Goal: Task Accomplishment & Management: Manage account settings

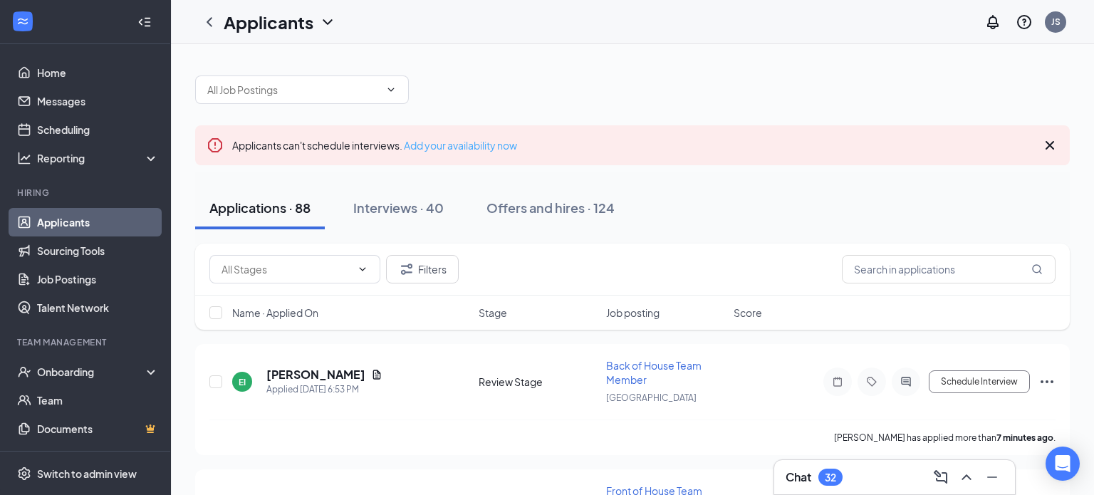
click at [467, 140] on link "Add your availability now" at bounding box center [460, 145] width 113 height 13
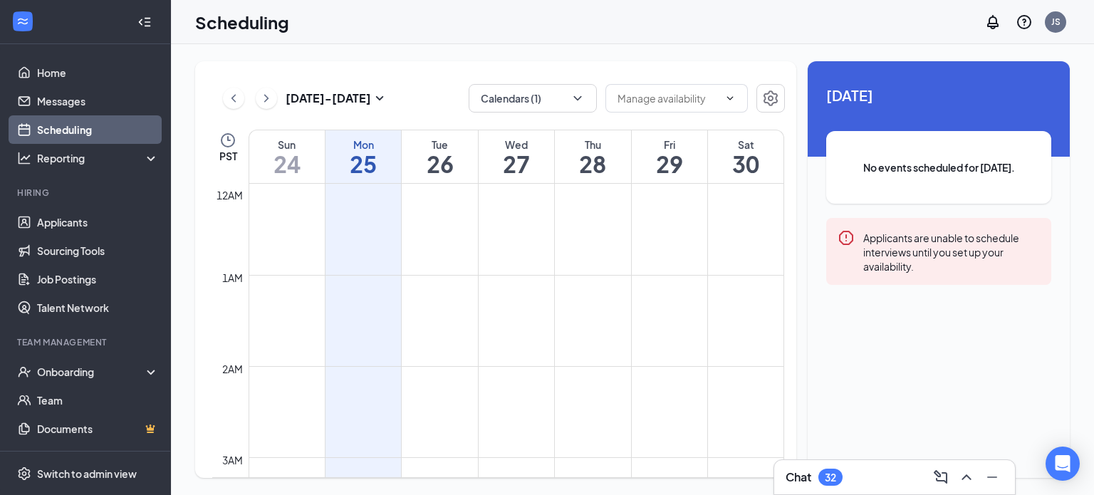
scroll to position [700, 0]
click at [271, 103] on icon "ChevronRight" at bounding box center [266, 98] width 14 height 17
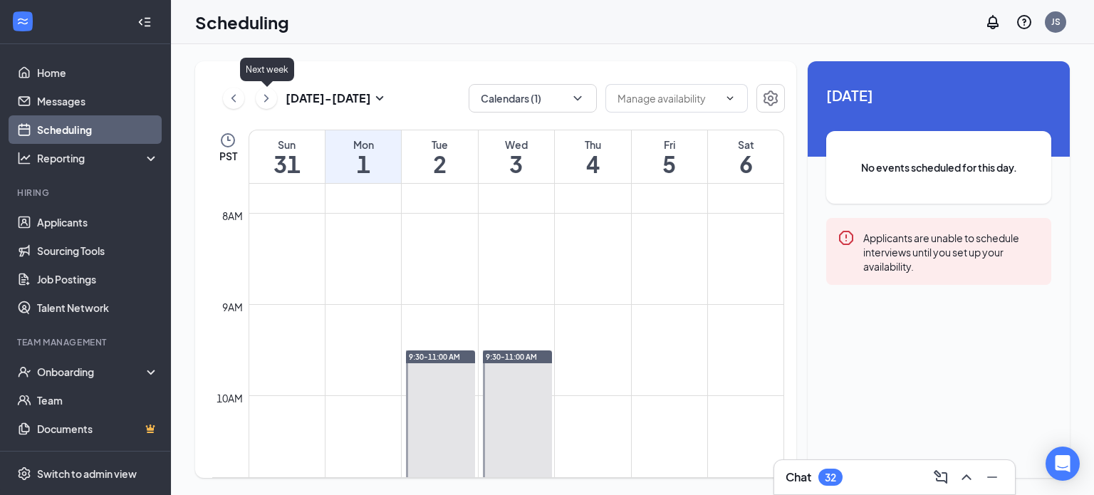
click at [271, 103] on icon "ChevronRight" at bounding box center [266, 98] width 14 height 17
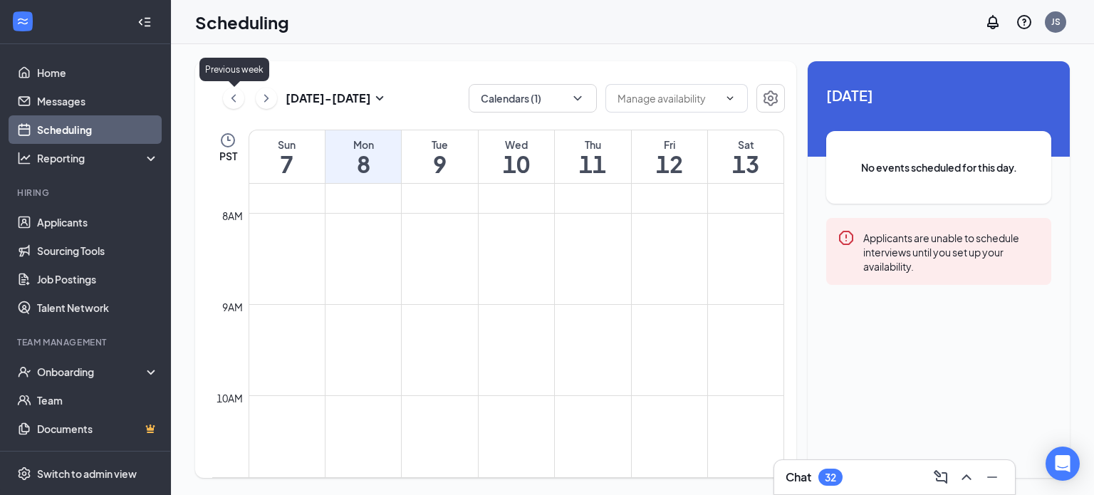
click at [229, 96] on icon "ChevronLeft" at bounding box center [234, 98] width 14 height 17
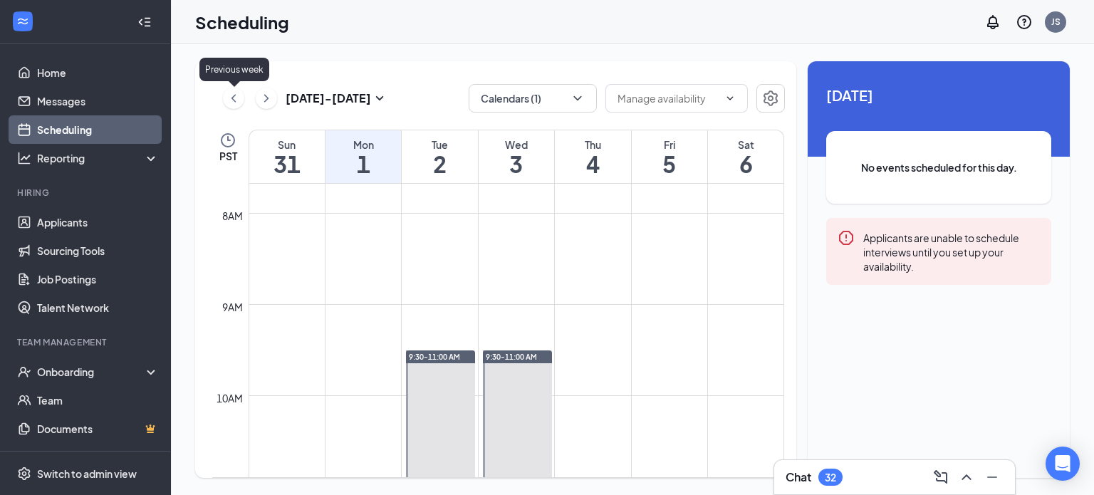
click at [229, 94] on icon "ChevronLeft" at bounding box center [234, 98] width 14 height 17
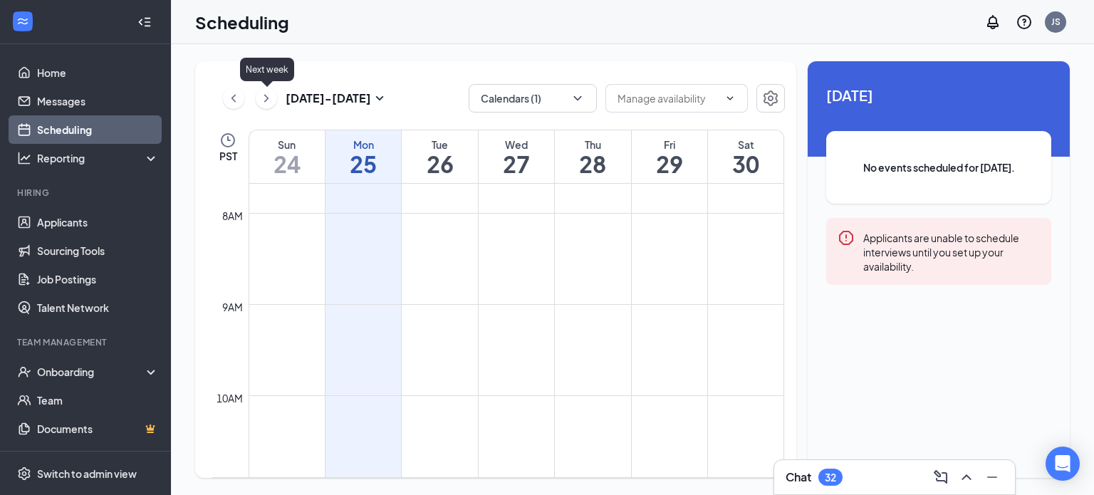
click at [266, 99] on icon "ChevronRight" at bounding box center [266, 98] width 4 height 8
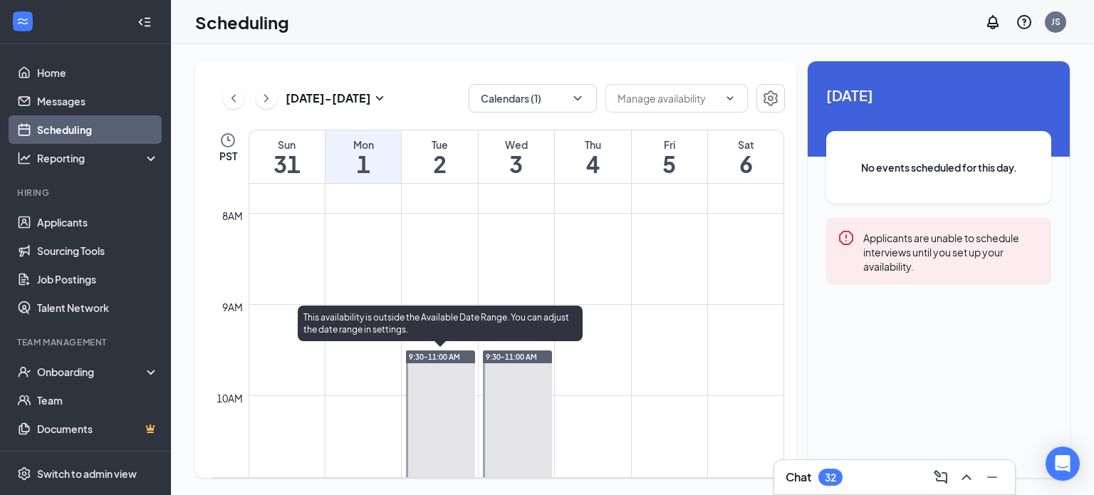
click at [432, 356] on span "9:30-11:00 AM" at bounding box center [434, 357] width 51 height 10
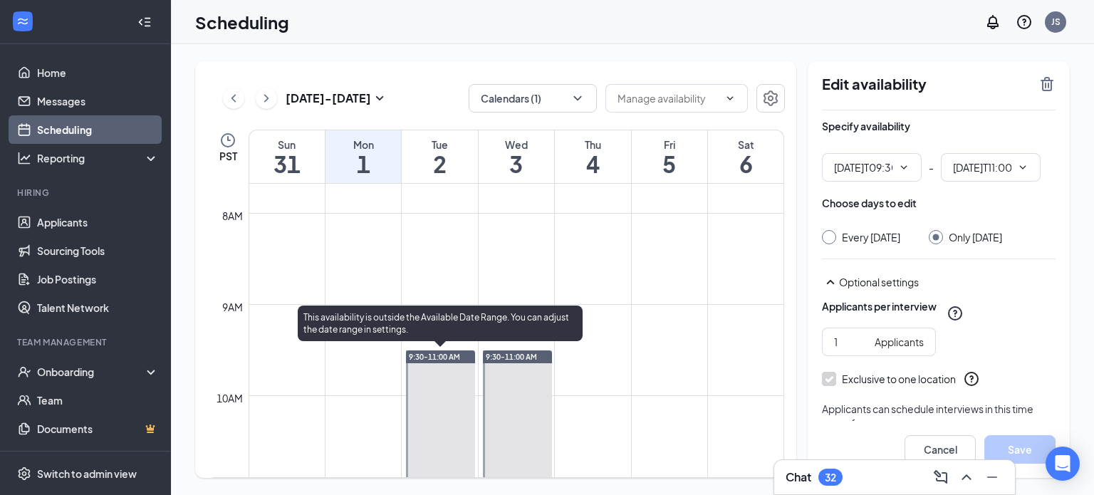
type input "09:30 AM"
type input "11:00 AM"
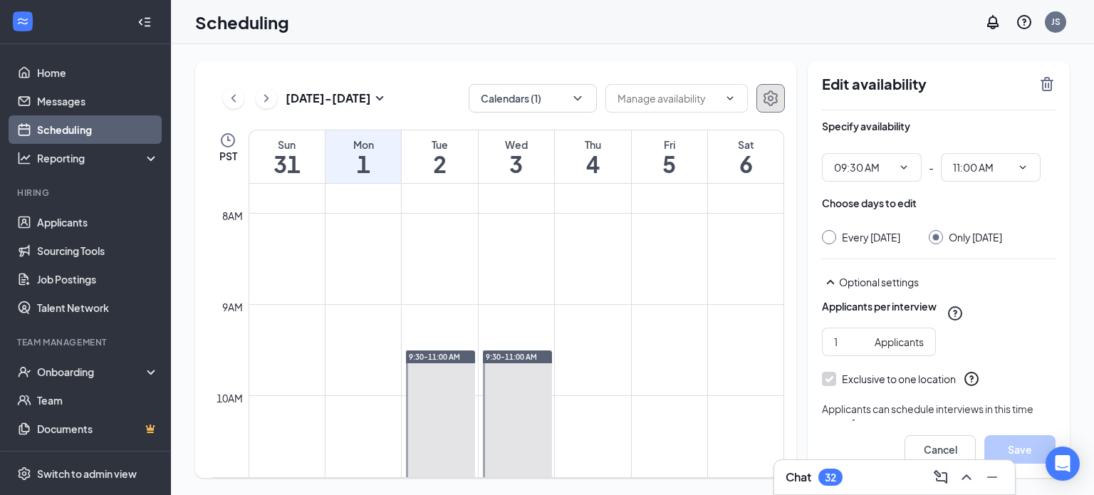
click at [769, 93] on icon "Settings" at bounding box center [770, 98] width 17 height 17
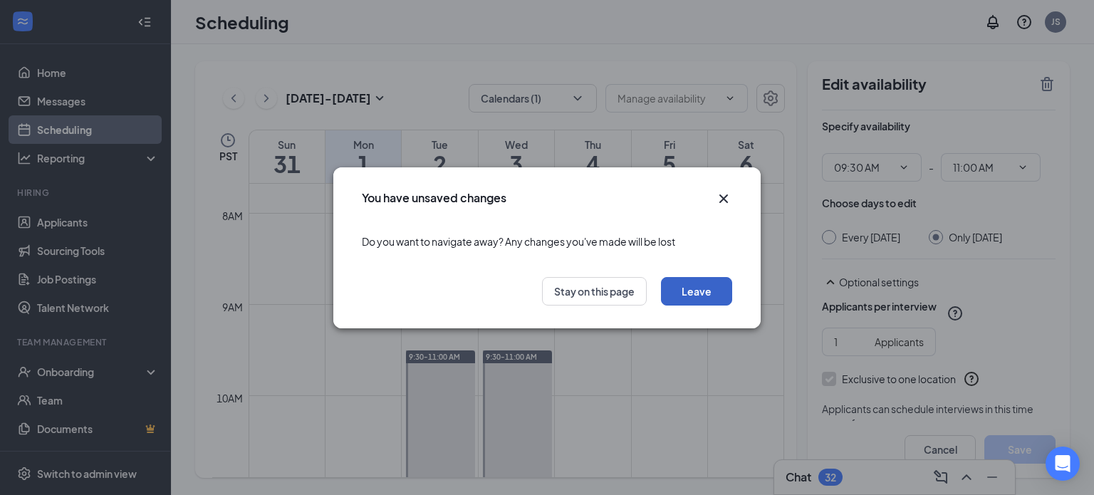
click at [687, 294] on button "Leave" at bounding box center [696, 291] width 71 height 28
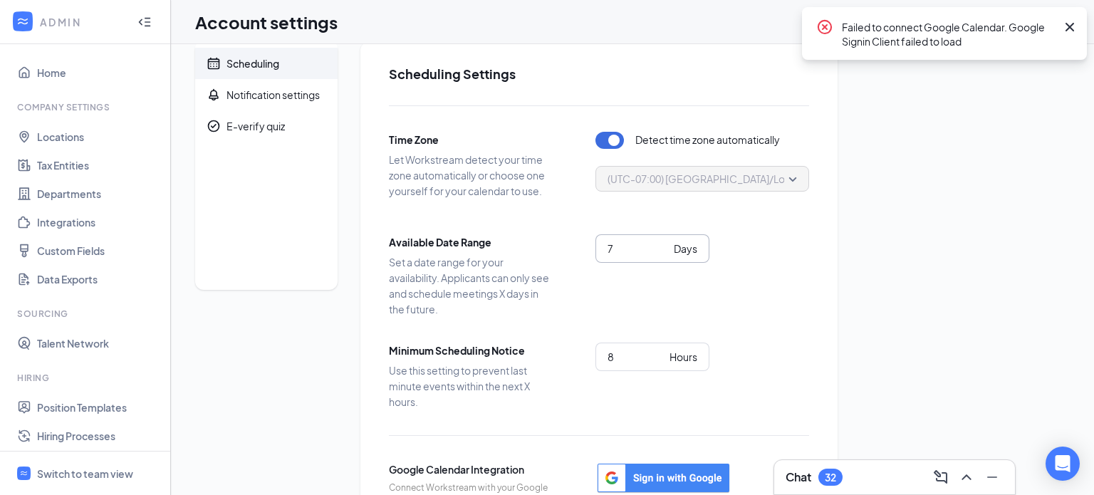
scroll to position [22, 0]
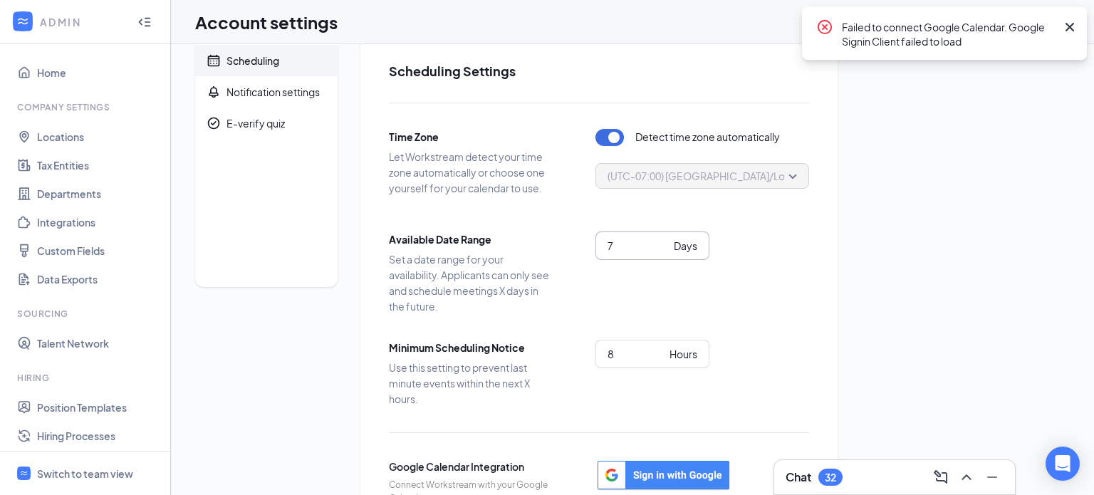
click at [616, 247] on input "7" at bounding box center [638, 246] width 61 height 16
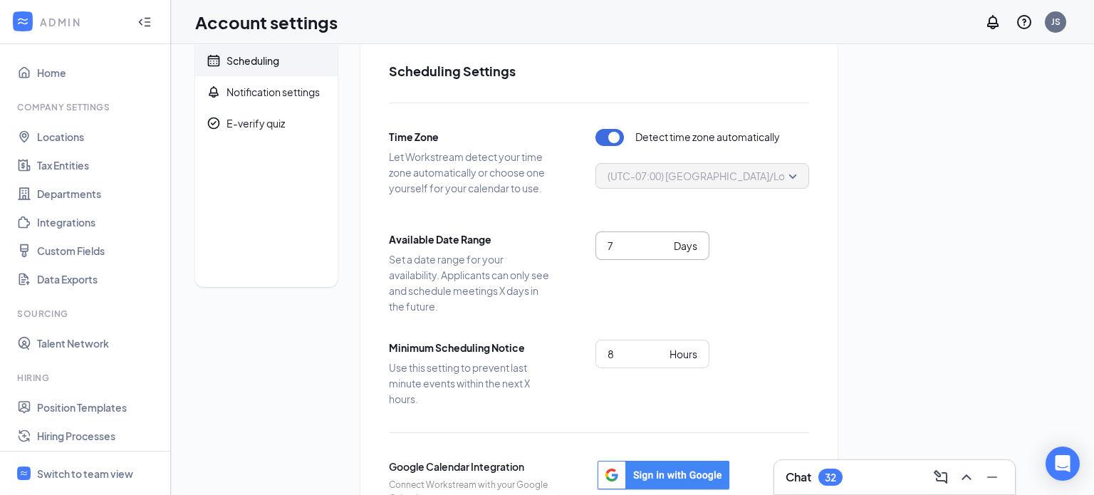
click at [668, 240] on span "7 Days" at bounding box center [653, 246] width 114 height 28
click at [669, 241] on span "7 Days" at bounding box center [653, 246] width 114 height 28
click at [667, 249] on input "6" at bounding box center [638, 246] width 61 height 16
click at [665, 253] on input "5" at bounding box center [638, 246] width 61 height 16
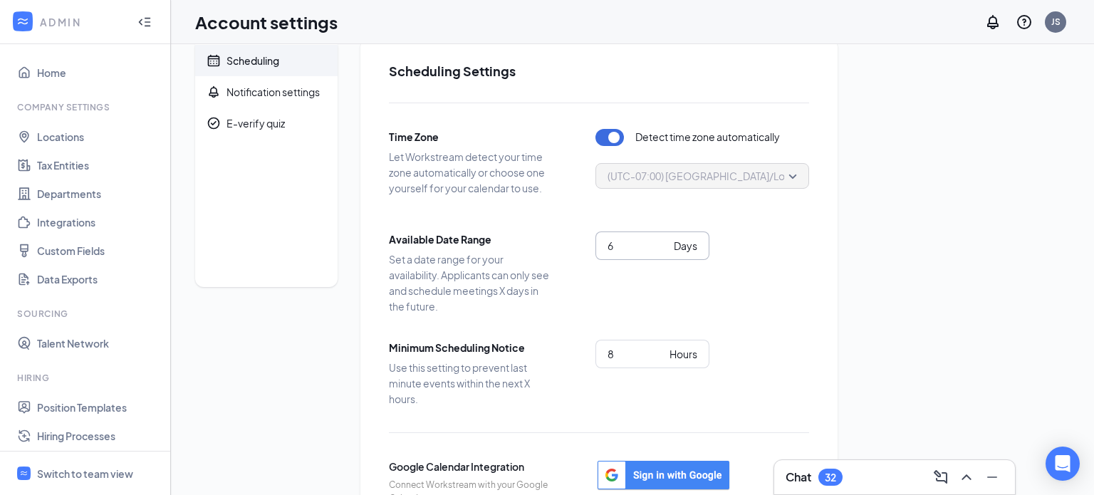
click at [665, 241] on input "6" at bounding box center [638, 246] width 61 height 16
click at [665, 241] on input "7" at bounding box center [638, 246] width 61 height 16
click at [665, 241] on input "8" at bounding box center [638, 246] width 61 height 16
click at [665, 241] on input "9" at bounding box center [638, 246] width 61 height 16
click at [665, 241] on input "10" at bounding box center [638, 246] width 61 height 16
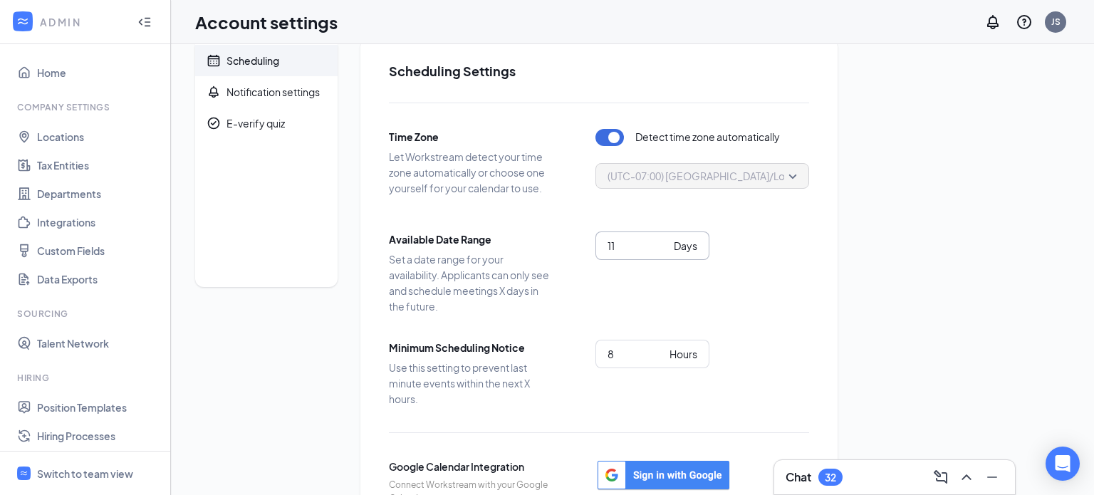
click at [665, 240] on input "11" at bounding box center [638, 246] width 61 height 16
click at [665, 240] on input "12" at bounding box center [638, 246] width 61 height 16
click at [665, 240] on input "13" at bounding box center [638, 246] width 61 height 16
type input "14"
click at [665, 240] on input "14" at bounding box center [638, 246] width 61 height 16
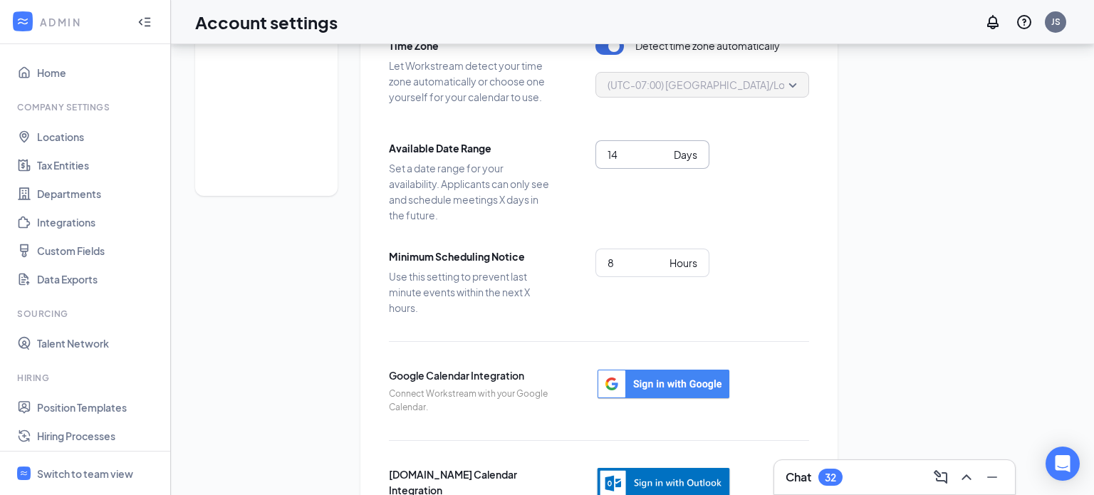
scroll to position [0, 0]
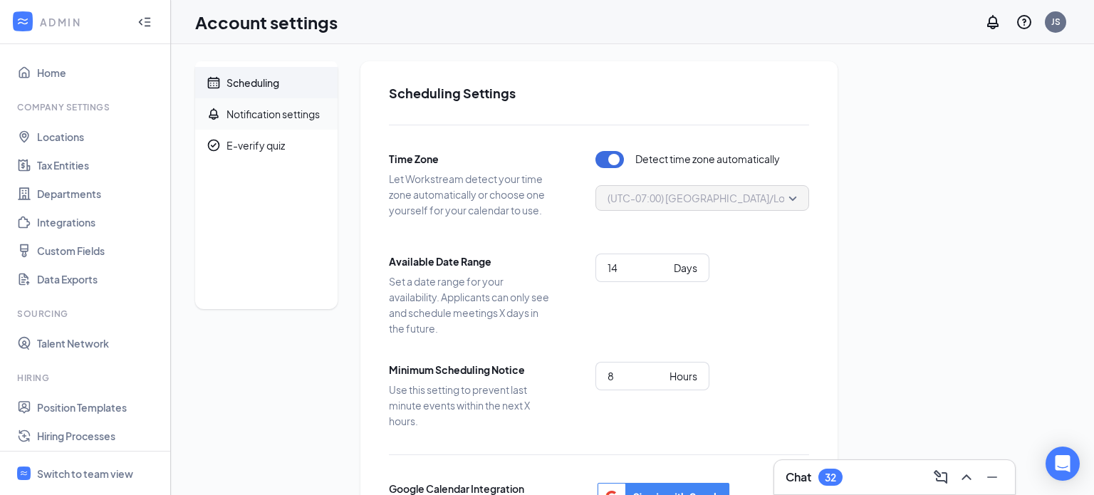
click at [265, 117] on div "Notification settings" at bounding box center [273, 114] width 93 height 14
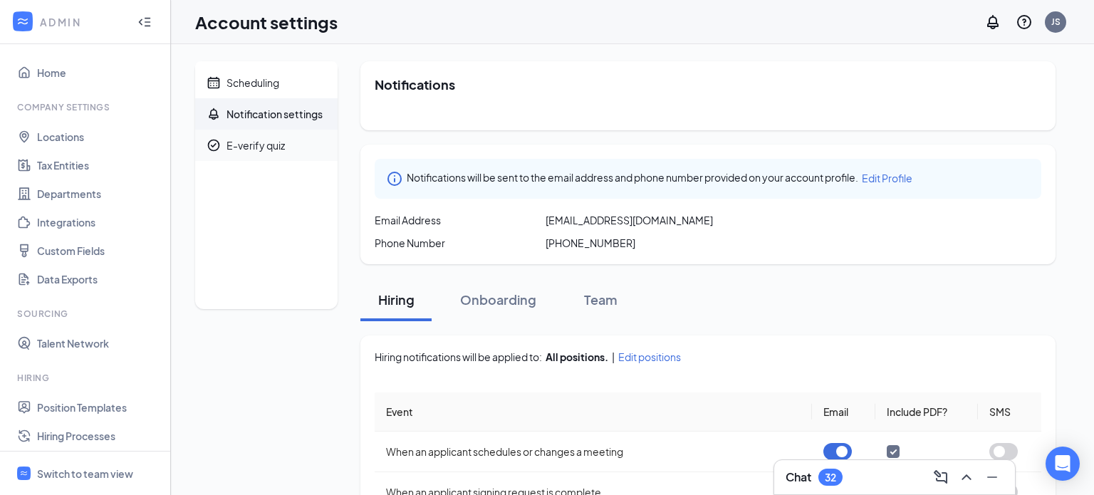
click at [237, 138] on span "E-verify quiz" at bounding box center [277, 145] width 100 height 31
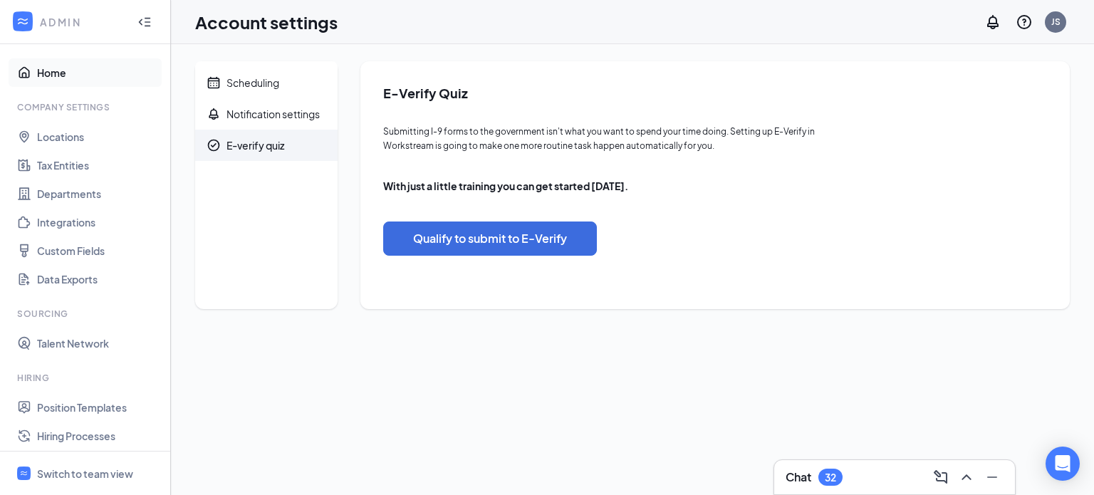
click at [75, 73] on link "Home" at bounding box center [98, 72] width 122 height 28
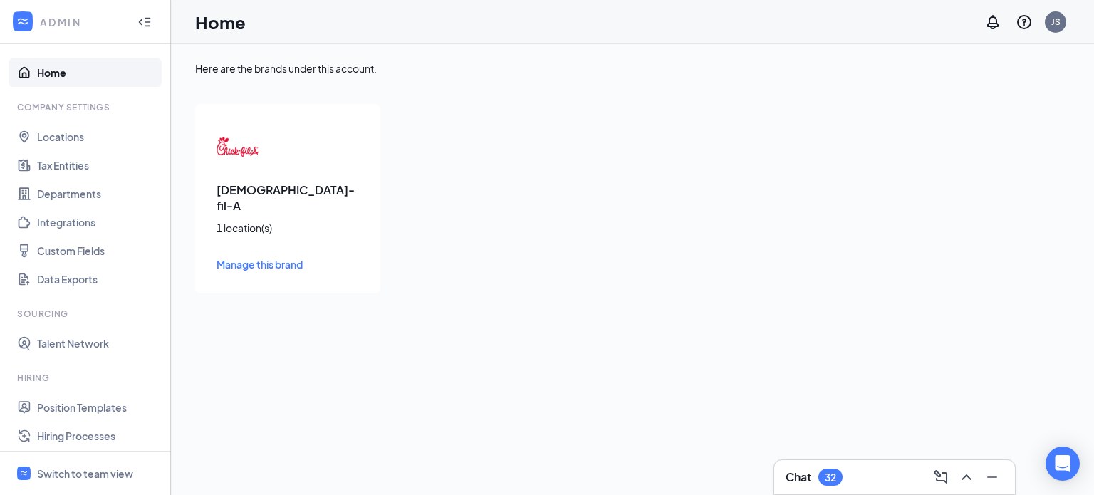
click at [306, 182] on h3 "[DEMOGRAPHIC_DATA]-fil-A" at bounding box center [288, 197] width 142 height 31
click at [248, 258] on span "Manage this brand" at bounding box center [260, 264] width 86 height 13
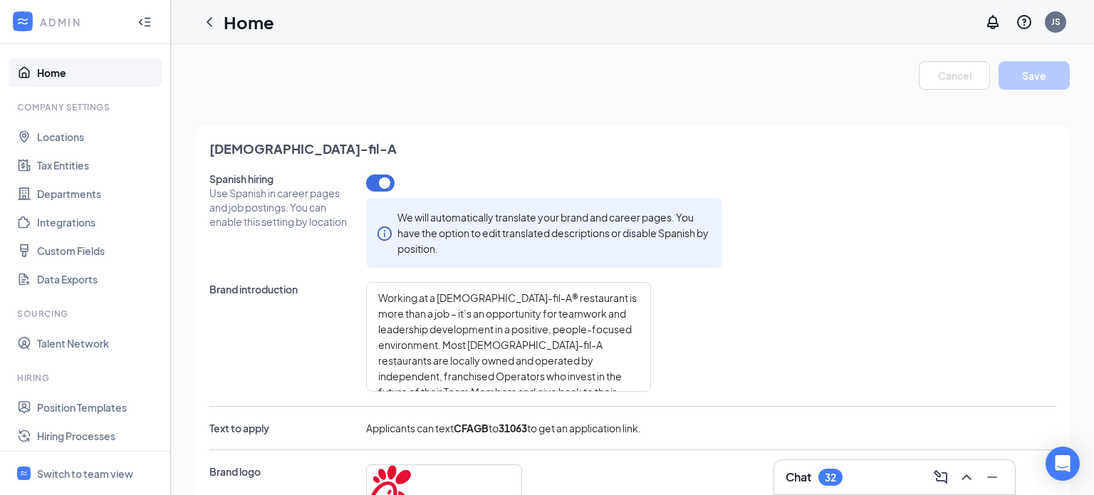
type textarea "-Tuition Discounts At Over 100 Colleges -Scholarship Opportunity Through CFA In…"
click at [52, 78] on link "Home" at bounding box center [98, 72] width 122 height 28
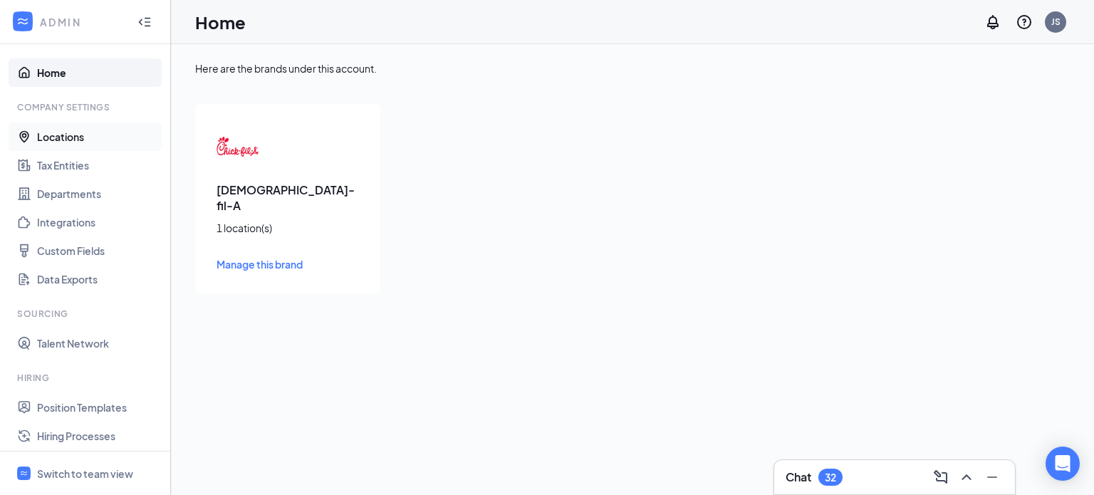
click at [48, 136] on link "Locations" at bounding box center [98, 137] width 122 height 28
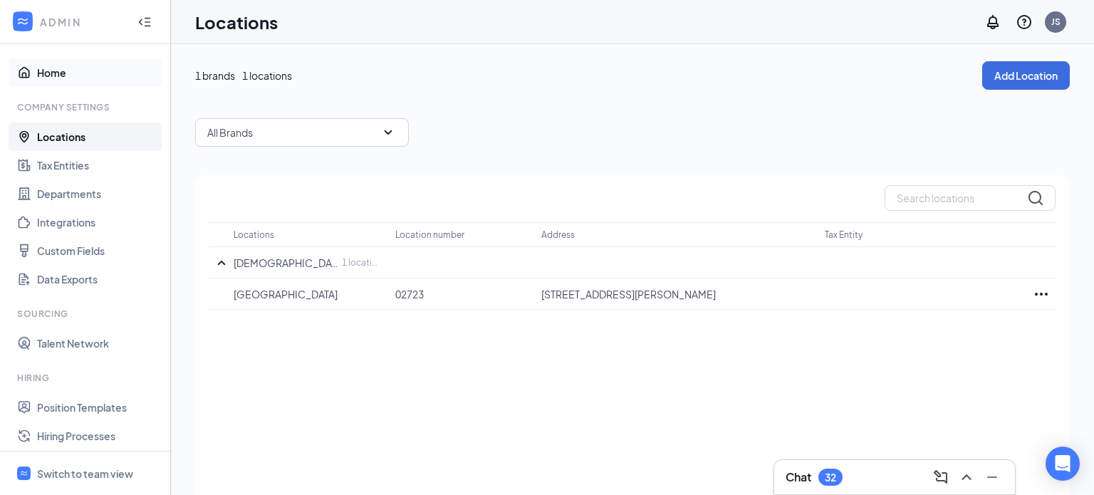
click at [43, 76] on link "Home" at bounding box center [98, 72] width 122 height 28
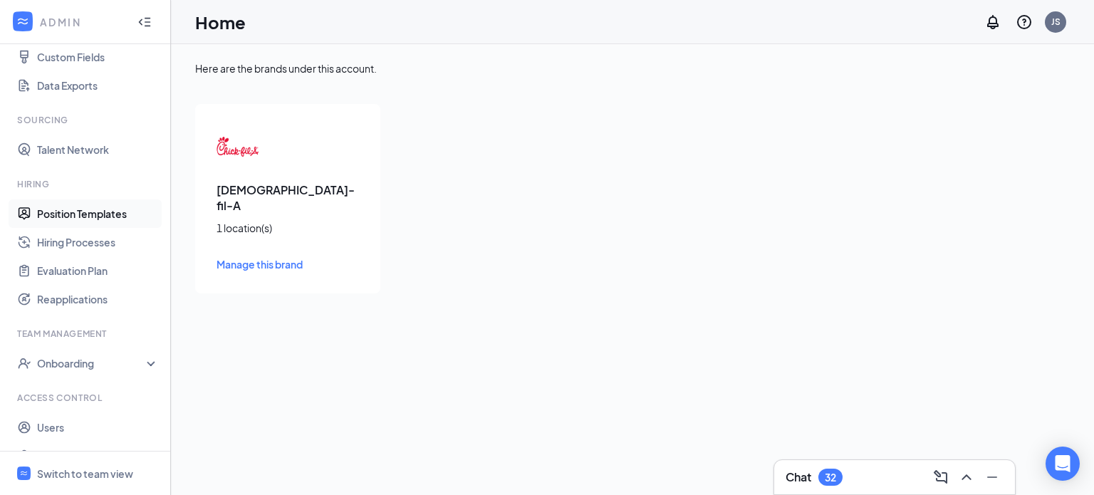
scroll to position [219, 0]
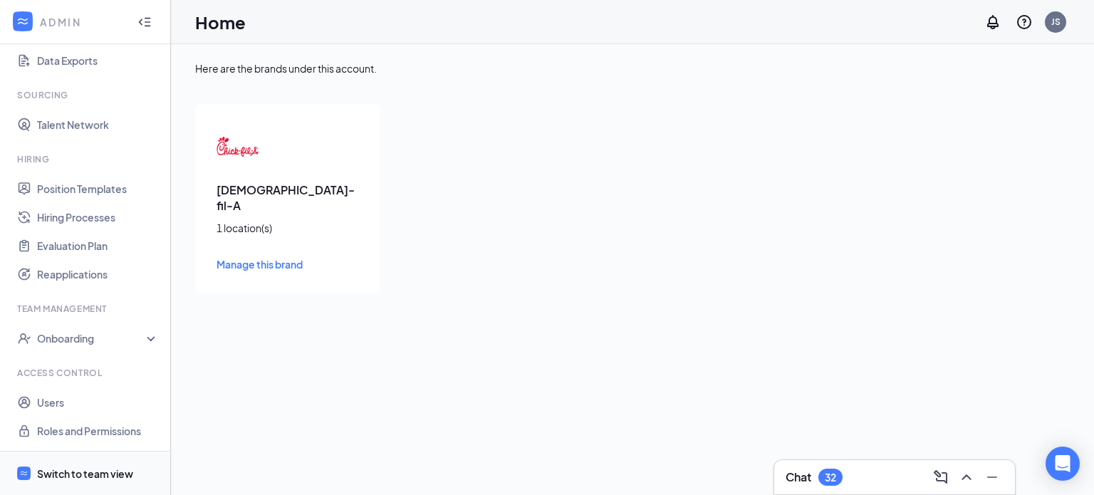
click at [99, 475] on div "Switch to team view" at bounding box center [85, 474] width 96 height 14
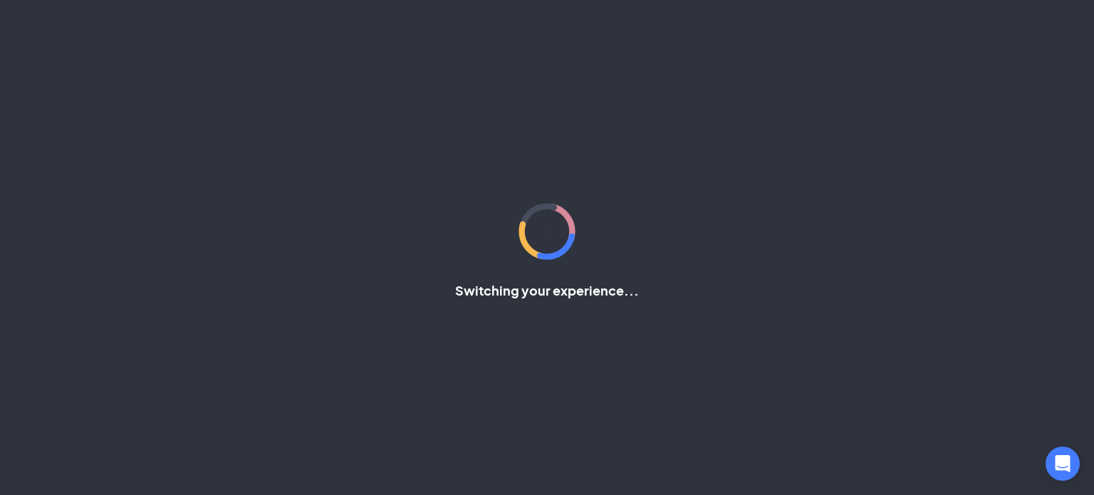
scroll to position [26, 0]
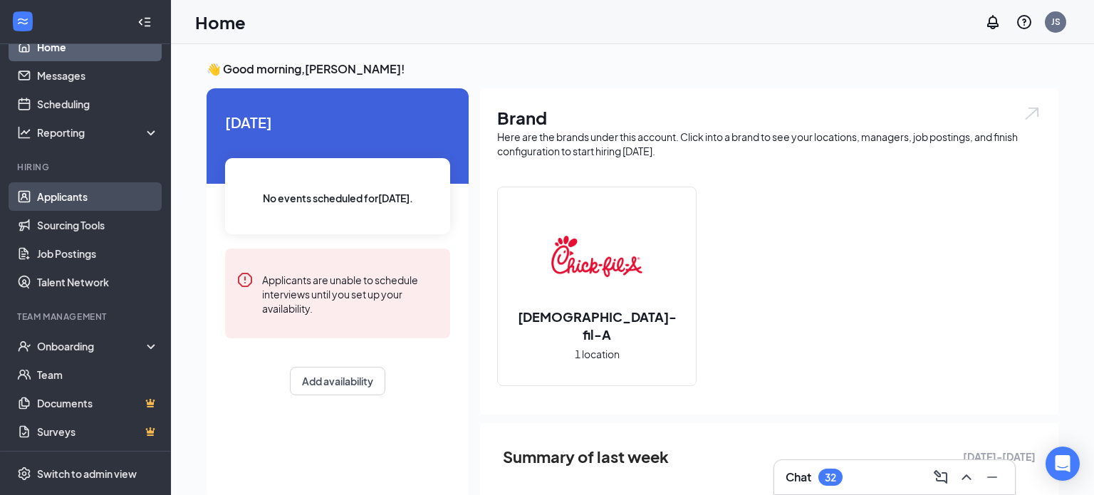
click at [74, 207] on link "Applicants" at bounding box center [98, 196] width 122 height 28
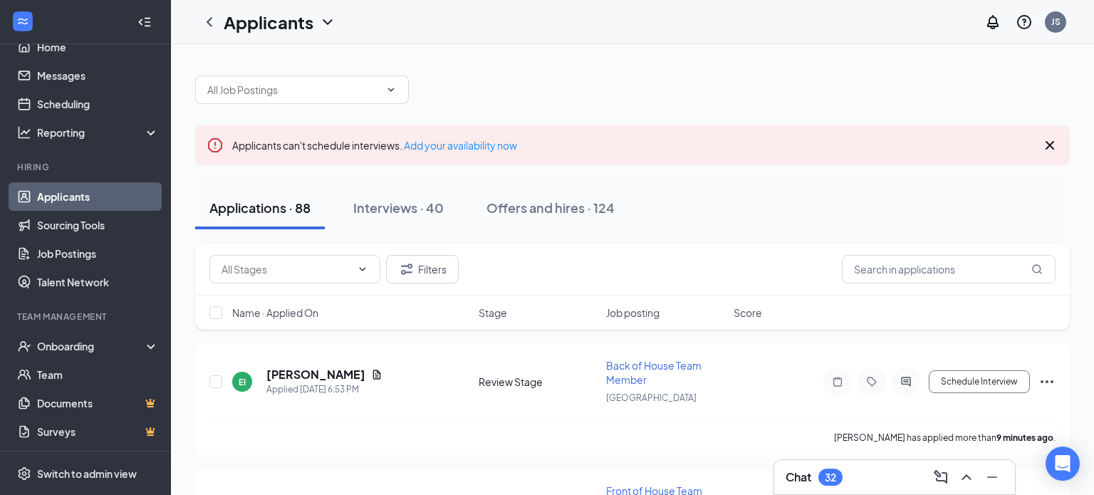
click at [447, 152] on div "Applicants can't schedule interviews. Add your availability now" at bounding box center [374, 145] width 285 height 16
click at [450, 145] on link "Add your availability now" at bounding box center [460, 145] width 113 height 13
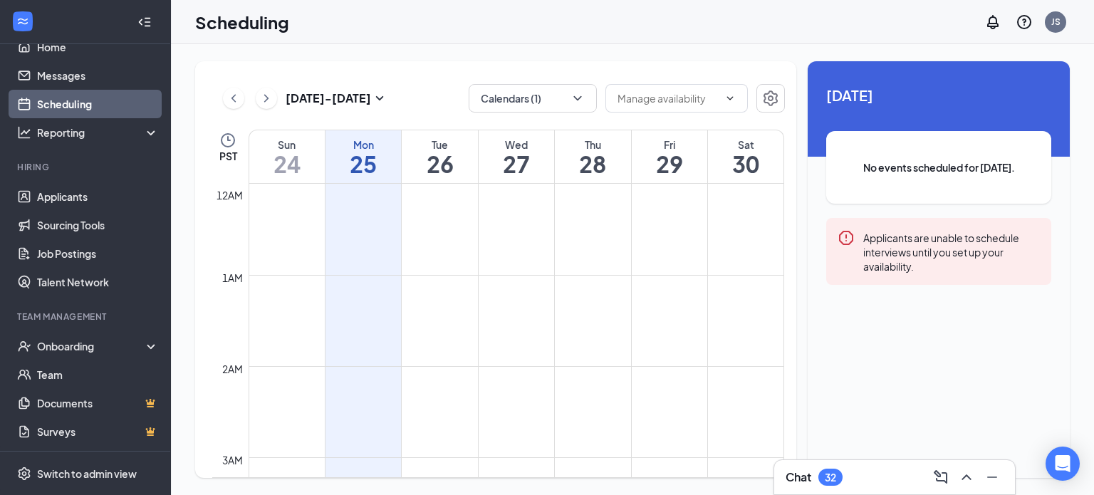
scroll to position [700, 0]
click at [264, 99] on icon "ChevronRight" at bounding box center [266, 98] width 14 height 17
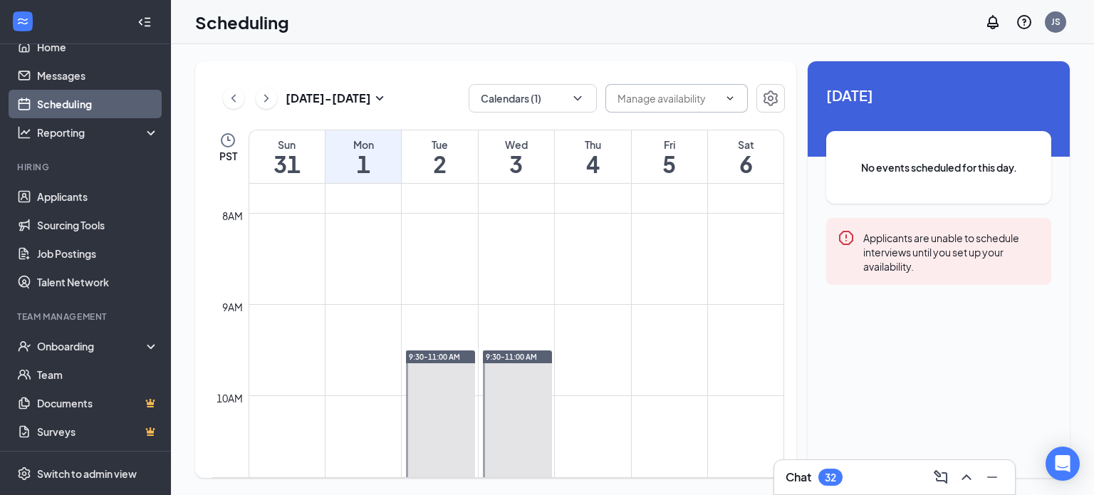
click at [708, 96] on input "text" at bounding box center [668, 98] width 101 height 16
click at [767, 98] on icon "Settings" at bounding box center [770, 98] width 17 height 17
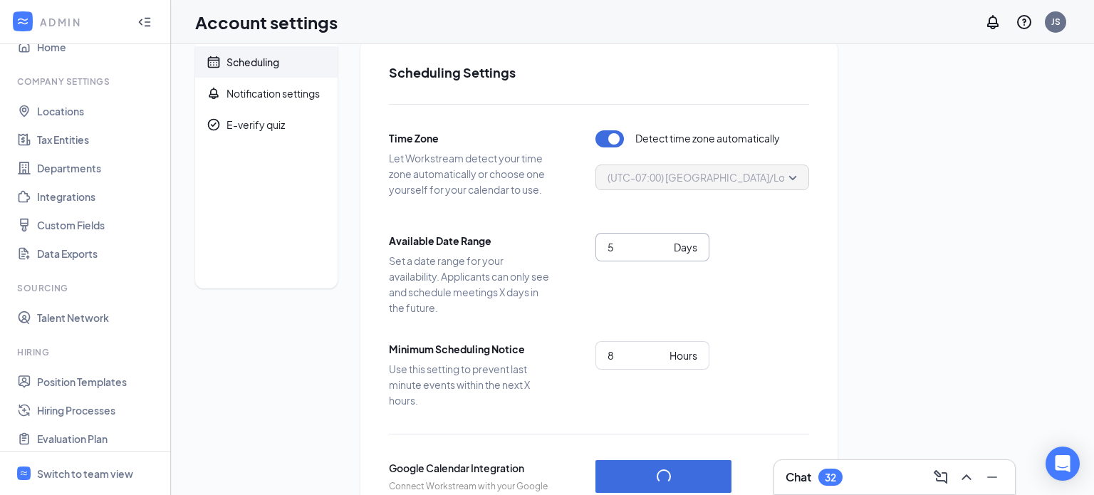
scroll to position [22, 0]
click at [672, 242] on span "Days" at bounding box center [684, 246] width 26 height 16
click at [665, 242] on input "6" at bounding box center [638, 246] width 61 height 16
click at [665, 242] on input "7" at bounding box center [638, 246] width 61 height 16
click at [665, 242] on input "8" at bounding box center [638, 246] width 61 height 16
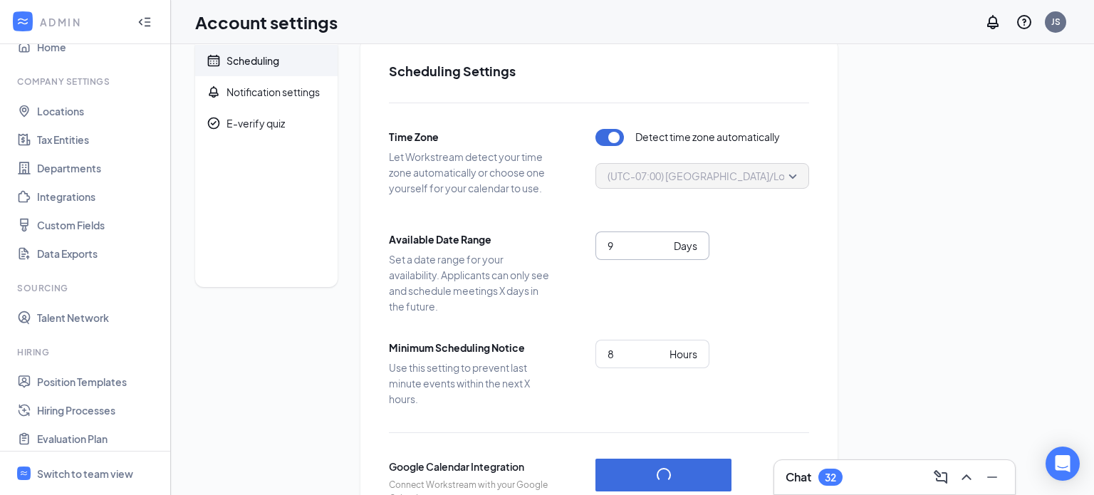
click at [665, 242] on input "9" at bounding box center [638, 246] width 61 height 16
type input "10"
click at [665, 242] on input "10" at bounding box center [638, 246] width 61 height 16
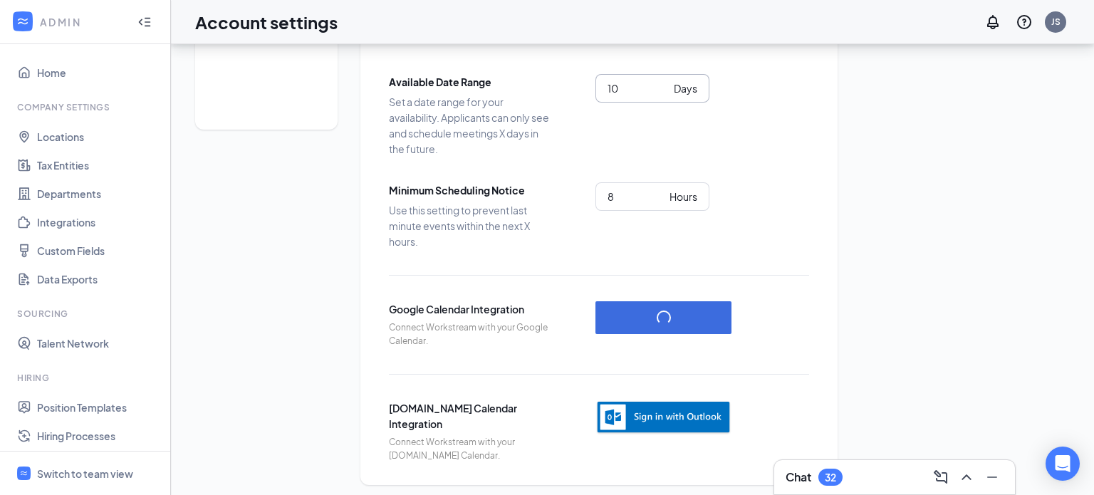
scroll to position [186, 0]
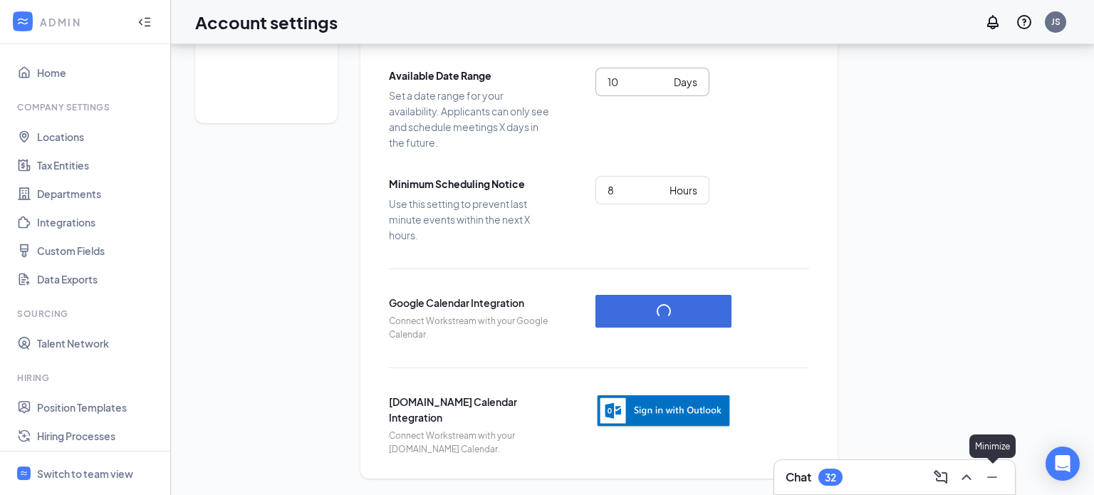
click at [993, 483] on icon "Minimize" at bounding box center [992, 477] width 17 height 17
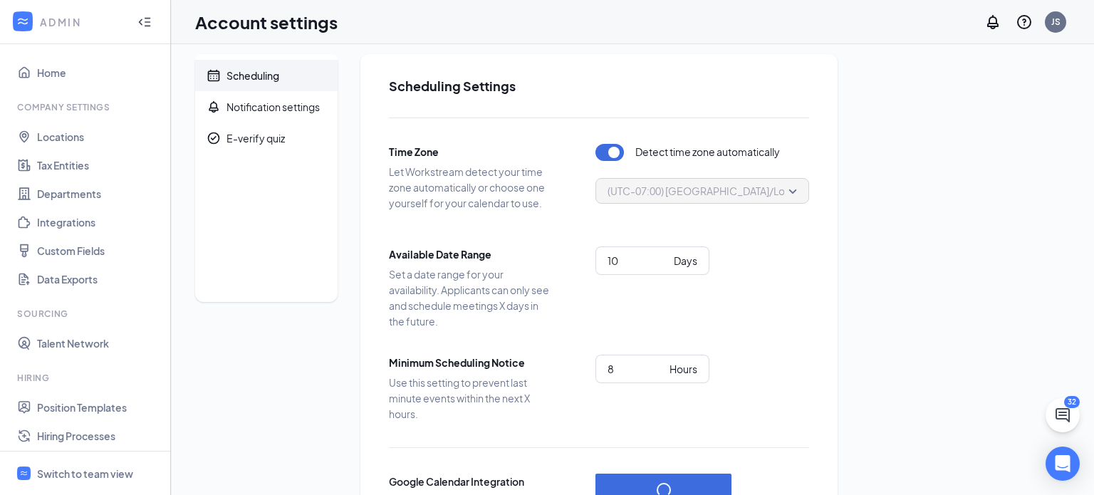
scroll to position [0, 0]
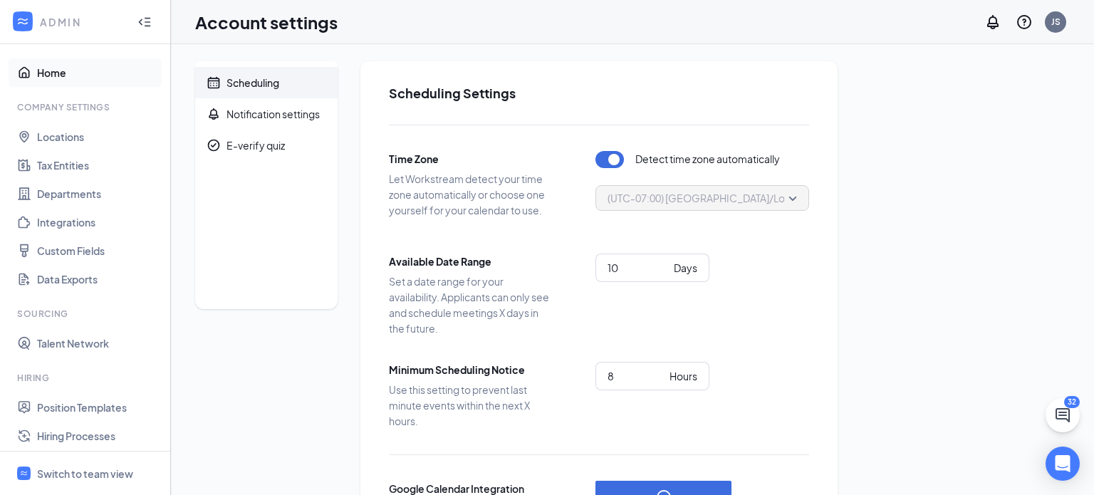
click at [47, 75] on link "Home" at bounding box center [98, 72] width 122 height 28
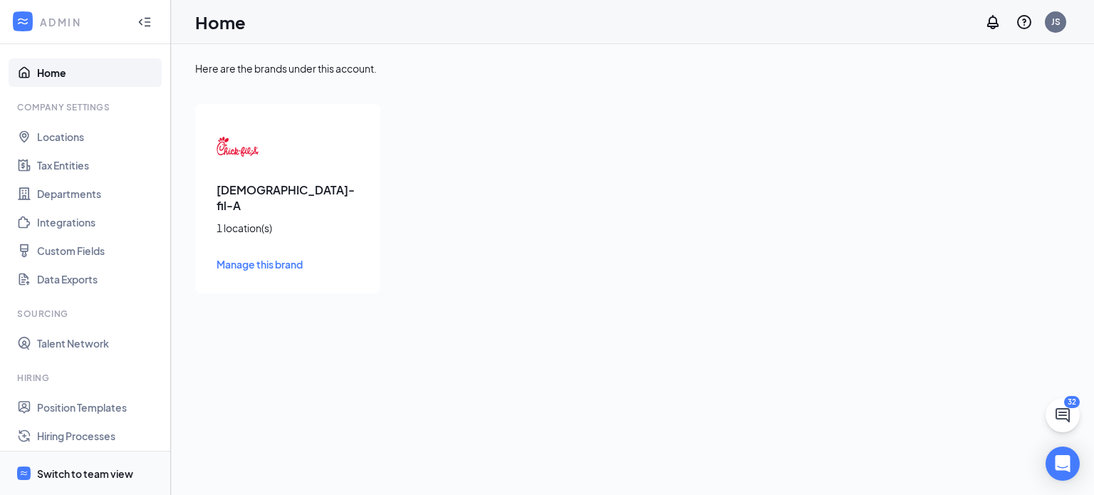
click at [86, 470] on div "Switch to team view" at bounding box center [85, 474] width 96 height 14
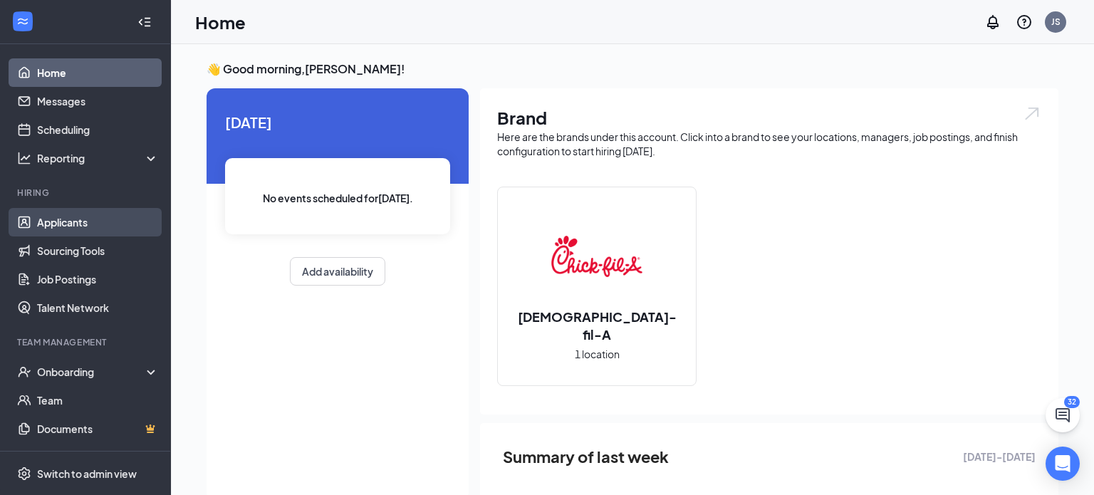
click at [51, 221] on link "Applicants" at bounding box center [98, 222] width 122 height 28
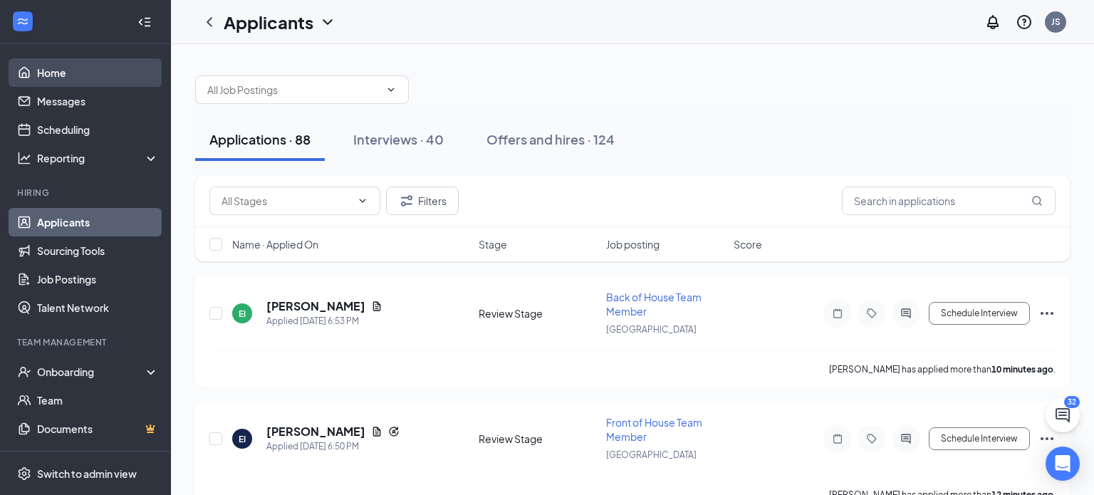
click at [73, 71] on link "Home" at bounding box center [98, 72] width 122 height 28
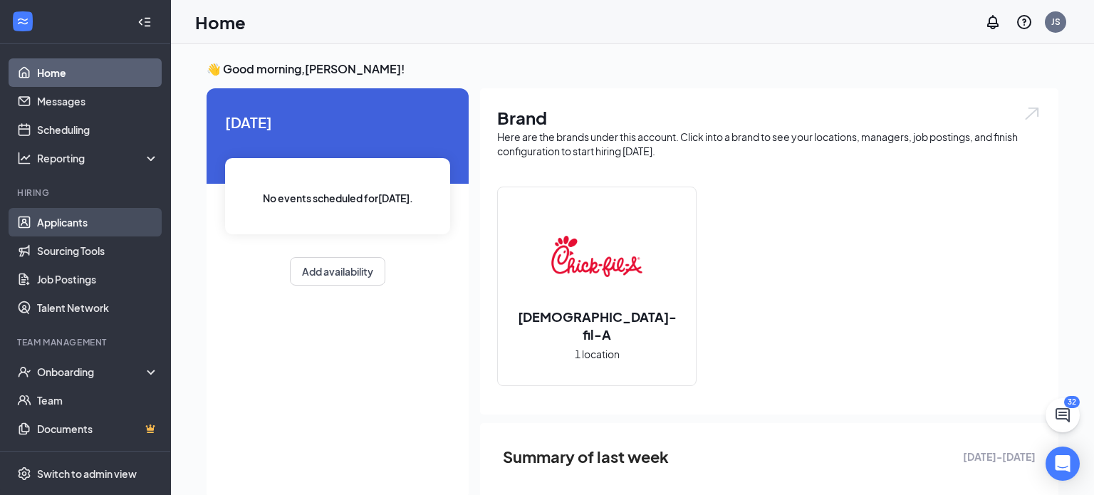
click at [56, 221] on link "Applicants" at bounding box center [98, 222] width 122 height 28
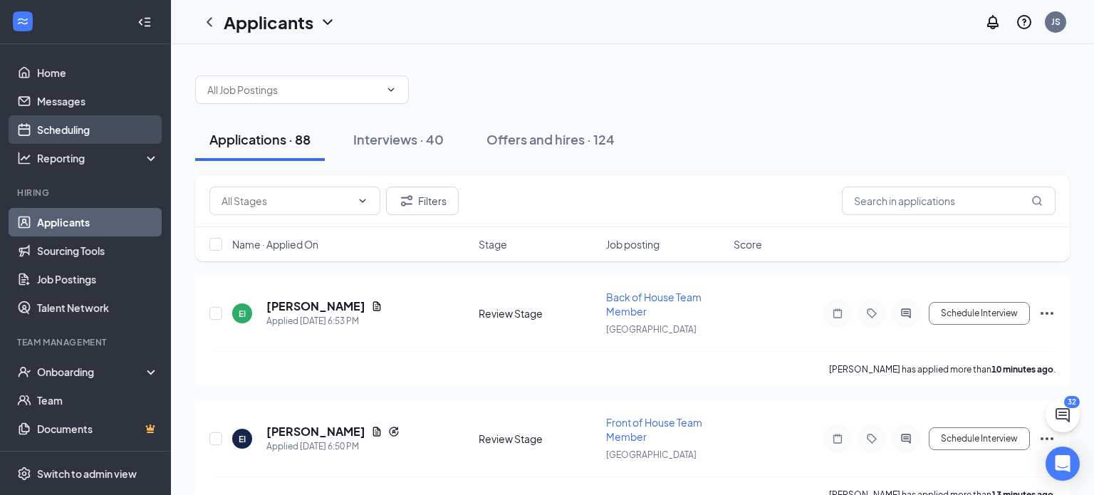
click at [81, 130] on link "Scheduling" at bounding box center [98, 129] width 122 height 28
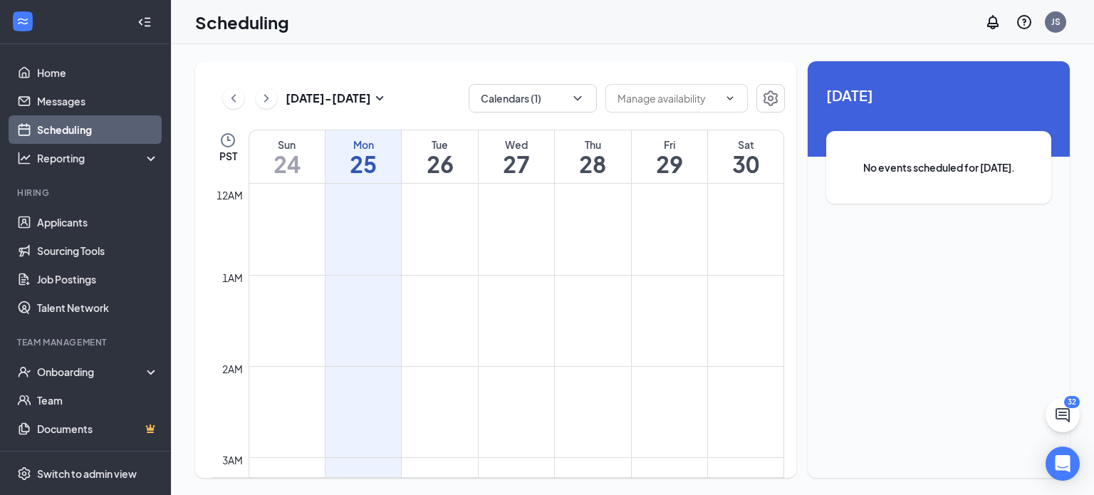
scroll to position [700, 0]
click at [265, 99] on icon "ChevronRight" at bounding box center [266, 98] width 14 height 17
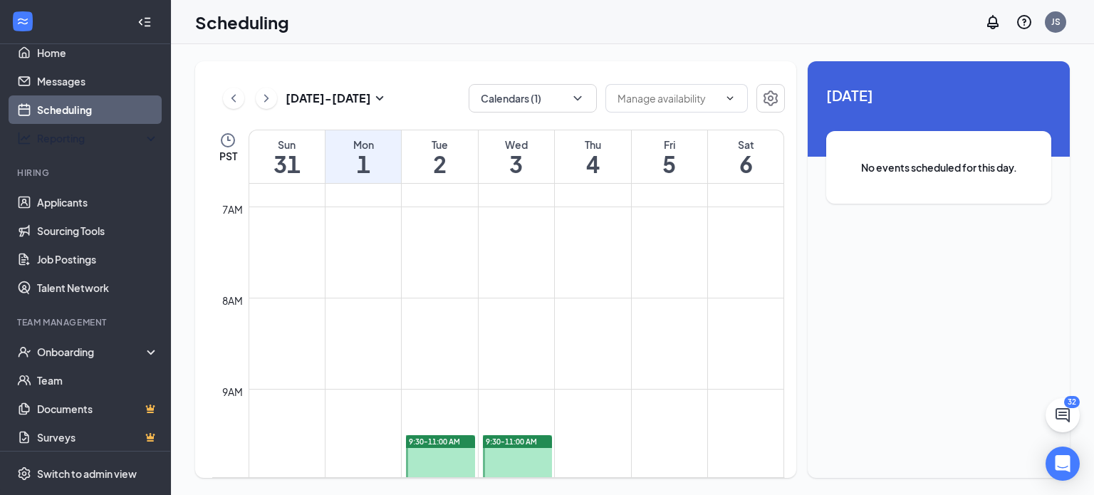
scroll to position [26, 0]
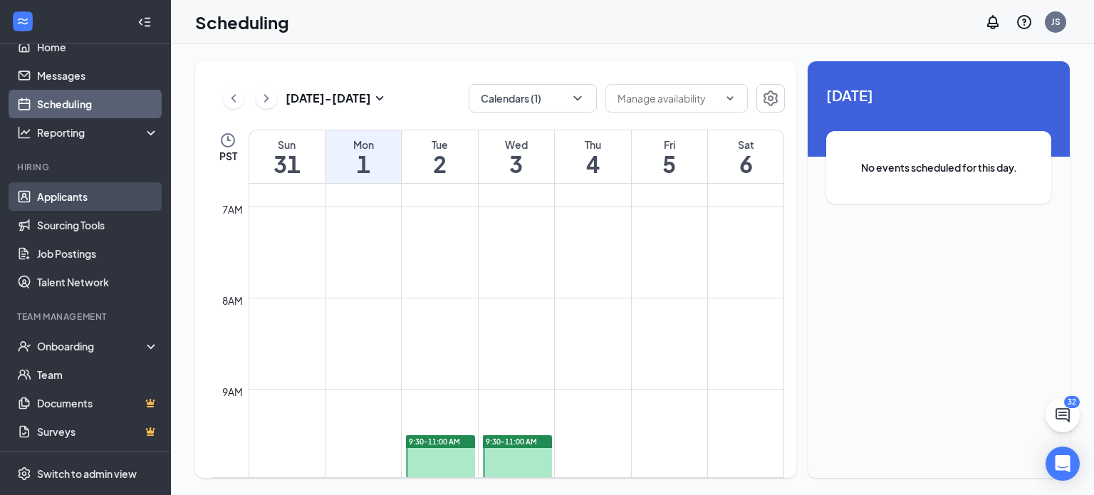
click at [75, 199] on link "Applicants" at bounding box center [98, 196] width 122 height 28
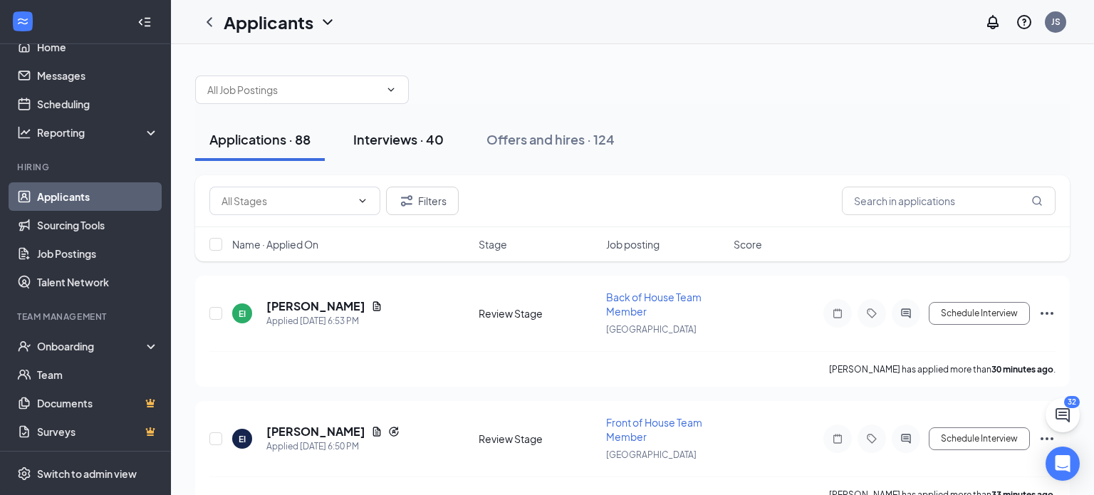
click at [435, 139] on div "Interviews · 40" at bounding box center [398, 139] width 90 height 18
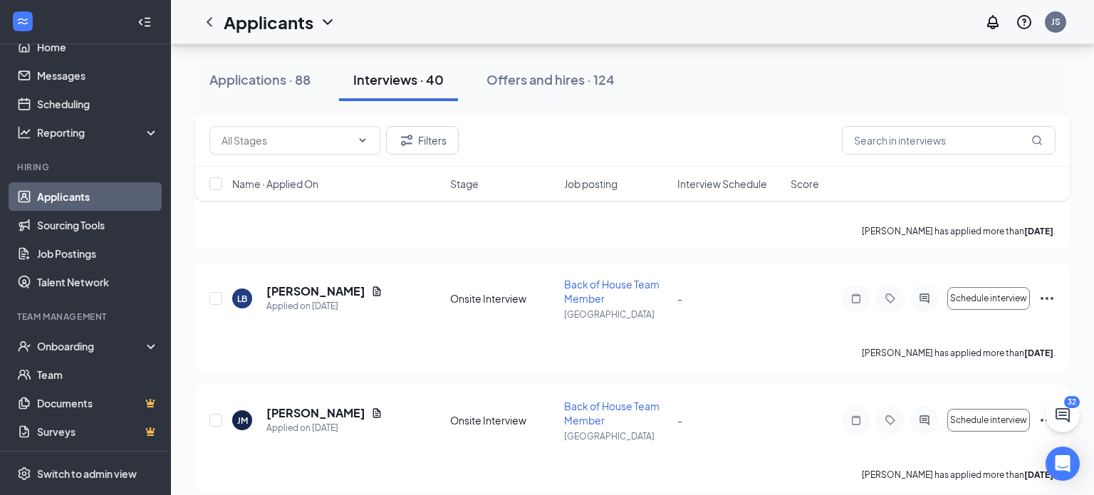
scroll to position [539, 0]
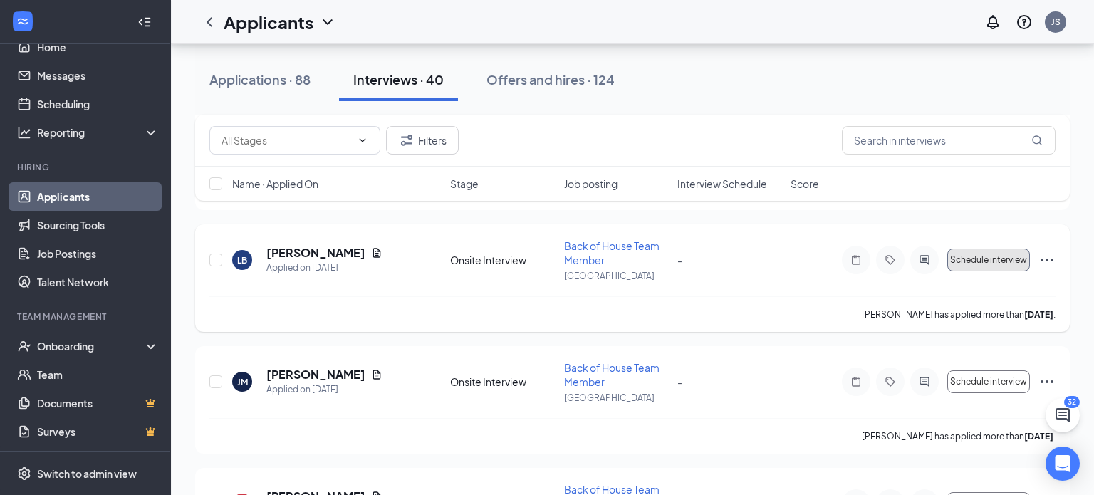
click at [989, 255] on span "Schedule interview" at bounding box center [988, 260] width 77 height 10
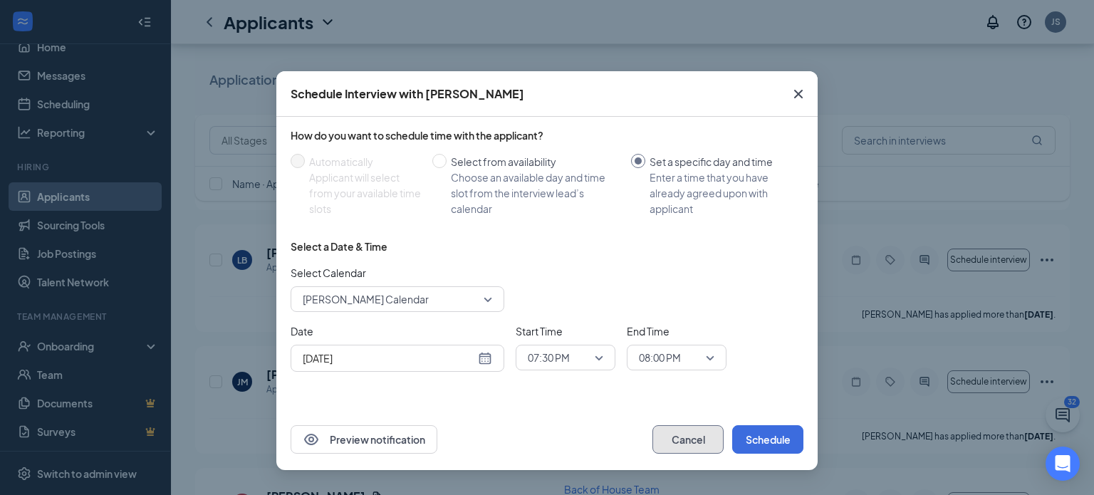
click at [688, 443] on button "Cancel" at bounding box center [688, 439] width 71 height 28
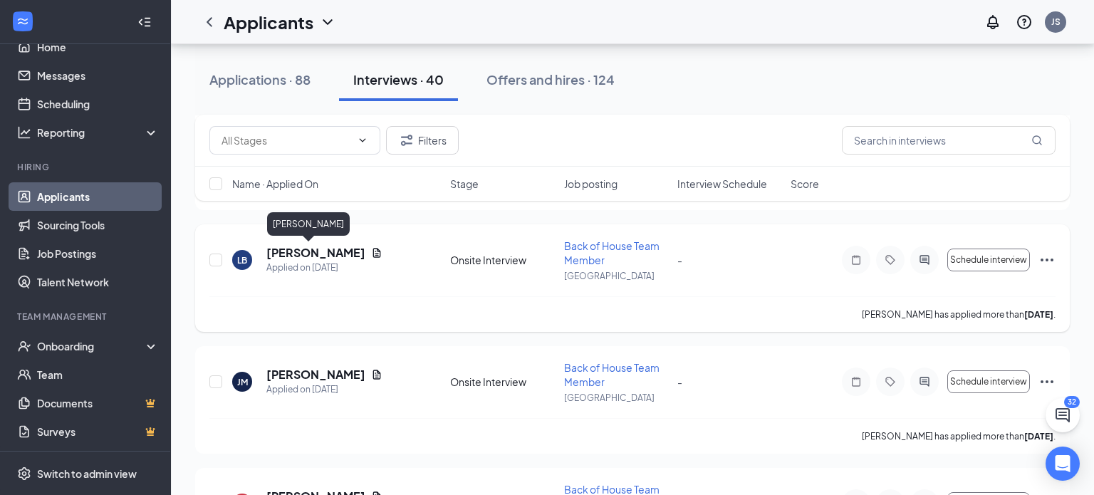
click at [293, 251] on h5 "[PERSON_NAME]" at bounding box center [315, 253] width 99 height 16
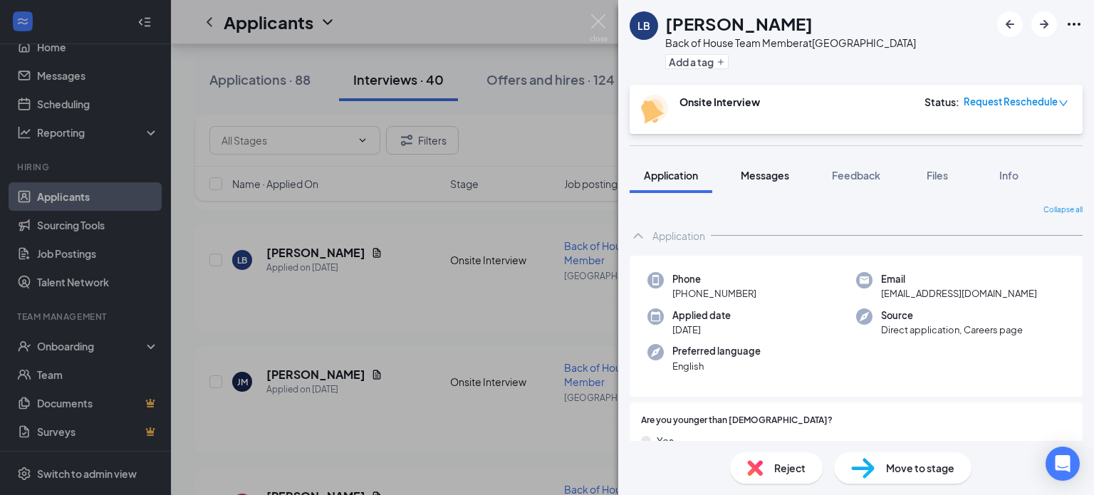
click at [774, 177] on span "Messages" at bounding box center [765, 175] width 48 height 13
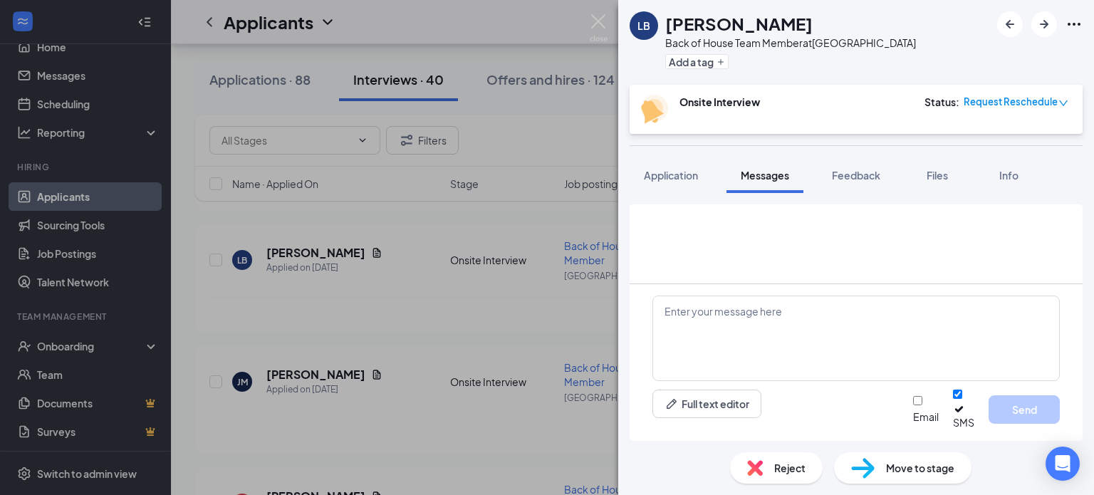
scroll to position [640, 0]
click at [596, 19] on img at bounding box center [599, 28] width 18 height 28
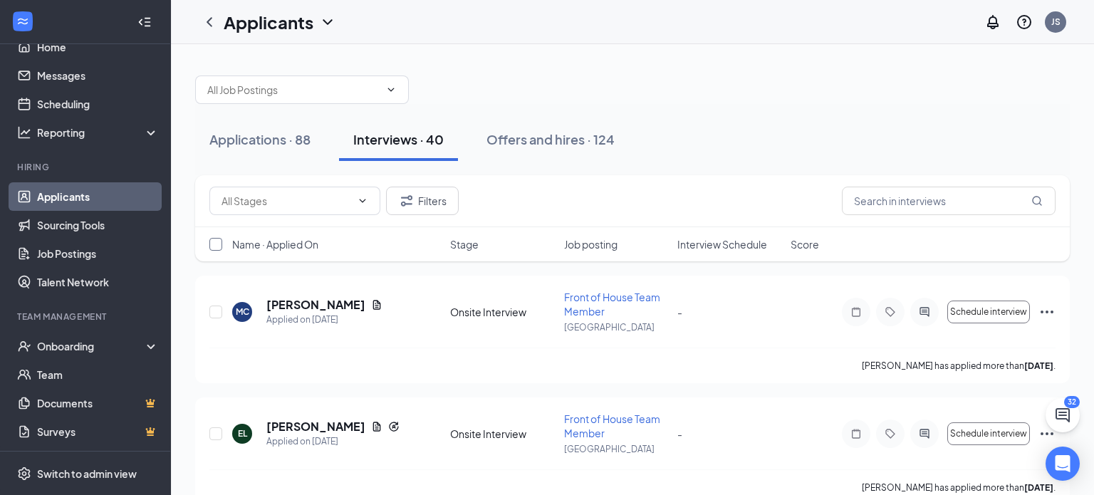
click at [219, 244] on input "checkbox" at bounding box center [215, 244] width 13 height 13
checkbox input "true"
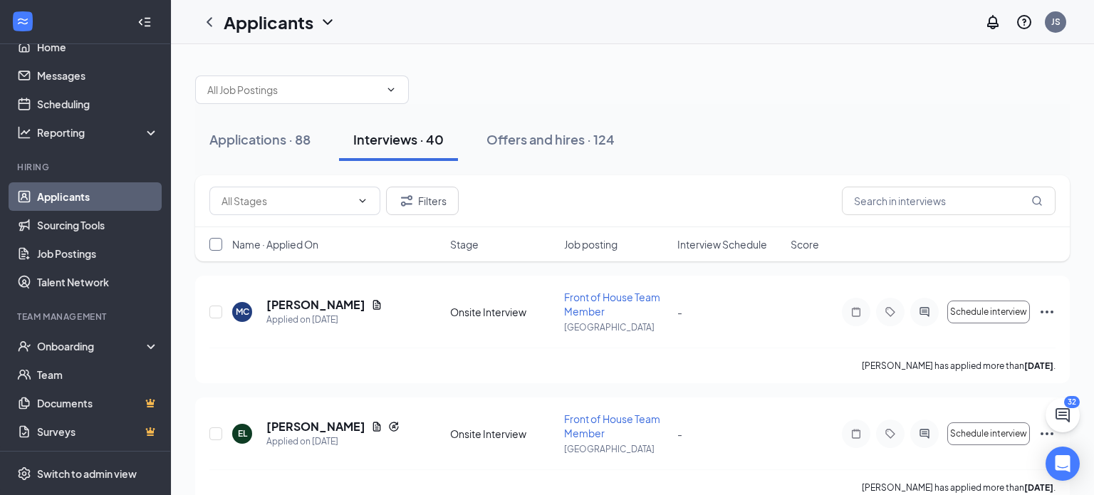
checkbox input "true"
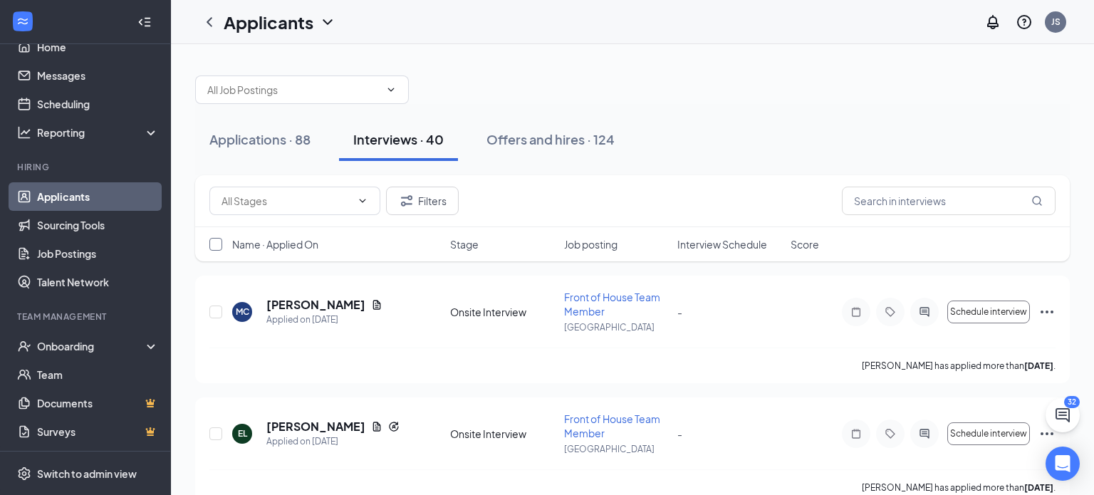
checkbox input "true"
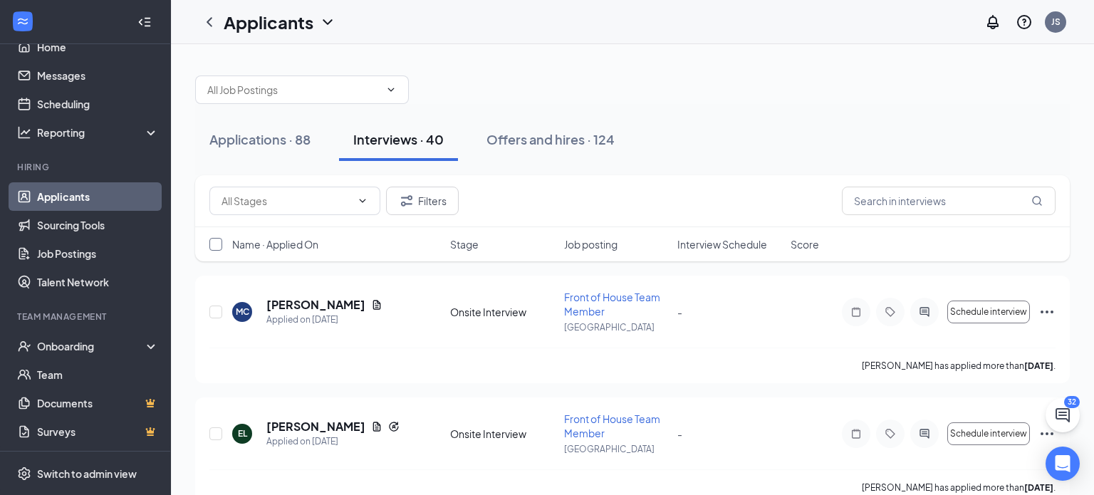
checkbox input "true"
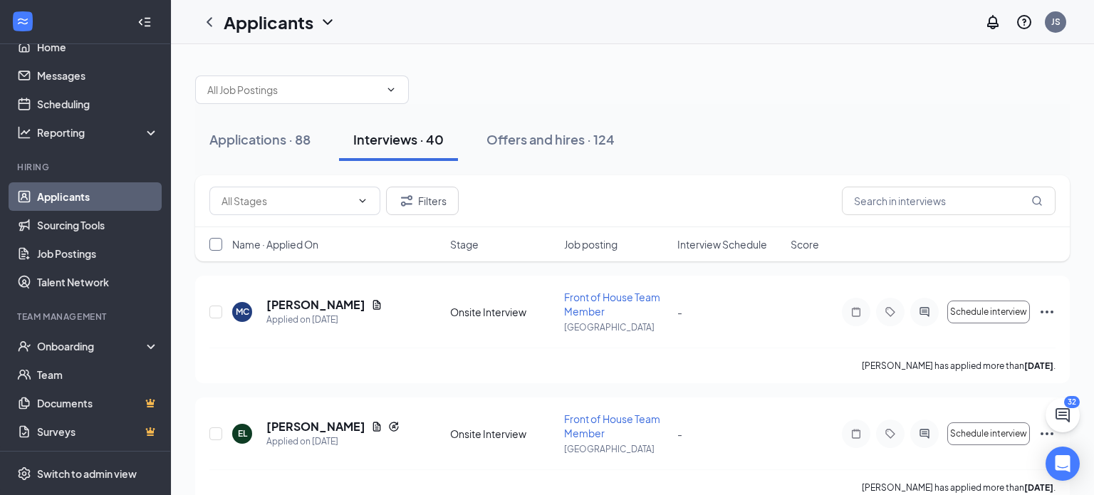
checkbox input "true"
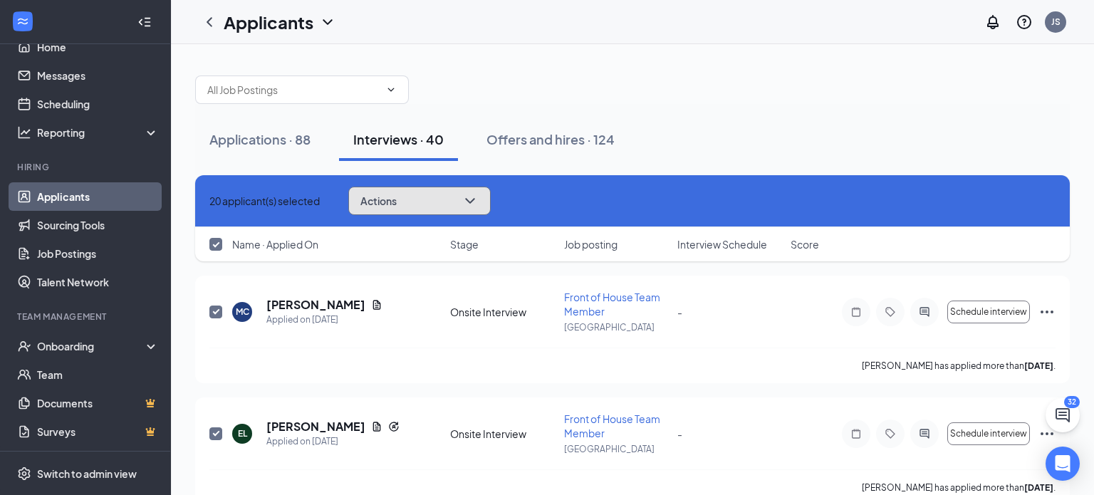
click at [480, 198] on button "Actions" at bounding box center [419, 201] width 142 height 28
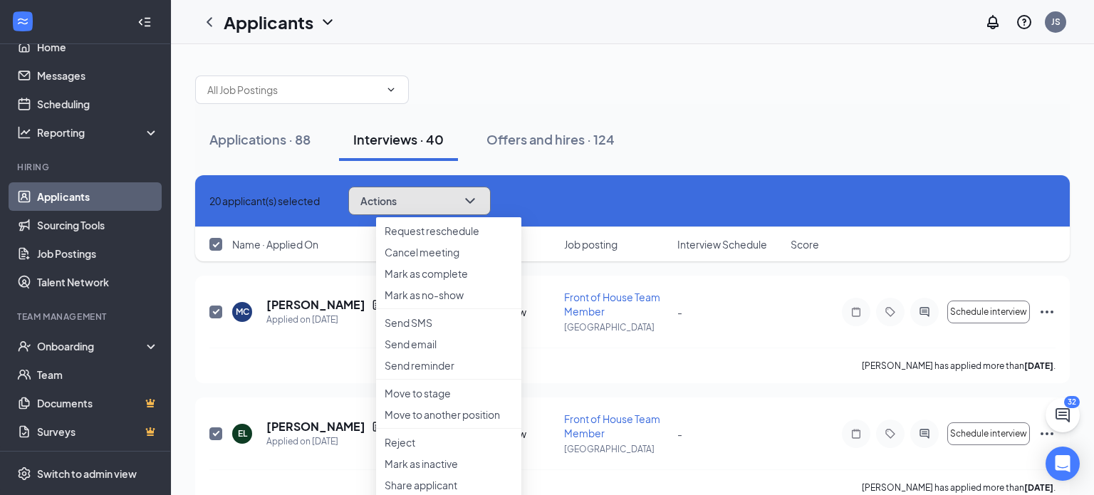
click at [489, 190] on button "Actions" at bounding box center [419, 201] width 142 height 28
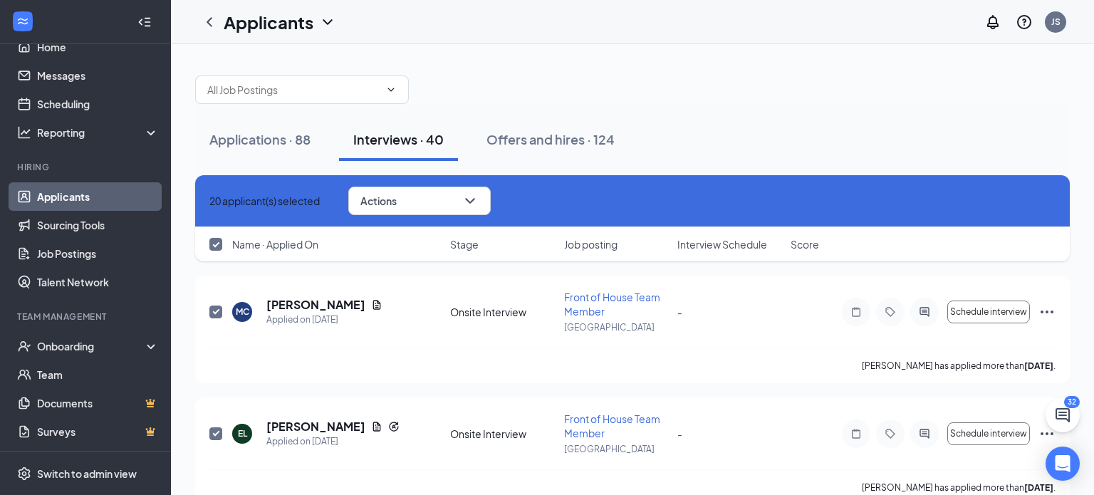
click at [590, 193] on div "20 applicant(s) selected Actions Request reschedule Cancel meeting [PERSON_NAME…" at bounding box center [632, 201] width 846 height 28
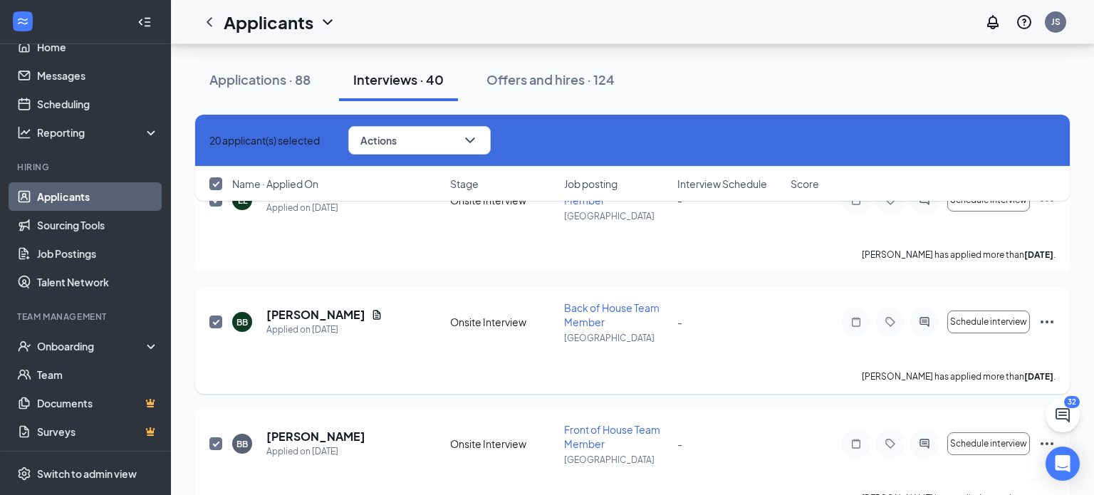
scroll to position [207, 0]
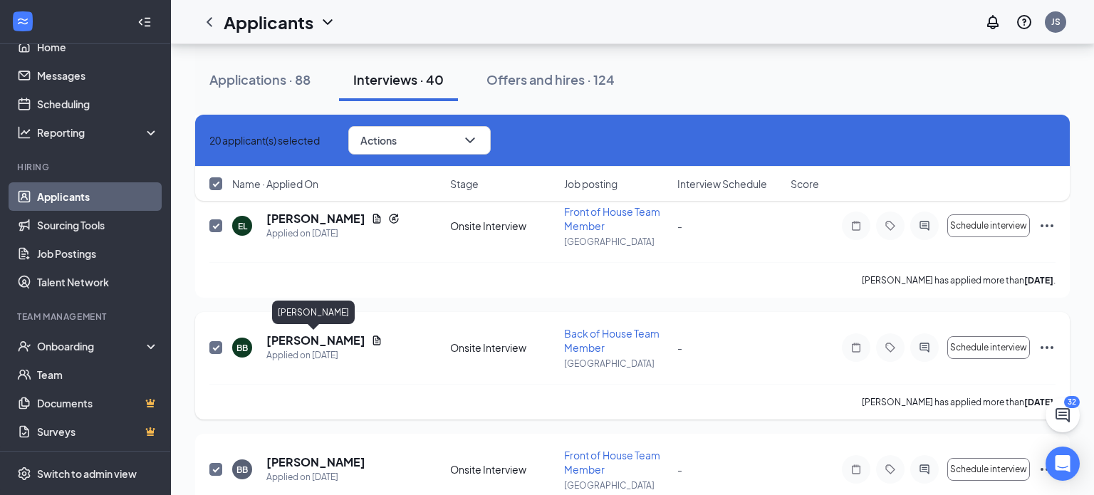
click at [313, 344] on h5 "[PERSON_NAME]" at bounding box center [315, 341] width 99 height 16
checkbox input "false"
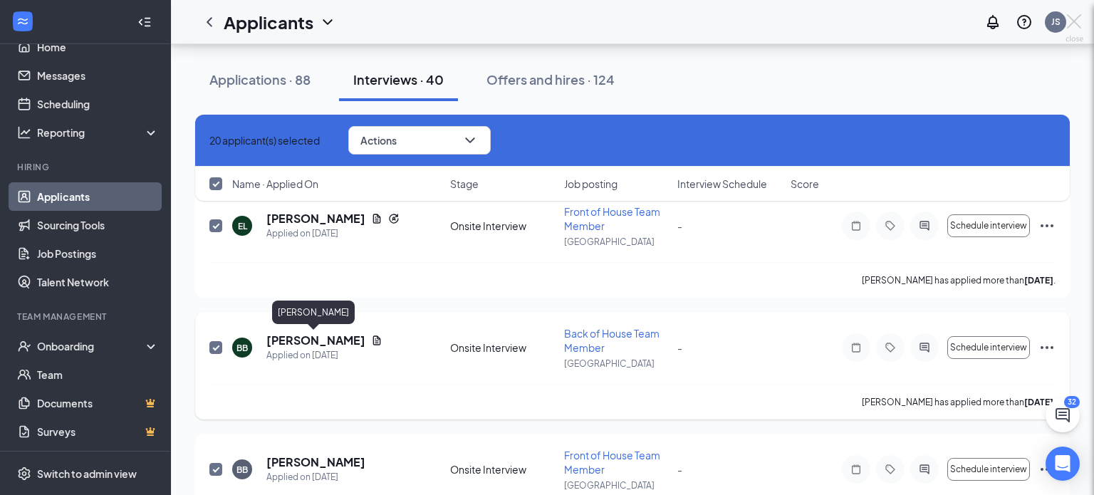
checkbox input "false"
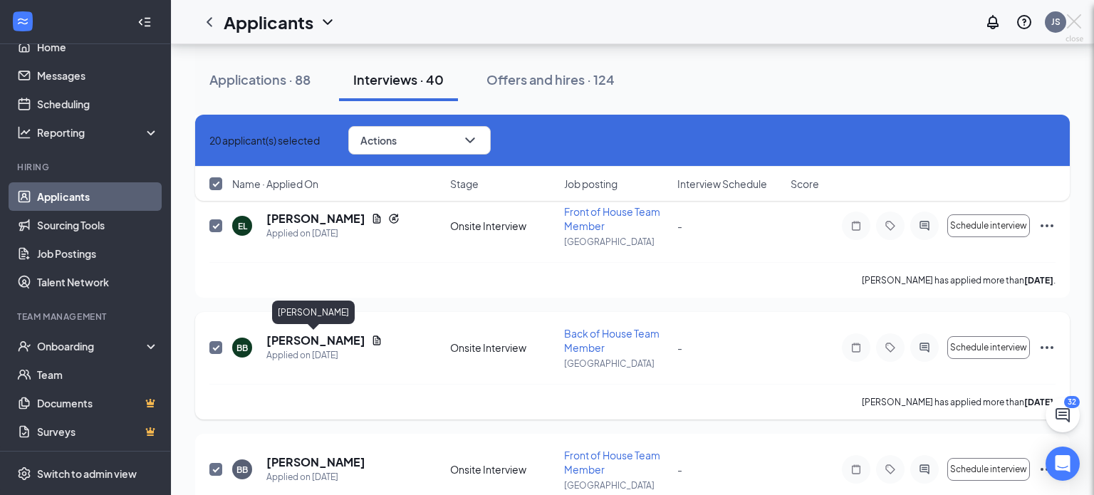
checkbox input "false"
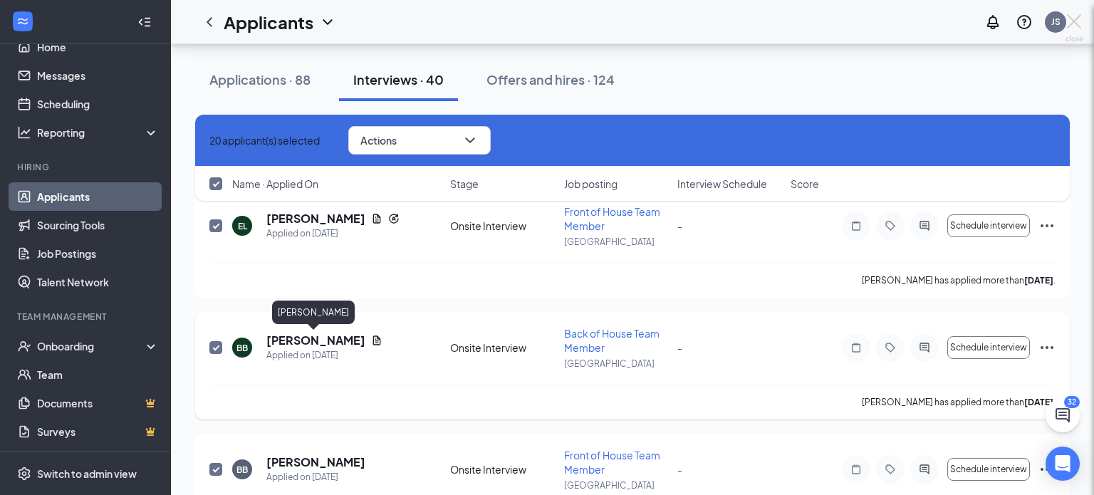
checkbox input "false"
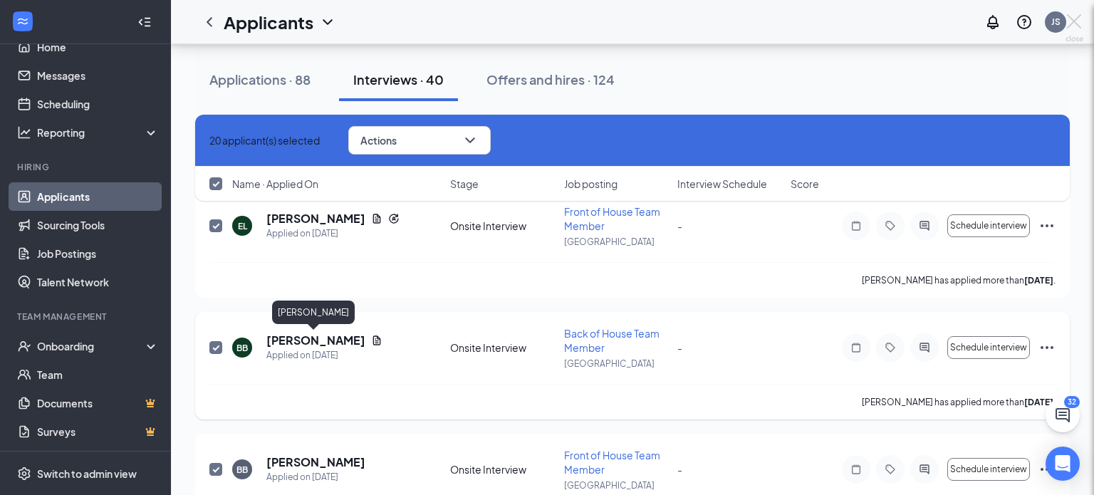
checkbox input "false"
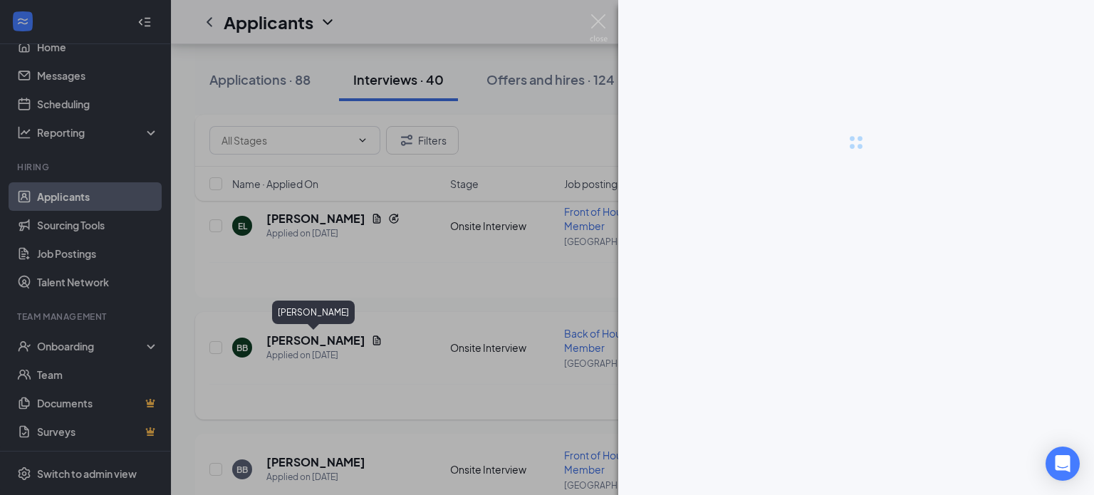
checkbox input "false"
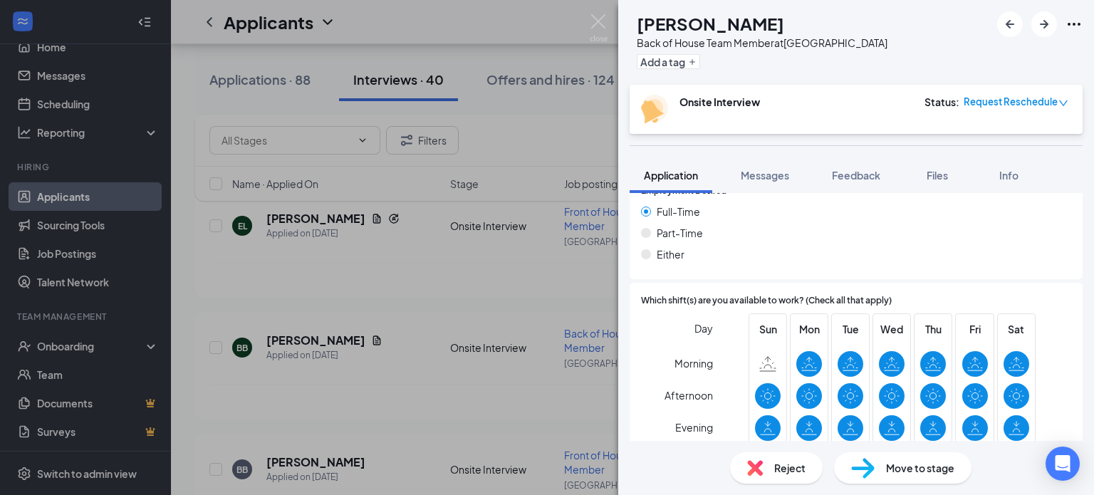
scroll to position [962, 0]
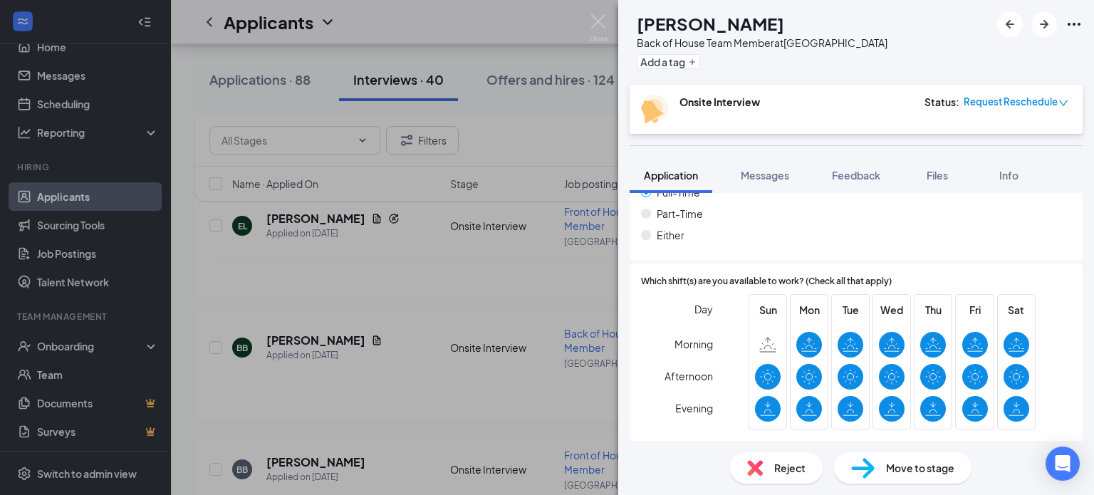
click at [792, 468] on span "Reject" at bounding box center [789, 468] width 31 height 16
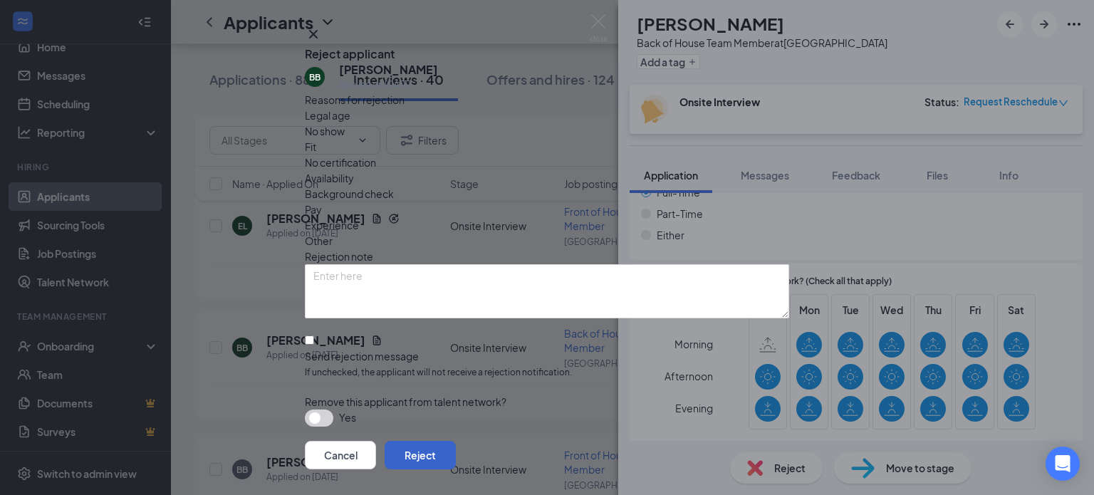
click at [456, 441] on button "Reject" at bounding box center [420, 455] width 71 height 28
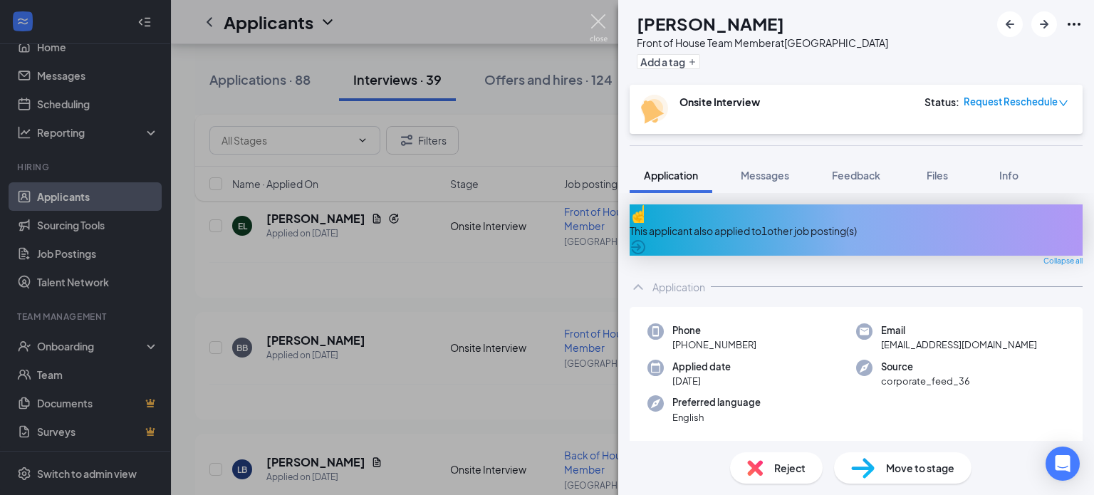
click at [600, 24] on img at bounding box center [599, 28] width 18 height 28
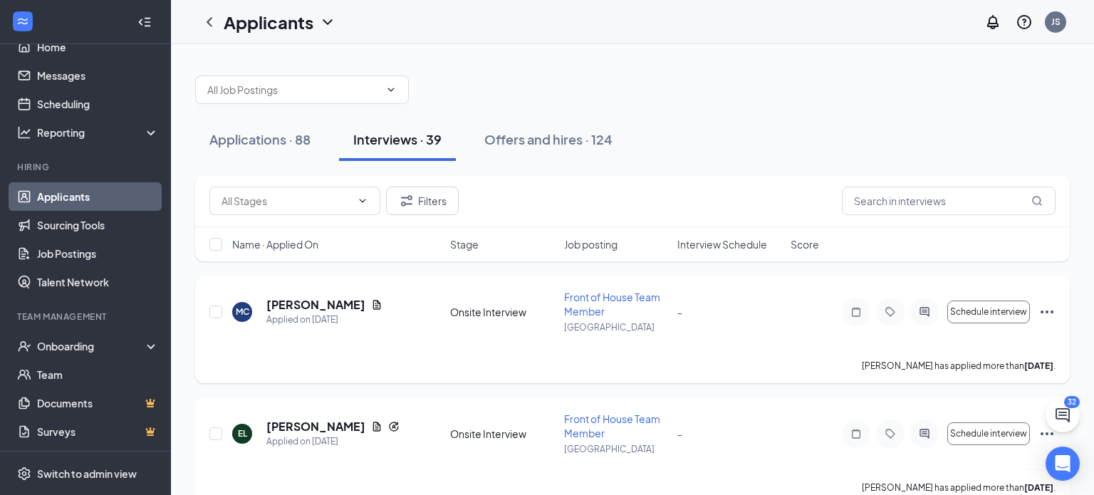
scroll to position [245, 0]
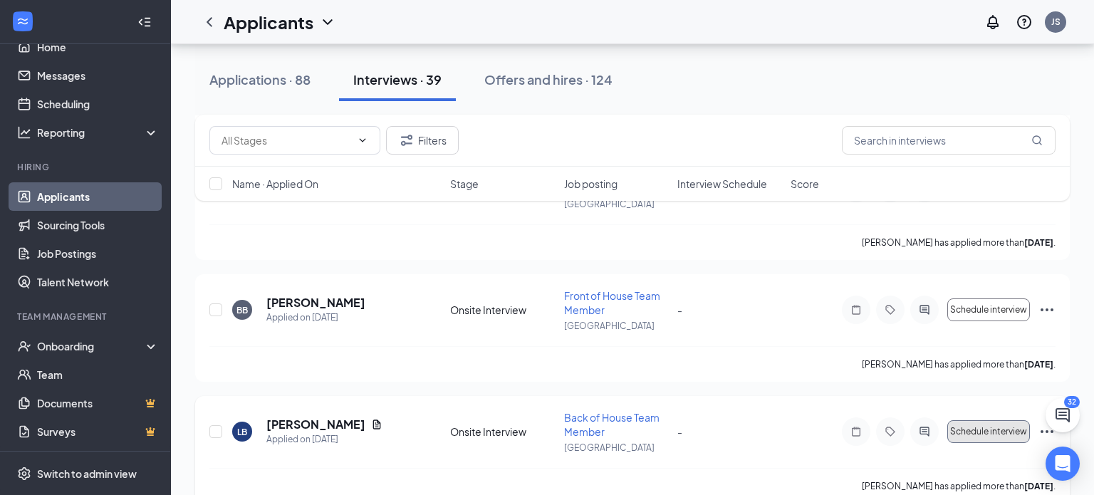
click at [1002, 432] on span "Schedule interview" at bounding box center [988, 432] width 77 height 10
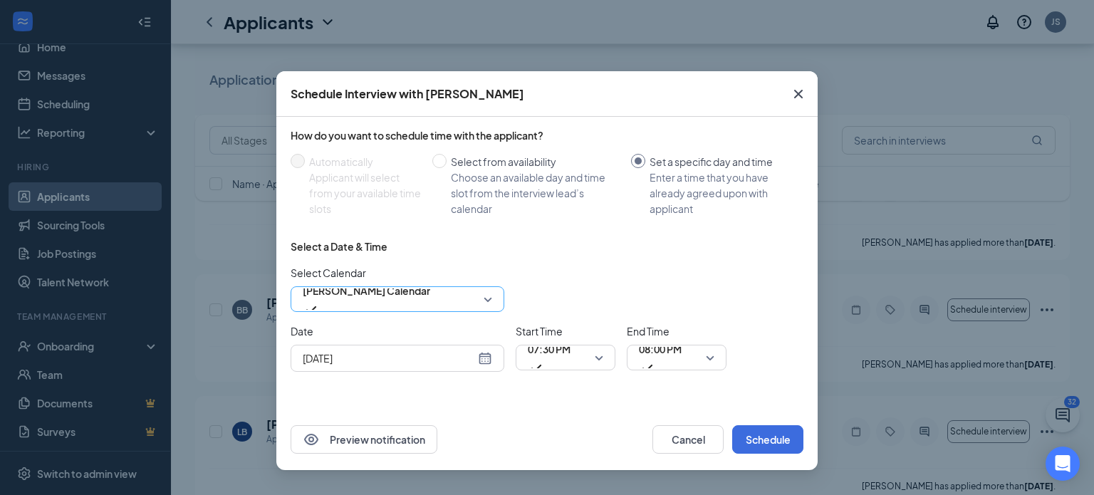
click at [407, 299] on span "[PERSON_NAME] Calendar" at bounding box center [367, 290] width 128 height 21
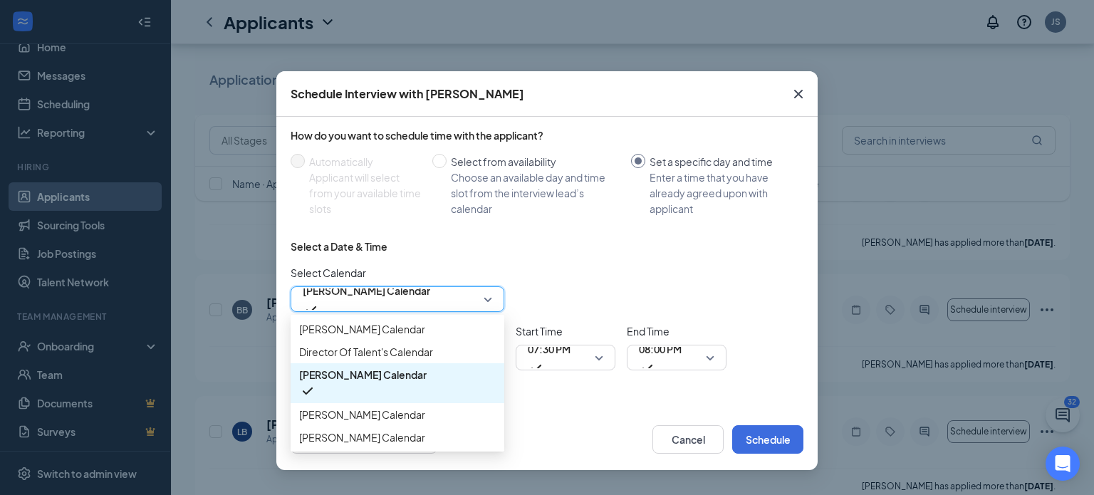
click at [426, 300] on span "[PERSON_NAME] Calendar" at bounding box center [367, 299] width 128 height 38
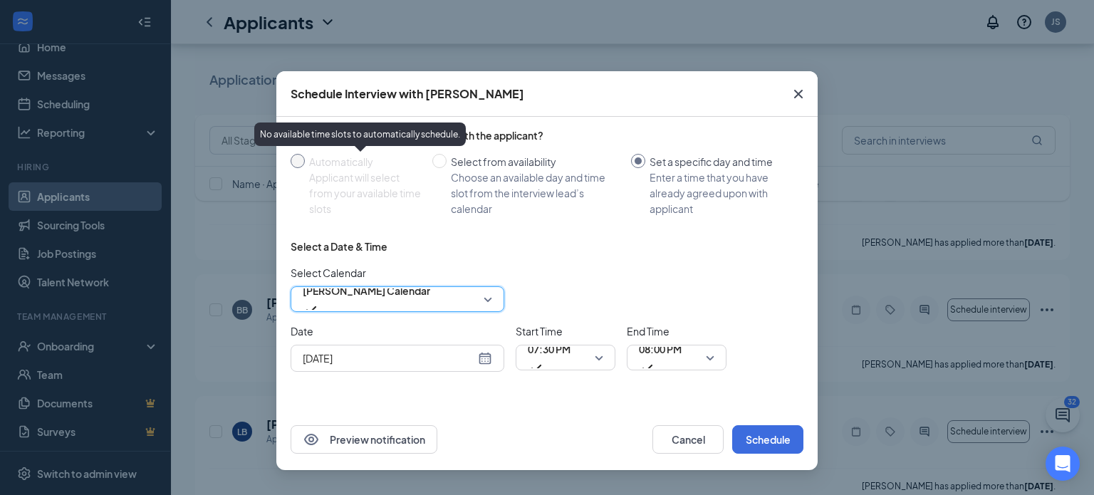
click at [356, 170] on div "Automatically Applicant will select from your available time slots" at bounding box center [365, 185] width 112 height 63
click at [363, 181] on div "Applicant will select from your available time slots" at bounding box center [365, 193] width 112 height 47
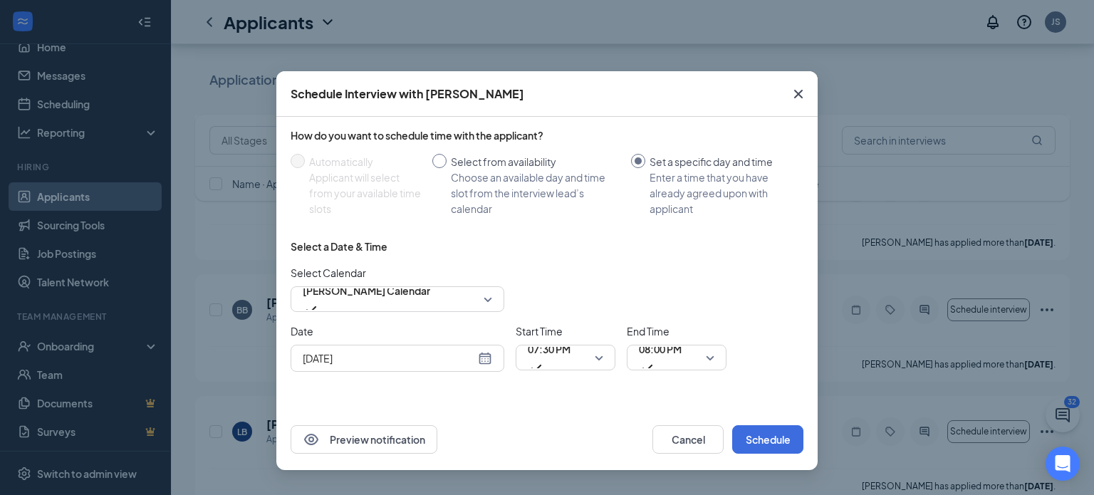
click at [491, 209] on div "Choose an available day and time slot from the interview lead’s calendar" at bounding box center [535, 193] width 169 height 47
click at [447, 168] on input "Select from availability Choose an available day and time slot from the intervi…" at bounding box center [439, 161] width 14 height 14
radio input "true"
radio input "false"
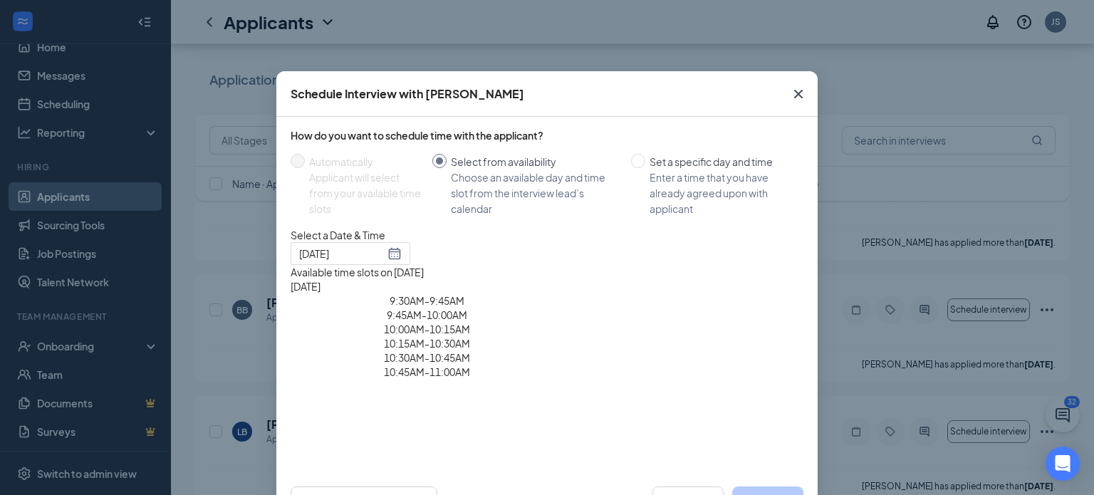
type input "[DATE]"
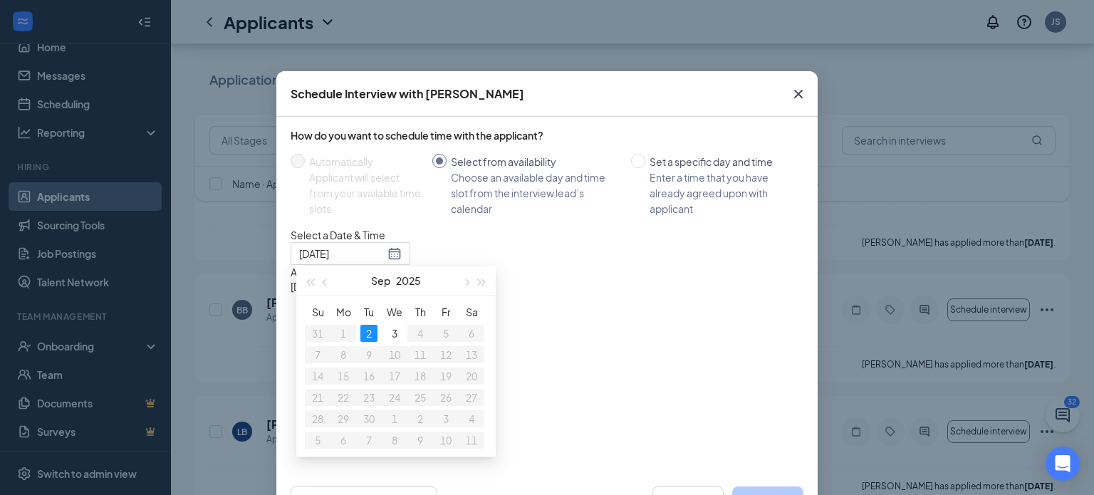
click at [800, 92] on icon "Cross" at bounding box center [798, 94] width 9 height 9
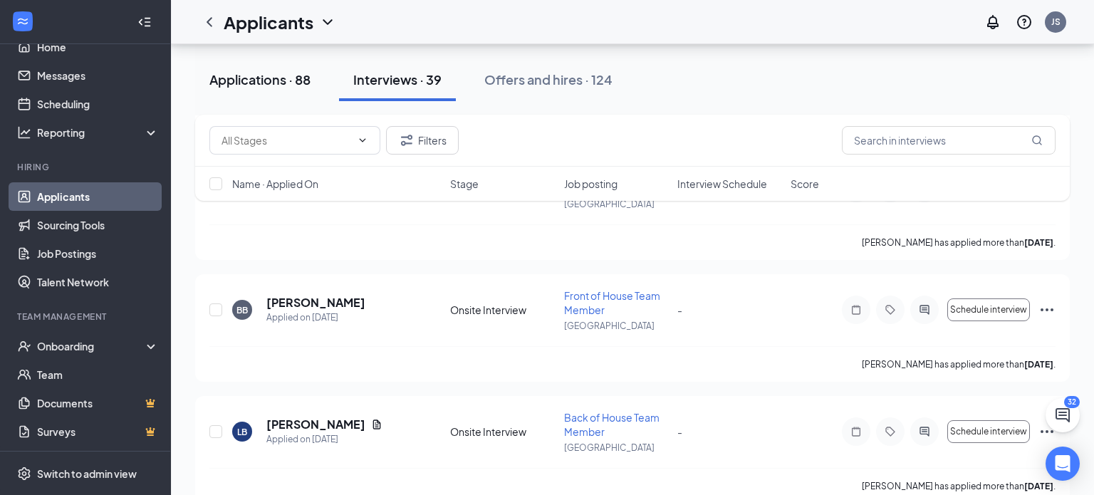
click at [276, 78] on div "Applications · 88" at bounding box center [259, 80] width 101 height 18
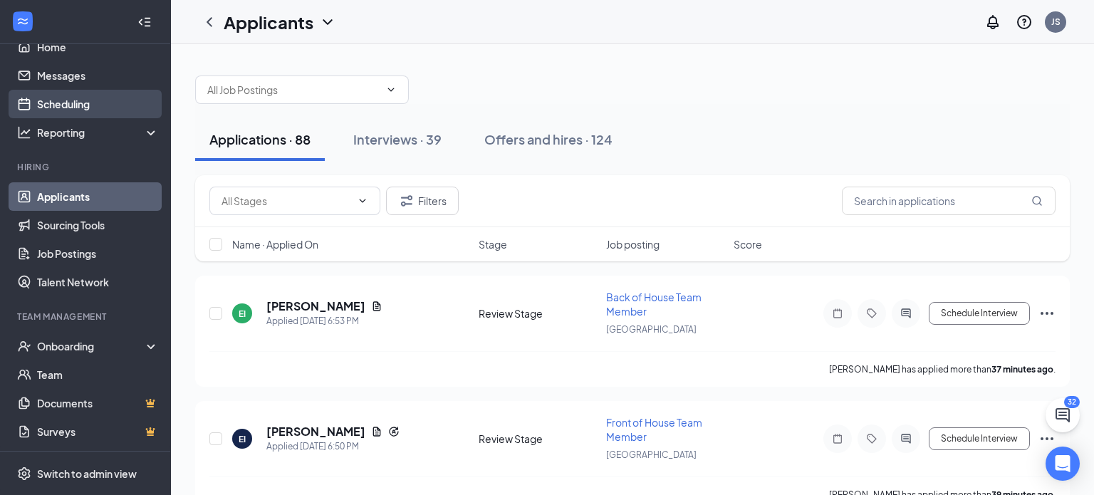
click at [81, 103] on link "Scheduling" at bounding box center [98, 104] width 122 height 28
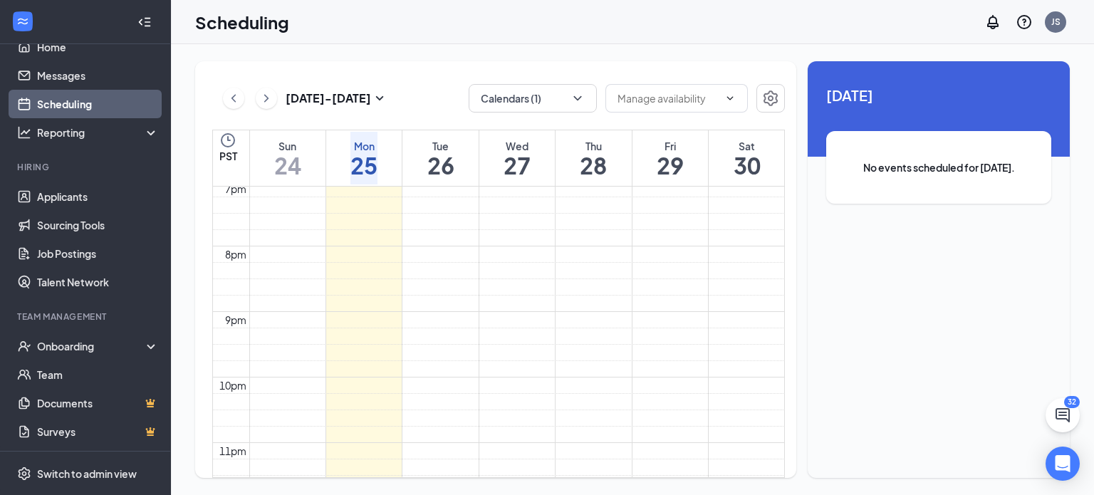
scroll to position [1300, 0]
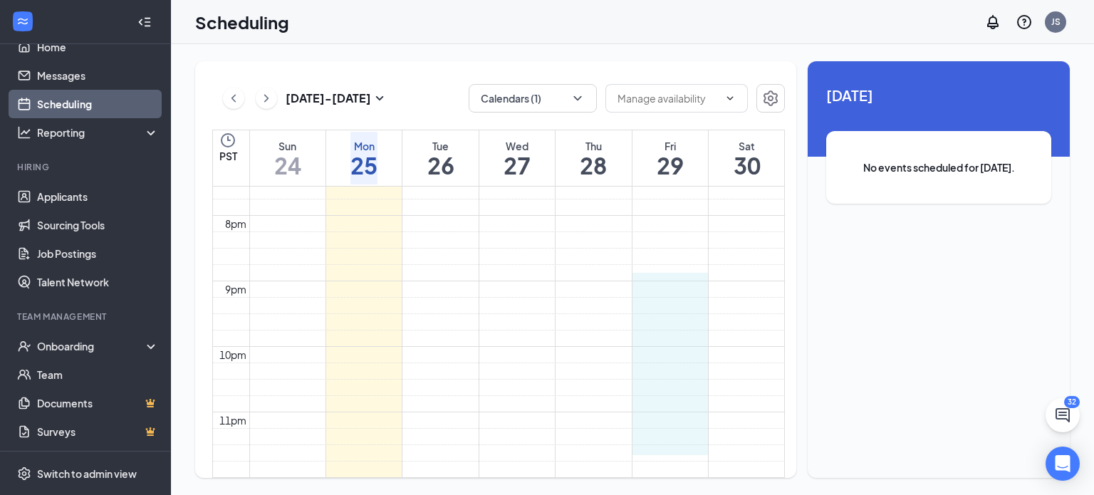
drag, startPoint x: 654, startPoint y: 257, endPoint x: 663, endPoint y: 430, distance: 172.6
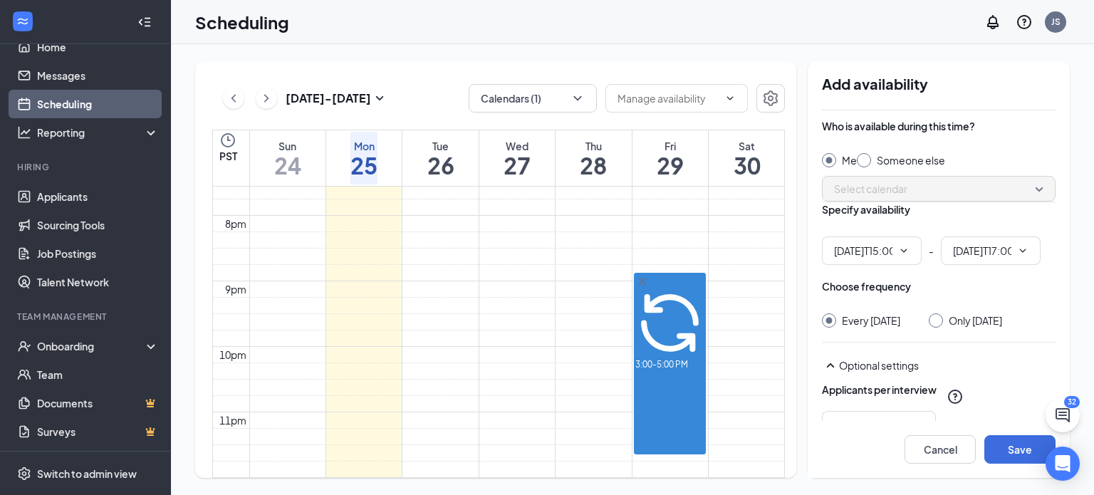
type input "03:00 PM"
type input "05:00 PM"
click at [931, 323] on input "Only [DATE]" at bounding box center [934, 318] width 10 height 10
radio input "true"
radio input "false"
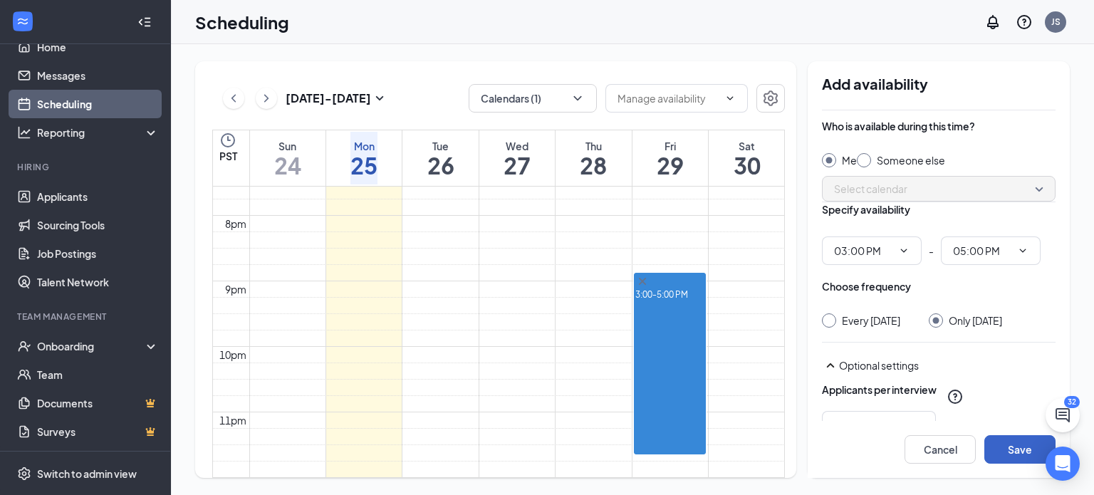
click at [1013, 454] on button "Save" at bounding box center [1020, 449] width 71 height 28
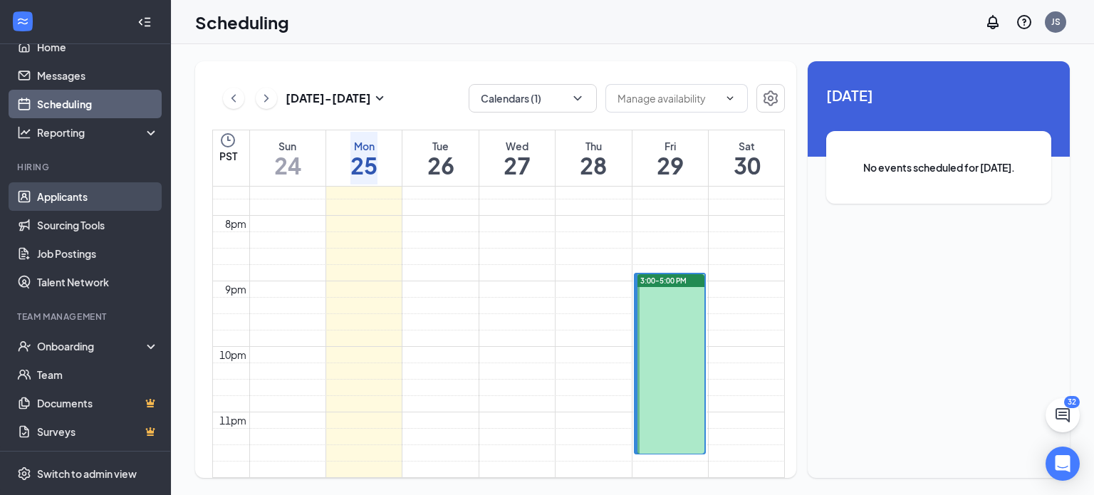
click at [69, 198] on link "Applicants" at bounding box center [98, 196] width 122 height 28
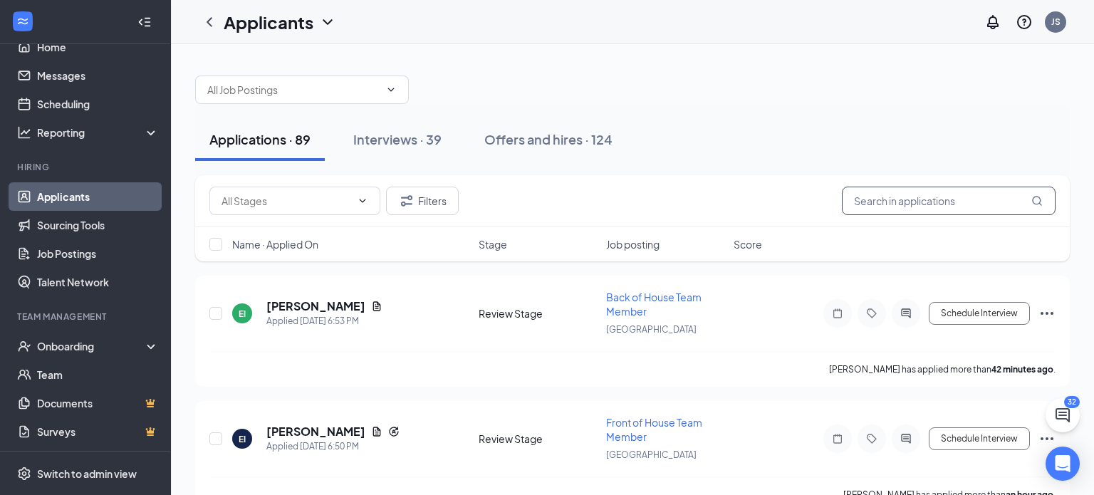
click at [883, 203] on input "text" at bounding box center [949, 201] width 214 height 28
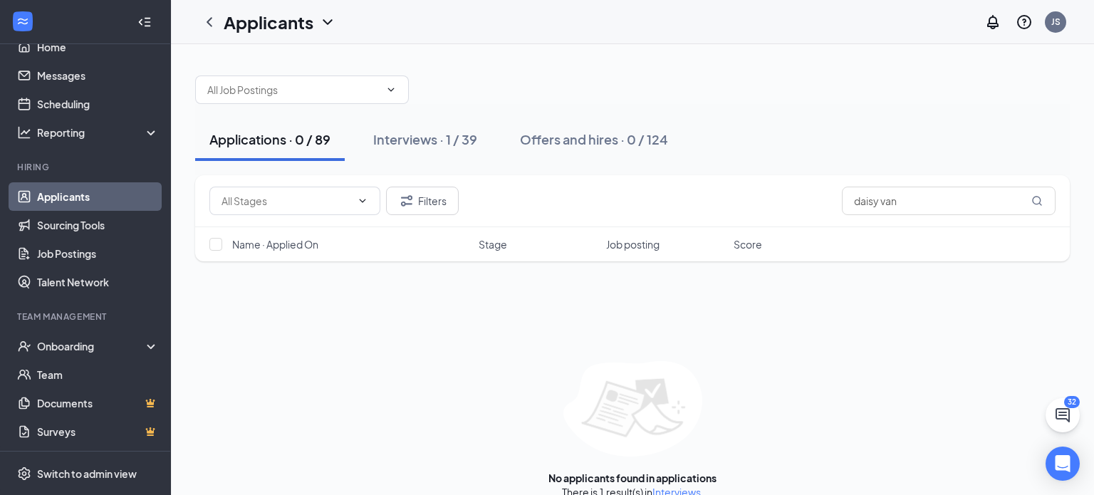
click at [230, 132] on div "Applications · 0 / 89" at bounding box center [269, 139] width 121 height 18
click at [267, 145] on div "Applications · 0 / 89" at bounding box center [269, 139] width 121 height 18
click at [67, 195] on link "Applicants" at bounding box center [98, 196] width 122 height 28
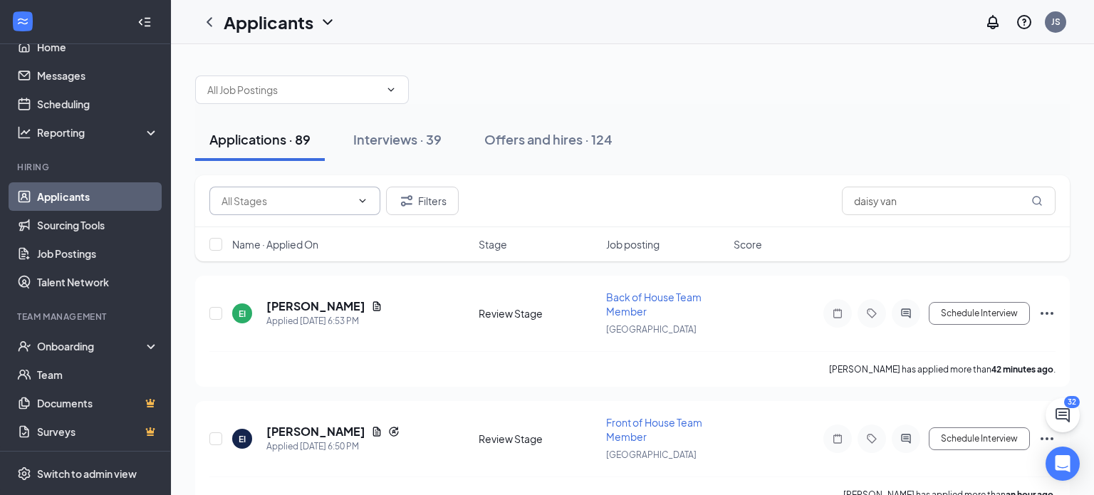
click at [360, 202] on icon "ChevronDown" at bounding box center [362, 200] width 11 height 11
click at [360, 202] on icon "ChevronUp" at bounding box center [362, 200] width 11 height 11
click at [913, 197] on input "daisy van" at bounding box center [949, 201] width 214 height 28
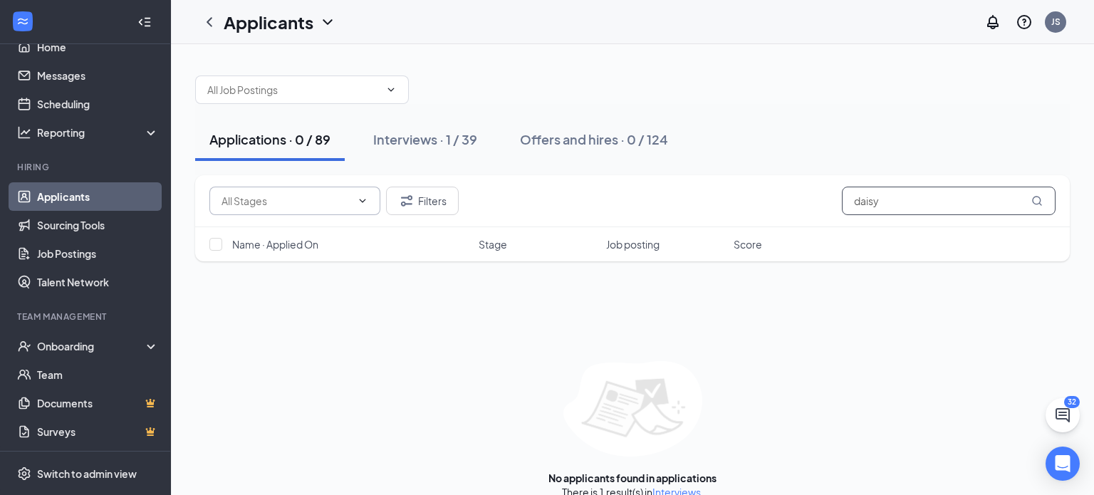
type input "daisy"
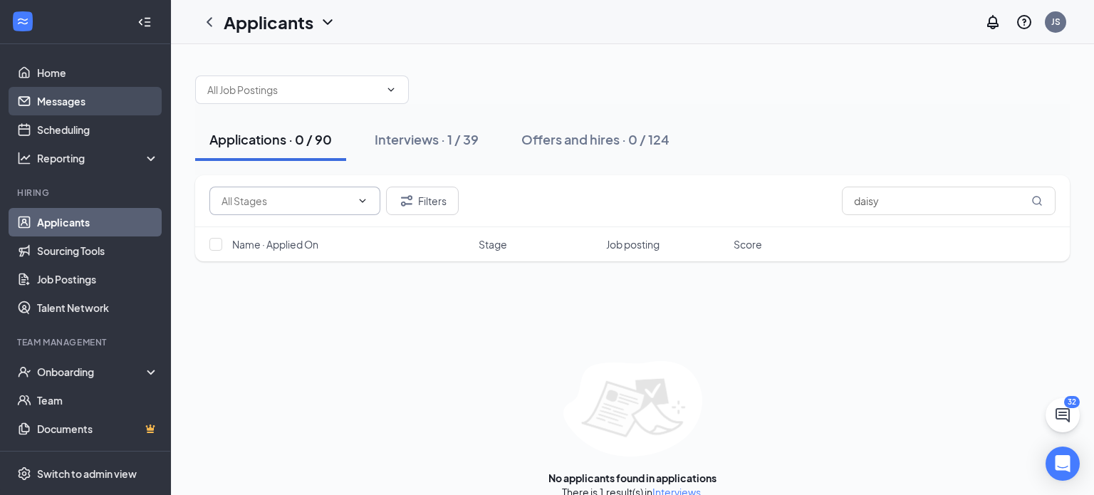
click at [55, 100] on link "Messages" at bounding box center [98, 101] width 122 height 28
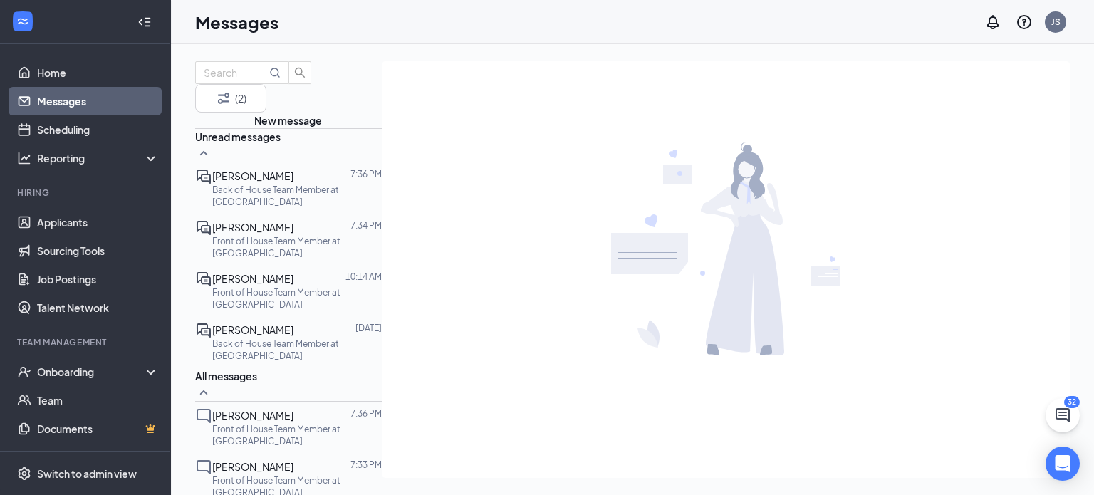
click at [299, 274] on div at bounding box center [320, 279] width 52 height 16
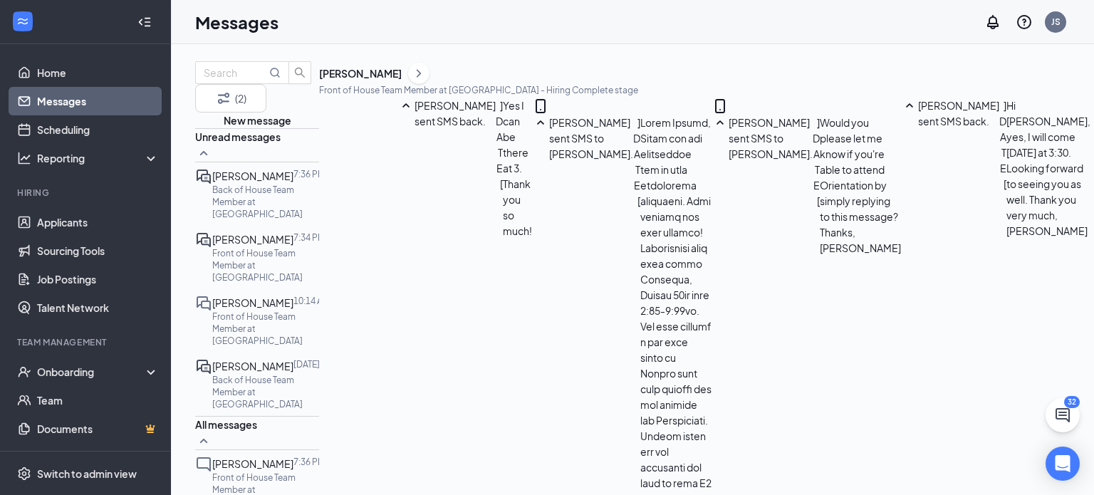
scroll to position [1137, 0]
type textarea "Ghadir, I believe the hold up is you have not signed your I-9 document yet. Can…"
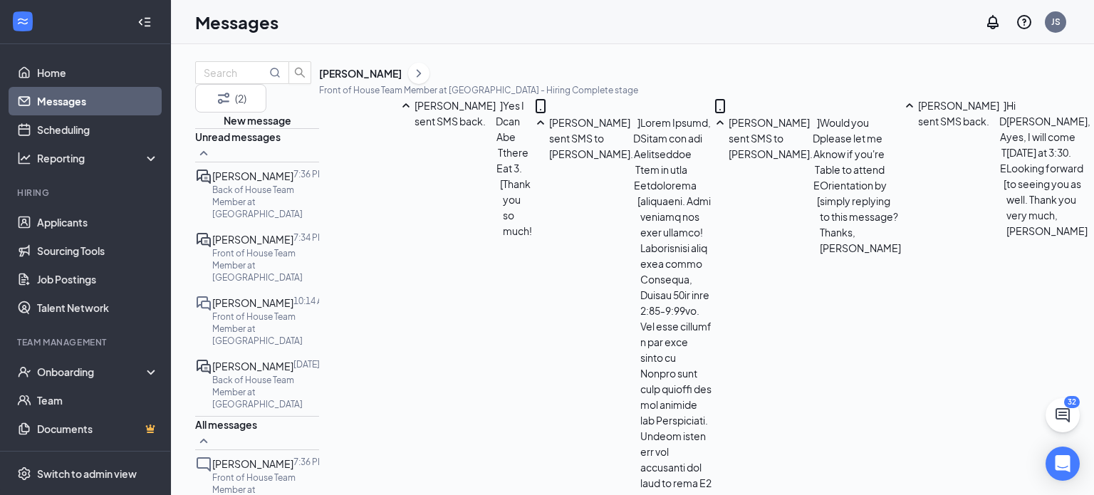
click at [299, 374] on p "Back of House Team Member at [GEOGRAPHIC_DATA]" at bounding box center [265, 392] width 107 height 36
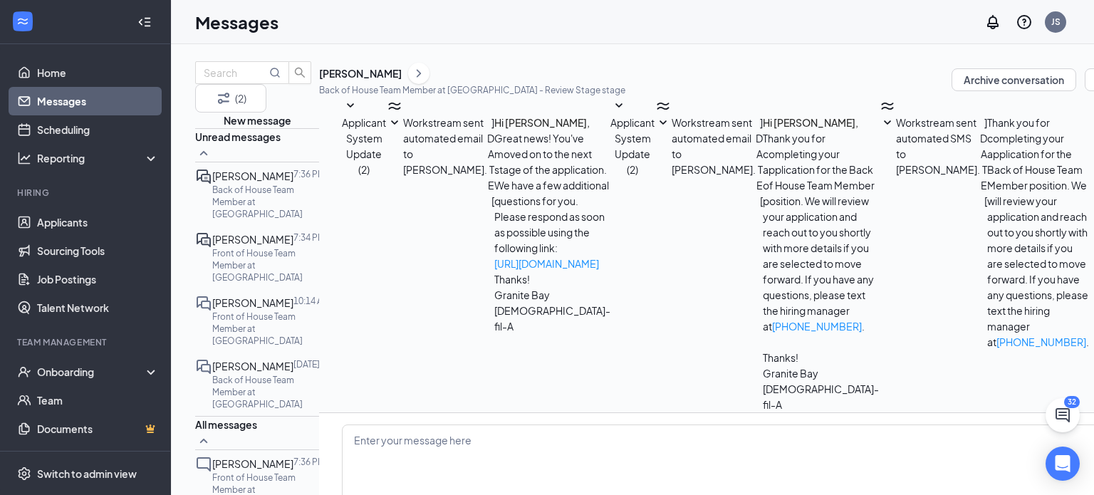
scroll to position [108, 0]
click at [277, 250] on p "Front of House Team Member at [GEOGRAPHIC_DATA]" at bounding box center [265, 265] width 107 height 36
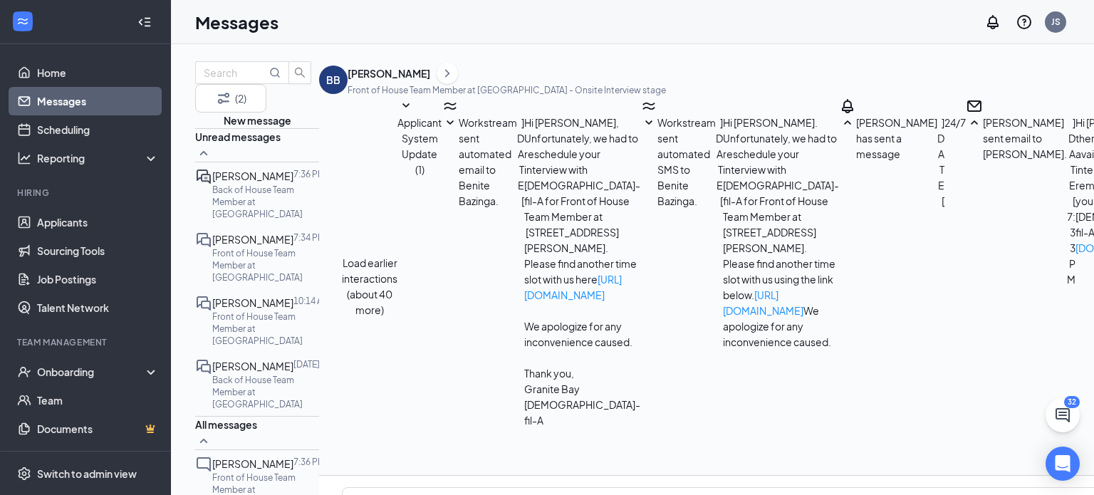
scroll to position [467, 0]
click at [294, 207] on p "Back of House Team Member at [GEOGRAPHIC_DATA]" at bounding box center [265, 202] width 107 height 36
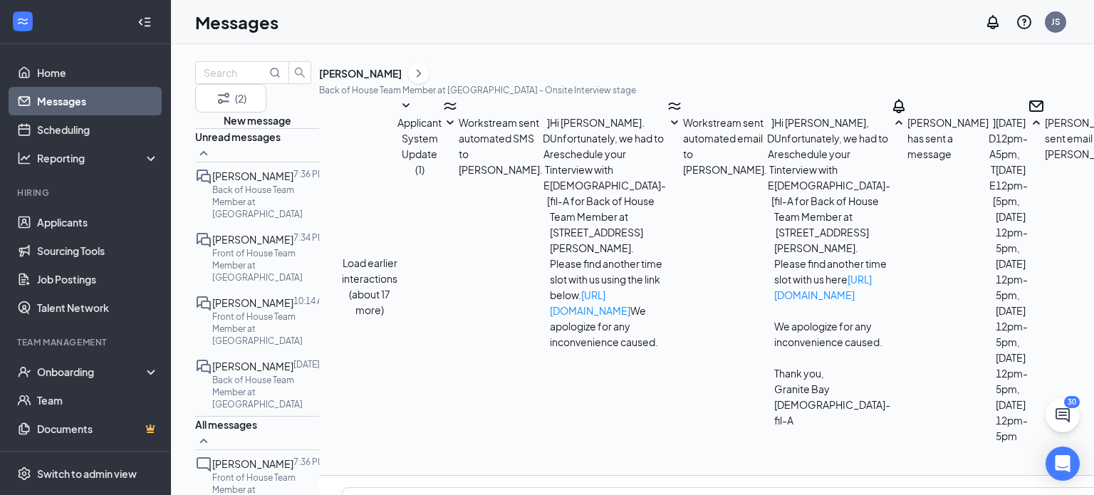
scroll to position [484, 0]
click at [284, 358] on div "[PERSON_NAME]" at bounding box center [252, 366] width 81 height 16
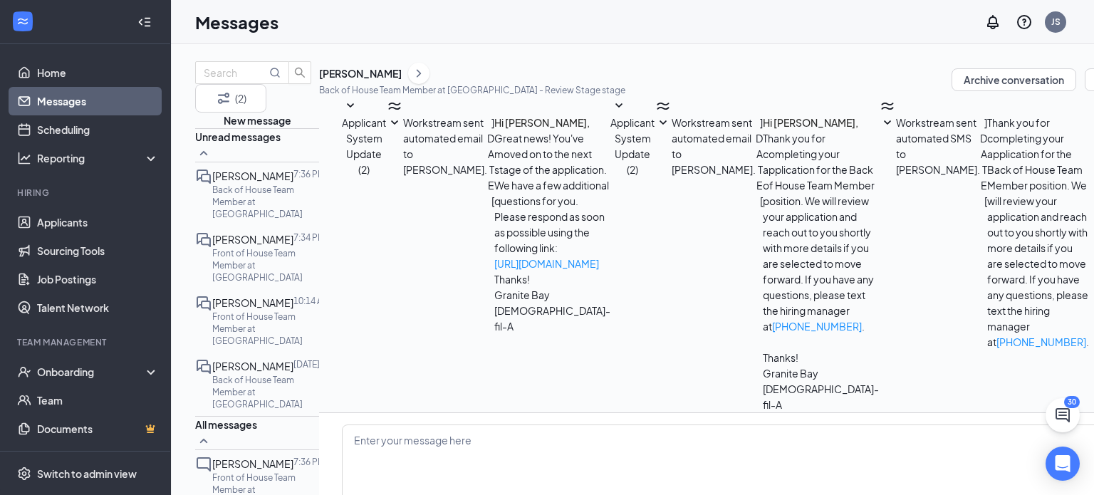
scroll to position [108, 0]
click at [471, 425] on textarea at bounding box center [790, 467] width 896 height 85
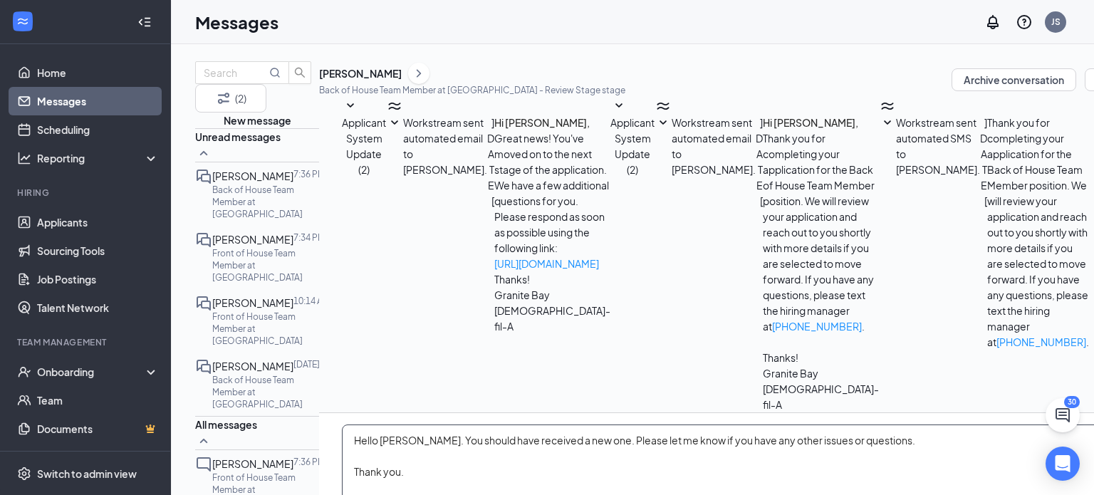
type textarea "Hello [PERSON_NAME]. You should have received a new one. Please let me know if …"
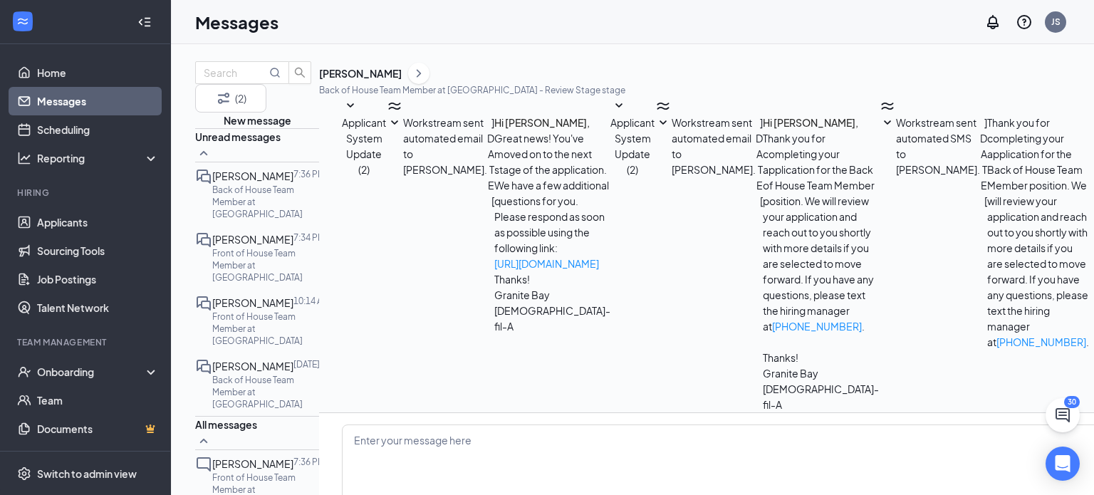
scroll to position [177, 0]
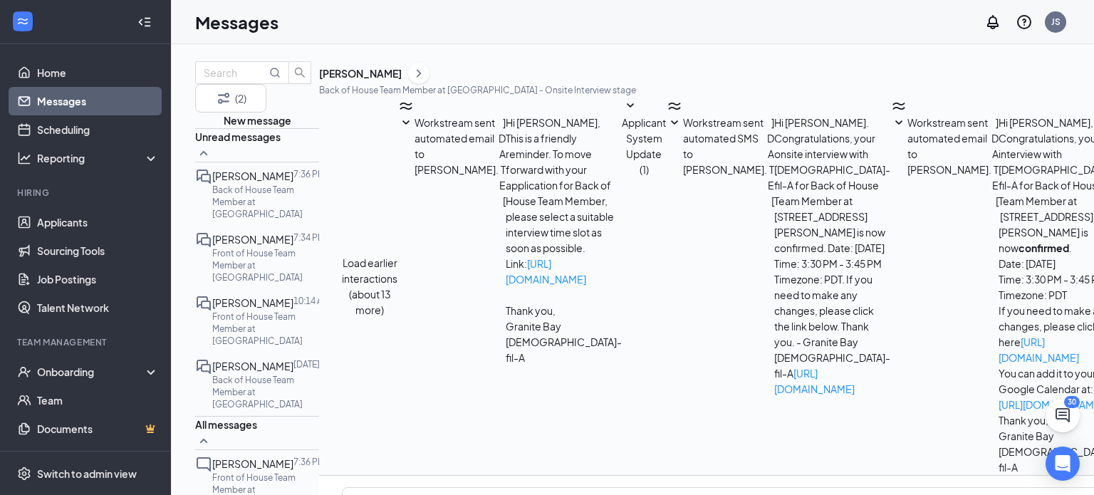
scroll to position [308, 0]
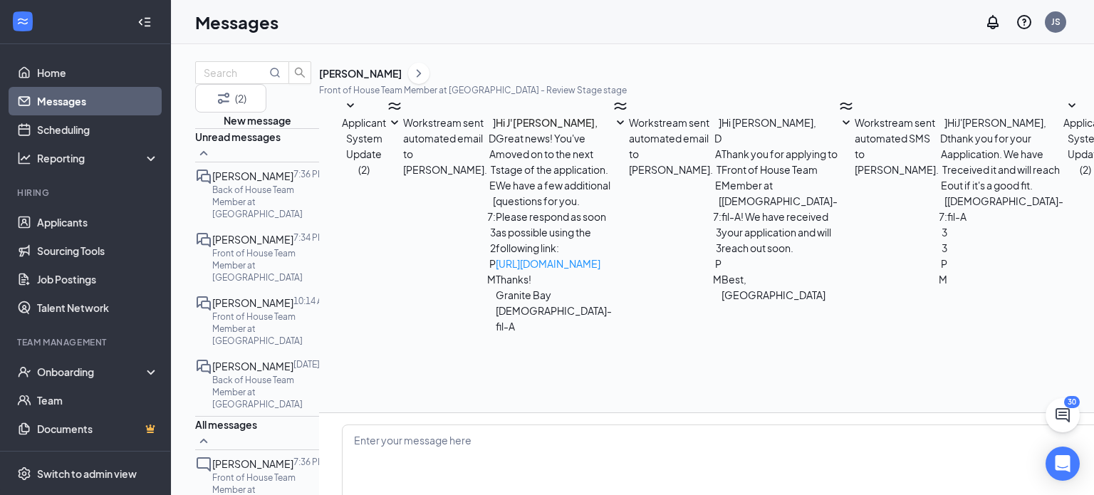
scroll to position [136, 0]
click at [65, 74] on link "Home" at bounding box center [98, 72] width 122 height 28
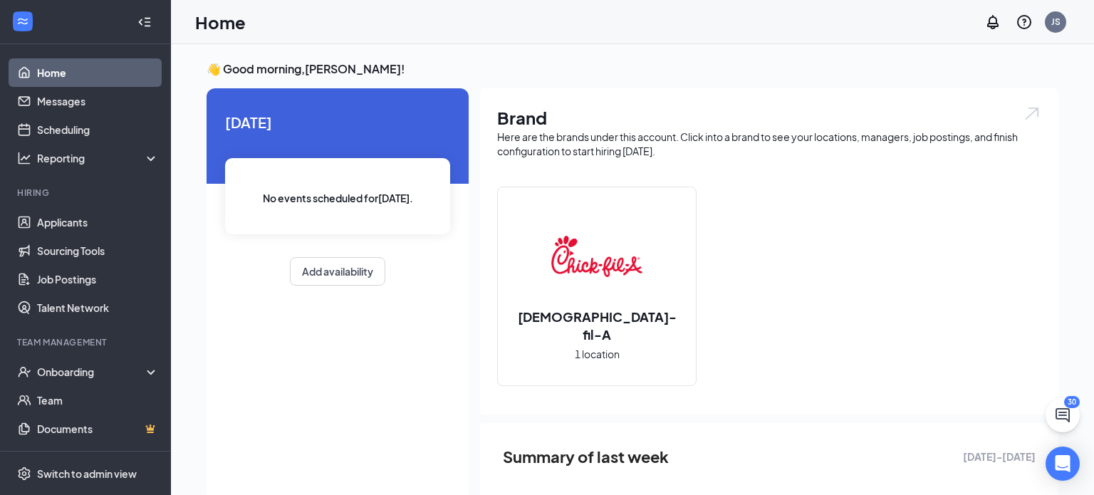
click at [85, 71] on link "Home" at bounding box center [98, 72] width 122 height 28
click at [57, 135] on link "Scheduling" at bounding box center [98, 129] width 122 height 28
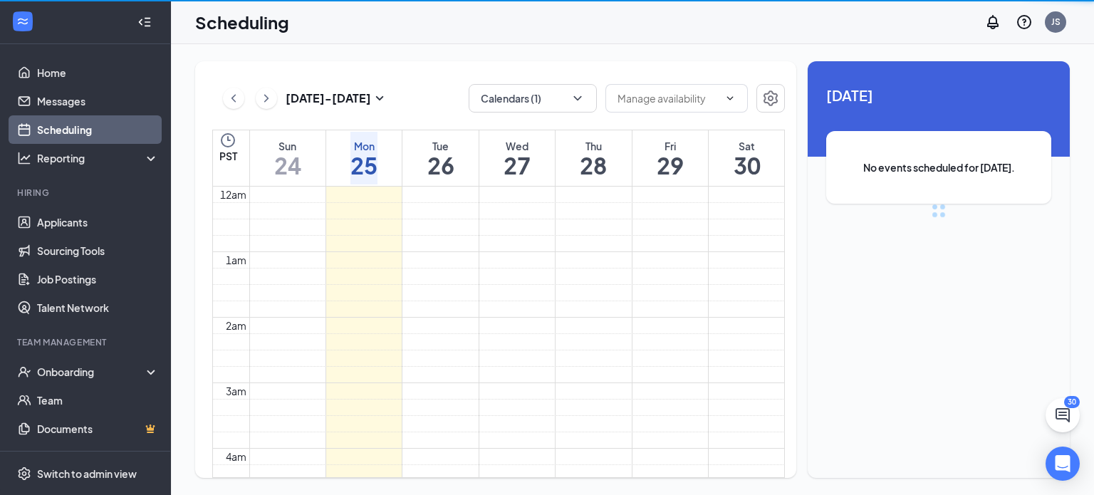
scroll to position [700, 0]
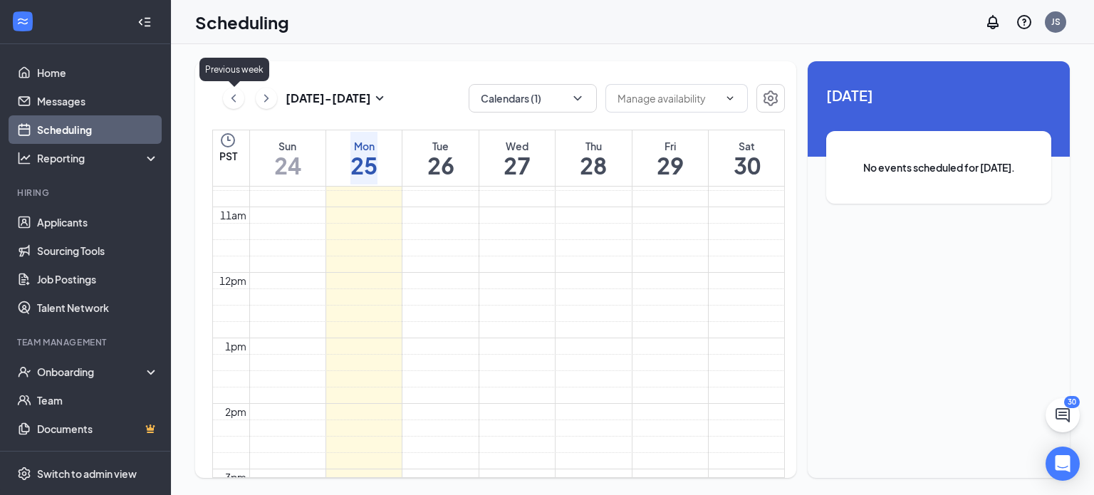
click at [229, 100] on icon "ChevronLeft" at bounding box center [234, 98] width 14 height 17
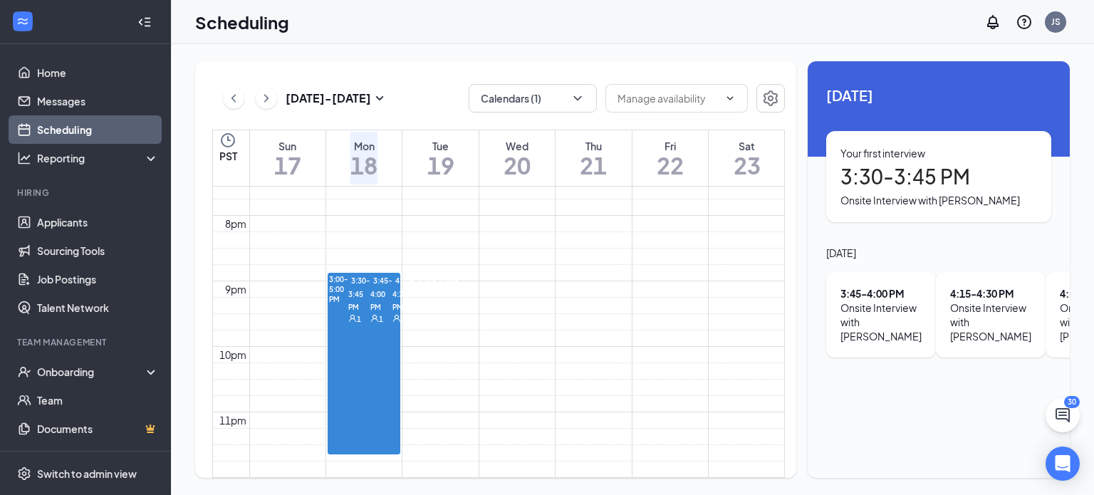
scroll to position [1322, 0]
click at [370, 279] on span "3:30-3:45 PM" at bounding box center [359, 293] width 22 height 39
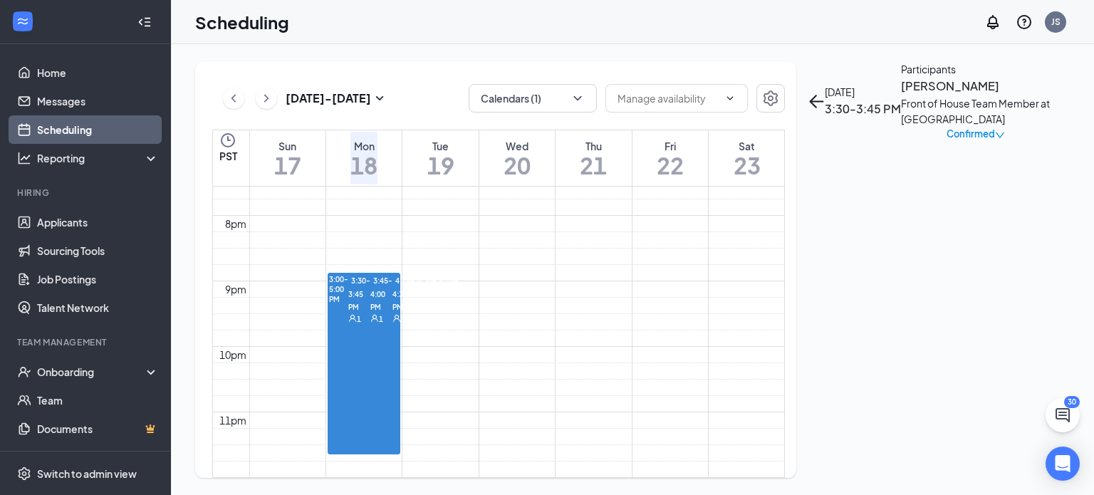
click at [901, 95] on h3 "[PERSON_NAME]" at bounding box center [976, 86] width 150 height 19
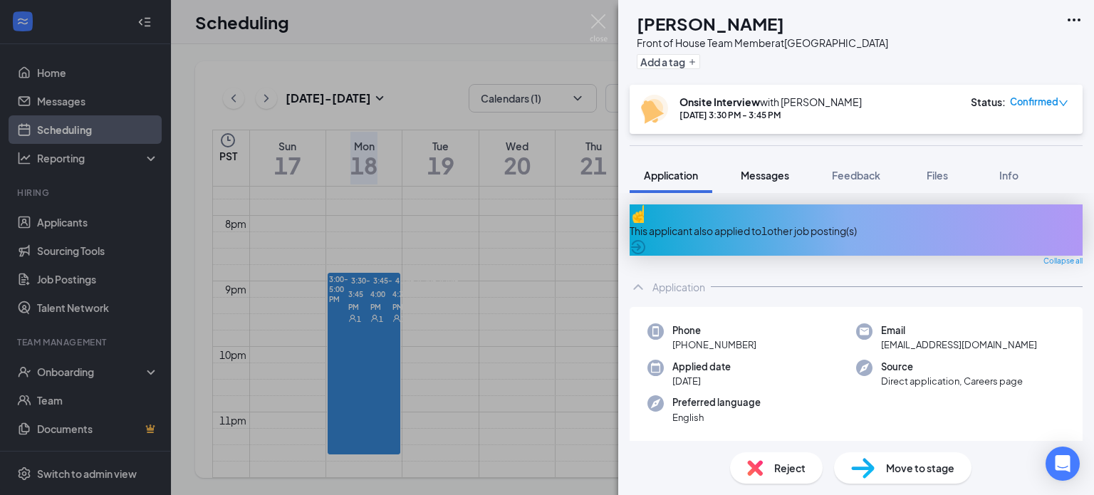
click at [773, 168] on div "Messages" at bounding box center [765, 175] width 48 height 14
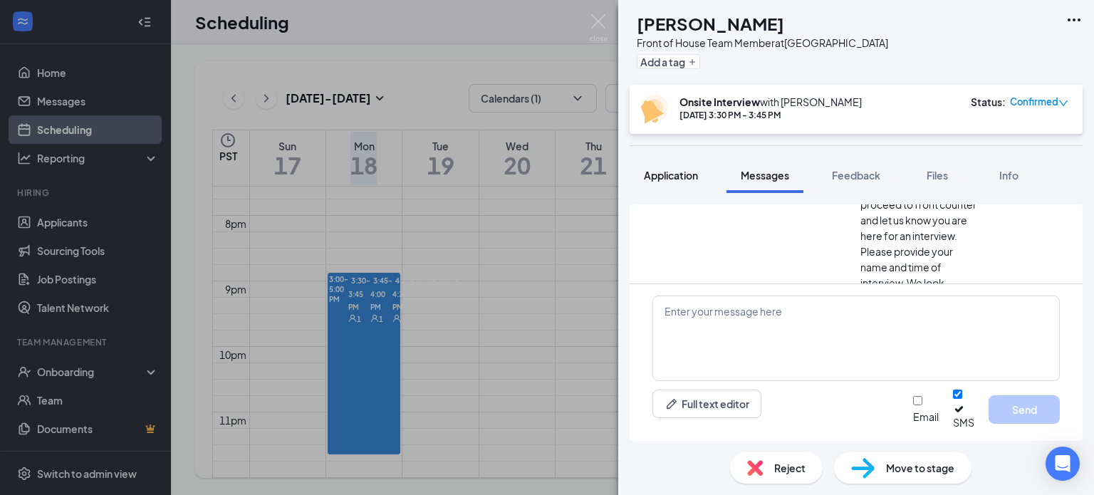
click at [685, 170] on span "Application" at bounding box center [671, 175] width 54 height 13
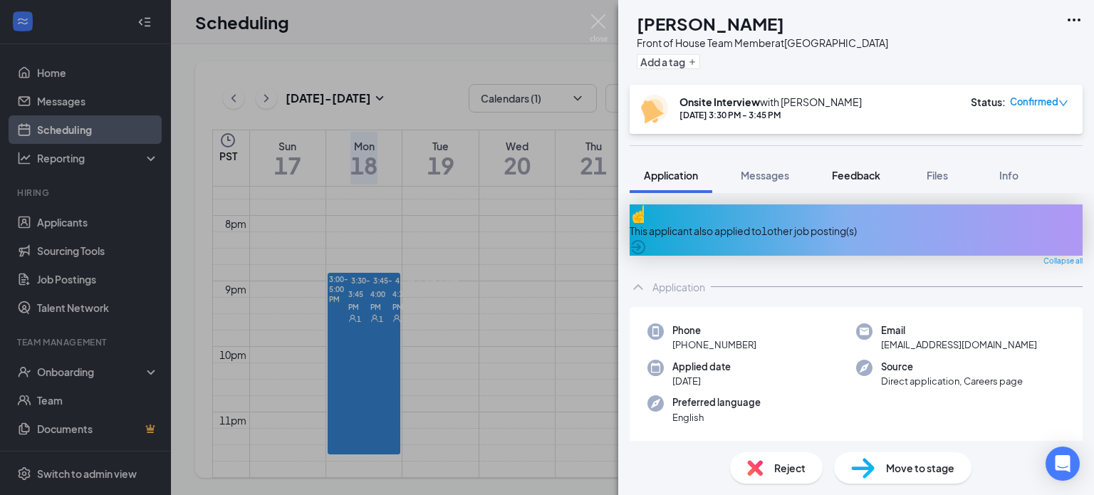
click at [855, 175] on span "Feedback" at bounding box center [856, 175] width 48 height 13
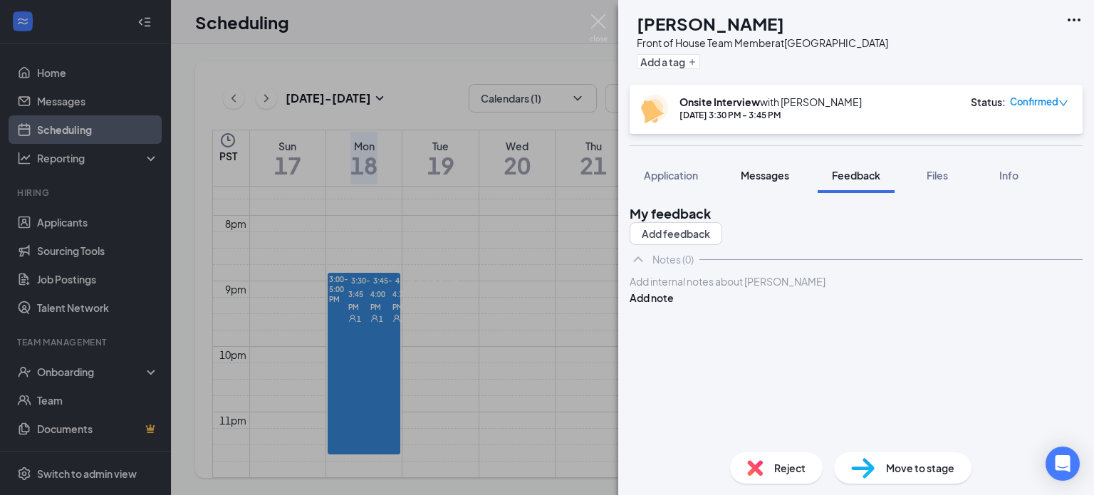
click at [754, 159] on button "Messages" at bounding box center [765, 175] width 77 height 36
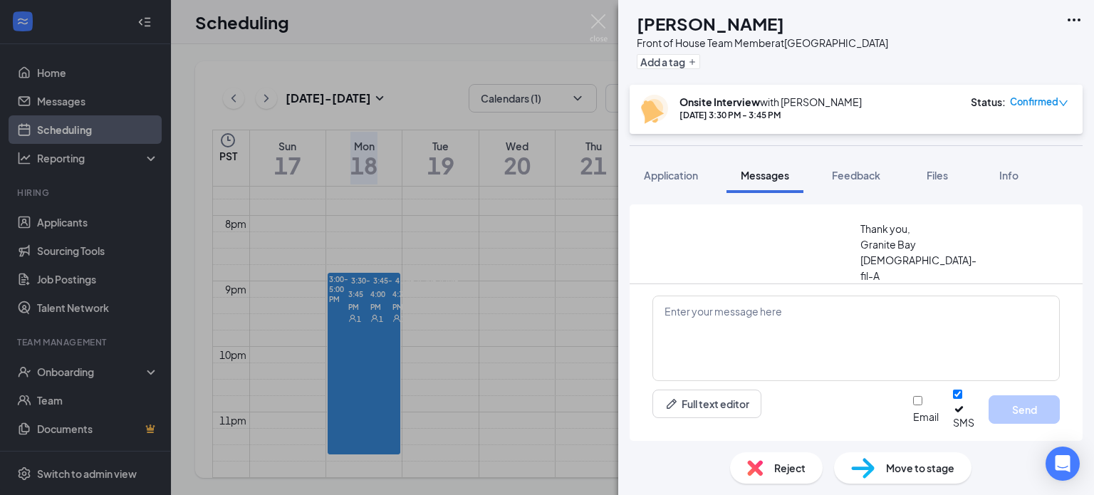
scroll to position [573, 0]
click at [864, 172] on span "Feedback" at bounding box center [856, 175] width 48 height 13
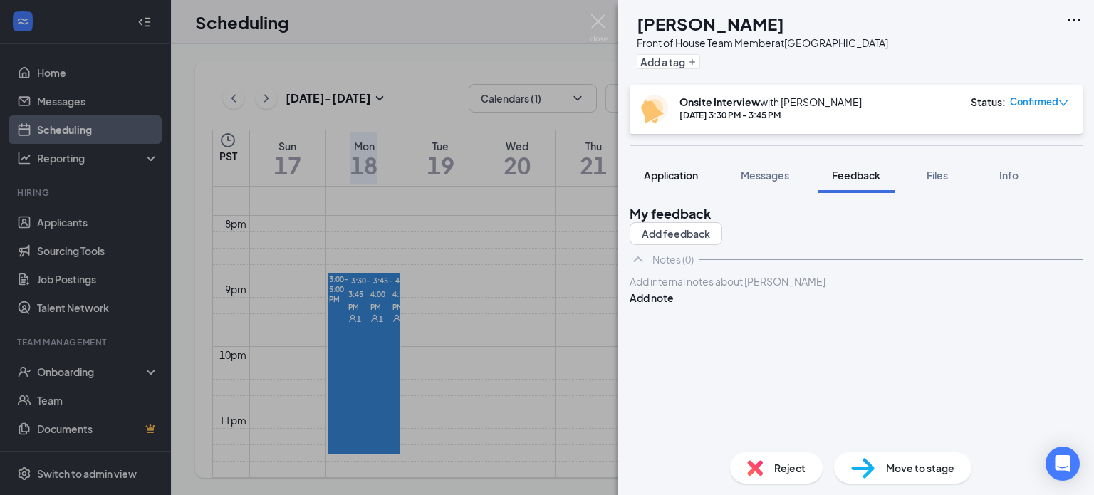
click at [670, 177] on span "Application" at bounding box center [671, 175] width 54 height 13
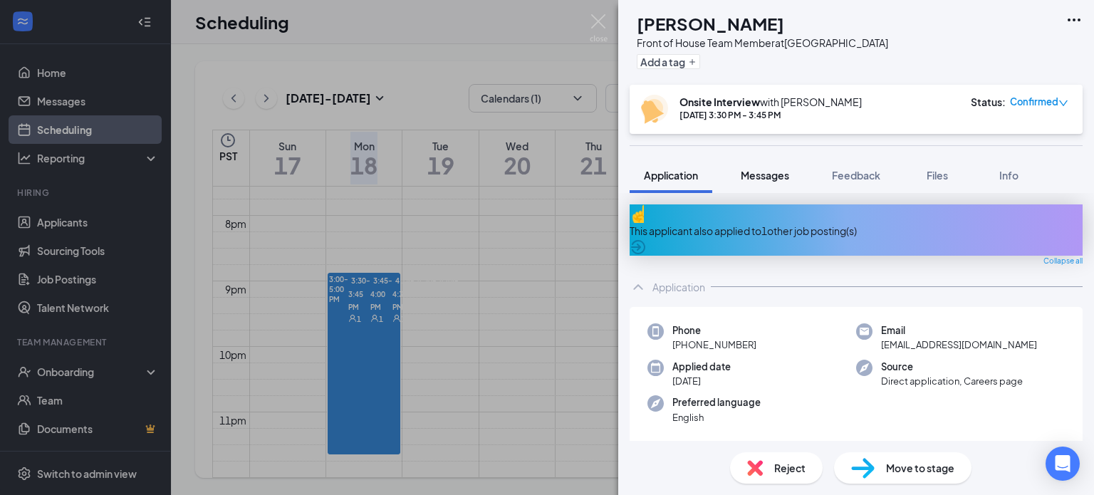
click at [768, 185] on button "Messages" at bounding box center [765, 175] width 77 height 36
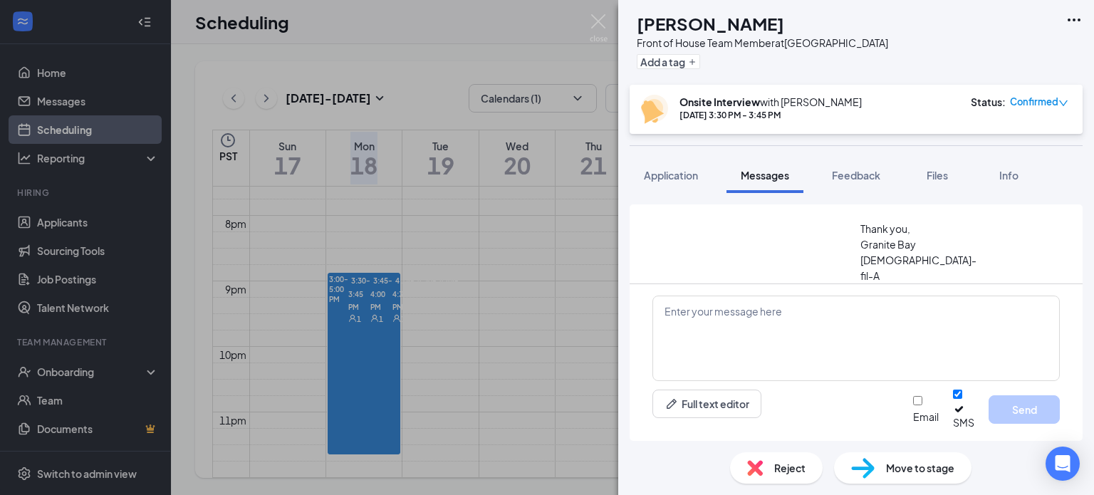
scroll to position [573, 0]
click at [596, 16] on img at bounding box center [599, 28] width 18 height 28
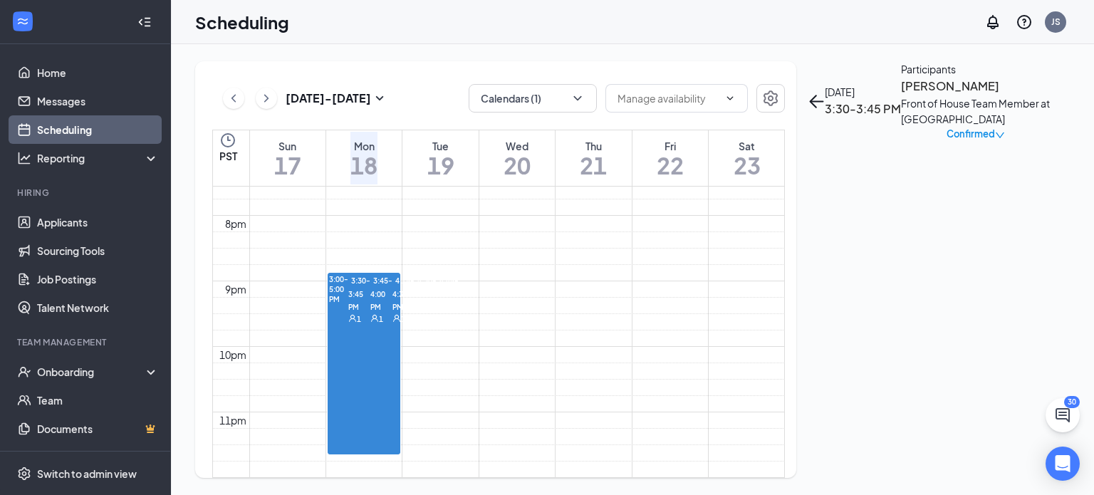
click at [370, 306] on span "3:45-4:00 PM" at bounding box center [381, 293] width 22 height 39
click at [901, 95] on h3 "[PERSON_NAME]" at bounding box center [976, 86] width 150 height 19
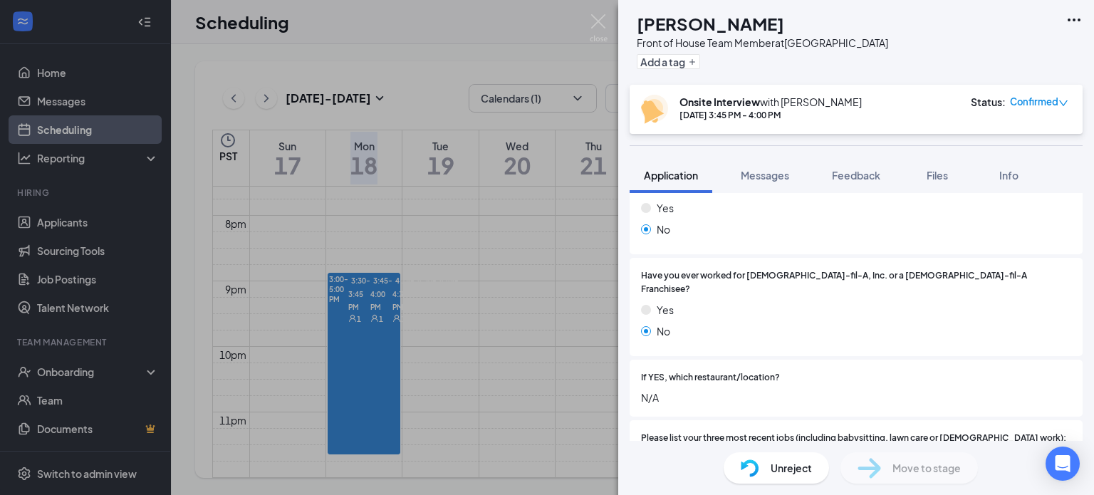
scroll to position [4, 0]
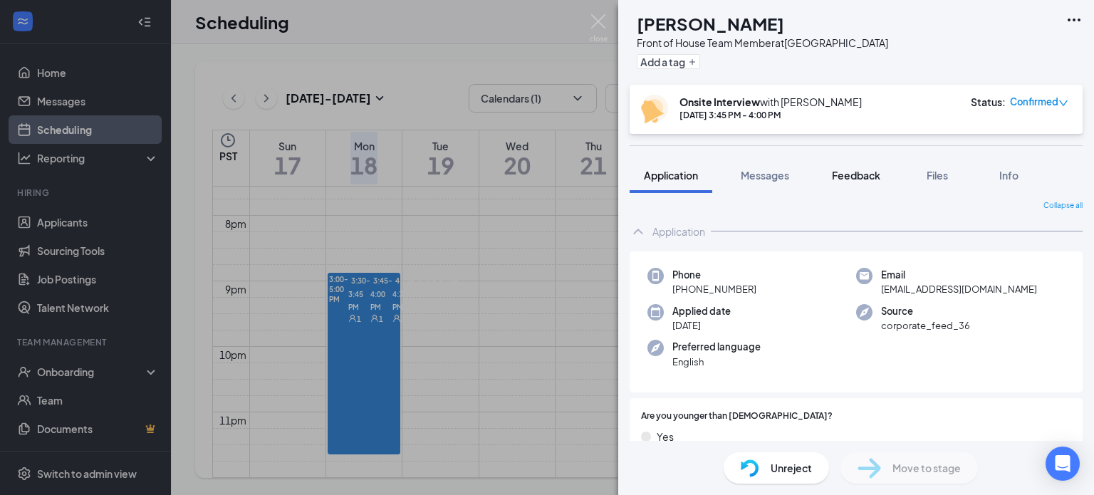
click at [850, 177] on span "Feedback" at bounding box center [856, 175] width 48 height 13
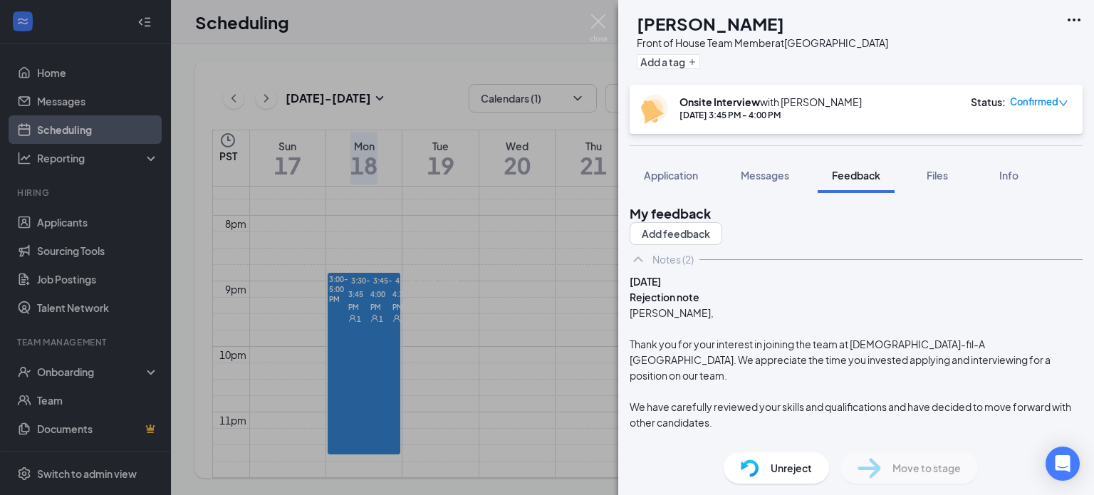
click at [545, 287] on div "CP [PERSON_NAME] Front of House Team Member at [GEOGRAPHIC_DATA] Add a tag Onsi…" at bounding box center [547, 247] width 1094 height 495
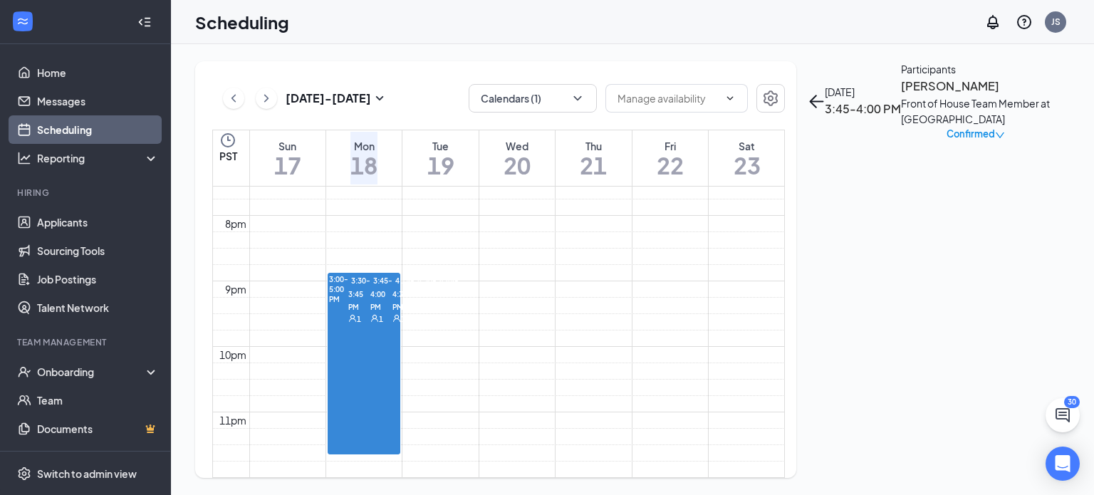
click at [353, 281] on span "3:30-3:45 PM" at bounding box center [359, 293] width 22 height 39
click at [901, 95] on h3 "[PERSON_NAME]" at bounding box center [976, 86] width 150 height 19
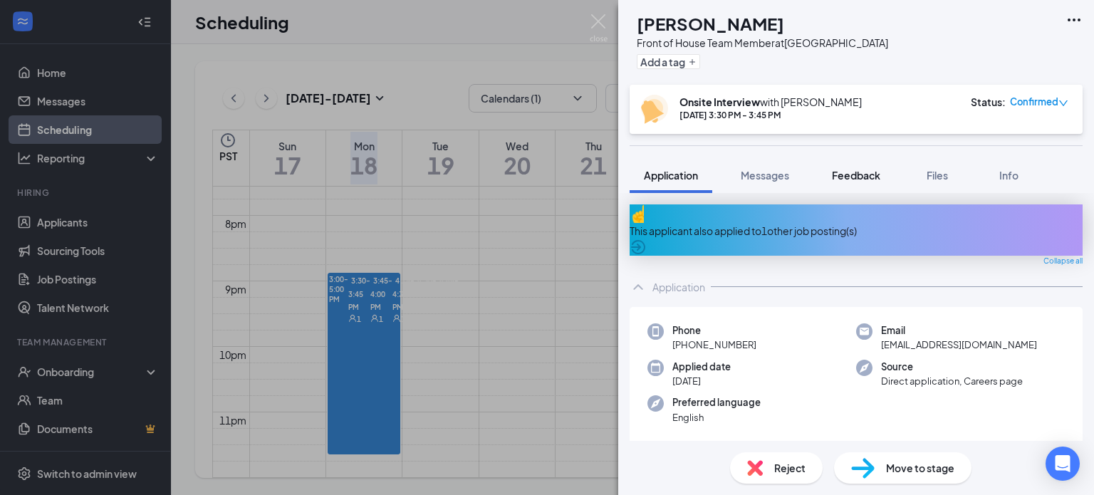
drag, startPoint x: 856, startPoint y: 180, endPoint x: 856, endPoint y: 170, distance: 10.7
click at [856, 178] on span "Feedback" at bounding box center [856, 175] width 48 height 13
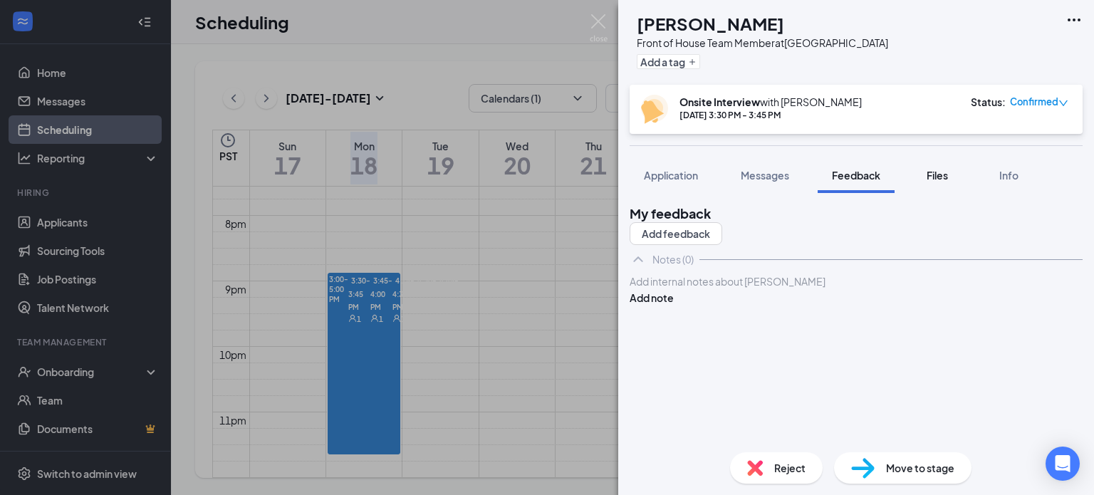
click at [941, 175] on span "Files" at bounding box center [937, 175] width 21 height 13
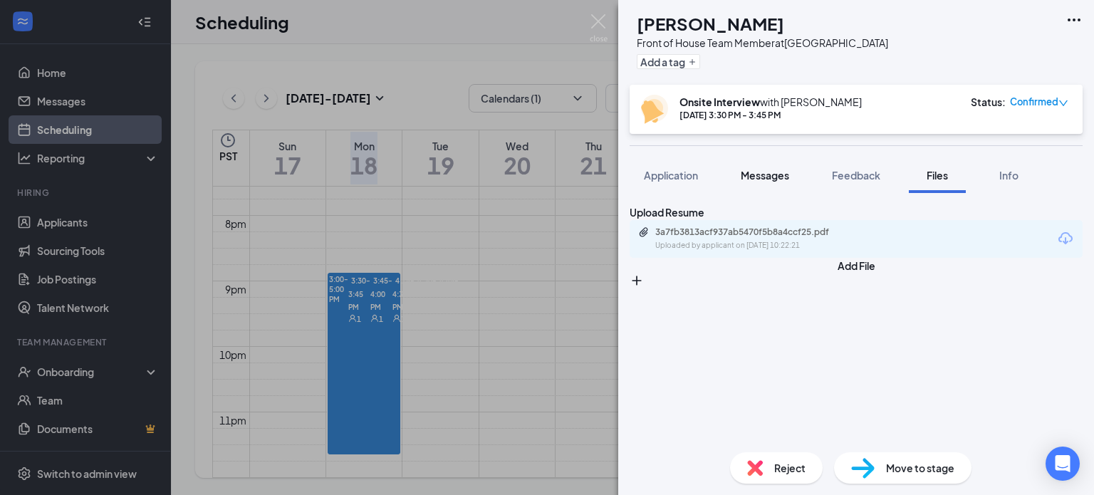
click at [794, 177] on button "Messages" at bounding box center [765, 175] width 77 height 36
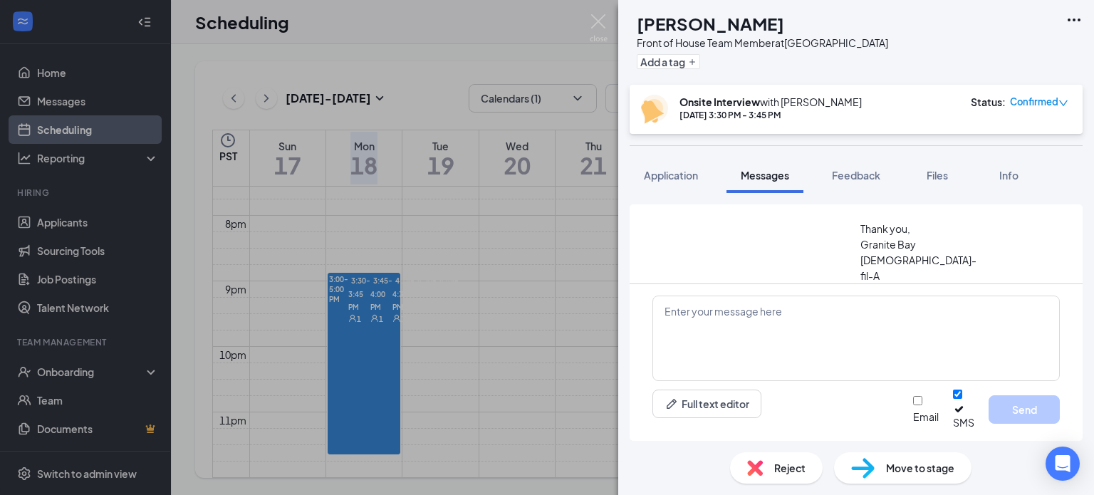
scroll to position [573, 0]
click at [727, 328] on textarea at bounding box center [857, 338] width 408 height 85
paste textarea "Thank you for your interest in joining the team at [DEMOGRAPHIC_DATA]-fil-A [GE…"
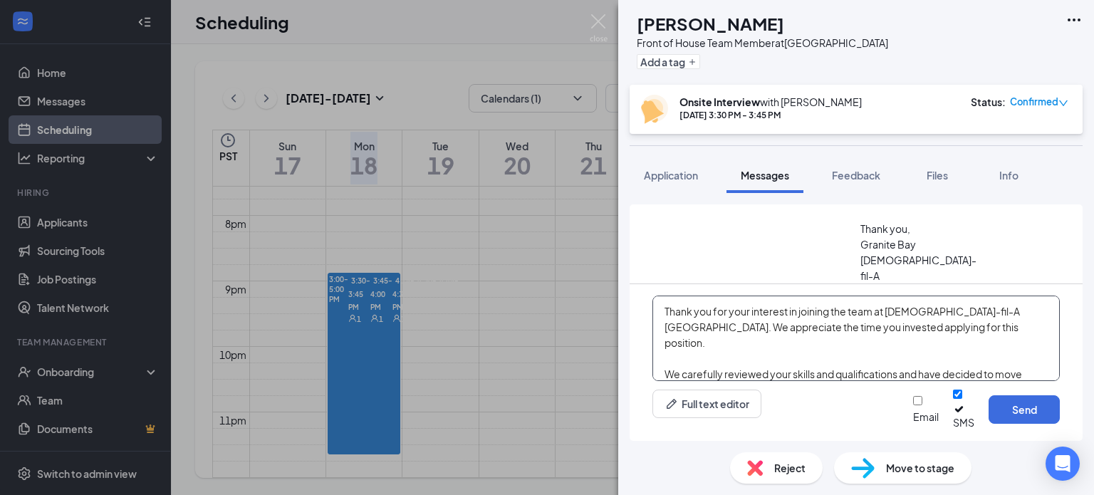
scroll to position [46, 0]
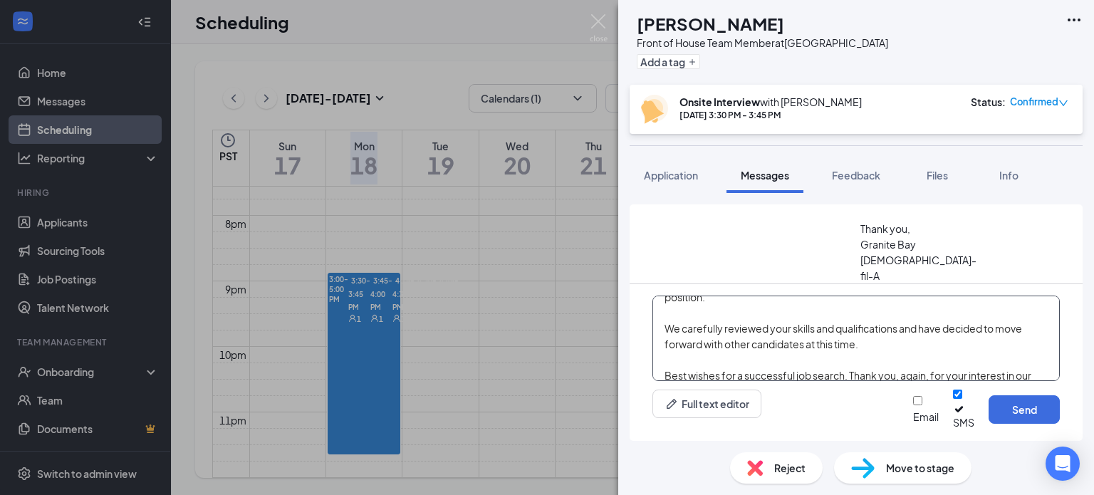
type textarea "Thank you for your interest in joining the team at [DEMOGRAPHIC_DATA]-fil-A [GE…"
click at [792, 468] on span "Reject" at bounding box center [789, 468] width 31 height 16
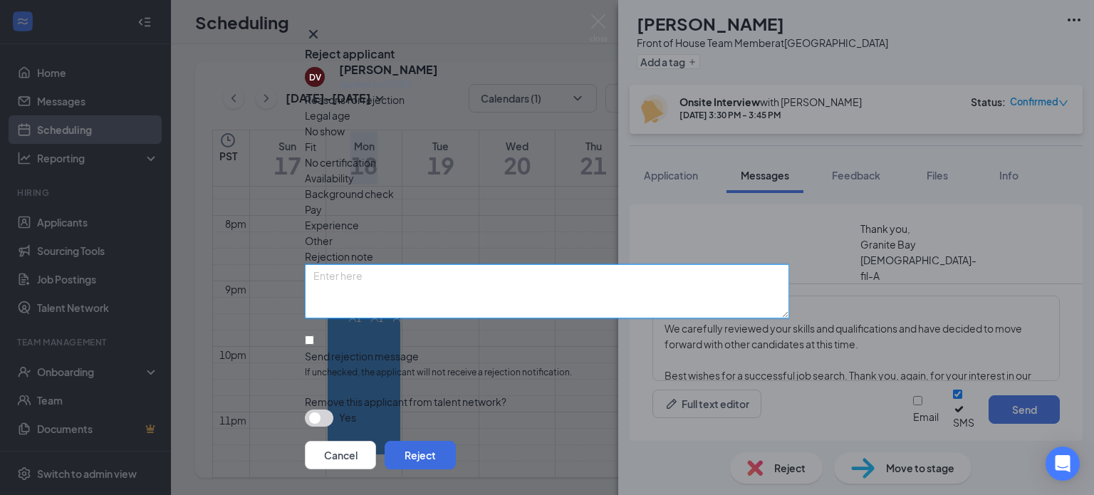
click at [462, 280] on textarea at bounding box center [547, 291] width 484 height 54
paste textarea "Thank you for your interest in joining the team at [DEMOGRAPHIC_DATA]-fil-A [GE…"
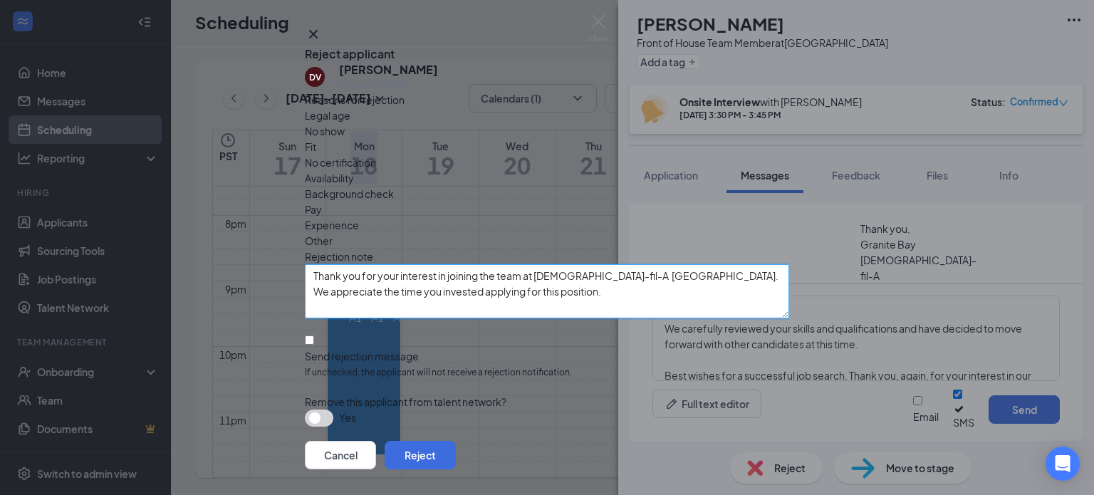
scroll to position [74, 0]
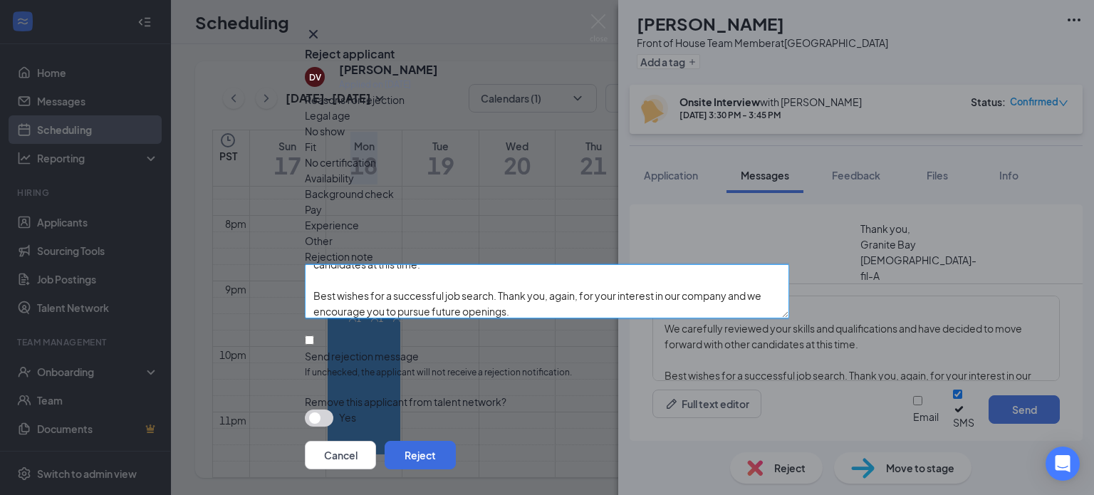
type textarea "Thank you for your interest in joining the team at [DEMOGRAPHIC_DATA]-fil-A [GE…"
click at [314, 336] on input "Send rejection message If unchecked, the applicant will not receive a rejection…" at bounding box center [309, 340] width 9 height 9
checkbox input "true"
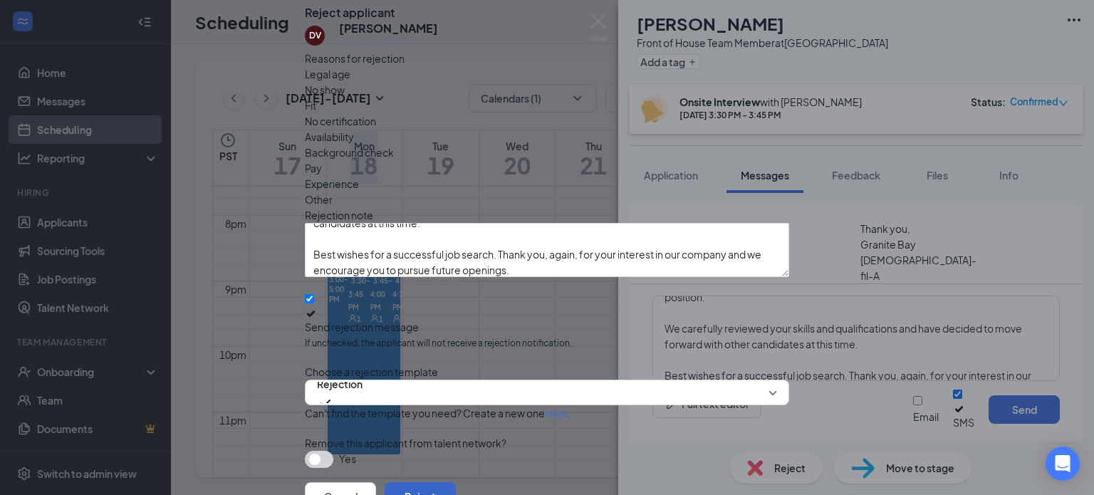
click at [456, 482] on button "Reject" at bounding box center [420, 496] width 71 height 28
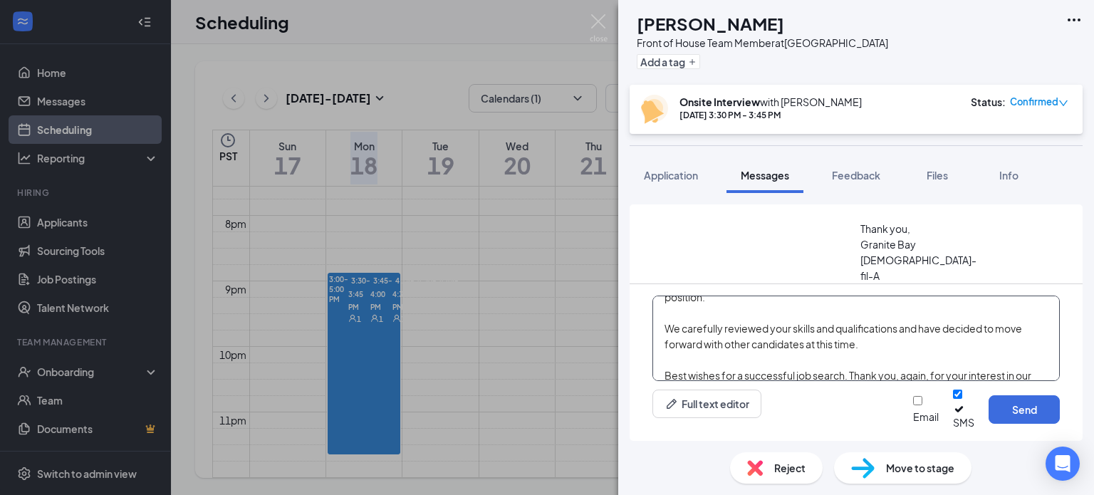
scroll to position [0, 0]
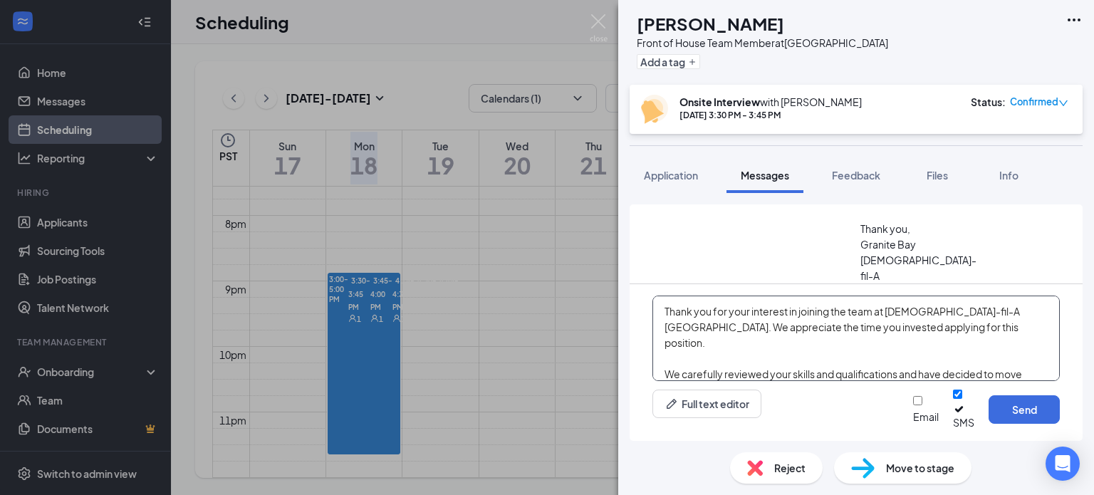
drag, startPoint x: 915, startPoint y: 375, endPoint x: 538, endPoint y: 295, distance: 385.3
click at [538, 295] on div "DV [PERSON_NAME] Front of House Team Member at [GEOGRAPHIC_DATA] Add a tag Onsi…" at bounding box center [547, 247] width 1094 height 495
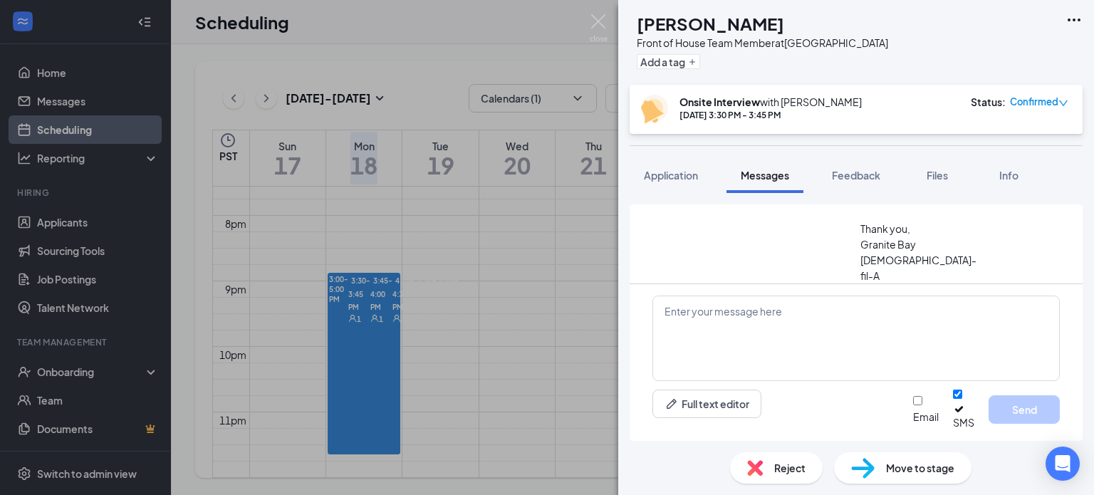
click at [370, 341] on div "DV [PERSON_NAME] Front of House Team Member at [GEOGRAPHIC_DATA] Add a tag Onsi…" at bounding box center [547, 247] width 1094 height 495
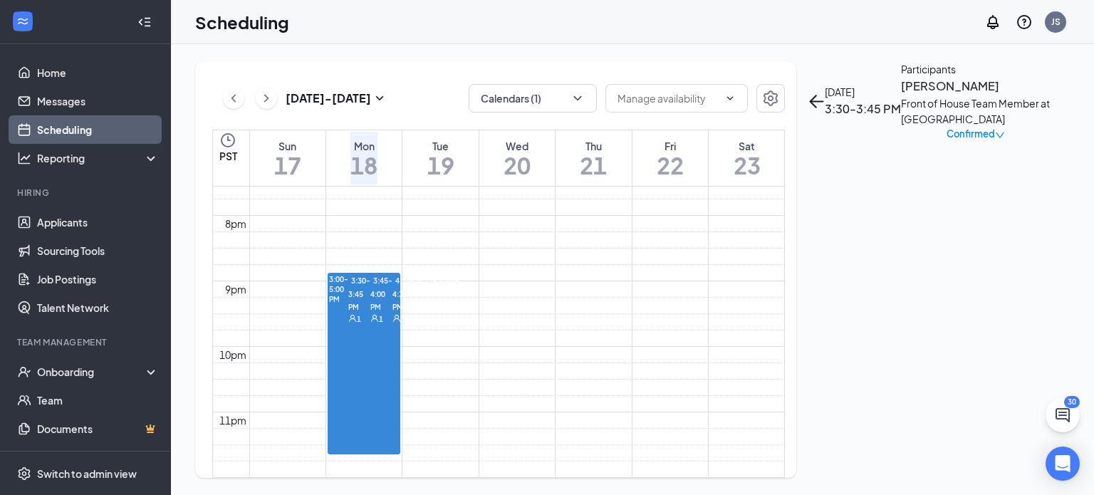
click at [370, 306] on span "3:45-4:00 PM" at bounding box center [381, 293] width 22 height 39
click at [393, 313] on span "4:15-4:30 PM" at bounding box center [404, 293] width 22 height 39
click at [415, 313] on span "4:30-4:45 PM" at bounding box center [426, 293] width 22 height 39
click at [901, 95] on h3 "[PERSON_NAME]" at bounding box center [976, 86] width 150 height 19
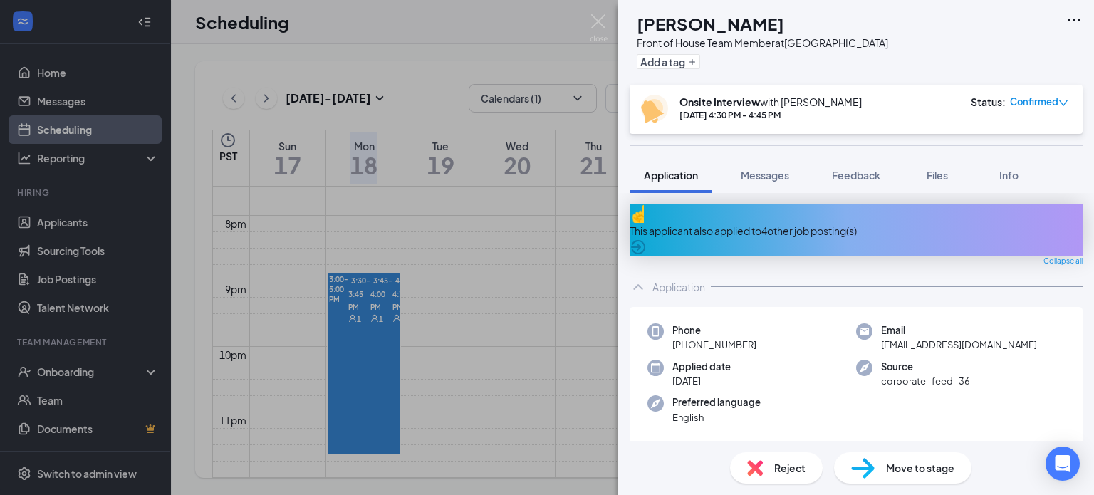
click at [796, 470] on span "Reject" at bounding box center [789, 468] width 31 height 16
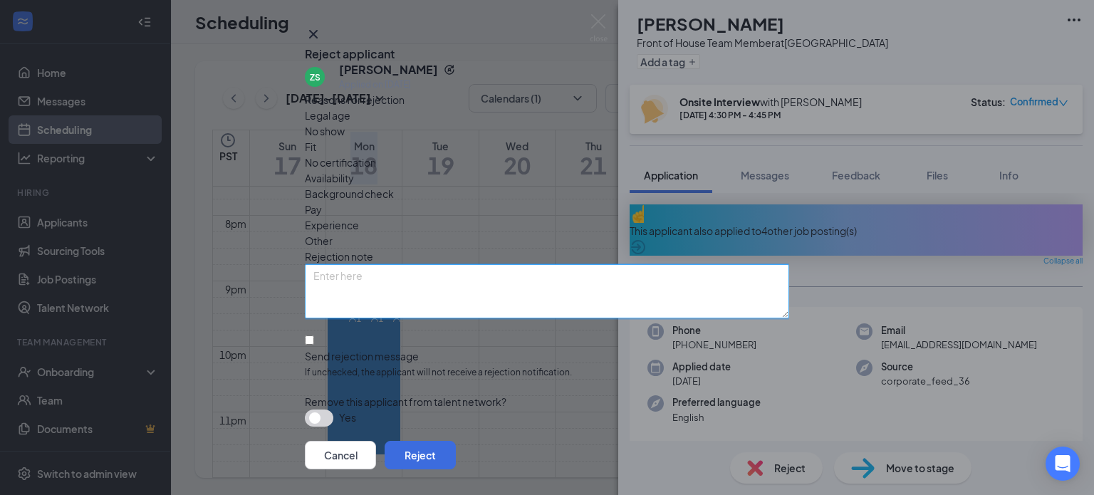
click at [395, 274] on textarea at bounding box center [547, 291] width 484 height 54
paste textarea "Thank you for your interest in joining the team at [DEMOGRAPHIC_DATA]-fil-A [GE…"
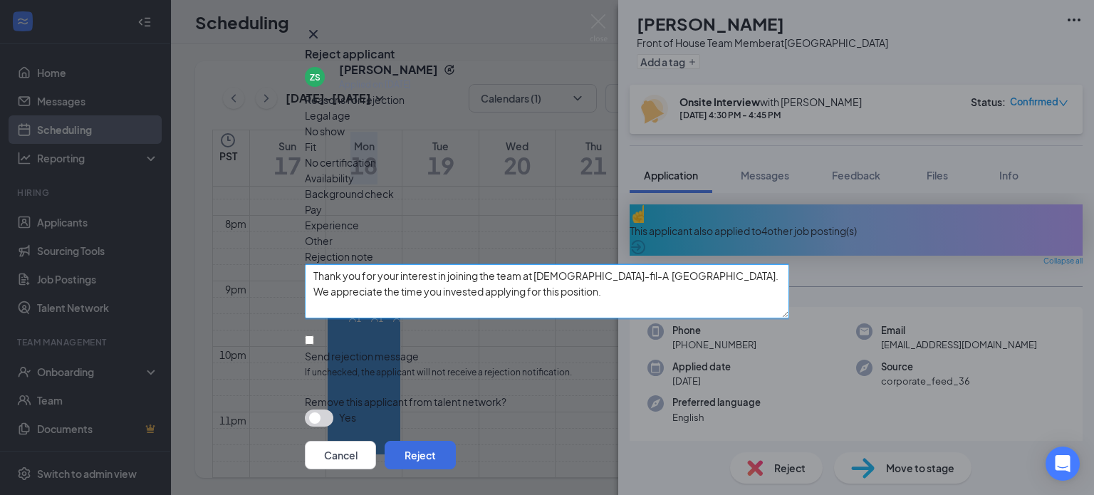
scroll to position [74, 0]
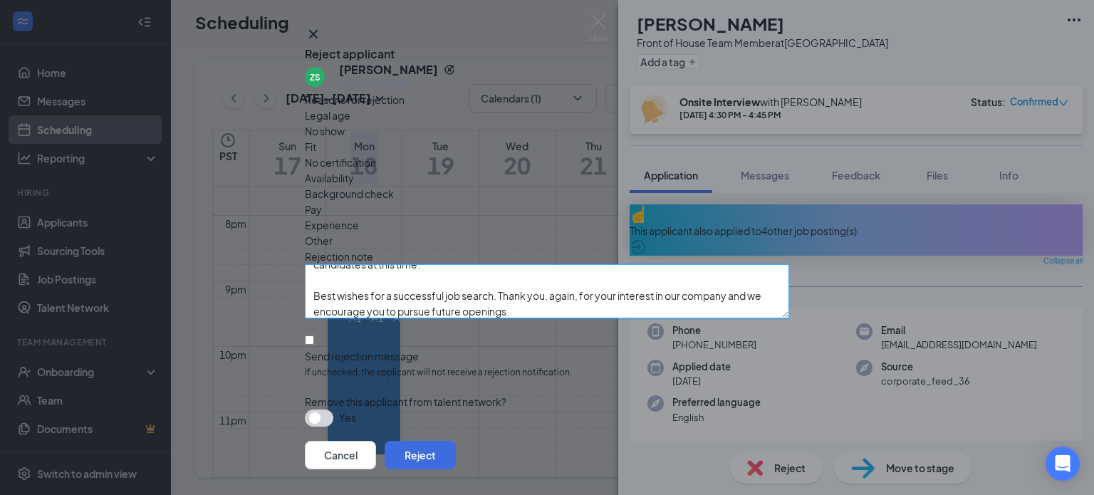
type textarea "Thank you for your interest in joining the team at [DEMOGRAPHIC_DATA]-fil-A [GE…"
click at [314, 336] on input "Send rejection message If unchecked, the applicant will not receive a rejection…" at bounding box center [309, 340] width 9 height 9
checkbox input "true"
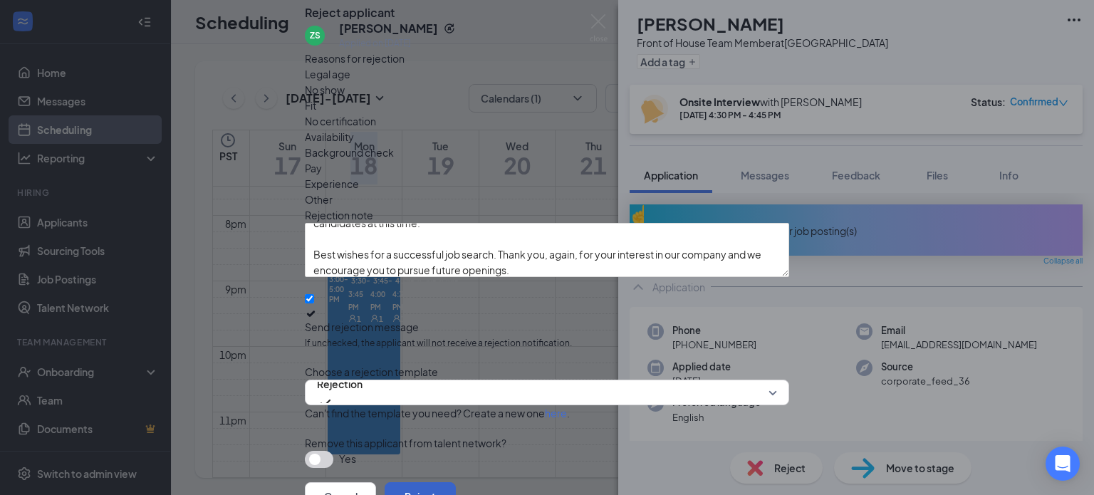
click at [456, 482] on button "Reject" at bounding box center [420, 496] width 71 height 28
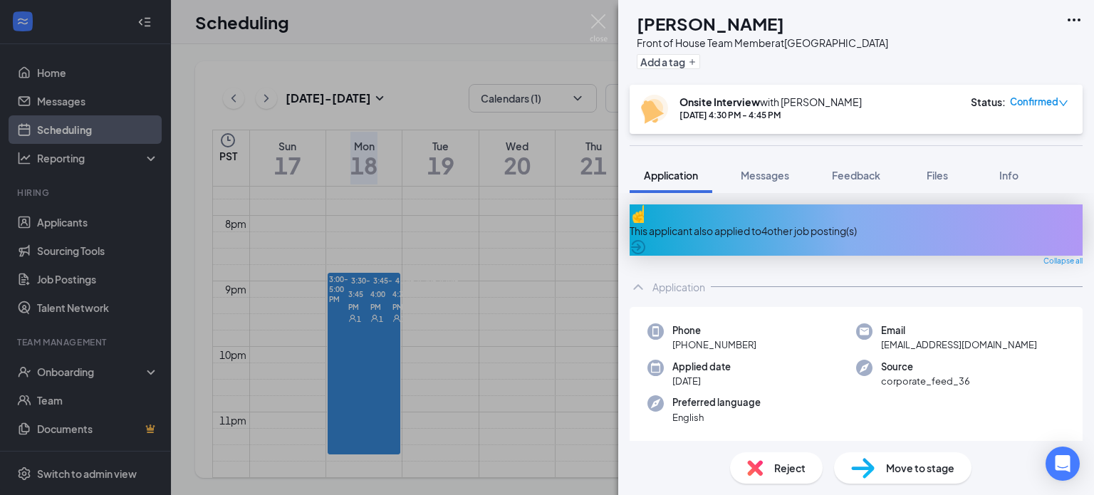
click at [364, 400] on div "ZS [PERSON_NAME] Front of House Team Member at [GEOGRAPHIC_DATA] Add a tag Onsi…" at bounding box center [547, 247] width 1094 height 495
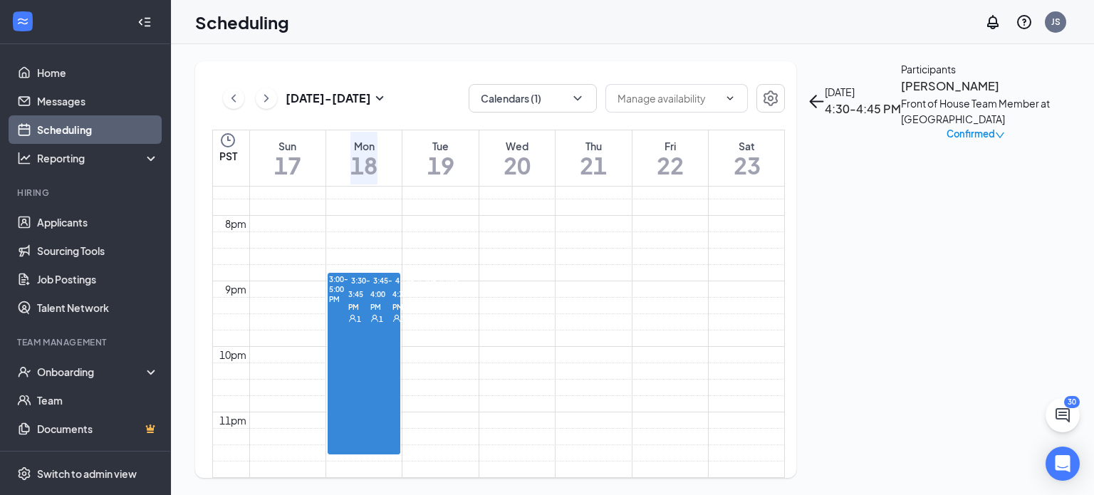
click at [437, 313] on span "4:45-5:00 PM" at bounding box center [448, 293] width 22 height 39
click at [906, 95] on h3 "[PERSON_NAME]" at bounding box center [976, 86] width 150 height 19
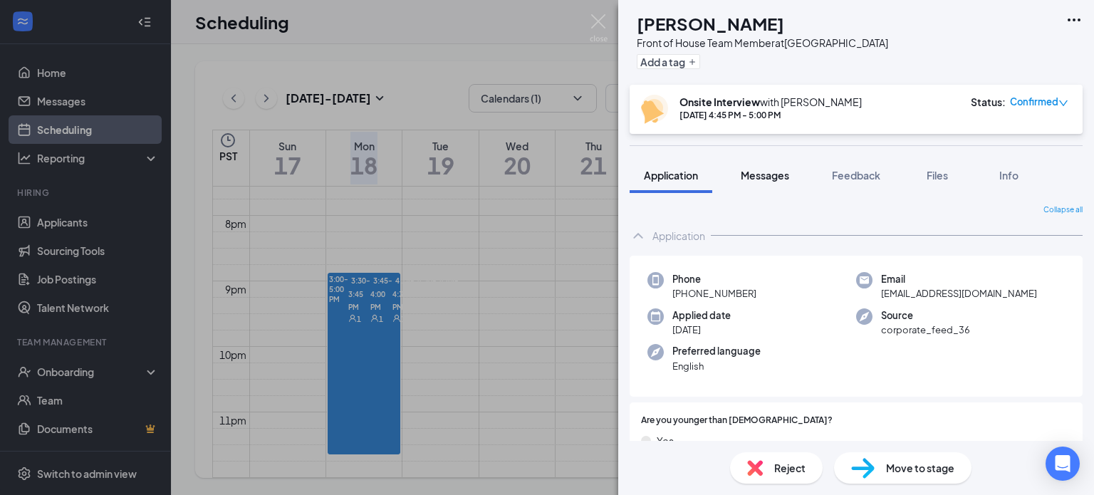
click at [771, 180] on span "Messages" at bounding box center [765, 175] width 48 height 13
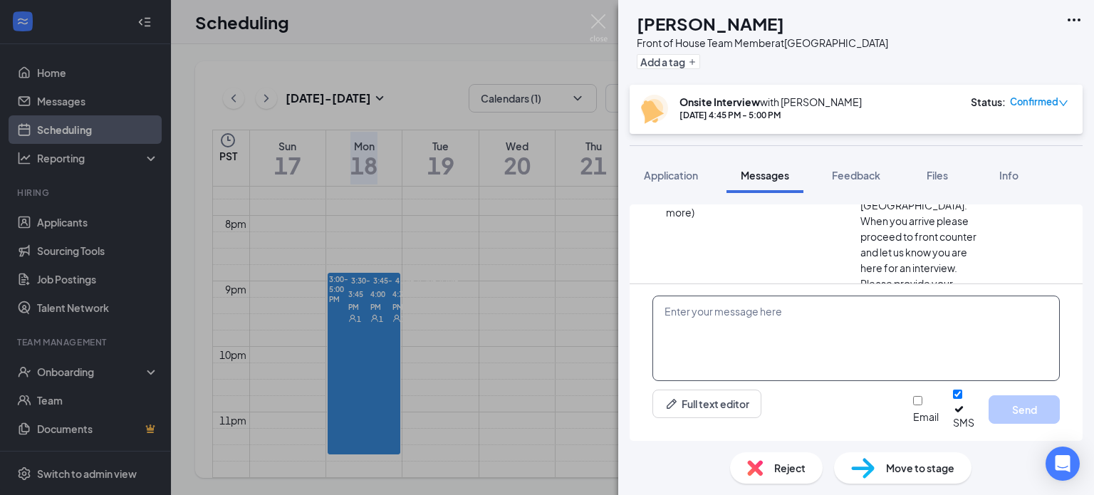
click at [715, 331] on textarea at bounding box center [857, 338] width 408 height 85
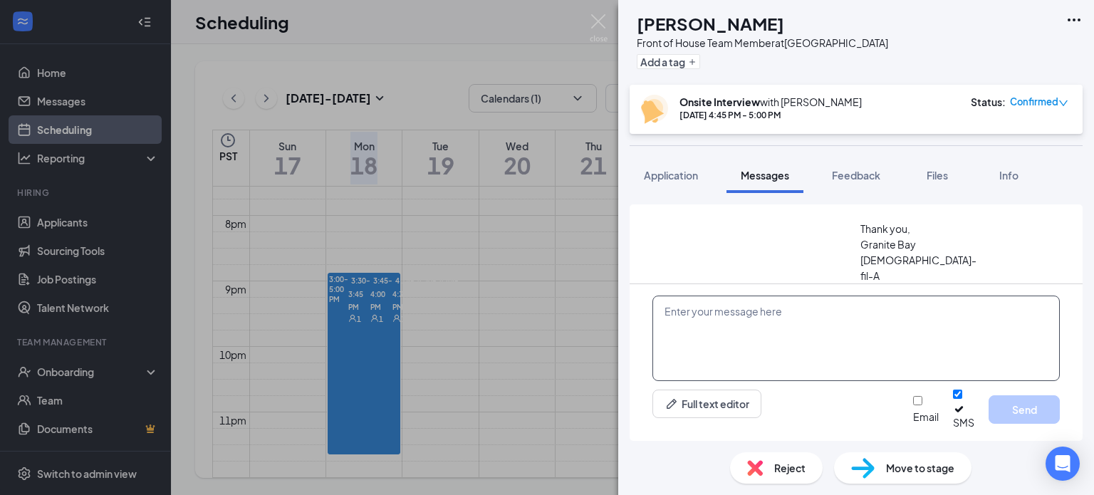
scroll to position [573, 0]
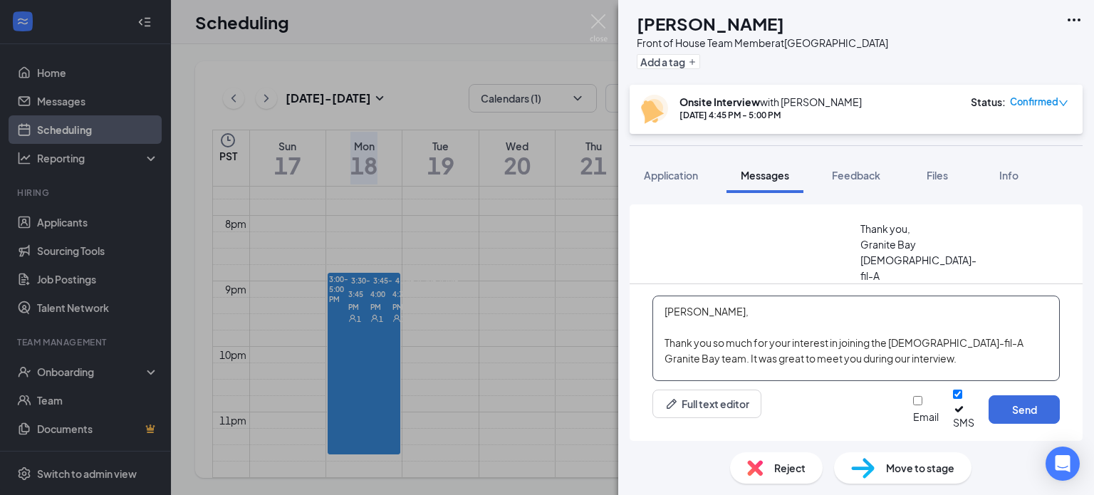
drag, startPoint x: 878, startPoint y: 376, endPoint x: 559, endPoint y: 301, distance: 327.3
click at [559, 304] on div "BS [PERSON_NAME] Front of House Team Member at [GEOGRAPHIC_DATA] Add a tag Onsi…" at bounding box center [547, 247] width 1094 height 495
type textarea "[PERSON_NAME], Thank you so much for your interest in joining the [DEMOGRAPHIC_…"
click at [868, 179] on span "Feedback" at bounding box center [856, 175] width 48 height 13
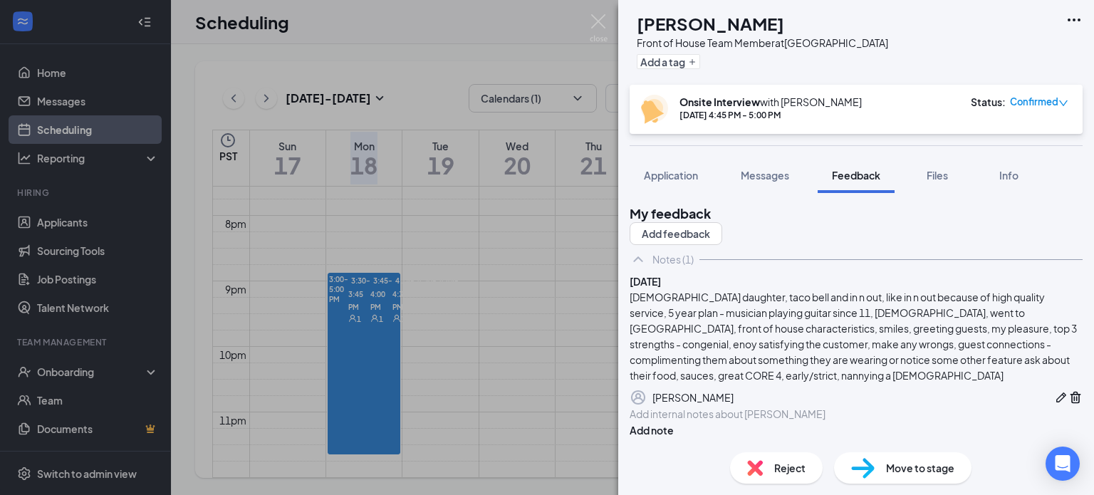
scroll to position [101, 0]
click at [775, 172] on span "Messages" at bounding box center [765, 175] width 48 height 13
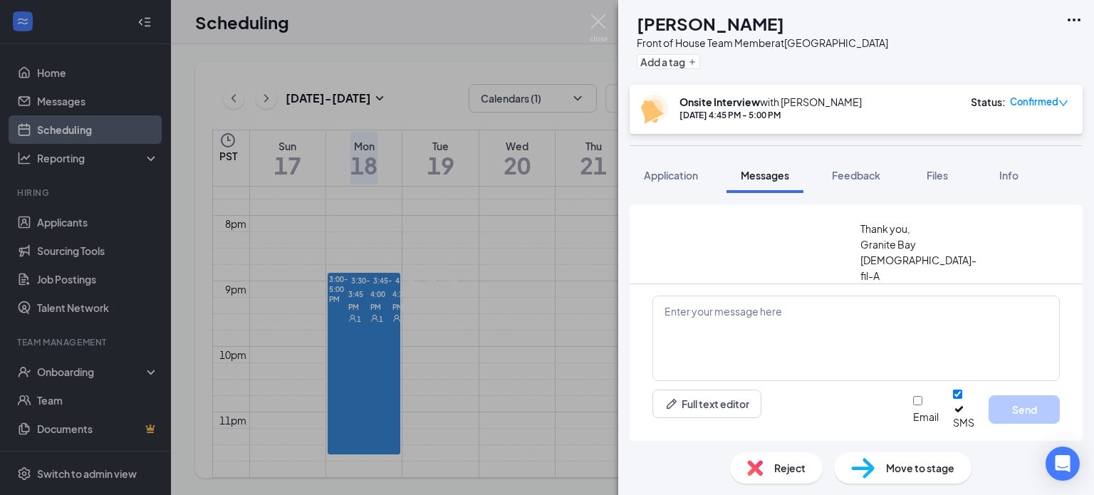
scroll to position [573, 0]
click at [741, 322] on textarea at bounding box center [857, 338] width 408 height 85
paste textarea "[PERSON_NAME], Thank you so much for your interest in joining the [DEMOGRAPHIC_…"
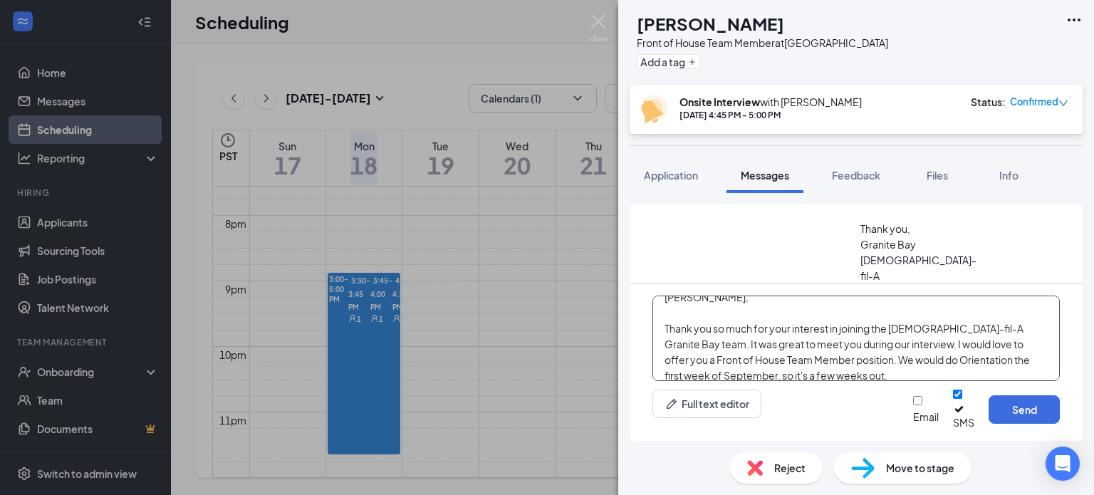
scroll to position [24, 0]
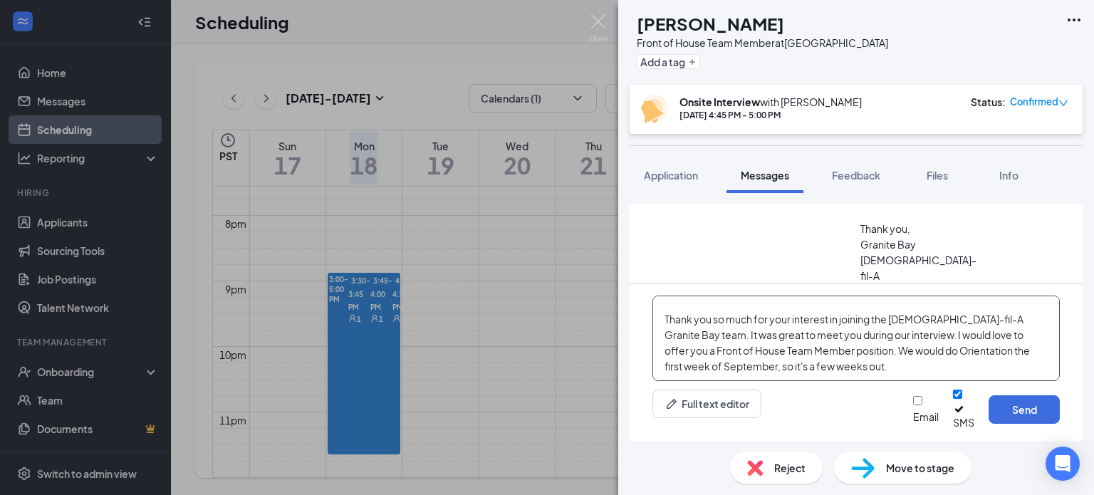
drag, startPoint x: 831, startPoint y: 385, endPoint x: 814, endPoint y: 363, distance: 27.9
click at [814, 364] on textarea "[PERSON_NAME], Thank you so much for your interest in joining the [DEMOGRAPHIC_…" at bounding box center [857, 338] width 408 height 85
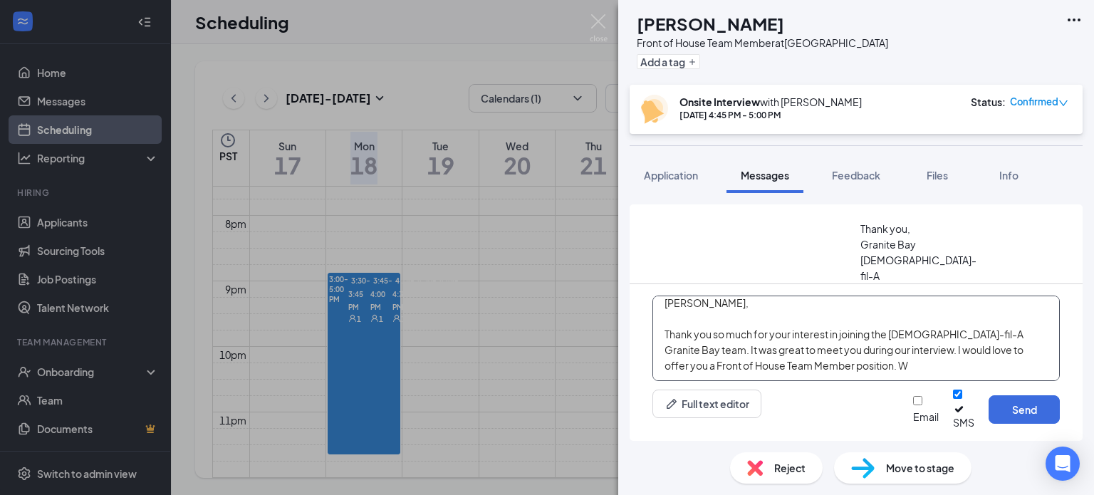
scroll to position [9, 0]
drag, startPoint x: 826, startPoint y: 376, endPoint x: 665, endPoint y: 346, distance: 163.8
click at [665, 346] on textarea "[PERSON_NAME], Thank you so much for your interest in joining the [DEMOGRAPHIC_…" at bounding box center [857, 338] width 408 height 85
paste textarea "Congratulations!!! [DEMOGRAPHIC_DATA]-fil-A Granite Bay would like to offer you…"
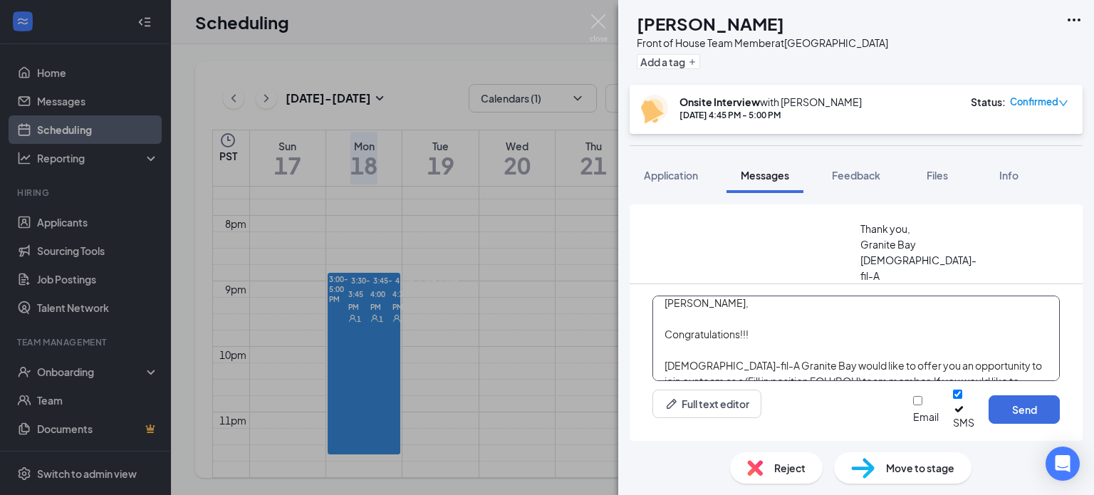
scroll to position [31, 0]
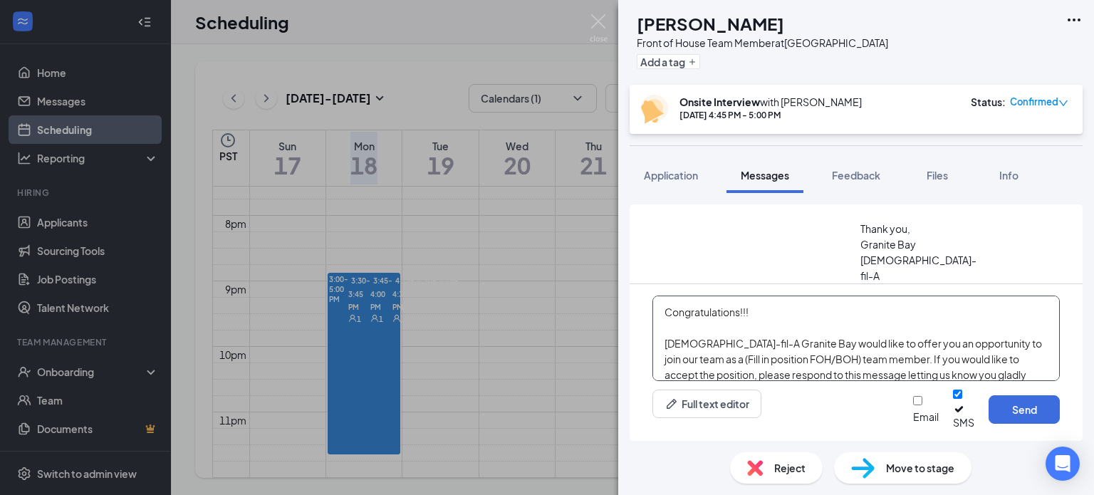
click at [787, 367] on textarea "[PERSON_NAME], Congratulations!!! [DEMOGRAPHIC_DATA]-fil-A Granite Bay would li…" at bounding box center [857, 338] width 408 height 85
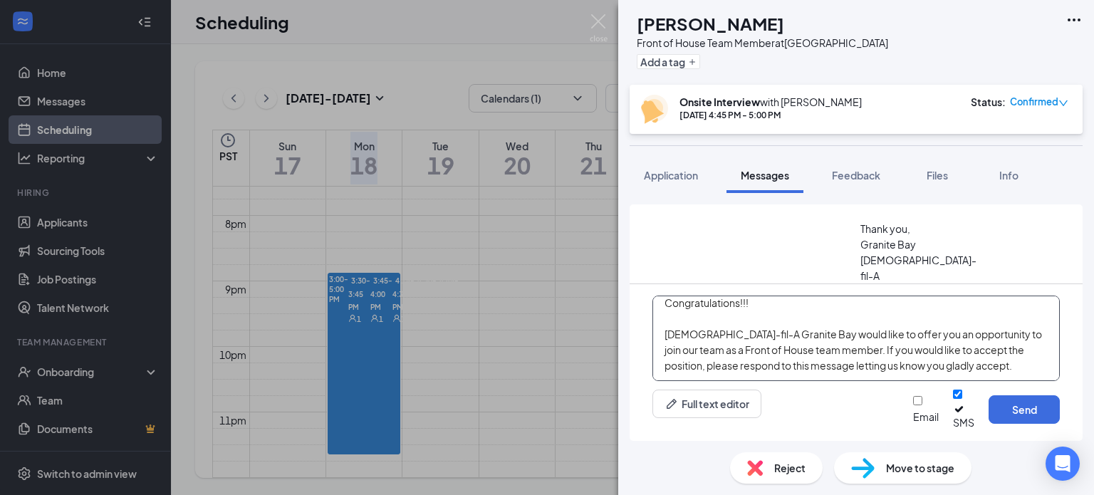
drag, startPoint x: 807, startPoint y: 360, endPoint x: 859, endPoint y: 359, distance: 51.3
click at [809, 358] on textarea "[PERSON_NAME], Congratulations!!! [DEMOGRAPHIC_DATA]-fil-A Granite Bay would li…" at bounding box center [857, 338] width 408 height 85
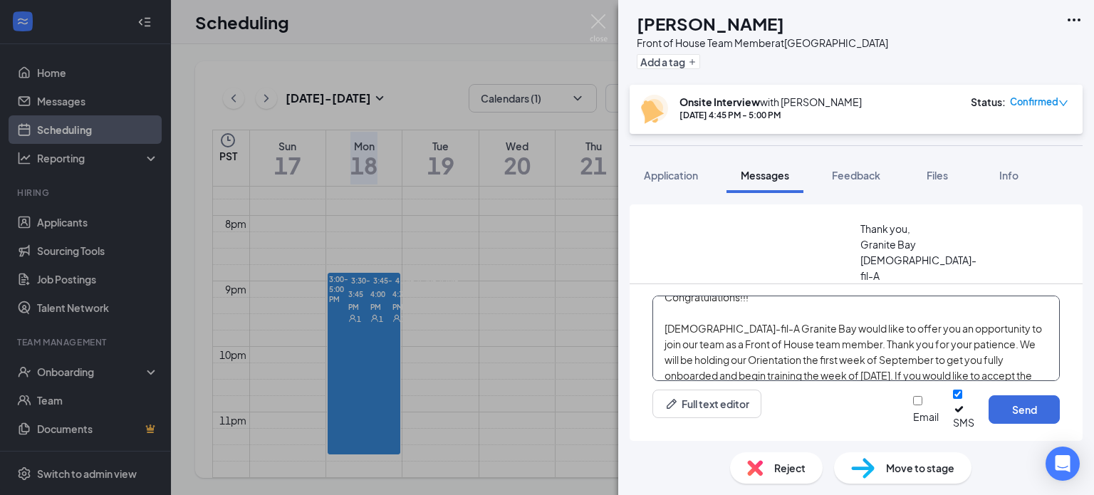
click at [958, 369] on textarea "[PERSON_NAME], Congratulations!!! [DEMOGRAPHIC_DATA]-fil-A Granite Bay would li…" at bounding box center [857, 338] width 408 height 85
click at [941, 354] on textarea "[PERSON_NAME], Congratulations!!! [DEMOGRAPHIC_DATA]-fil-A Granite Bay would li…" at bounding box center [857, 338] width 408 height 85
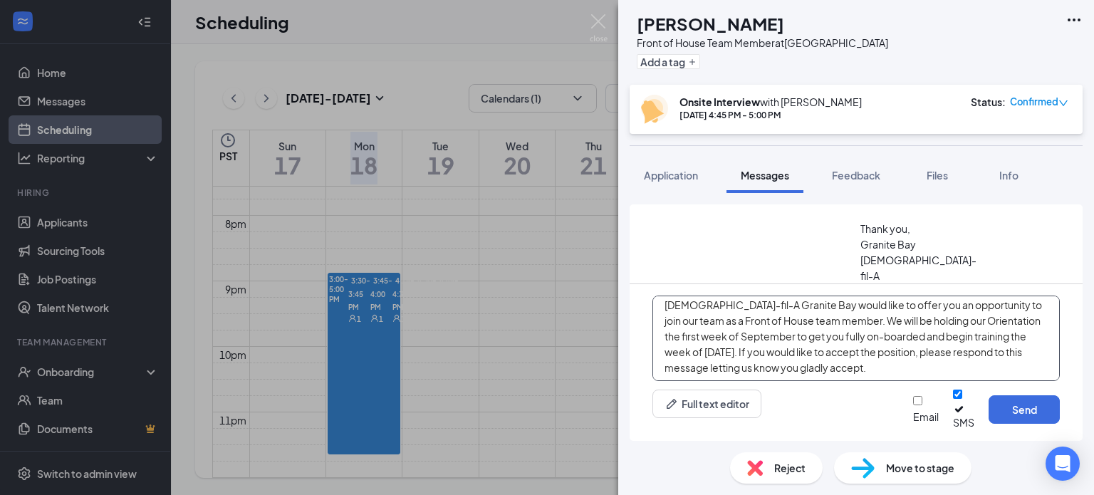
scroll to position [71, 0]
click at [903, 378] on textarea "[PERSON_NAME], Congratulations!!! [DEMOGRAPHIC_DATA]-fil-A Granite Bay would li…" at bounding box center [857, 338] width 408 height 85
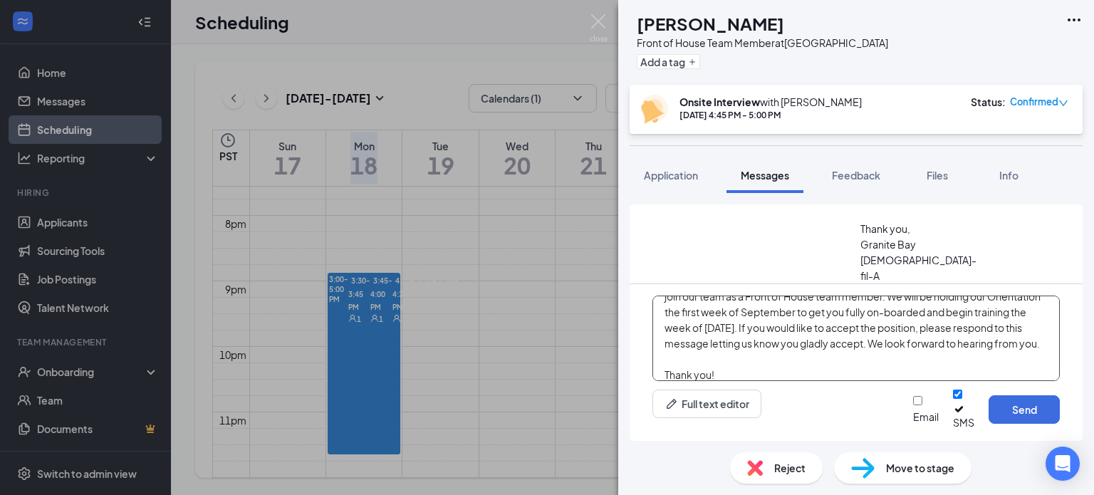
scroll to position [108, 0]
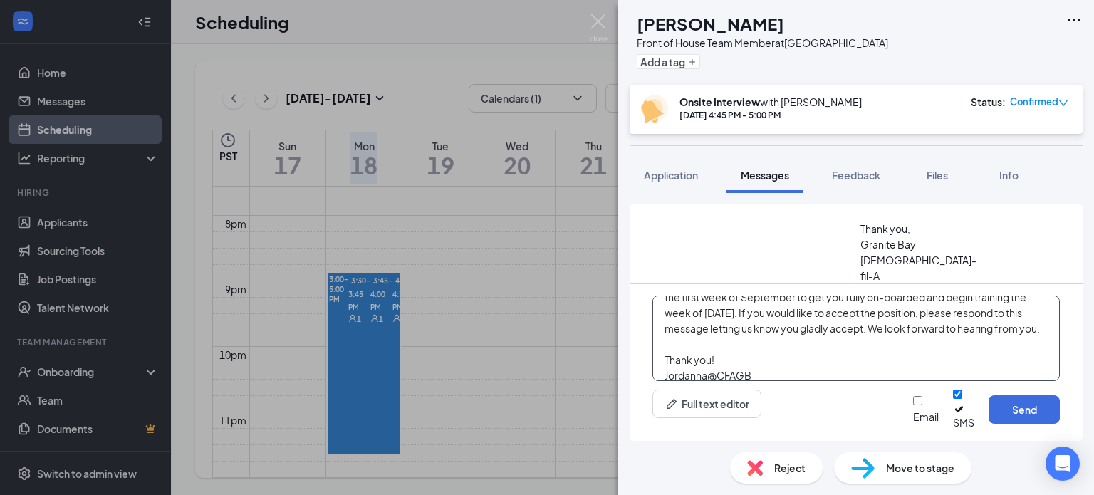
type textarea "[PERSON_NAME], Congratulations!!! [DEMOGRAPHIC_DATA]-fil-A Granite Bay would li…"
click at [913, 405] on input "Email" at bounding box center [917, 400] width 9 height 9
checkbox input "true"
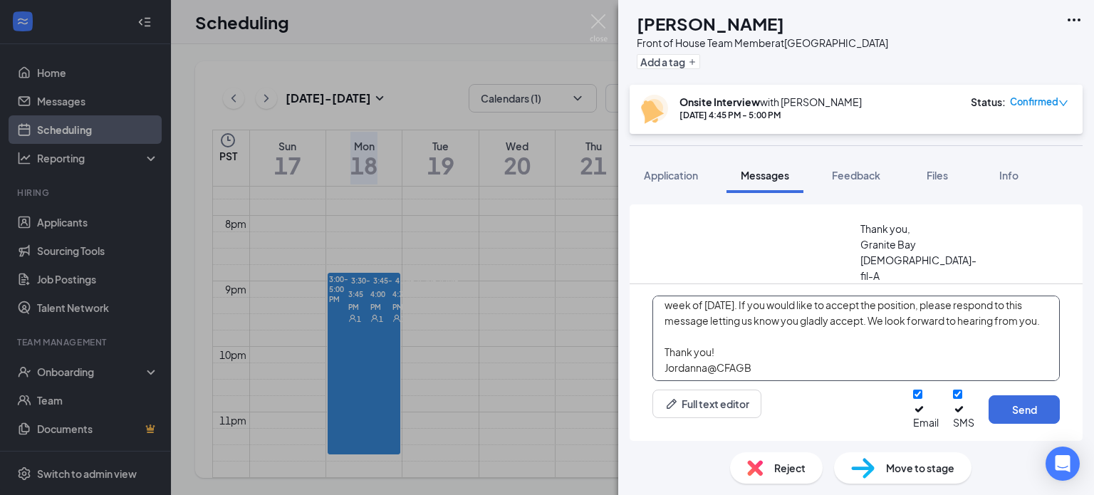
scroll to position [0, 0]
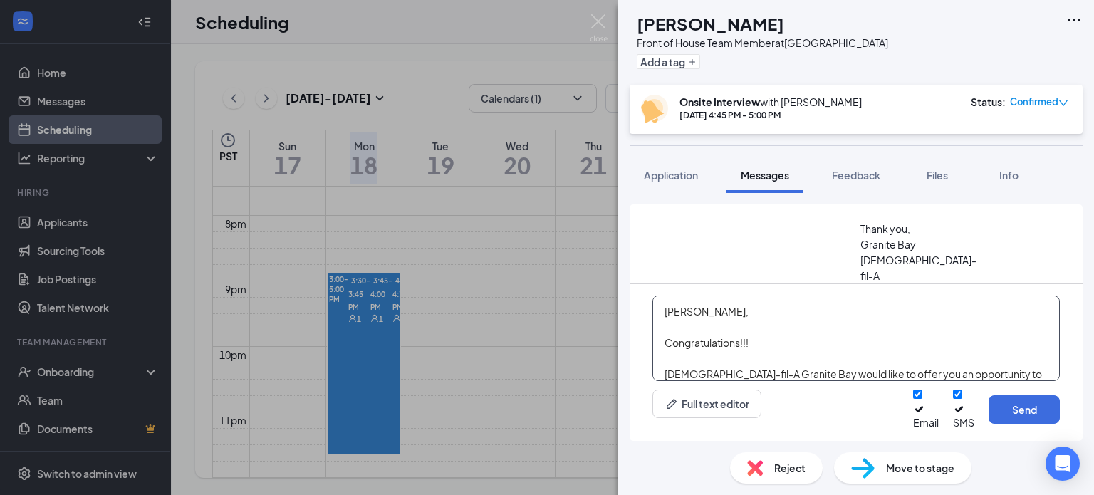
drag, startPoint x: 768, startPoint y: 385, endPoint x: 633, endPoint y: 280, distance: 171.0
click at [633, 280] on div "Load earlier interactions (about 9 more) Applicant System Update (1) Workstream…" at bounding box center [856, 322] width 453 height 237
click at [1023, 414] on button "Send" at bounding box center [1024, 409] width 71 height 28
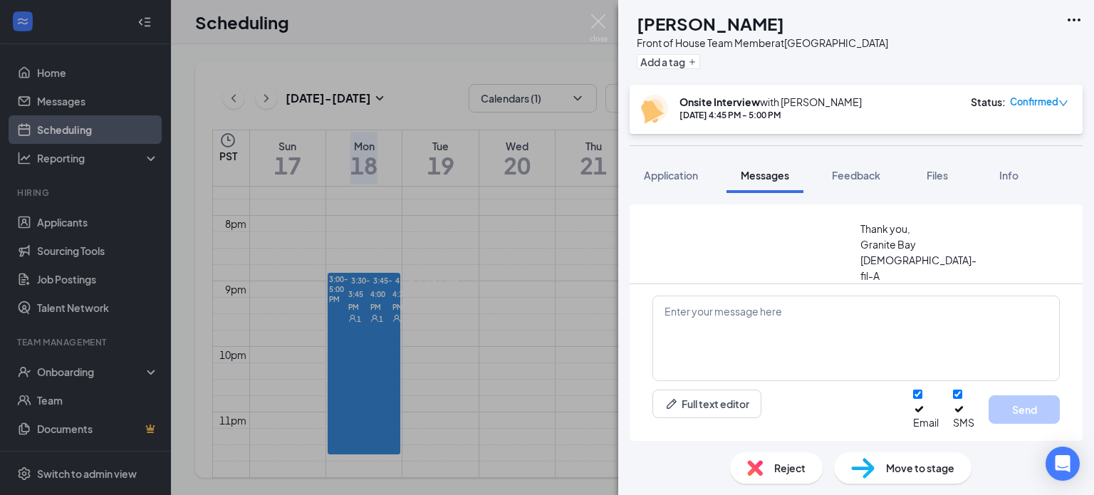
scroll to position [1194, 0]
click at [63, 105] on div "BS [PERSON_NAME] Front of House Team Member at [GEOGRAPHIC_DATA] Add a tag Onsi…" at bounding box center [547, 247] width 1094 height 495
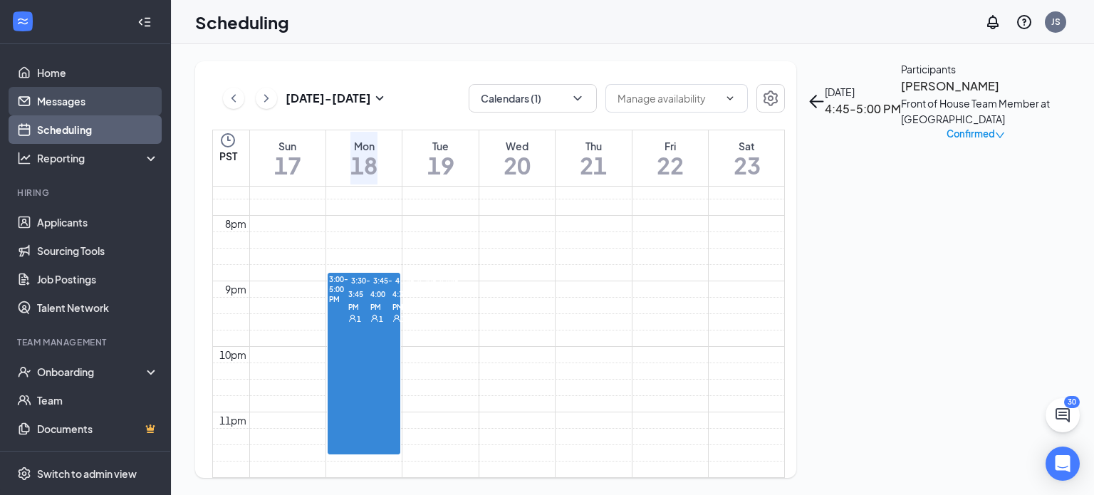
click at [58, 104] on link "Messages" at bounding box center [98, 101] width 122 height 28
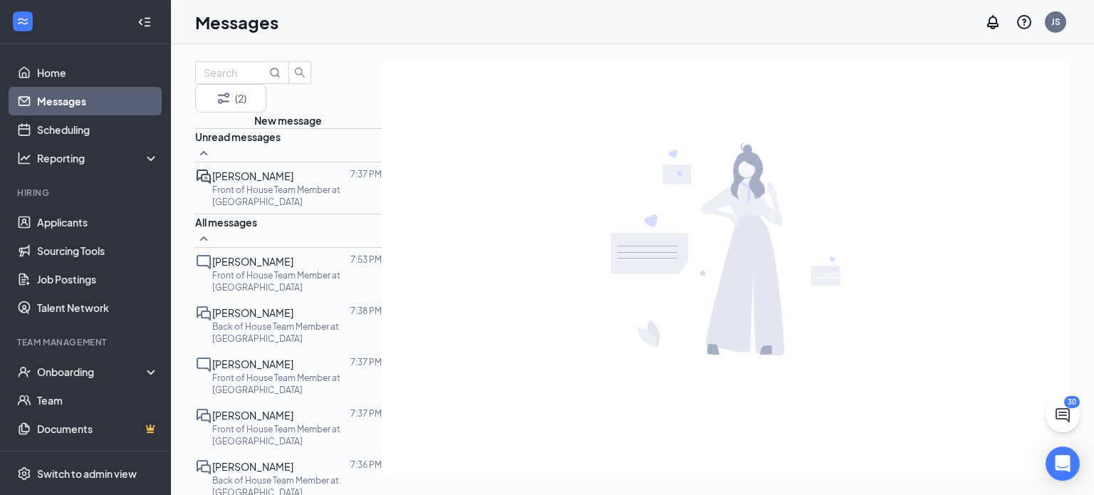
click at [285, 182] on span "[PERSON_NAME]" at bounding box center [252, 176] width 81 height 13
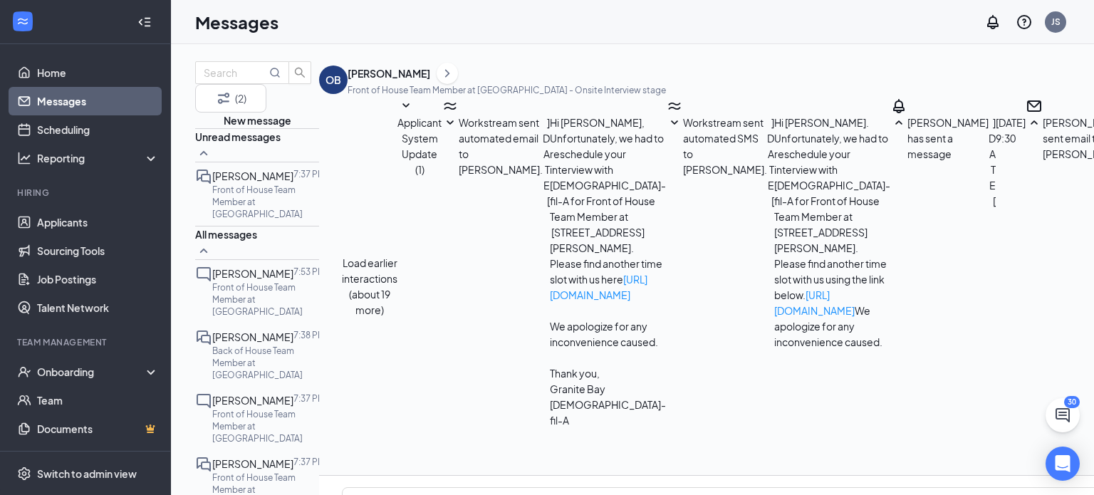
scroll to position [467, 0]
click at [57, 131] on link "Scheduling" at bounding box center [98, 129] width 122 height 28
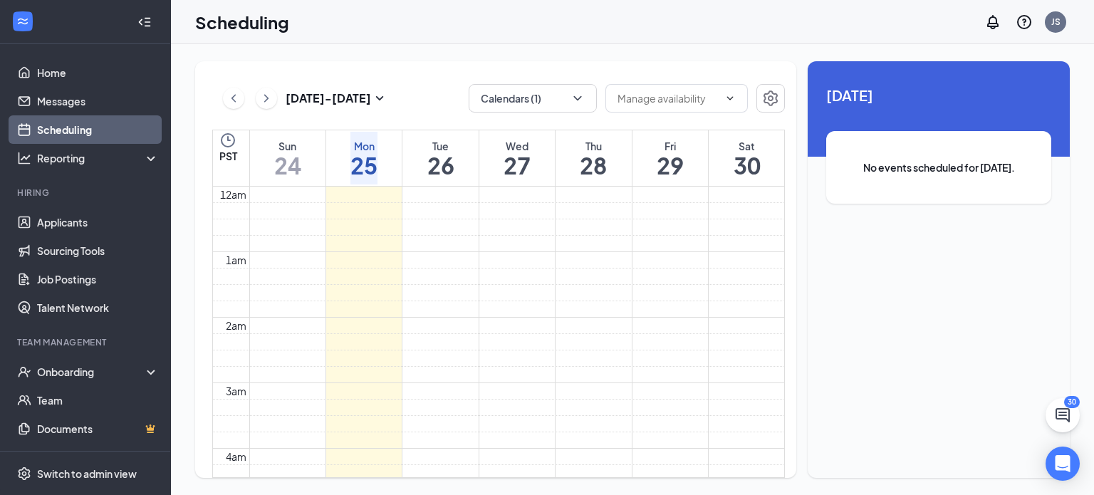
scroll to position [700, 0]
click at [266, 98] on icon "ChevronRight" at bounding box center [266, 98] width 4 height 8
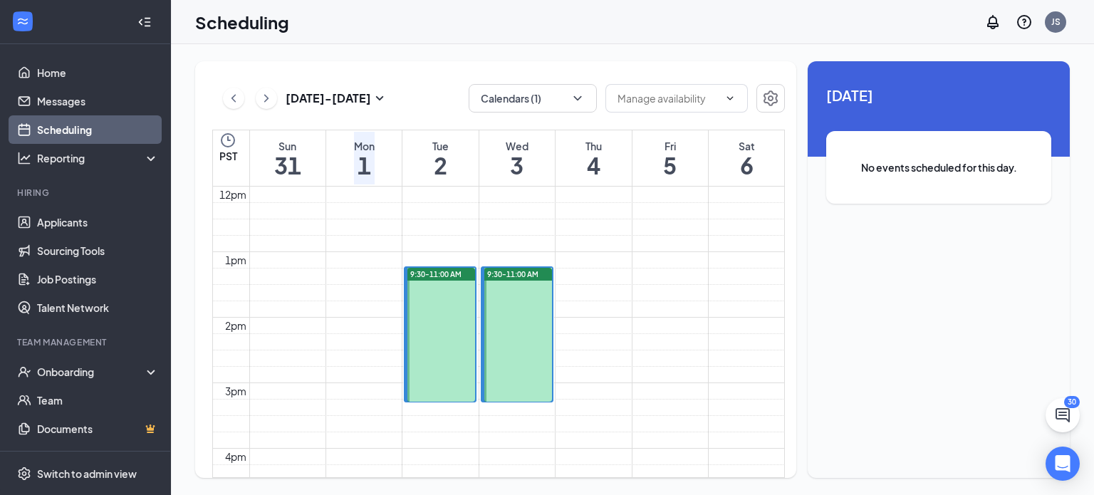
scroll to position [752, 0]
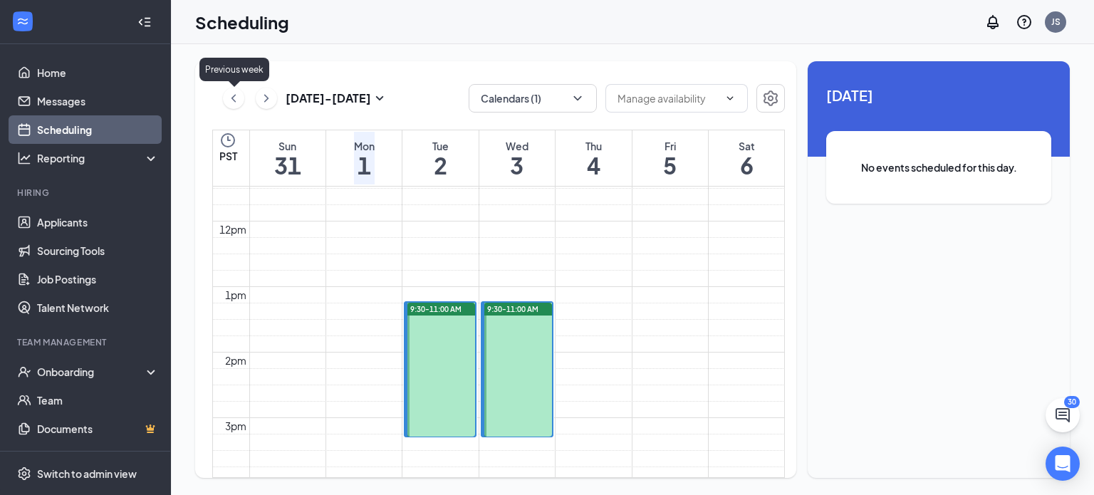
click at [234, 102] on icon "ChevronLeft" at bounding box center [234, 98] width 14 height 17
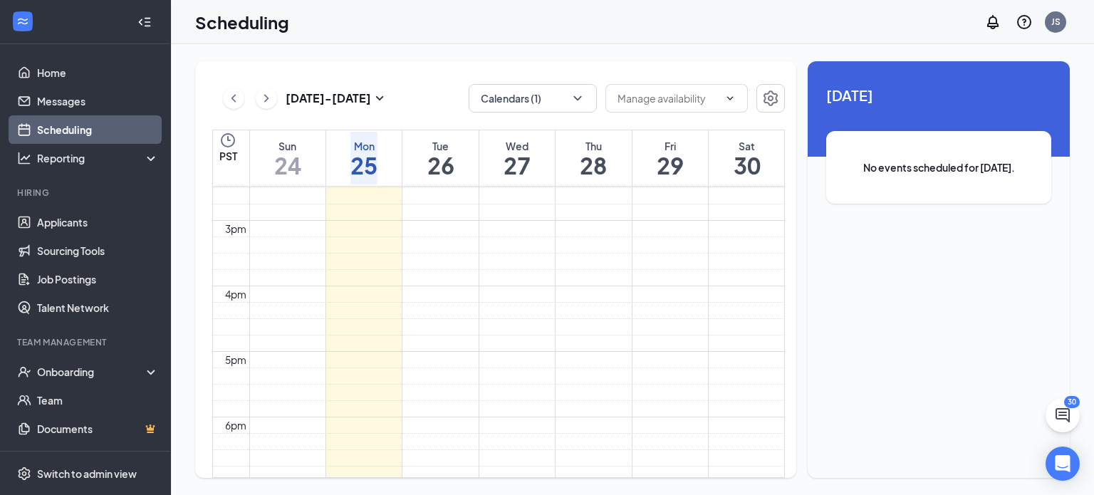
scroll to position [611, 0]
click at [265, 99] on icon "ChevronRight" at bounding box center [266, 98] width 14 height 17
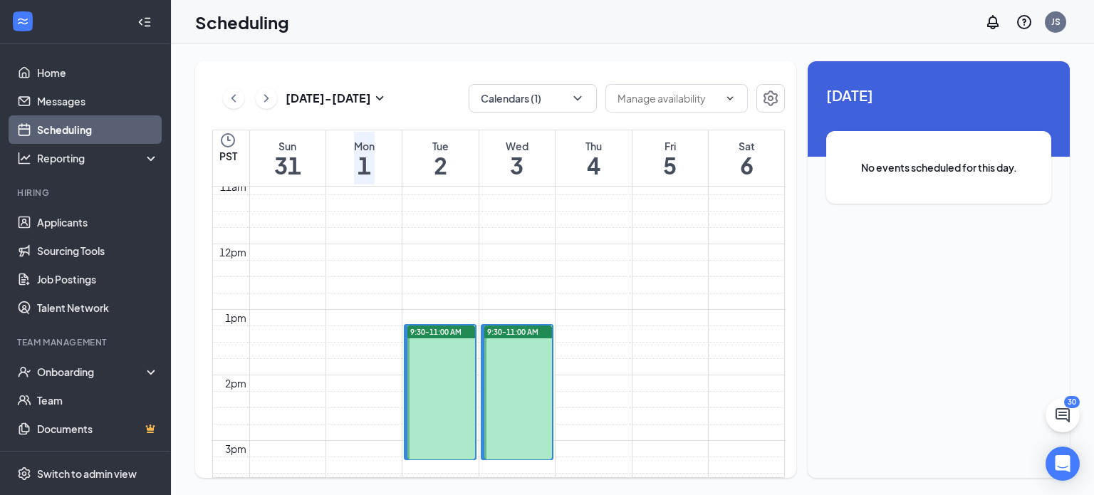
scroll to position [732, 0]
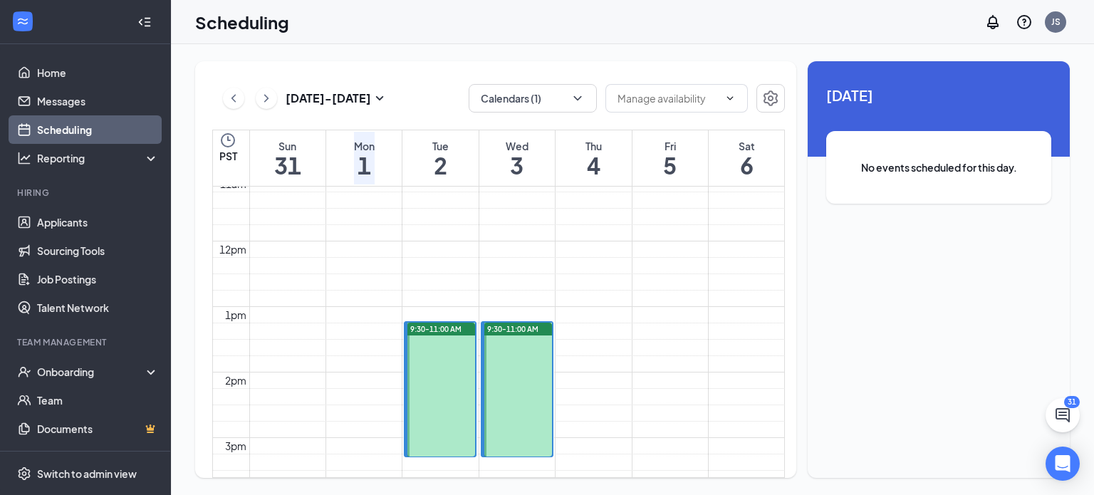
click at [517, 329] on span "9:30-11:00 AM" at bounding box center [512, 329] width 51 height 10
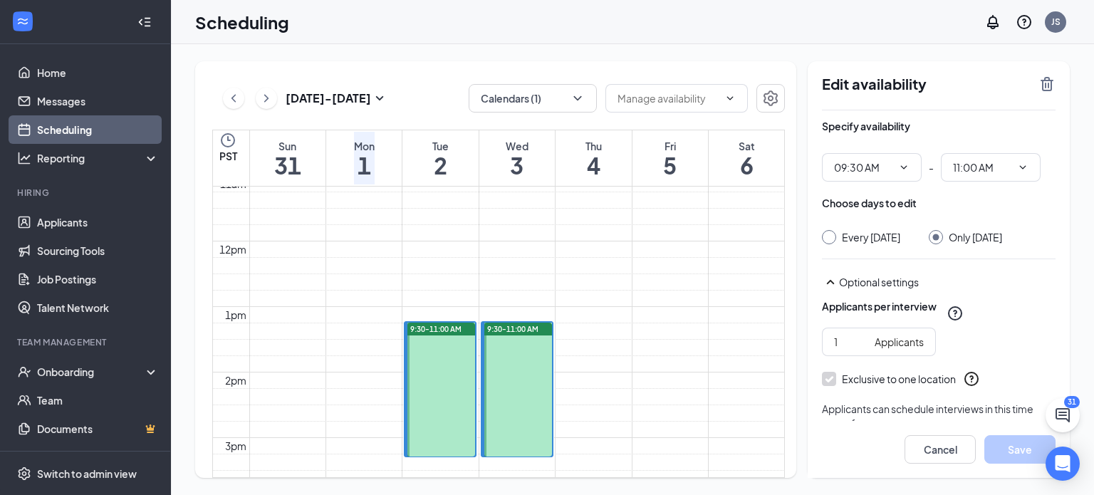
type input "09:30 AM"
type input "11:00 AM"
click at [1046, 85] on icon "TrashOutline" at bounding box center [1047, 84] width 13 height 14
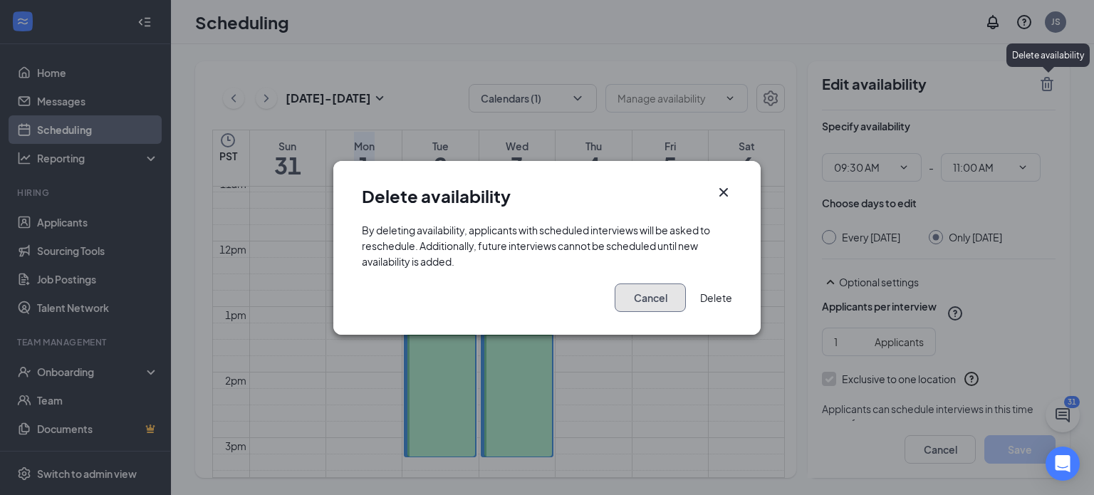
click at [615, 312] on button "Cancel" at bounding box center [650, 298] width 71 height 28
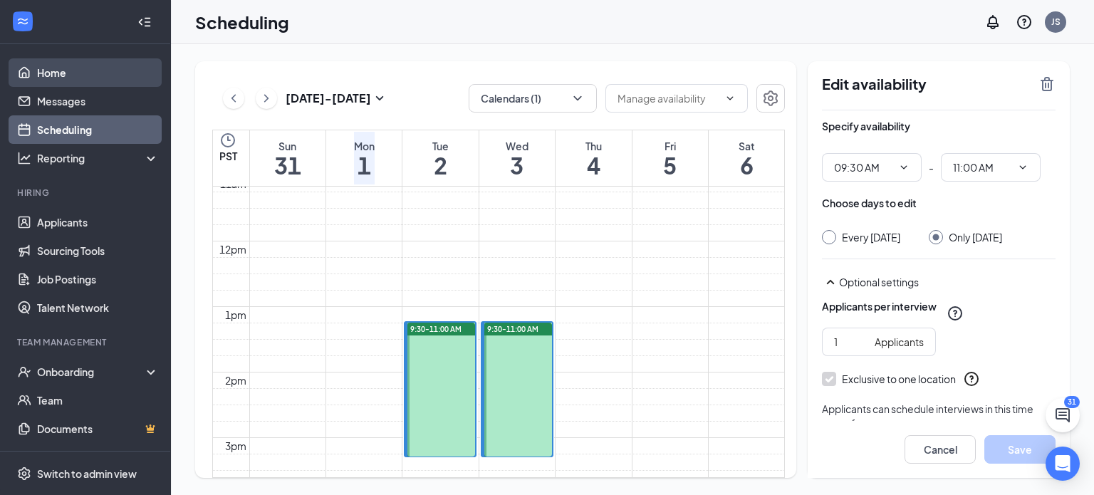
click at [47, 71] on link "Home" at bounding box center [98, 72] width 122 height 28
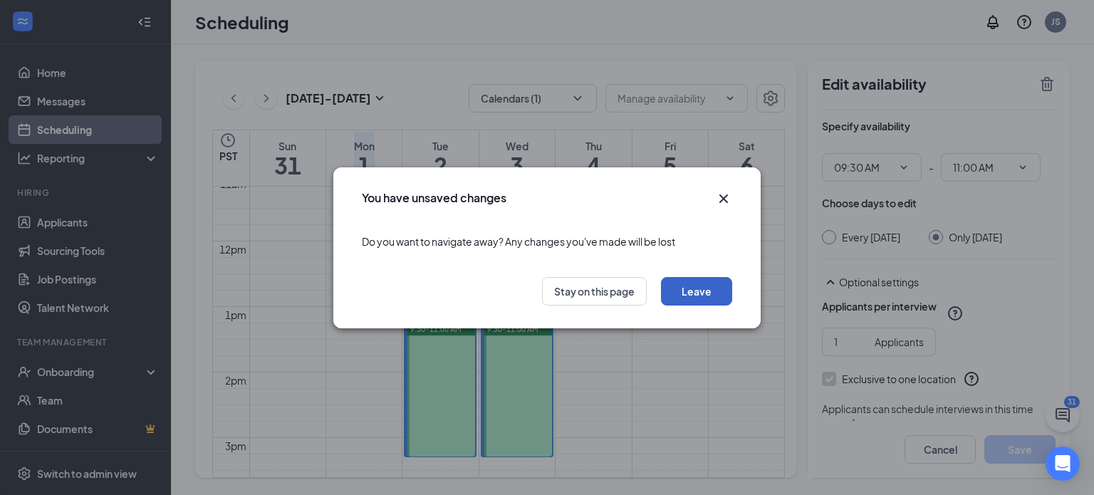
click at [690, 291] on button "Leave" at bounding box center [696, 291] width 71 height 28
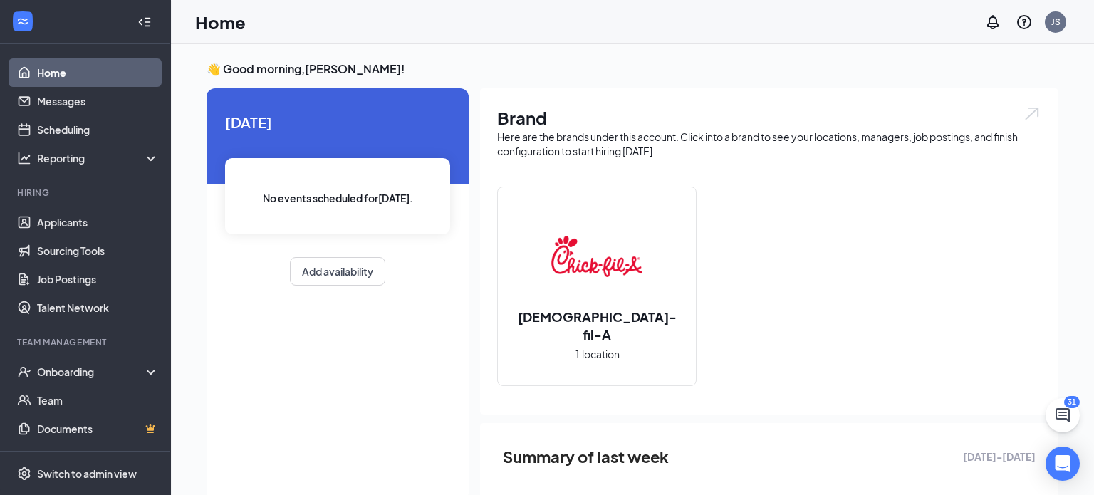
click at [48, 72] on link "Home" at bounding box center [98, 72] width 122 height 28
click at [71, 125] on link "Scheduling" at bounding box center [98, 129] width 122 height 28
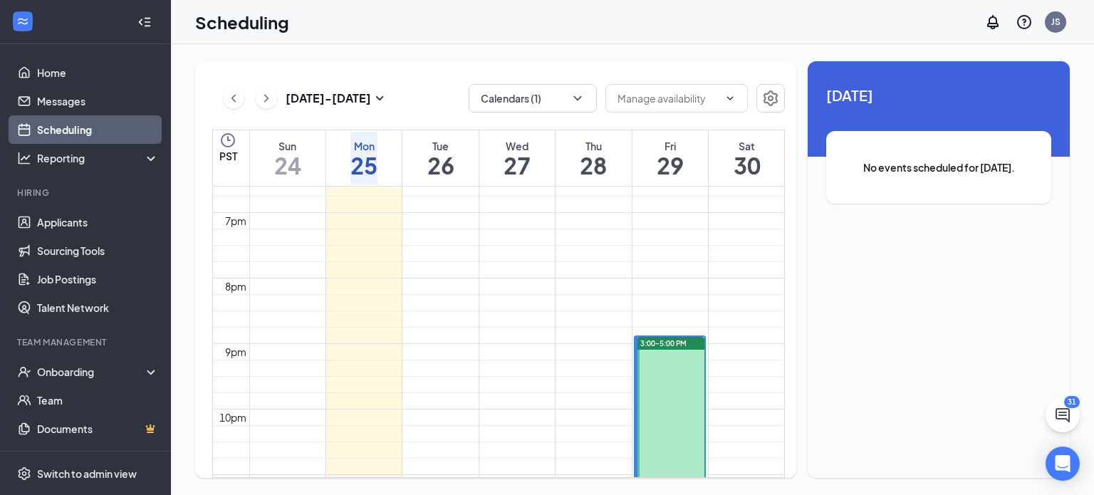
scroll to position [1294, 0]
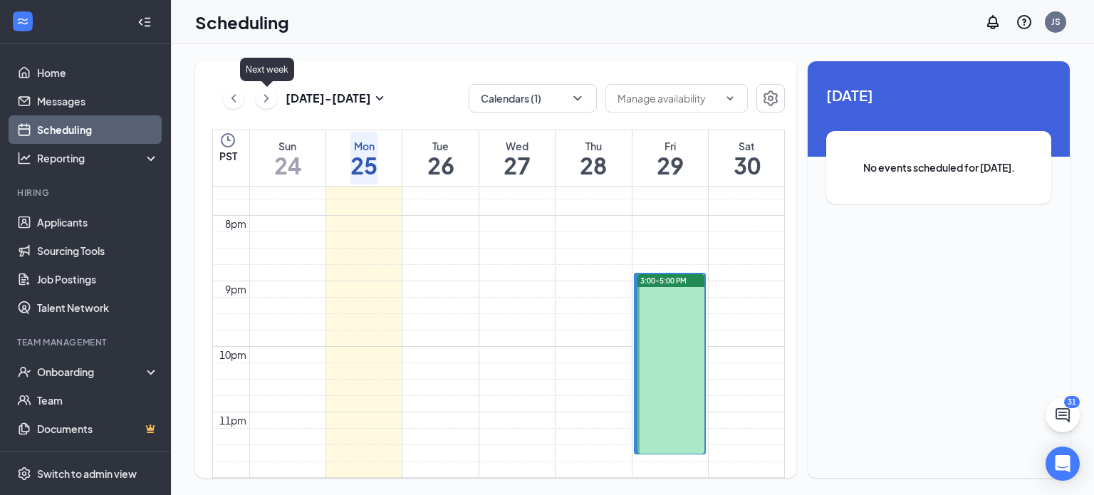
click at [260, 95] on icon "ChevronRight" at bounding box center [266, 98] width 14 height 17
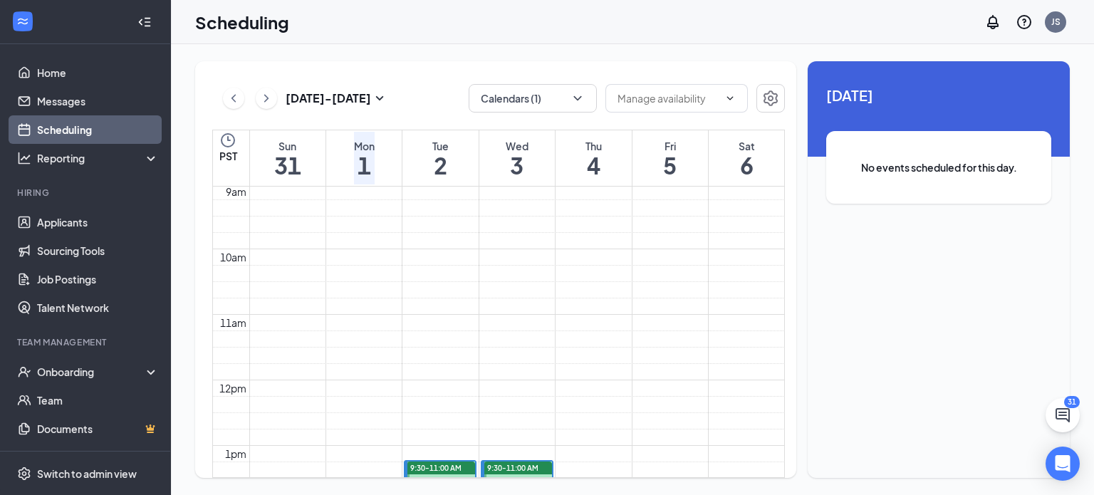
scroll to position [569, 0]
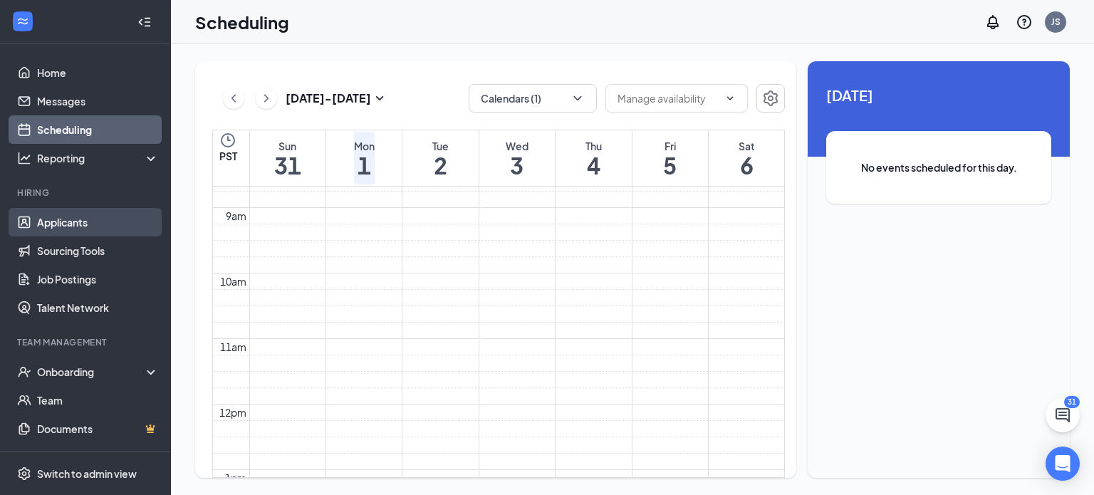
click at [68, 228] on link "Applicants" at bounding box center [98, 222] width 122 height 28
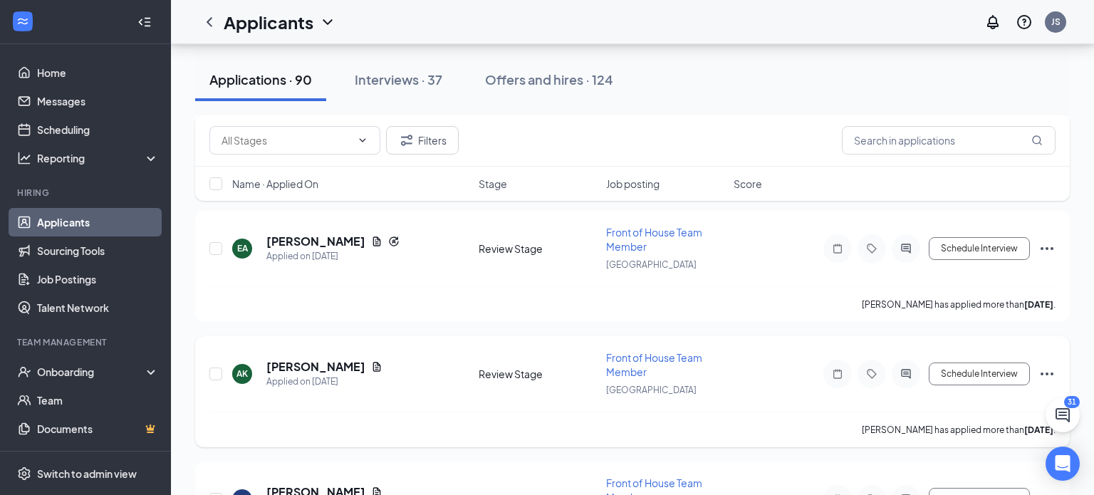
scroll to position [10981, 0]
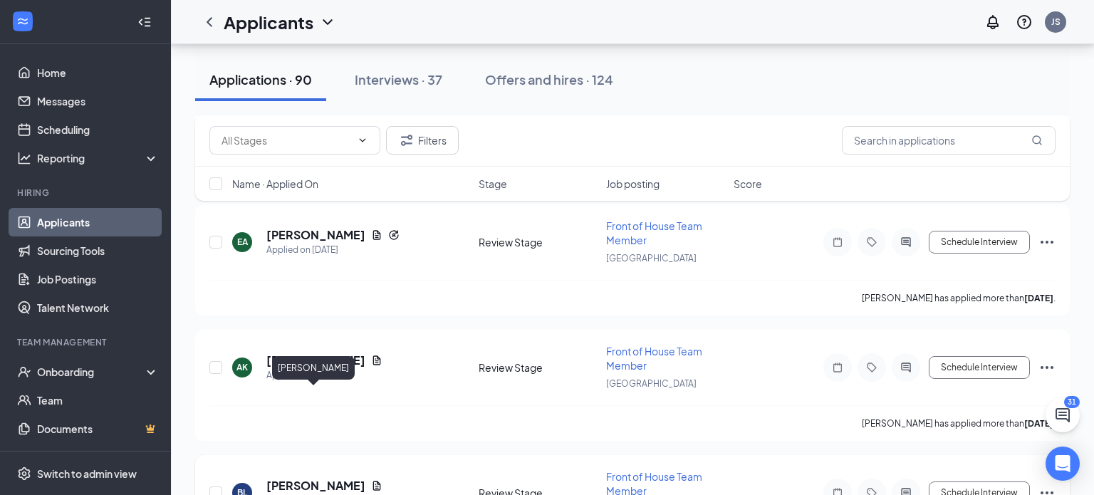
click at [302, 478] on h5 "[PERSON_NAME]" at bounding box center [315, 486] width 99 height 16
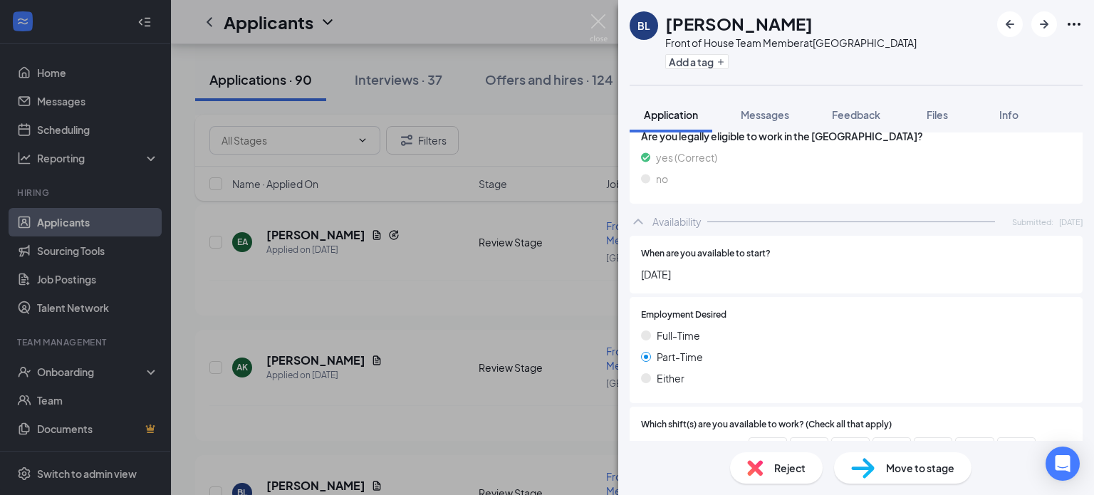
scroll to position [482, 0]
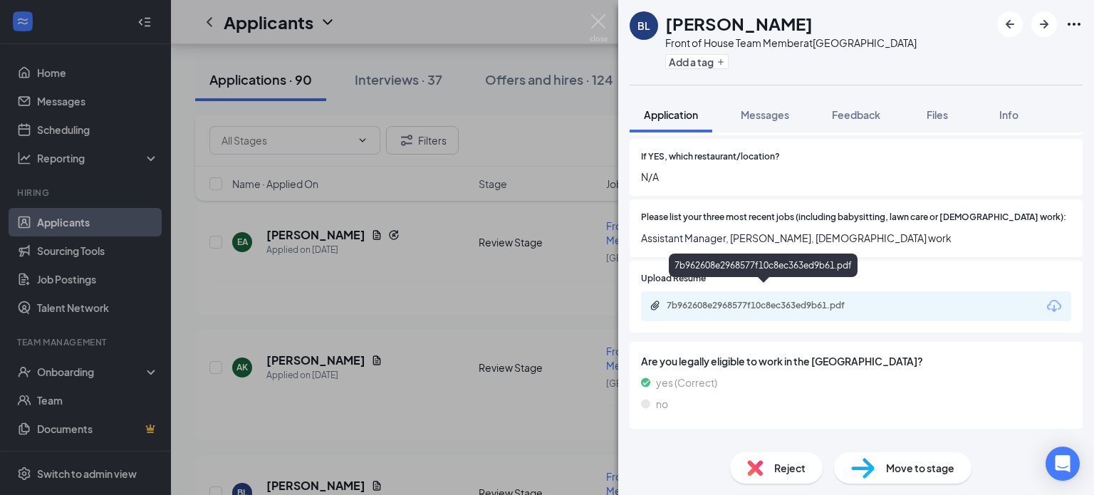
click at [809, 300] on div "7b962608e2968577f10c8ec363ed9b61.pdf" at bounding box center [766, 305] width 199 height 11
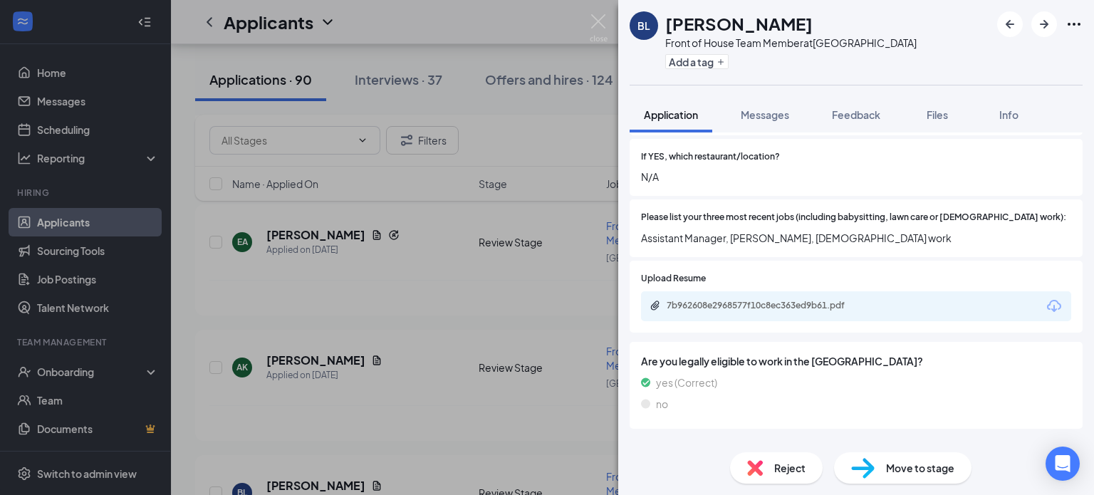
click at [908, 472] on span "Move to stage" at bounding box center [920, 468] width 68 height 16
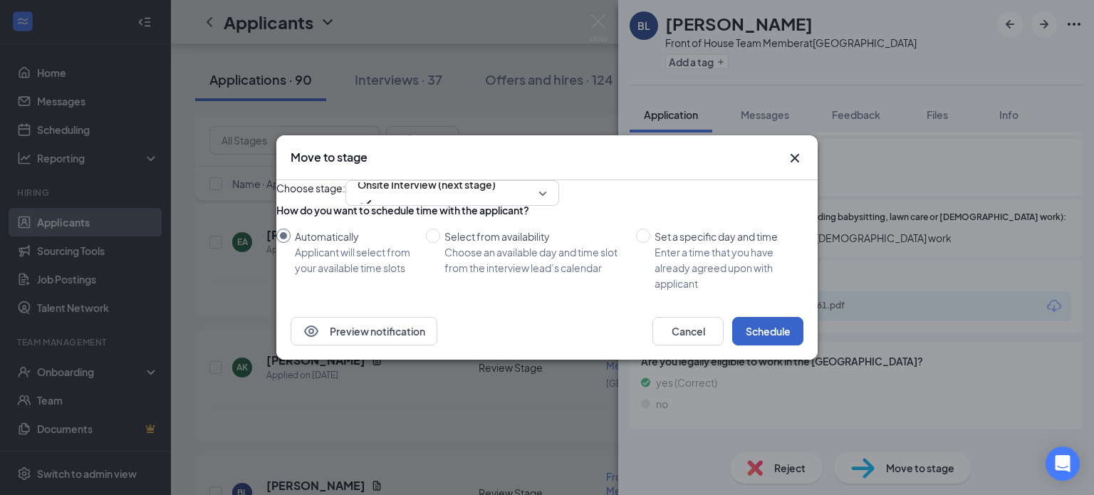
click at [782, 346] on button "Schedule" at bounding box center [767, 331] width 71 height 28
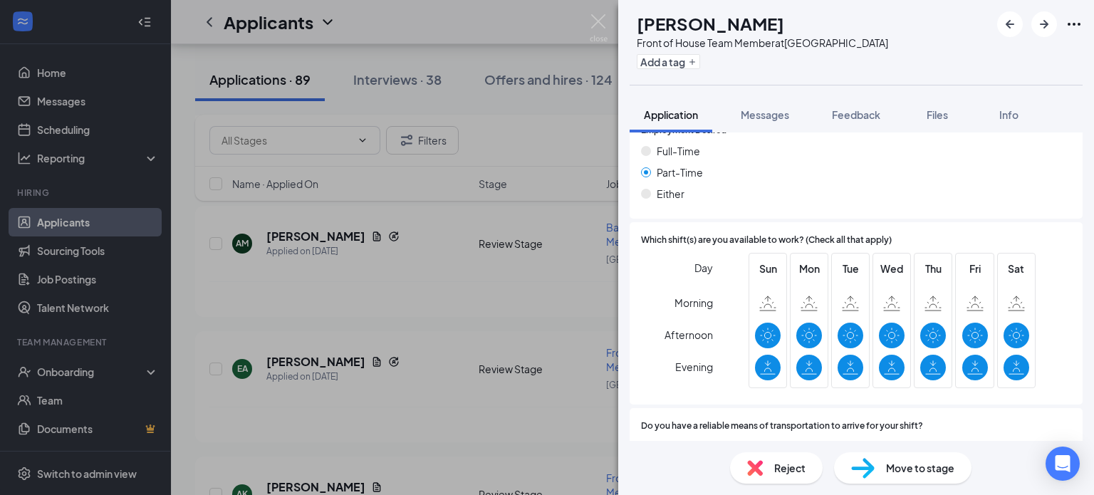
scroll to position [932, 0]
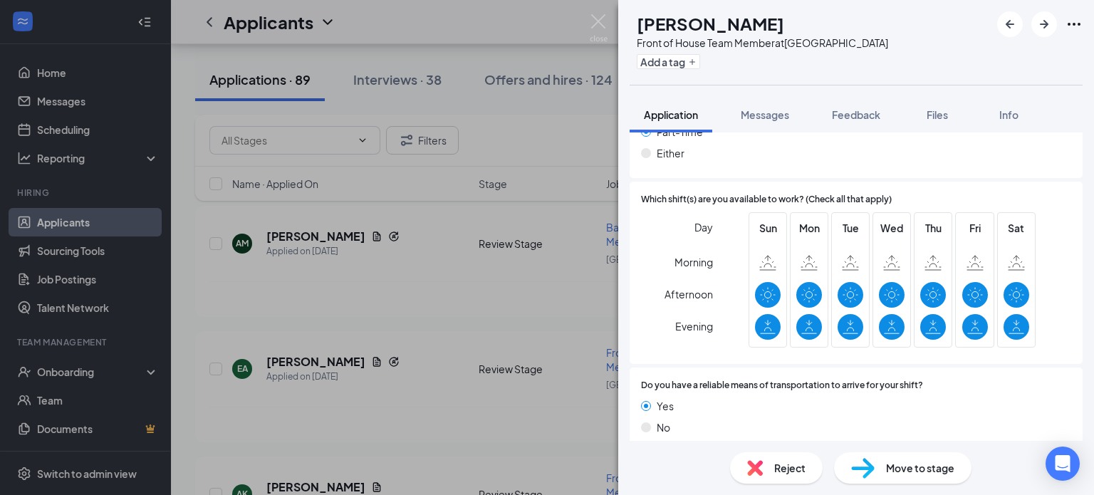
click at [780, 471] on span "Reject" at bounding box center [789, 468] width 31 height 16
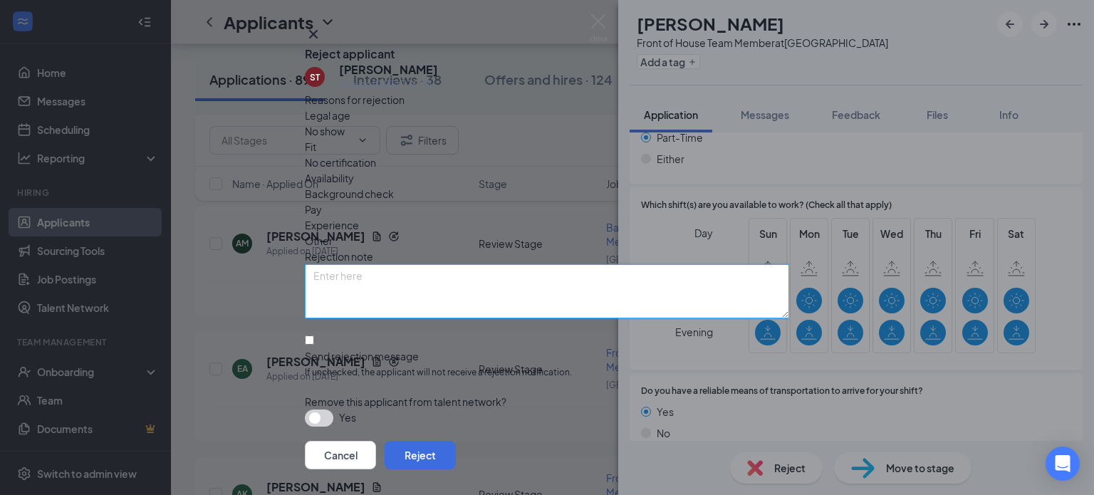
click at [430, 276] on textarea at bounding box center [547, 291] width 484 height 54
paste textarea "Thank you for your interest in joining the team at [DEMOGRAPHIC_DATA]-fil-A [GE…"
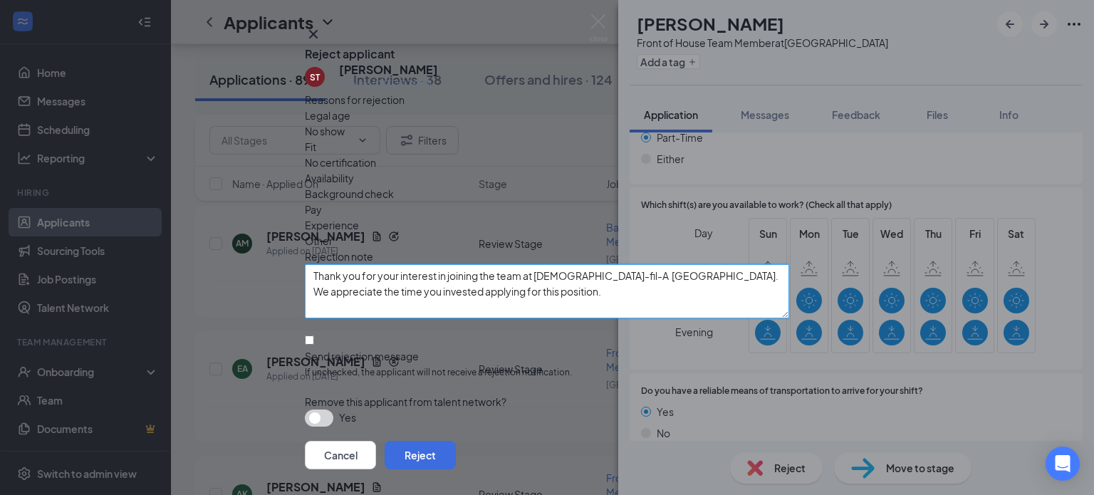
scroll to position [74, 0]
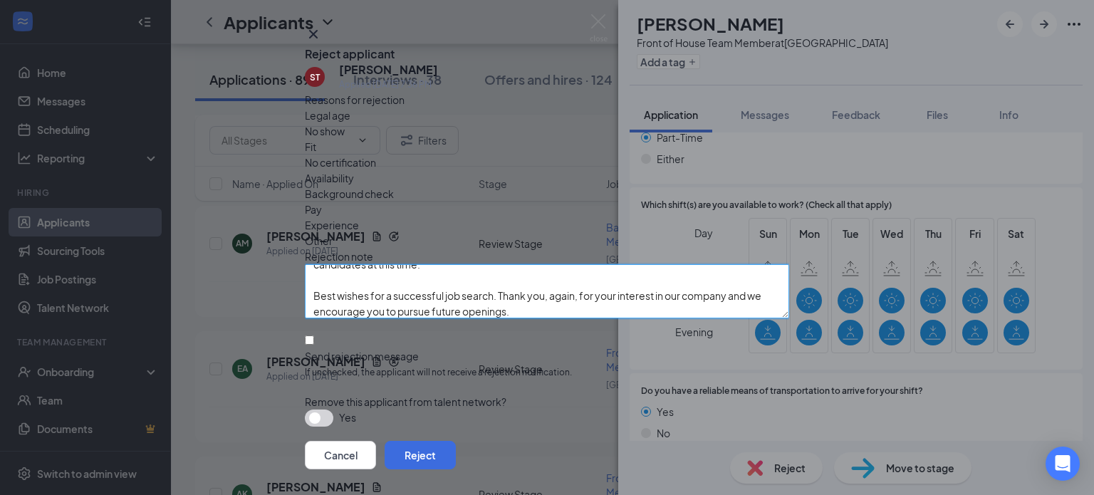
type textarea "Thank you for your interest in joining the team at [DEMOGRAPHIC_DATA]-fil-A [GE…"
drag, startPoint x: 323, startPoint y: 333, endPoint x: 346, endPoint y: 335, distance: 22.8
click at [314, 336] on input "Send rejection message If unchecked, the applicant will not receive a rejection…" at bounding box center [309, 340] width 9 height 9
checkbox input "true"
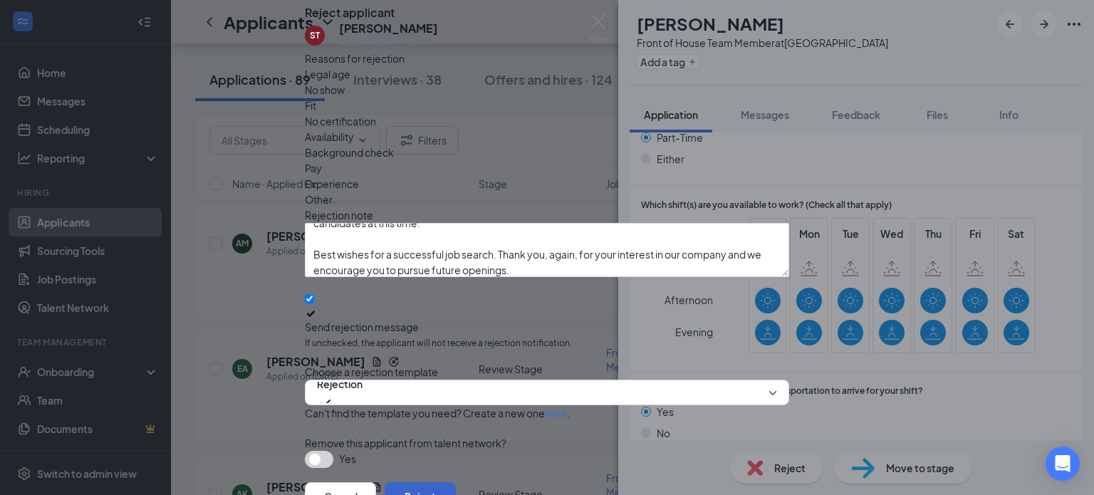
click at [456, 482] on button "Reject" at bounding box center [420, 496] width 71 height 28
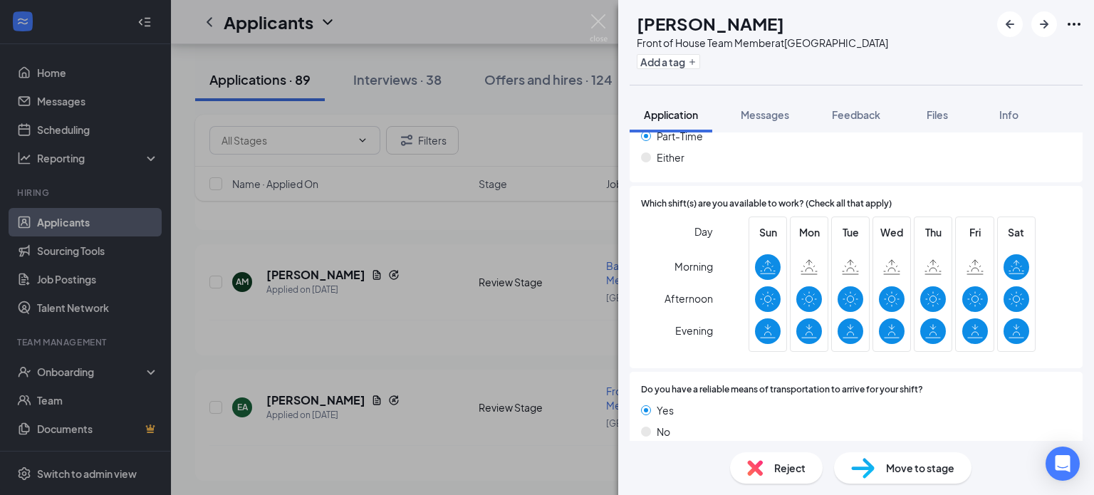
scroll to position [963, 0]
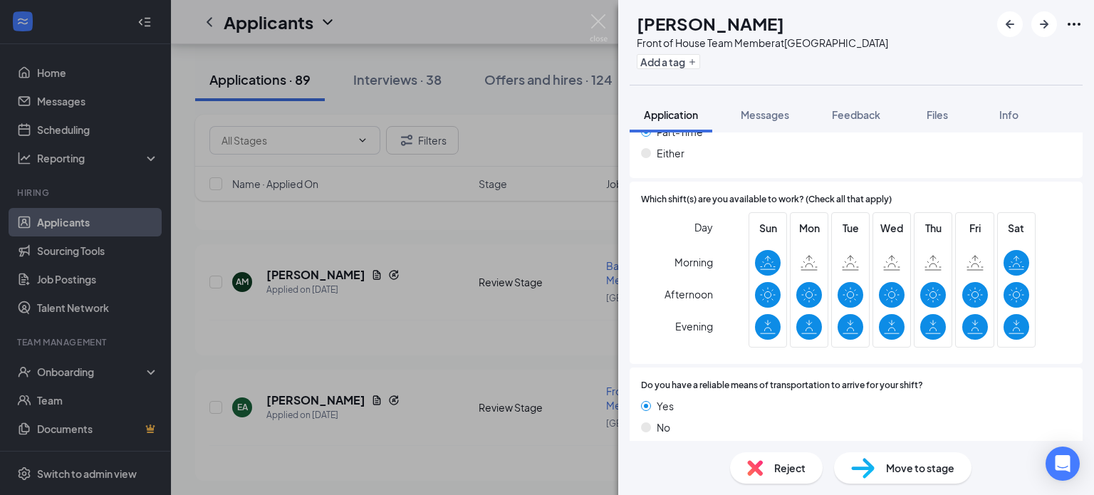
click at [797, 475] on span "Reject" at bounding box center [789, 468] width 31 height 16
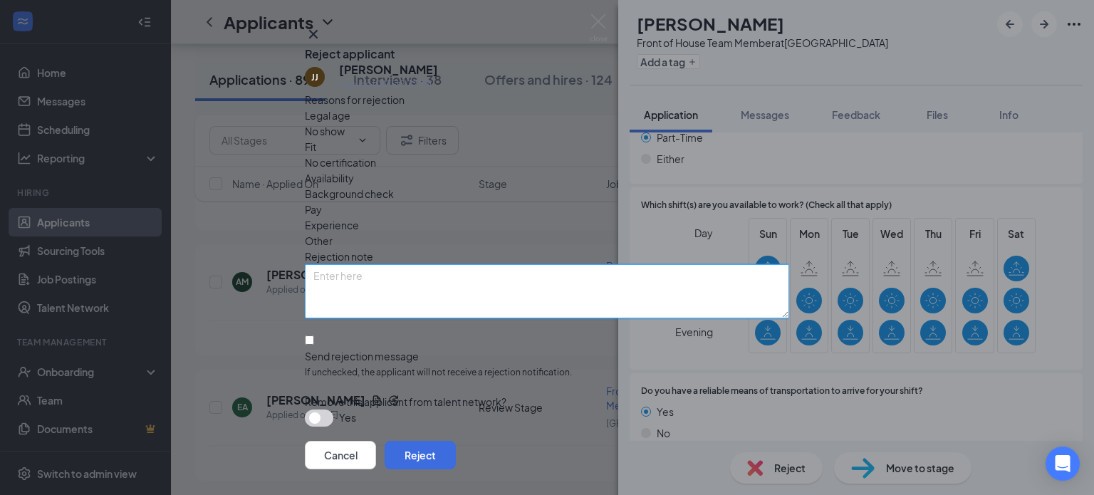
click at [432, 269] on textarea at bounding box center [547, 291] width 484 height 54
paste textarea "Thank you for your interest in joining the team at [DEMOGRAPHIC_DATA]-fil-A [GE…"
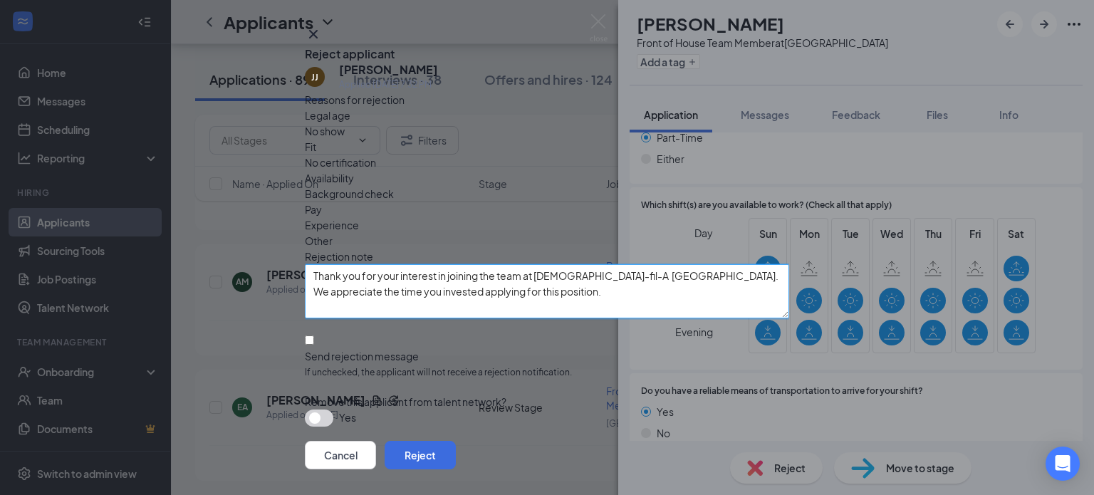
scroll to position [74, 0]
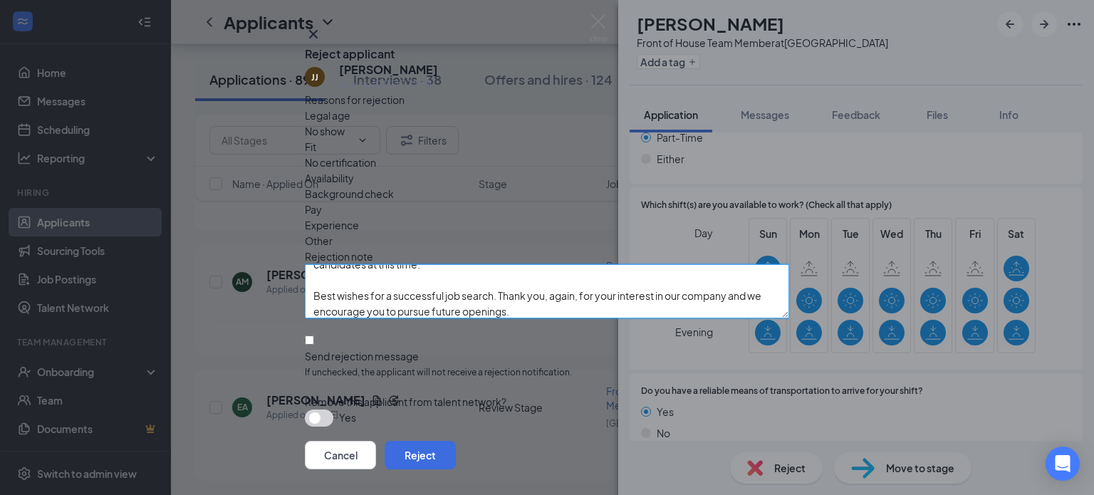
type textarea "Thank you for your interest in joining the team at [DEMOGRAPHIC_DATA]-fil-A [GE…"
click at [314, 336] on input "Send rejection message If unchecked, the applicant will not receive a rejection…" at bounding box center [309, 340] width 9 height 9
checkbox input "true"
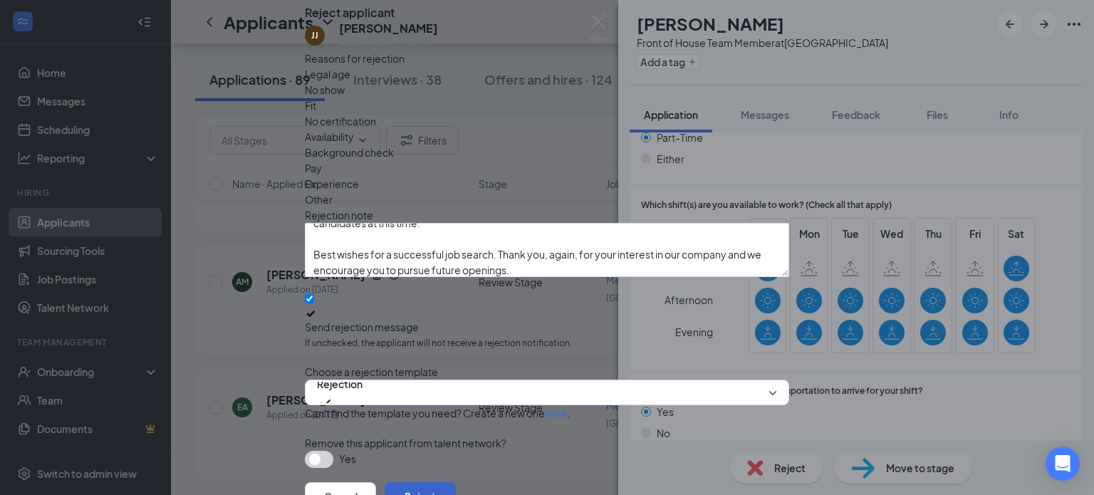
click at [456, 482] on button "Reject" at bounding box center [420, 496] width 71 height 28
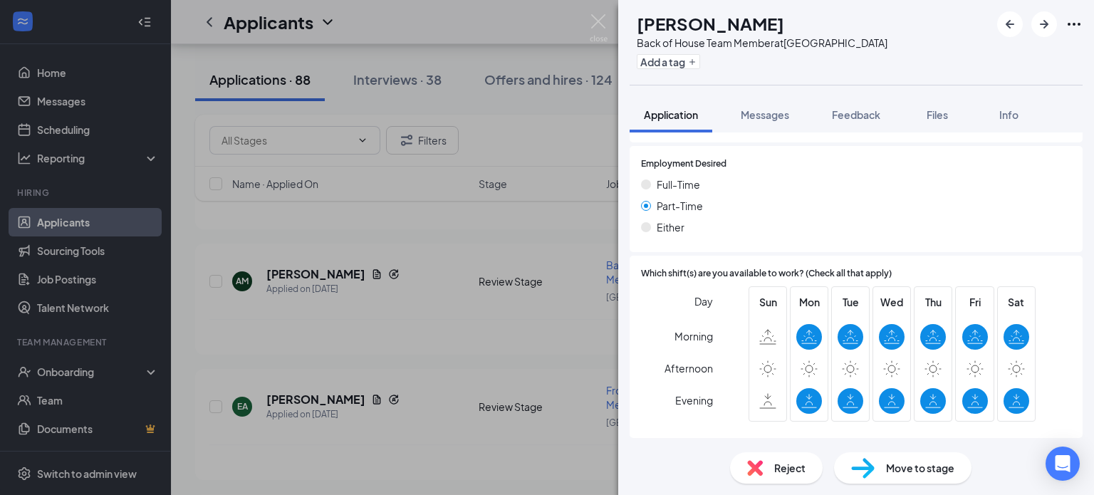
scroll to position [1005, 0]
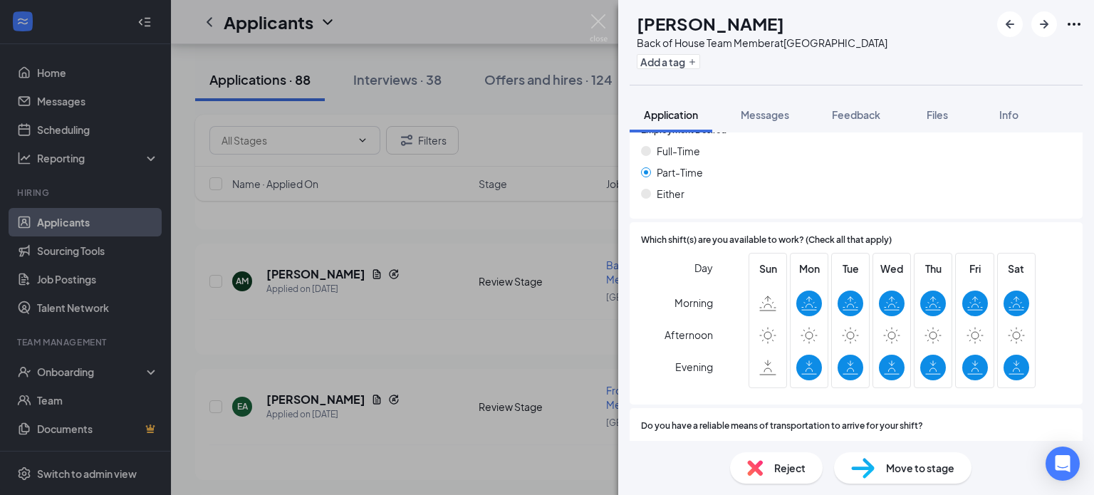
click at [794, 470] on span "Reject" at bounding box center [789, 468] width 31 height 16
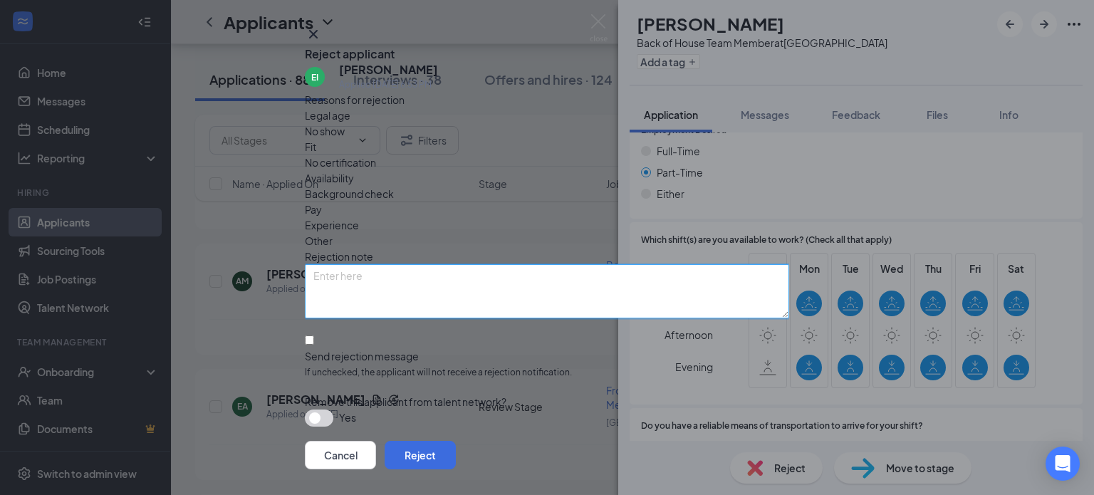
click at [397, 289] on textarea at bounding box center [547, 291] width 484 height 54
paste textarea "Thank you for your interest in joining the team at [DEMOGRAPHIC_DATA]-fil-A [GE…"
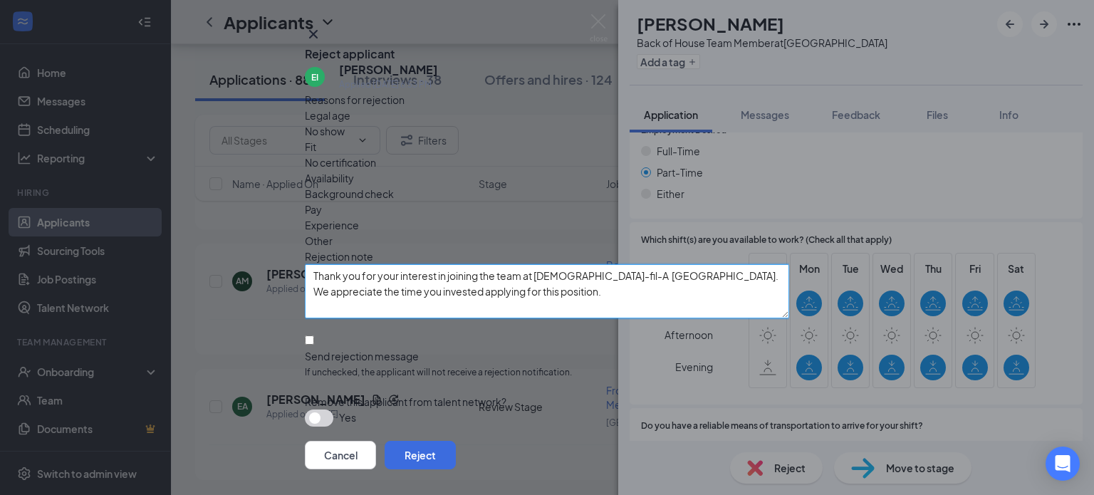
scroll to position [74, 0]
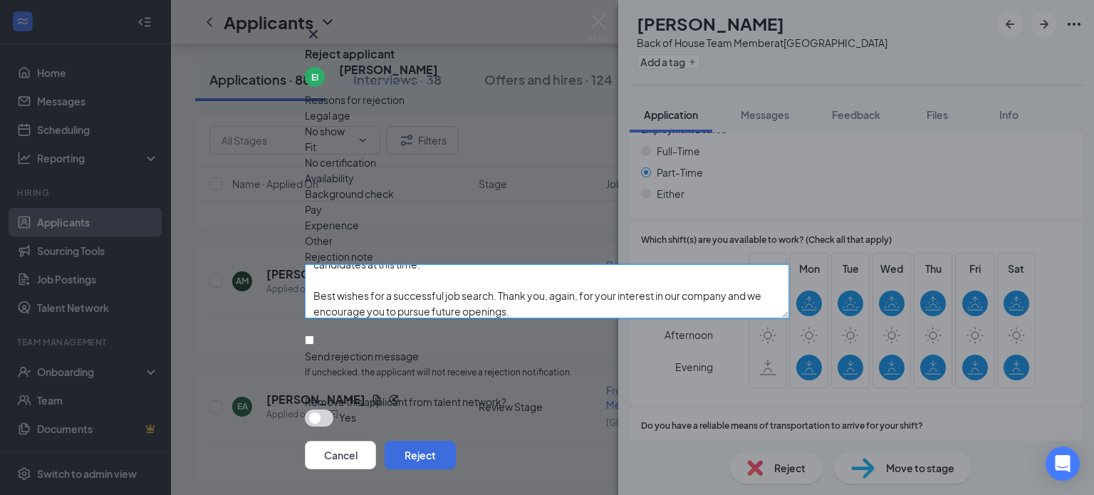
type textarea "Thank you for your interest in joining the team at [DEMOGRAPHIC_DATA]-fil-A [GE…"
click at [314, 336] on input "Send rejection message If unchecked, the applicant will not receive a rejection…" at bounding box center [309, 340] width 9 height 9
checkbox input "true"
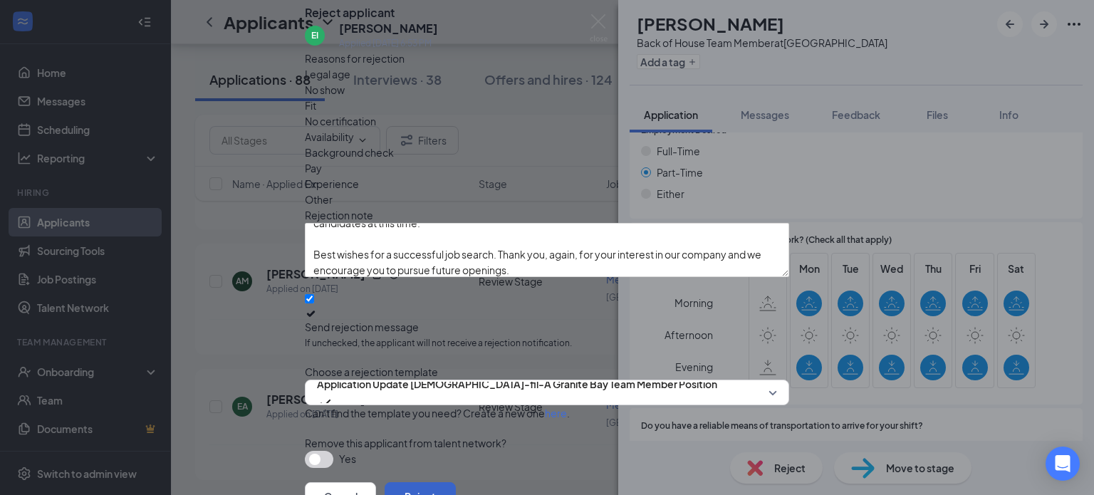
click at [456, 482] on button "Reject" at bounding box center [420, 496] width 71 height 28
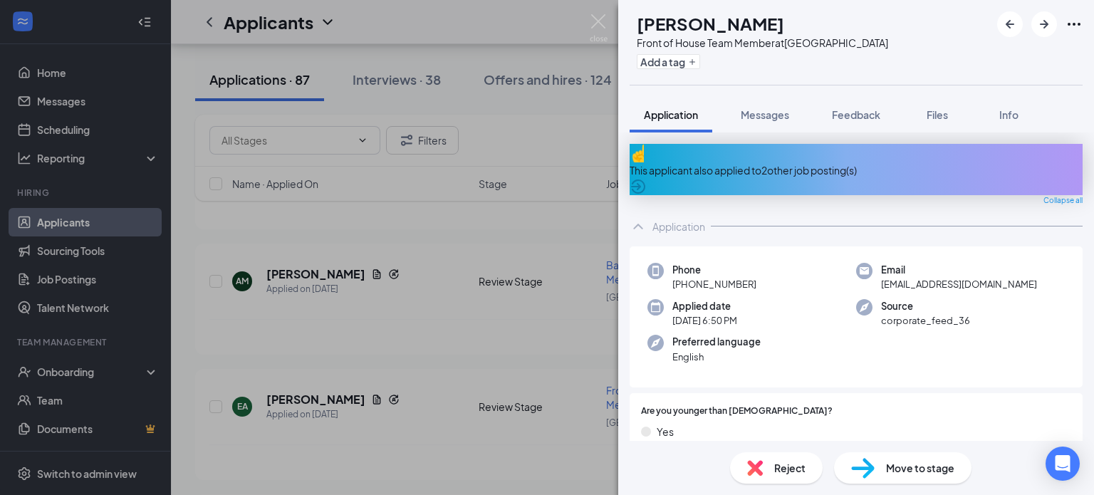
click at [787, 475] on span "Reject" at bounding box center [789, 468] width 31 height 16
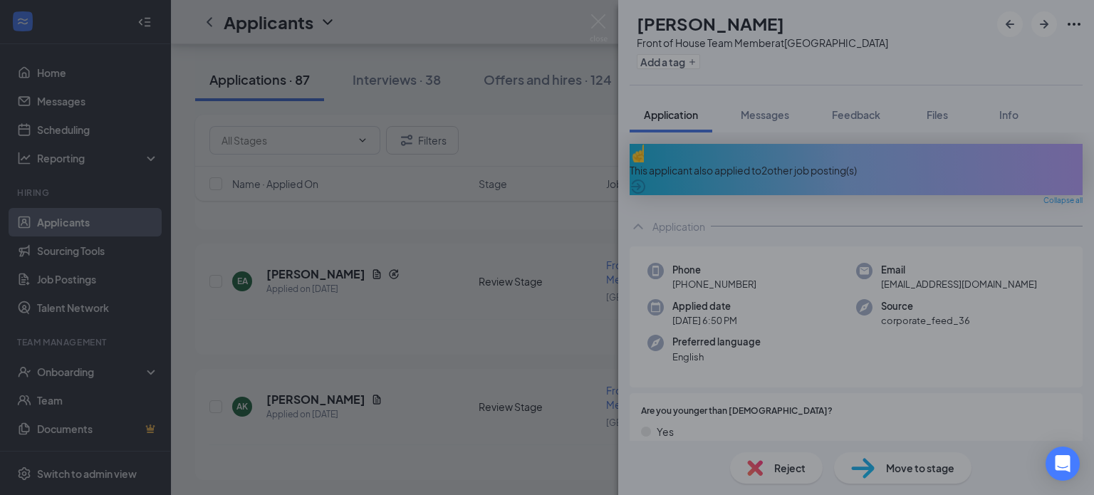
scroll to position [10481, 0]
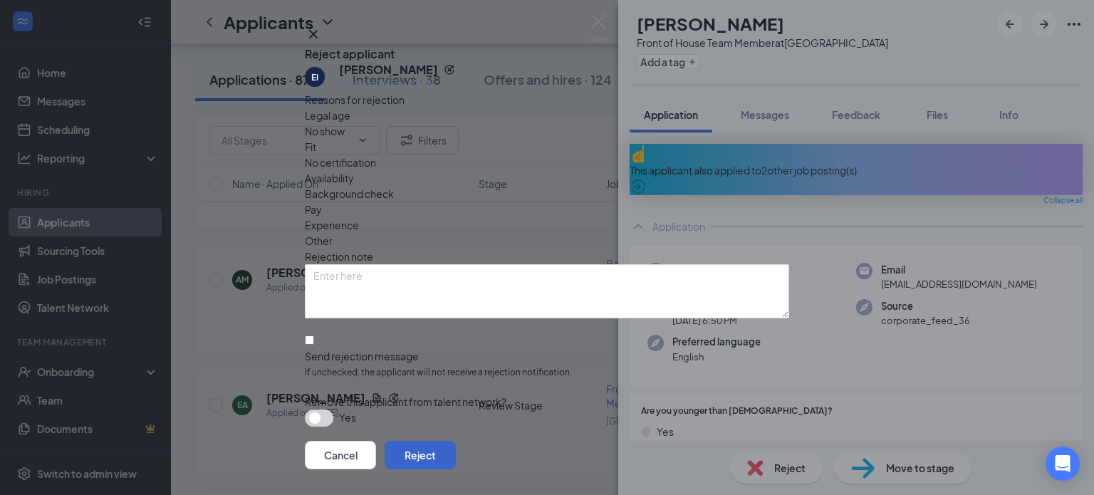
click at [456, 441] on button "Reject" at bounding box center [420, 455] width 71 height 28
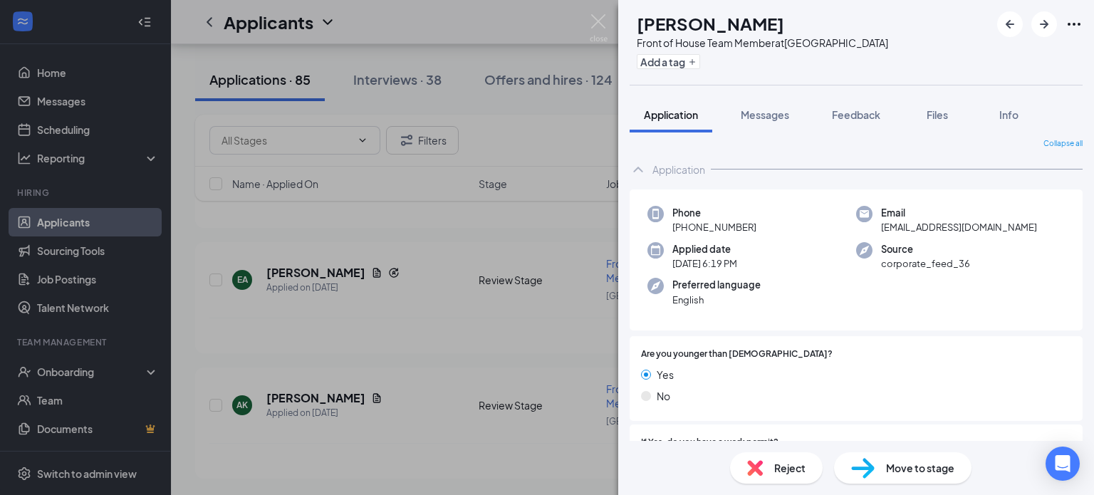
scroll to position [963, 0]
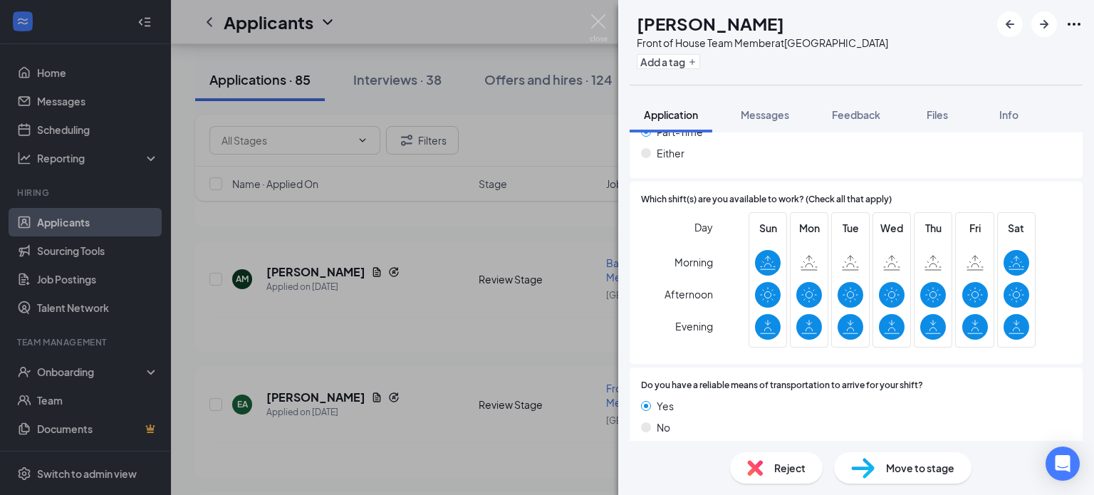
click at [788, 465] on span "Reject" at bounding box center [789, 468] width 31 height 16
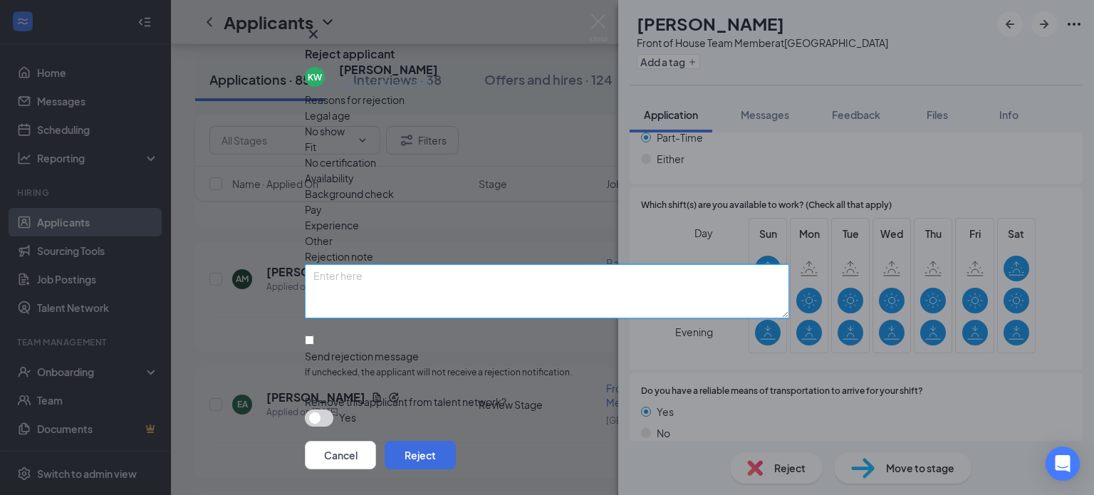
click at [460, 277] on textarea at bounding box center [547, 291] width 484 height 54
paste textarea "Thank you for your interest in joining the team at [DEMOGRAPHIC_DATA]-fil-A [GE…"
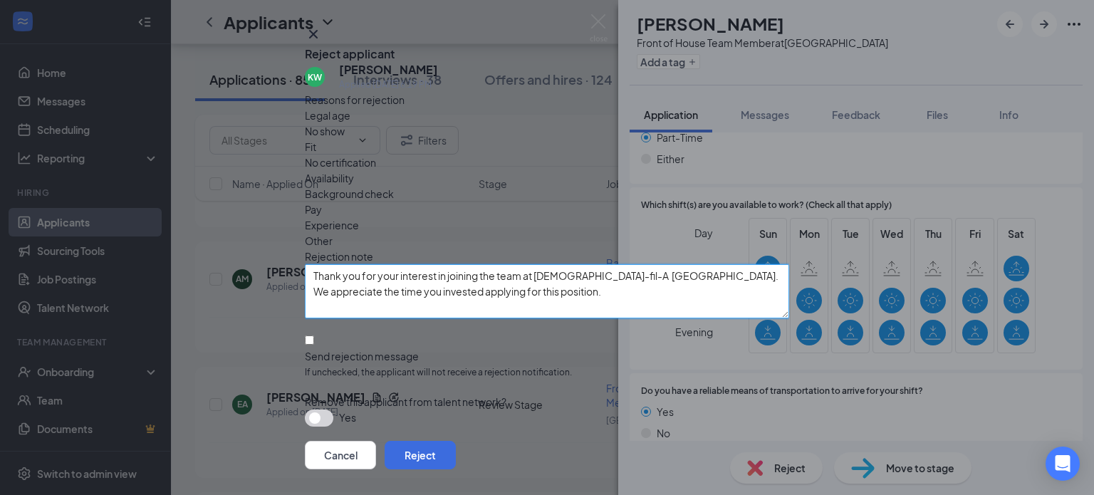
scroll to position [74, 0]
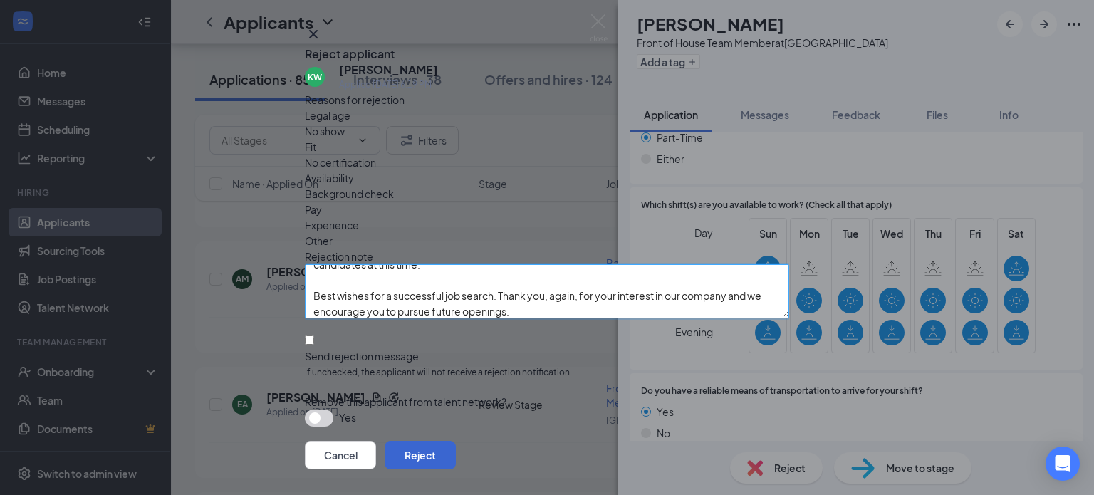
type textarea "Thank you for your interest in joining the team at [DEMOGRAPHIC_DATA]-fil-A [GE…"
click at [456, 441] on button "Reject" at bounding box center [420, 455] width 71 height 28
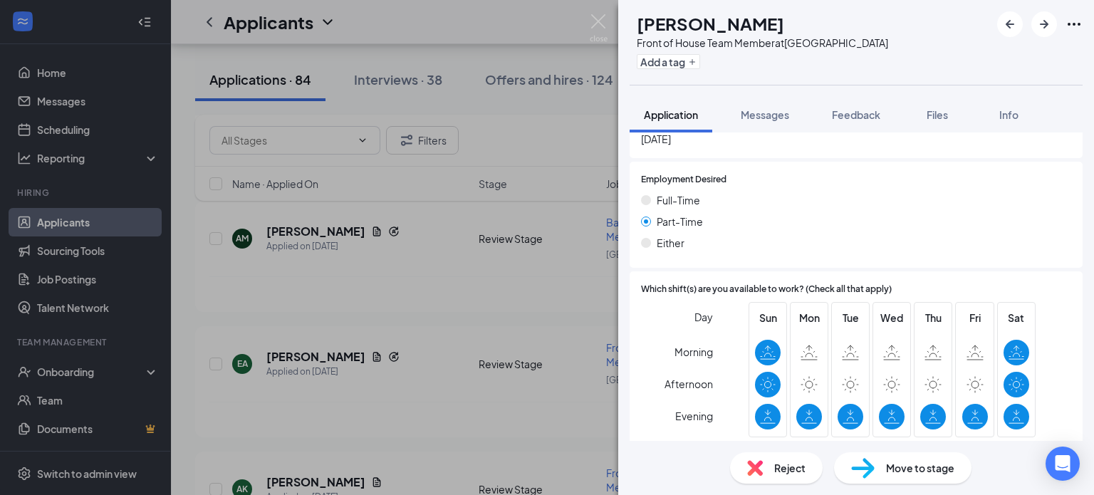
scroll to position [849, 0]
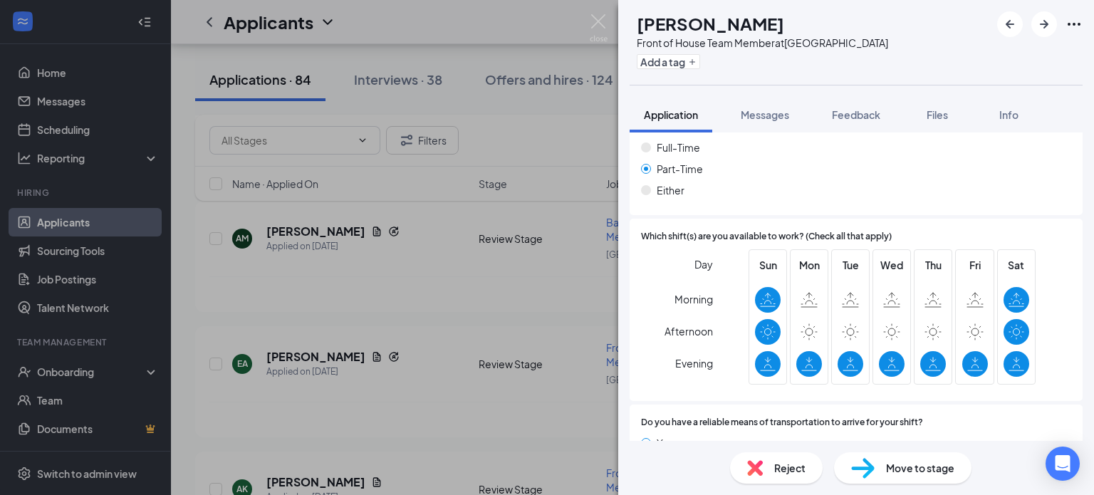
click at [785, 470] on span "Reject" at bounding box center [789, 468] width 31 height 16
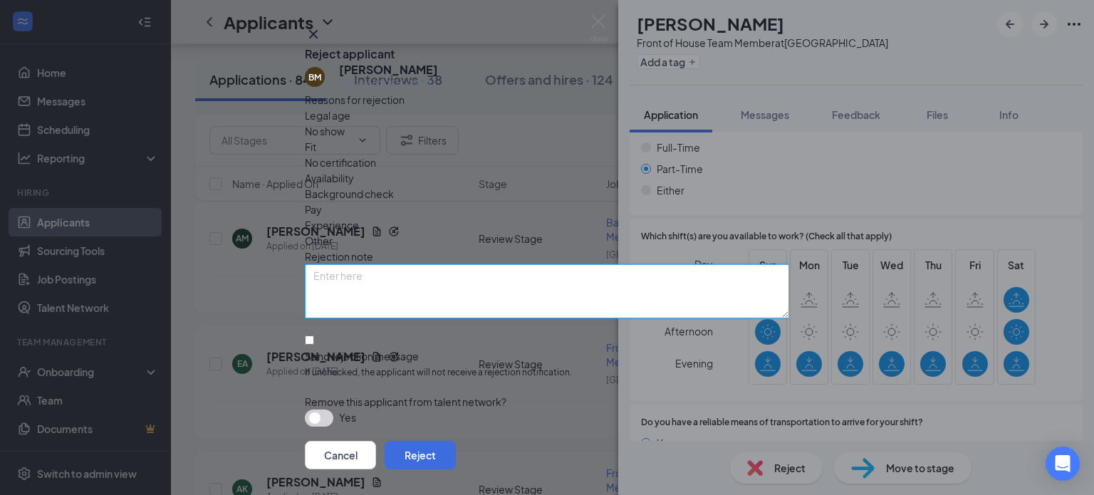
click at [514, 275] on textarea at bounding box center [547, 291] width 484 height 54
paste textarea "Thank you for your interest in joining the team at [DEMOGRAPHIC_DATA]-fil-A [GE…"
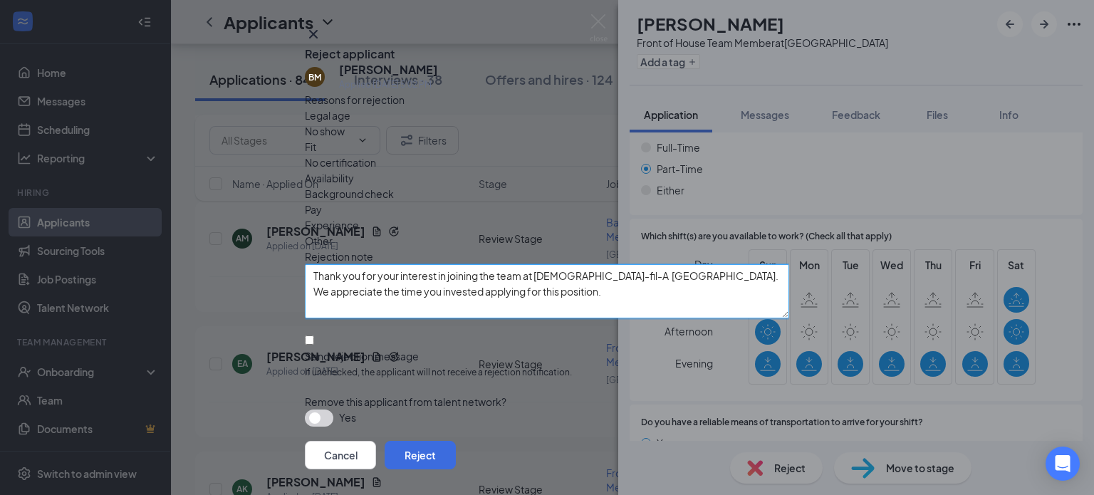
scroll to position [74, 0]
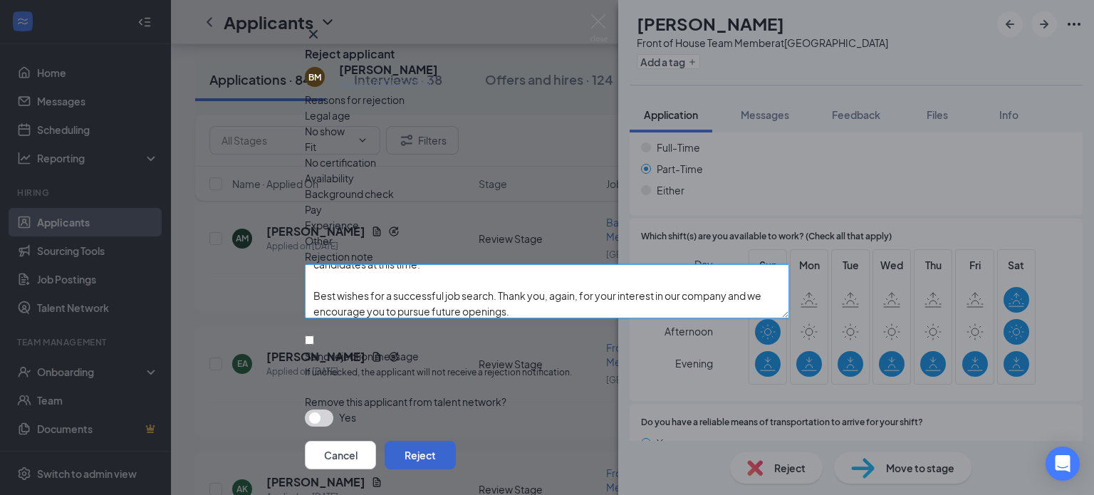
type textarea "Thank you for your interest in joining the team at [DEMOGRAPHIC_DATA]-fil-A [GE…"
click at [456, 441] on button "Reject" at bounding box center [420, 455] width 71 height 28
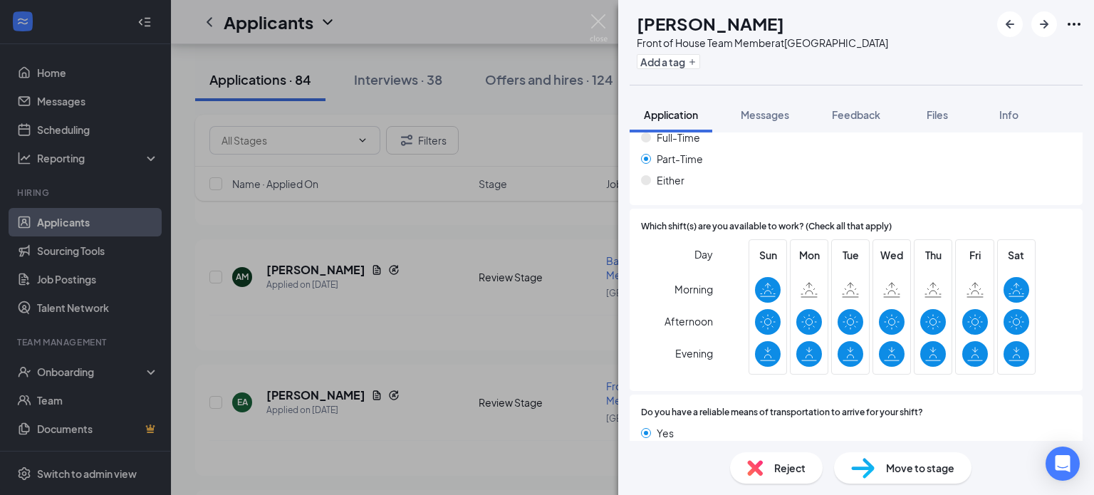
scroll to position [932, 0]
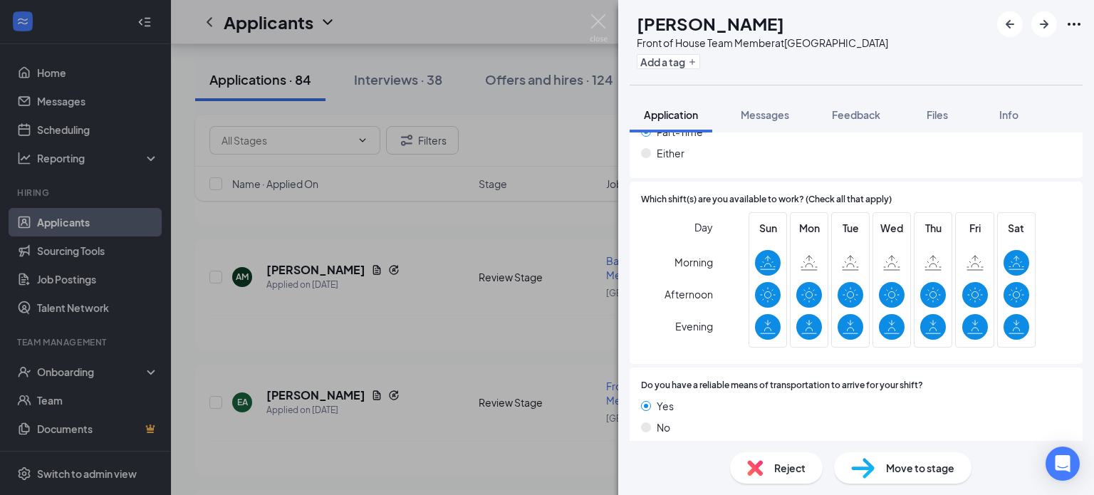
click at [794, 470] on span "Reject" at bounding box center [789, 468] width 31 height 16
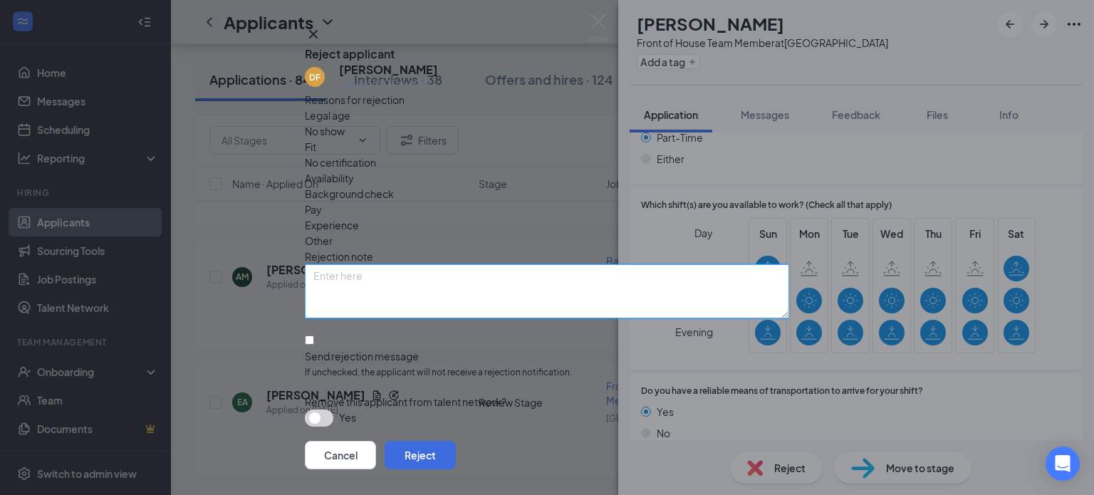
click at [398, 274] on textarea at bounding box center [547, 291] width 484 height 54
paste textarea "Thank you for your interest in joining the team at [DEMOGRAPHIC_DATA]-fil-A [GE…"
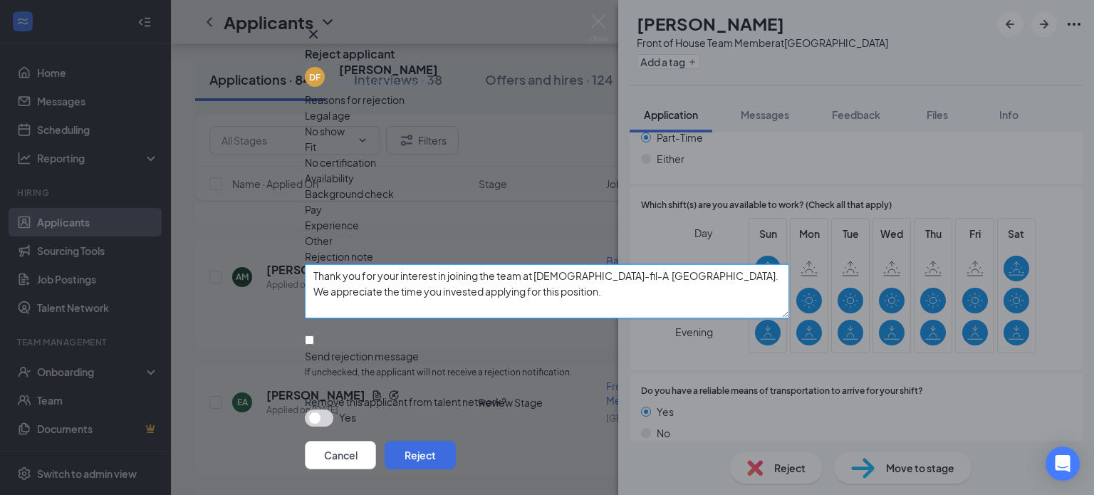
scroll to position [74, 0]
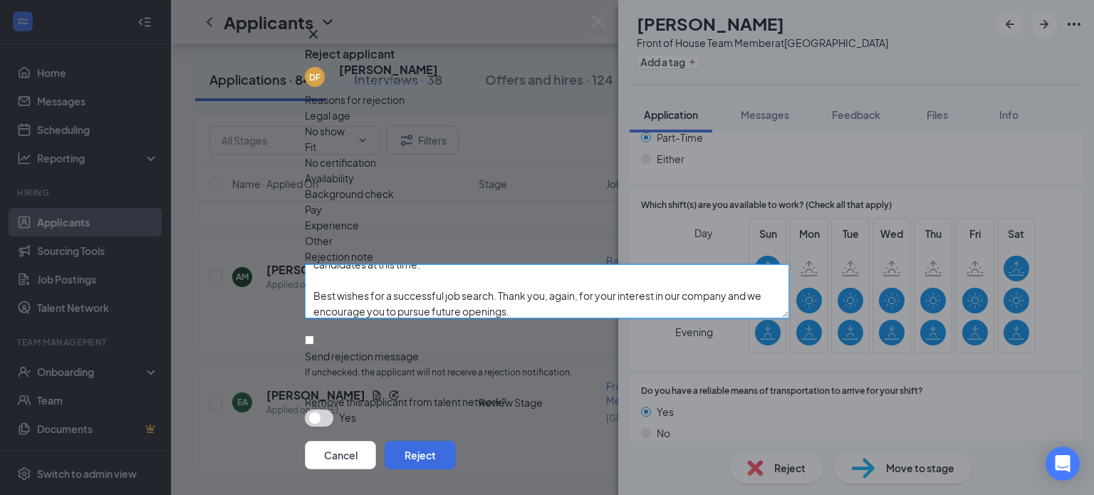
type textarea "Thank you for your interest in joining the team at [DEMOGRAPHIC_DATA]-fil-A [GE…"
click at [314, 336] on input "Send rejection message If unchecked, the applicant will not receive a rejection…" at bounding box center [309, 340] width 9 height 9
checkbox input "true"
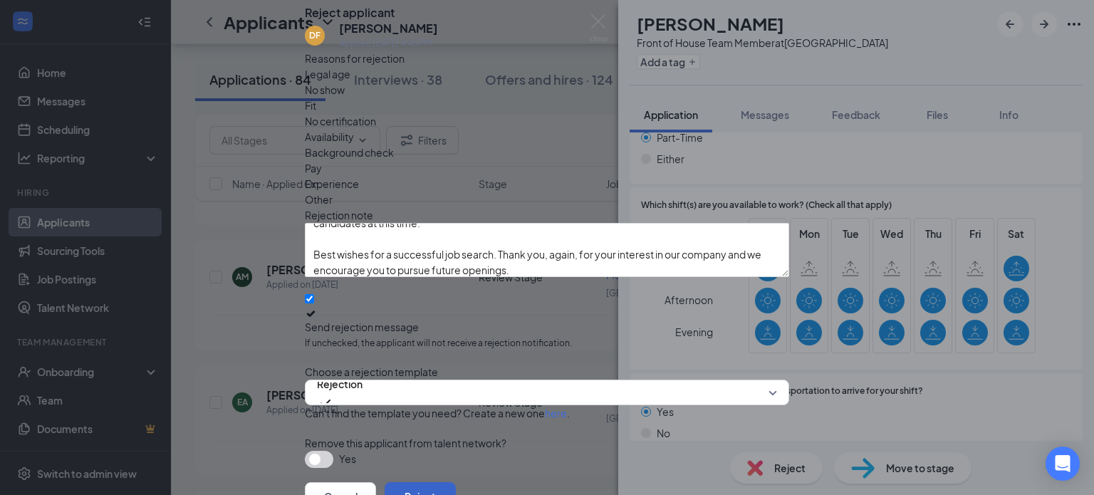
click at [456, 482] on button "Reject" at bounding box center [420, 496] width 71 height 28
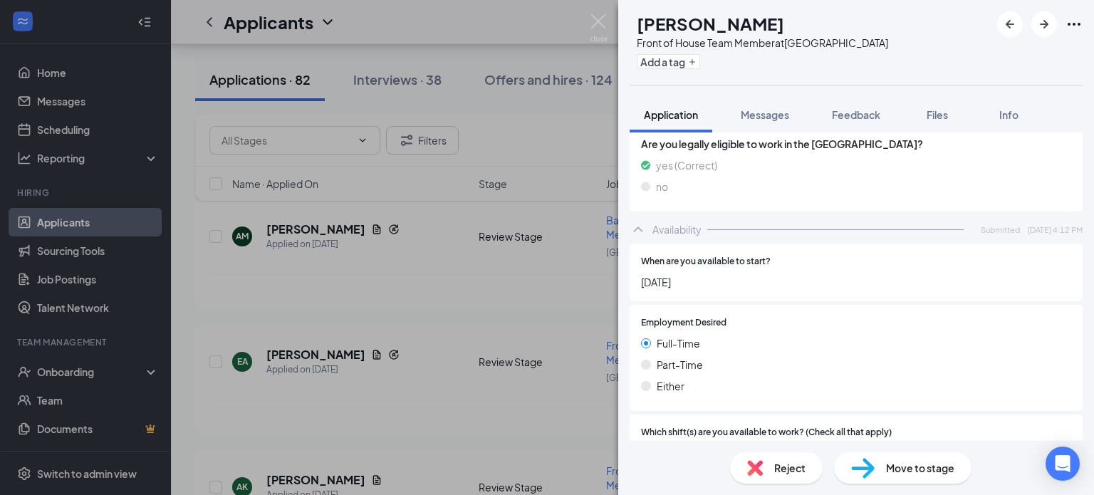
scroll to position [923, 0]
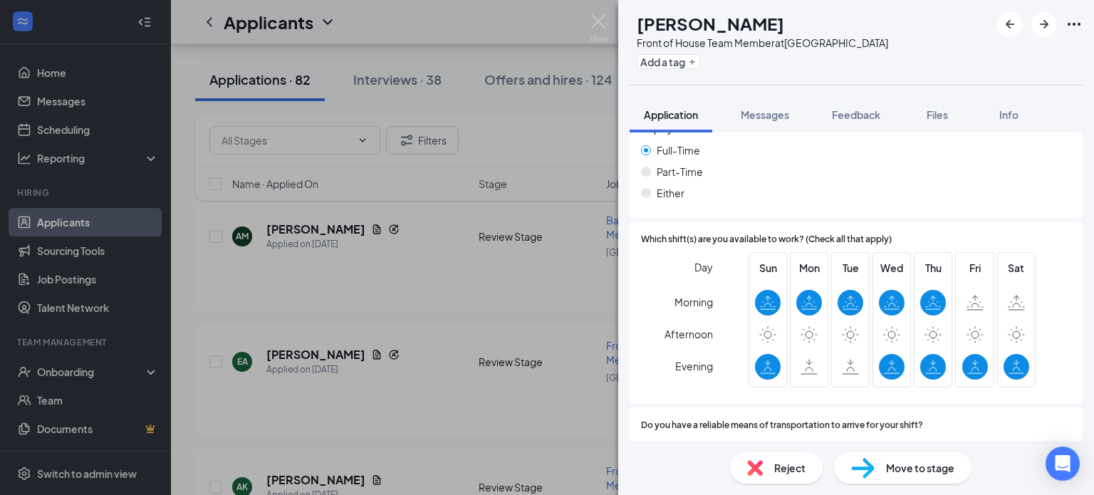
click at [783, 467] on span "Reject" at bounding box center [789, 468] width 31 height 16
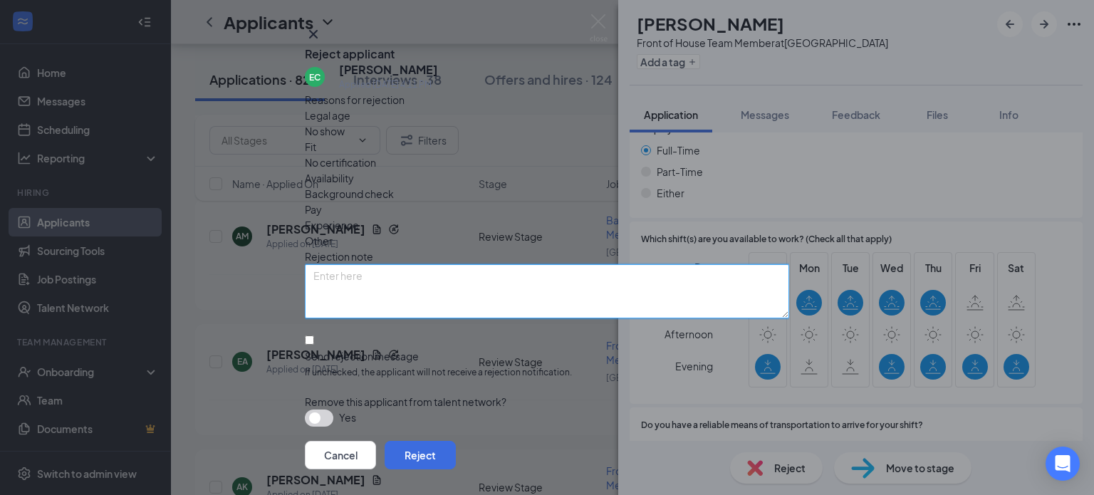
click at [390, 278] on textarea at bounding box center [547, 291] width 484 height 54
paste textarea "Thank you for your interest in joining the team at [DEMOGRAPHIC_DATA]-fil-A [GE…"
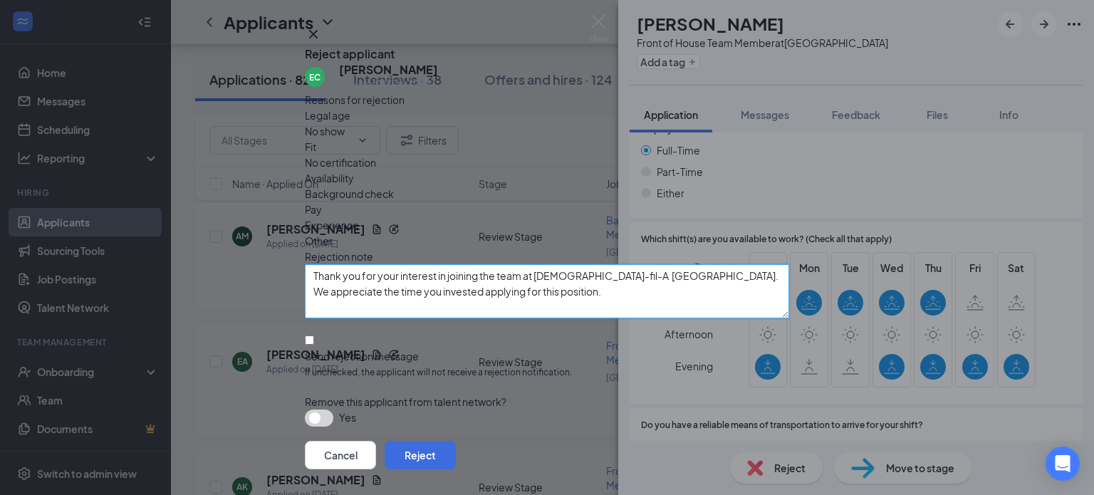
scroll to position [74, 0]
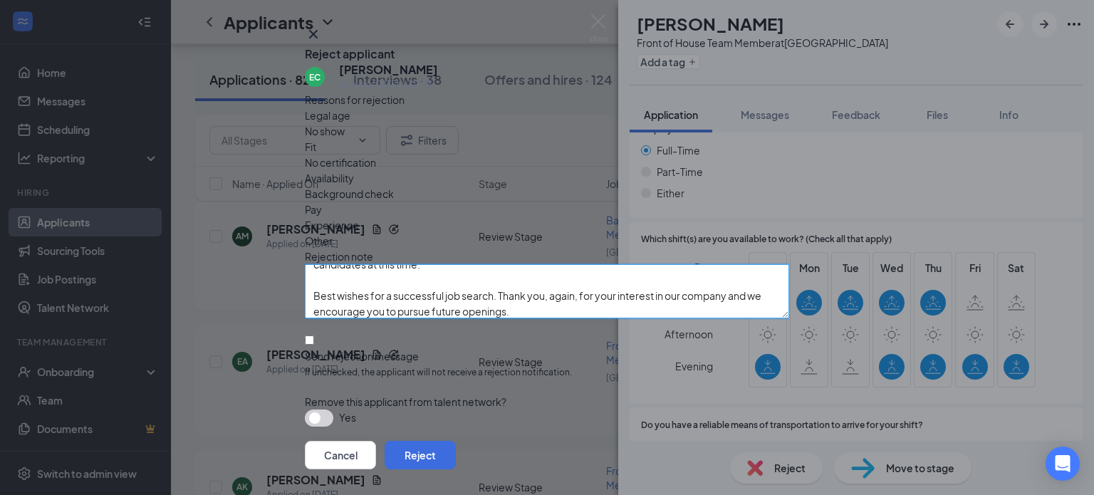
type textarea "Thank you for your interest in joining the team at [DEMOGRAPHIC_DATA]-fil-A [GE…"
click at [314, 336] on input "Send rejection message If unchecked, the applicant will not receive a rejection…" at bounding box center [309, 340] width 9 height 9
checkbox input "true"
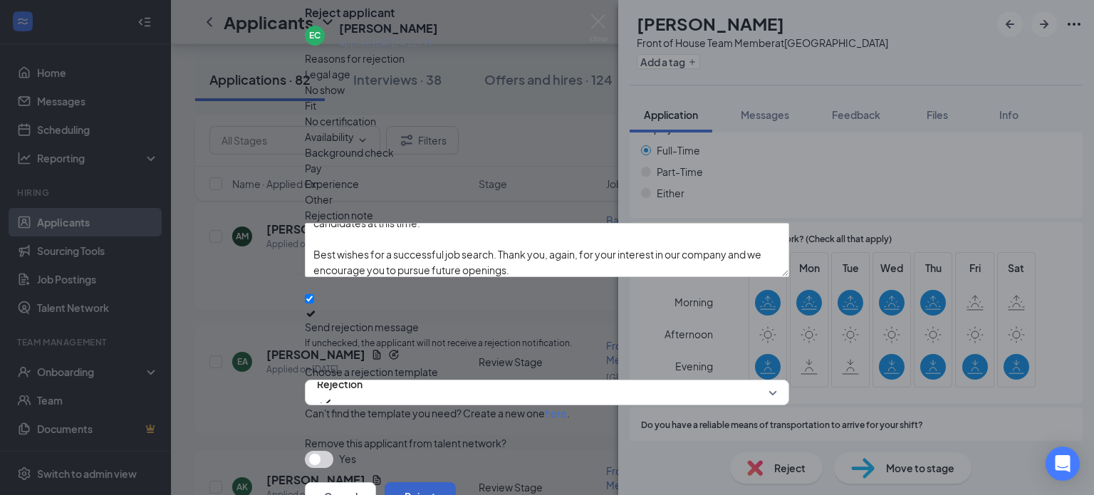
click at [456, 482] on button "Reject" at bounding box center [420, 496] width 71 height 28
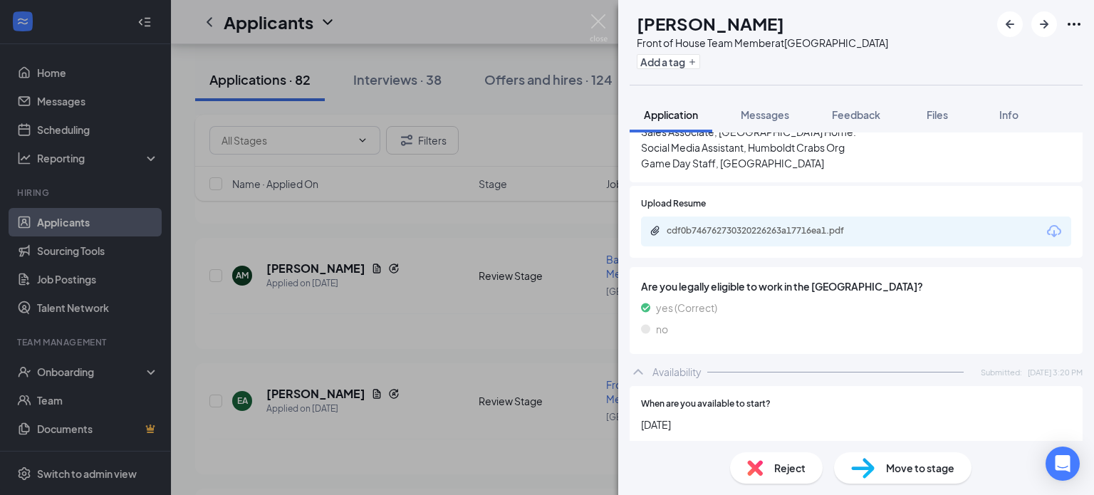
scroll to position [578, 0]
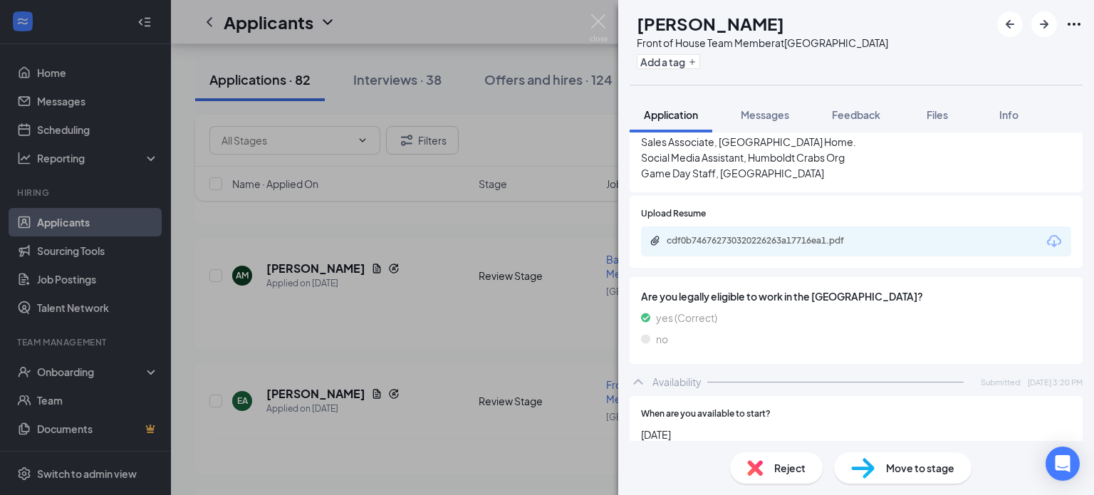
click at [732, 245] on div "Upload Resume cdf0b746762730320226263a17716ea1.pdf" at bounding box center [856, 232] width 453 height 72
click at [732, 235] on div "cdf0b746762730320226263a17716ea1.pdf" at bounding box center [766, 240] width 199 height 11
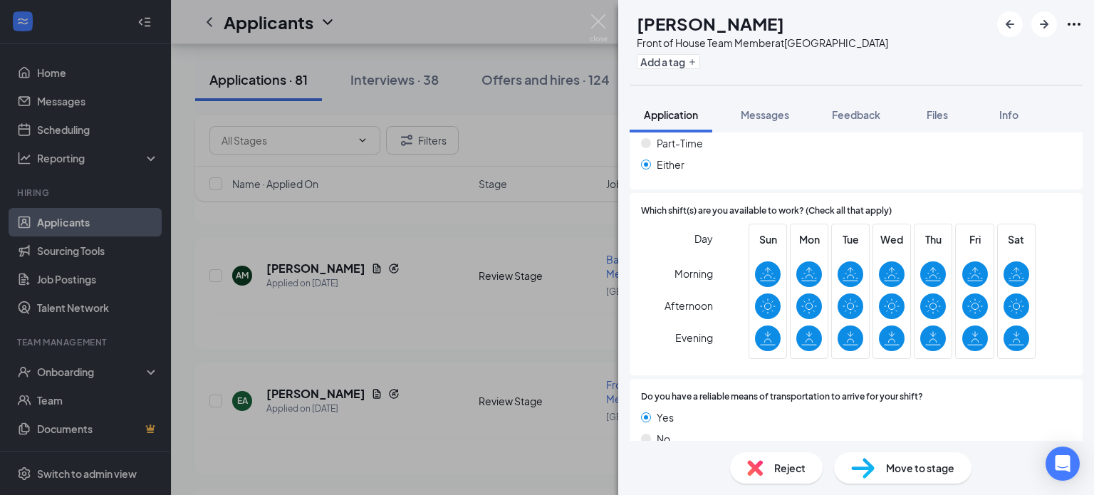
click at [909, 472] on span "Move to stage" at bounding box center [920, 468] width 68 height 16
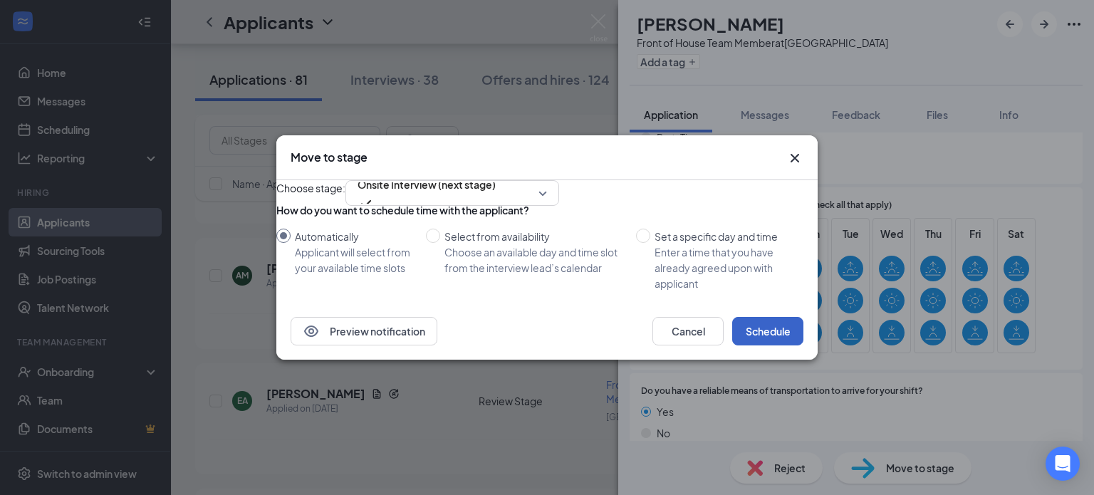
click at [770, 346] on button "Schedule" at bounding box center [767, 331] width 71 height 28
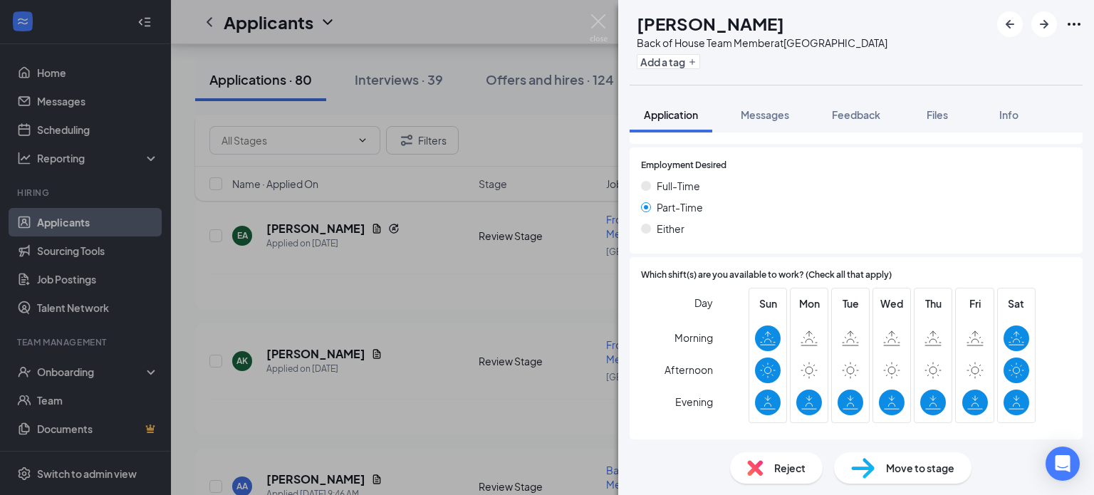
scroll to position [932, 0]
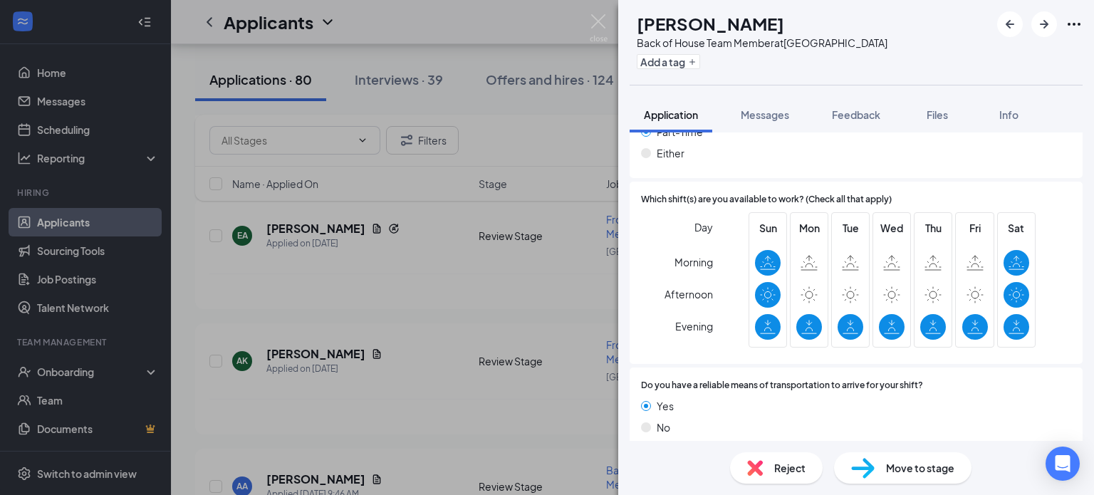
click at [776, 469] on span "Reject" at bounding box center [789, 468] width 31 height 16
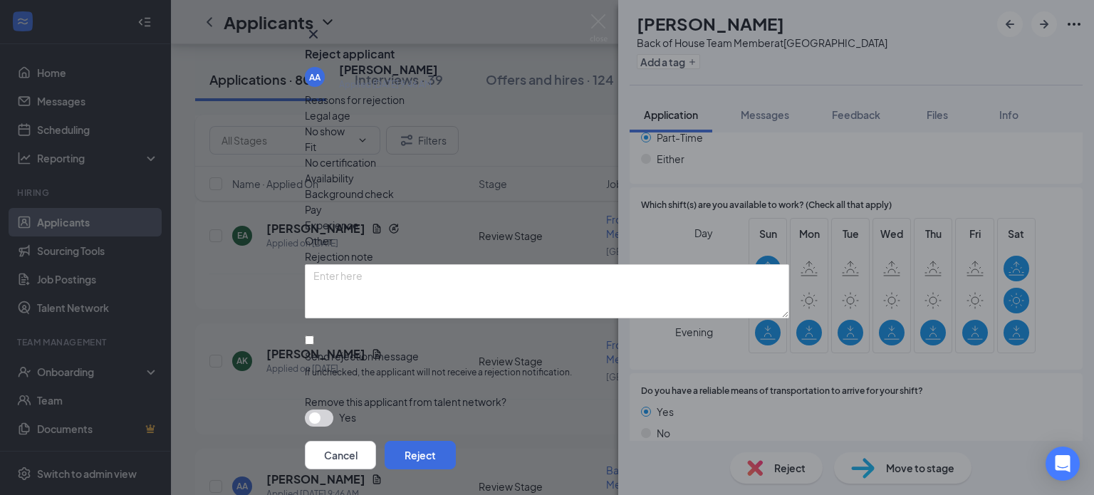
click at [517, 249] on div "Rejection note" at bounding box center [547, 257] width 484 height 16
click at [515, 271] on textarea at bounding box center [547, 291] width 484 height 54
paste textarea "[DOMAIN_NAME][URL]"
type textarea "[DOMAIN_NAME][URL]"
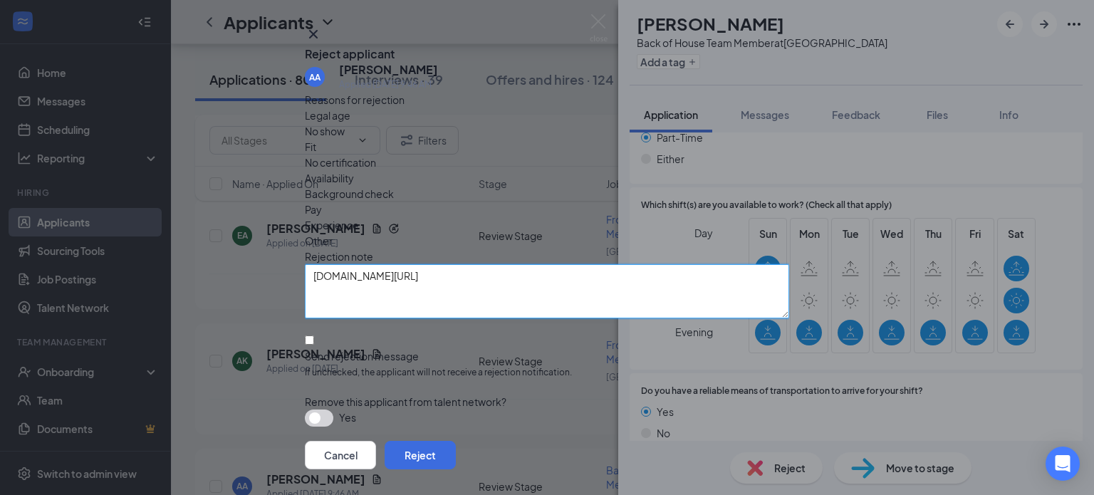
drag, startPoint x: 459, startPoint y: 266, endPoint x: 210, endPoint y: 241, distance: 250.0
click at [210, 241] on div "Reject applicant AA [PERSON_NAME] Applied [DATE] 9:46 AM Reasons for rejection …" at bounding box center [547, 247] width 1094 height 495
click at [383, 281] on textarea at bounding box center [547, 291] width 484 height 54
paste textarea "Thank you for your interest in joining the team at [DEMOGRAPHIC_DATA]-fil-A [GE…"
type textarea "Thank you for your interest in joining the team at [DEMOGRAPHIC_DATA]-fil-A [GE…"
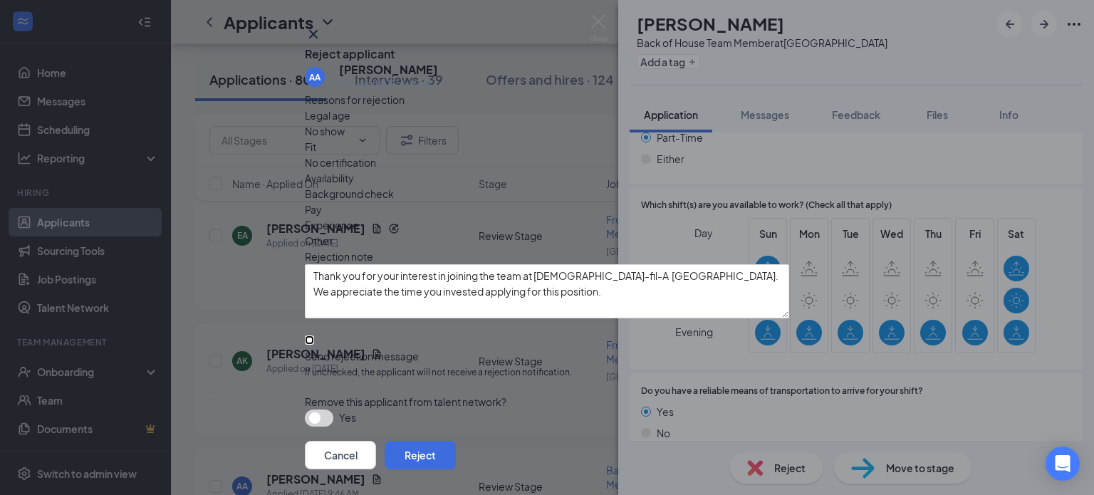
click at [314, 338] on input "Send rejection message If unchecked, the applicant will not receive a rejection…" at bounding box center [309, 340] width 9 height 9
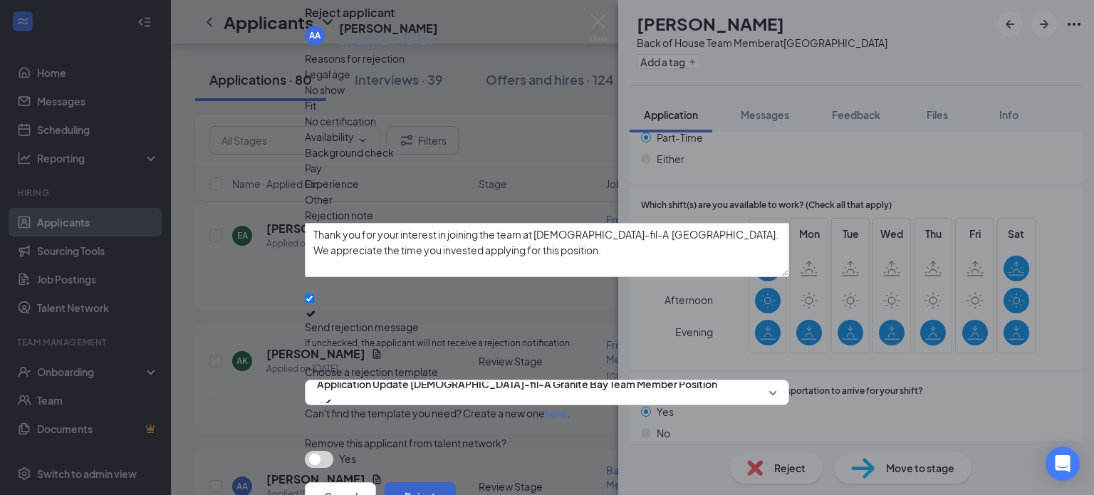
click at [456, 482] on button "Reject" at bounding box center [420, 496] width 71 height 28
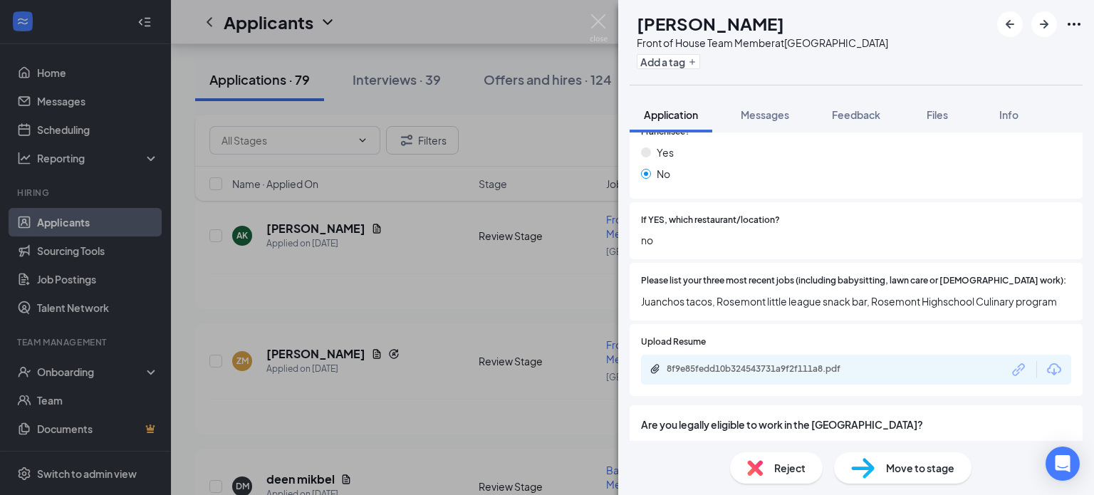
scroll to position [507, 0]
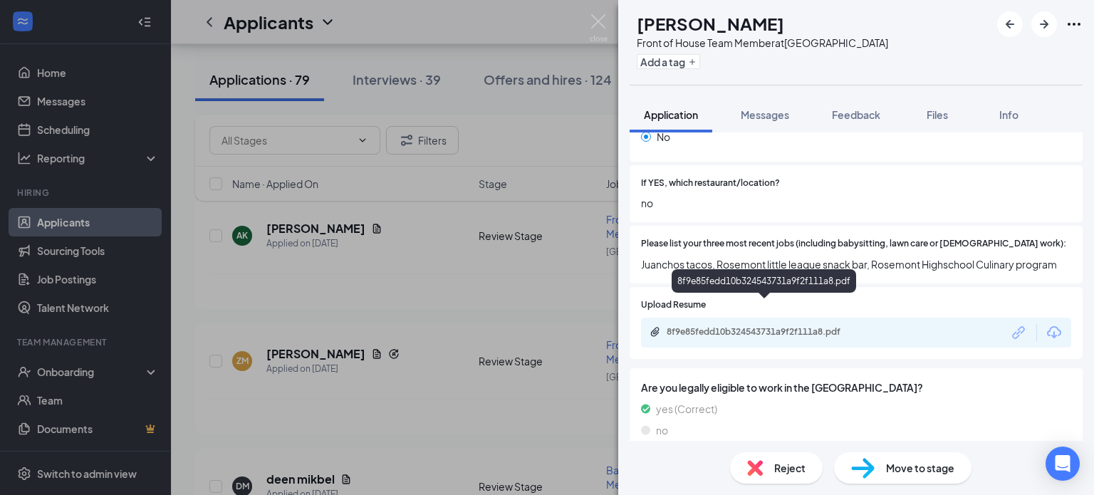
click at [838, 326] on div "8f9e85fedd10b324543731a9f2f111a8.pdf" at bounding box center [766, 331] width 199 height 11
click at [799, 467] on span "Reject" at bounding box center [789, 468] width 31 height 16
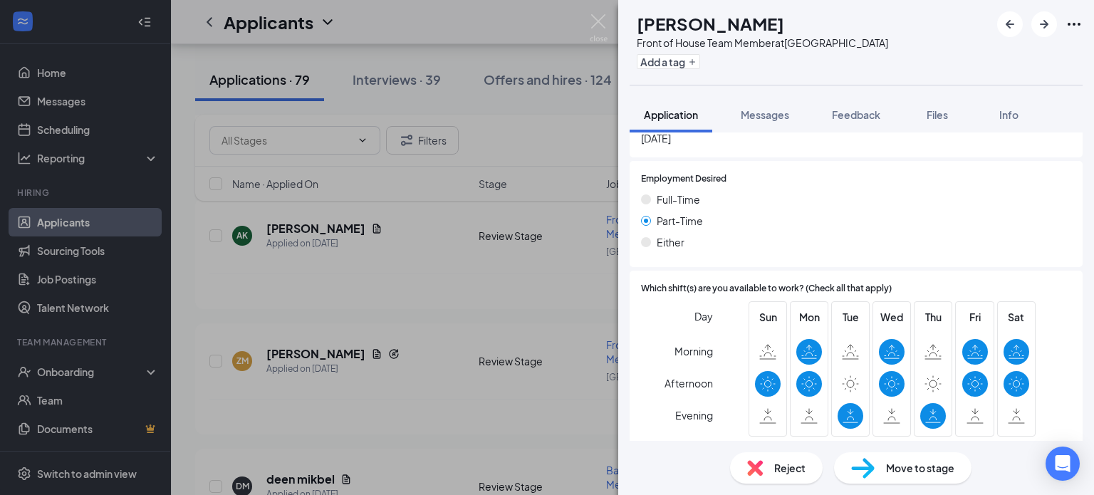
click at [785, 467] on span "Reject" at bounding box center [789, 468] width 31 height 16
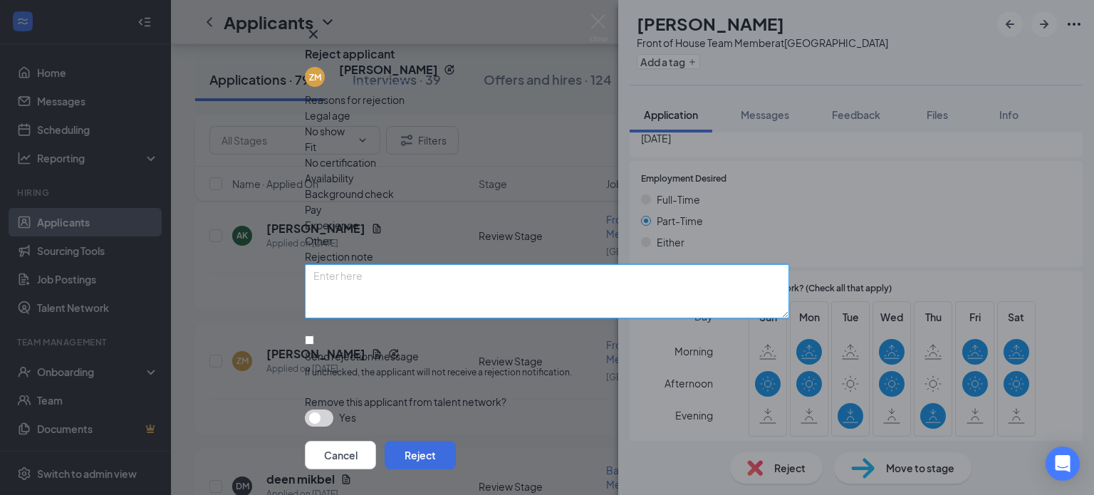
click at [482, 291] on textarea at bounding box center [547, 291] width 484 height 54
paste textarea "Thank you for your interest in joining the team at [DEMOGRAPHIC_DATA]-fil-A [GE…"
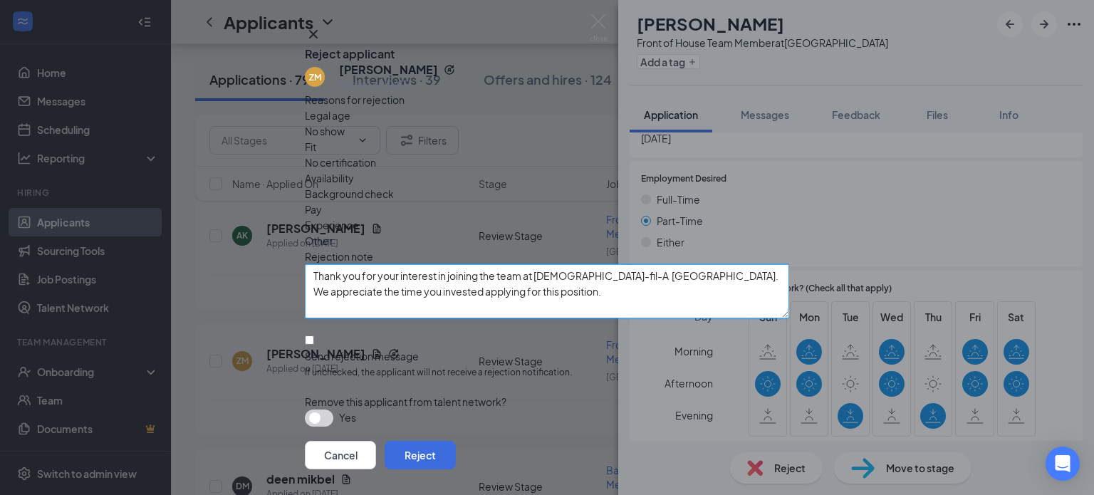
scroll to position [74, 0]
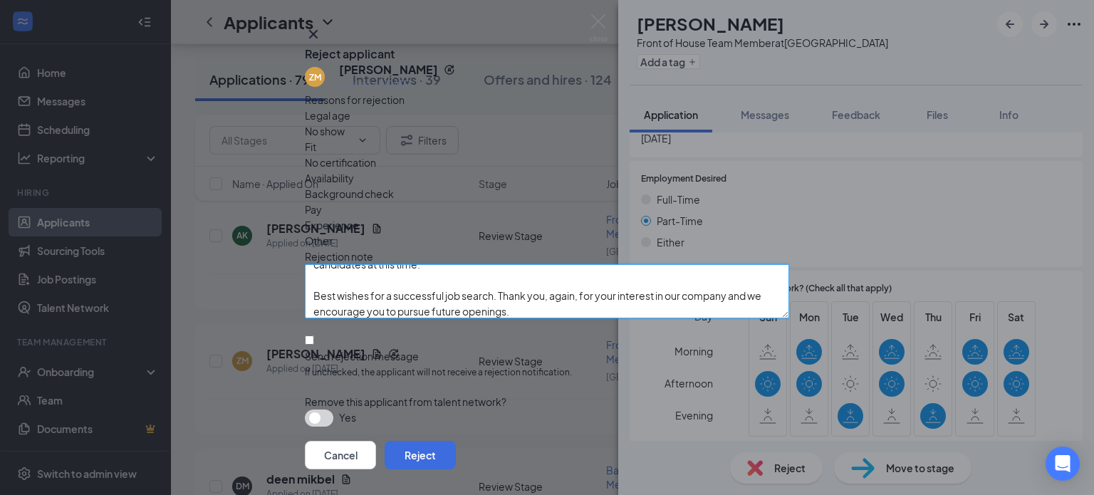
type textarea "Thank you for your interest in joining the team at [DEMOGRAPHIC_DATA]-fil-A [GE…"
click at [314, 336] on input "Send rejection message If unchecked, the applicant will not receive a rejection…" at bounding box center [309, 340] width 9 height 9
checkbox input "true"
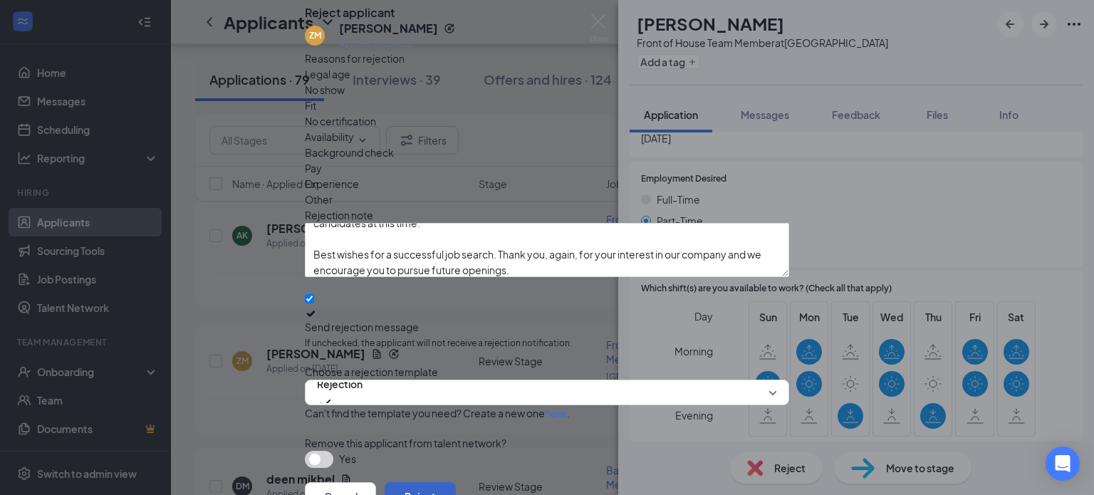
click at [456, 482] on button "Reject" at bounding box center [420, 496] width 71 height 28
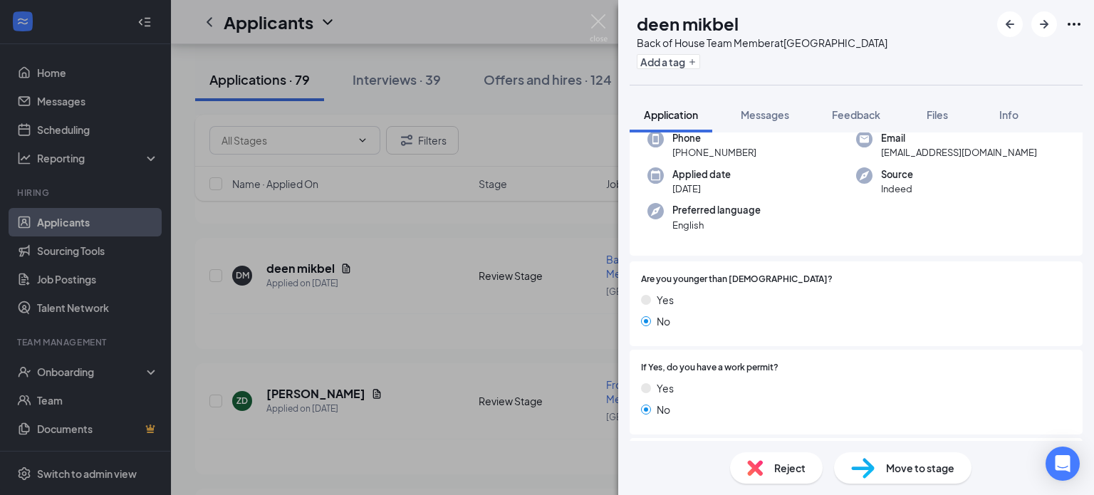
scroll to position [55, 0]
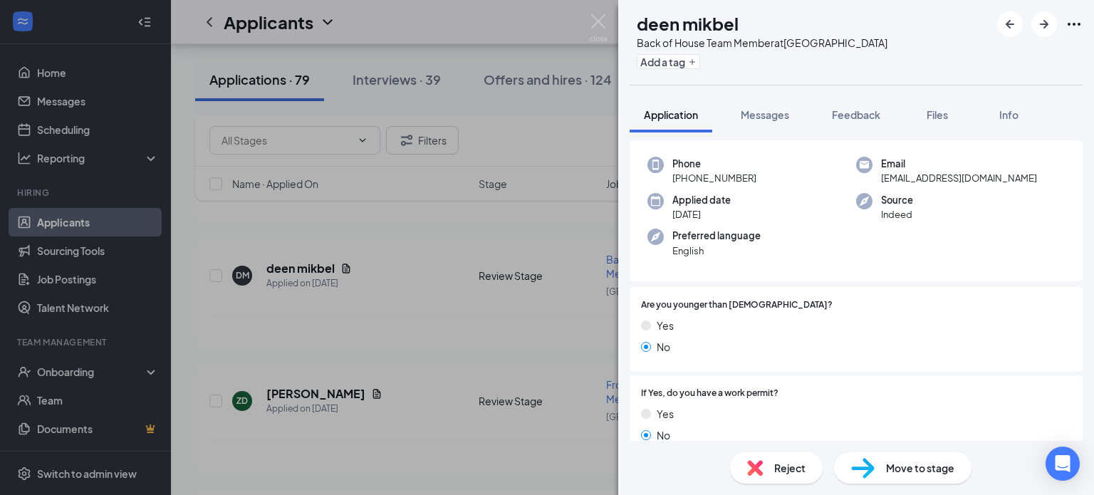
click at [913, 466] on span "Move to stage" at bounding box center [920, 468] width 68 height 16
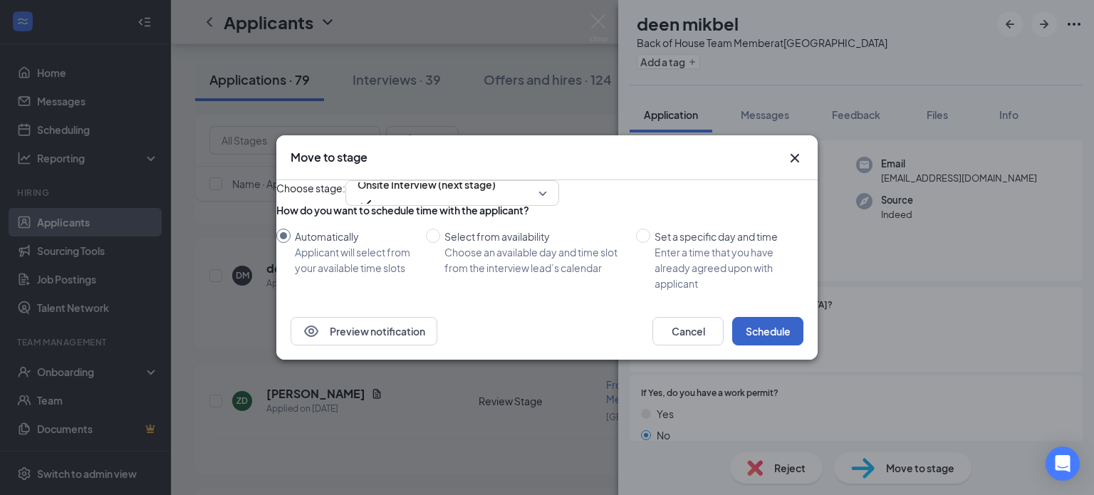
click at [776, 346] on button "Schedule" at bounding box center [767, 331] width 71 height 28
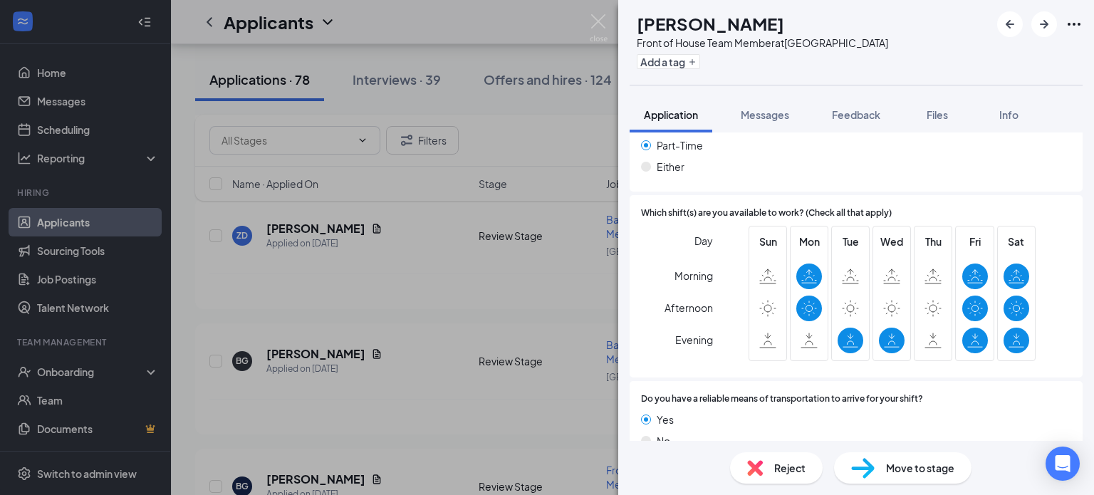
scroll to position [972, 0]
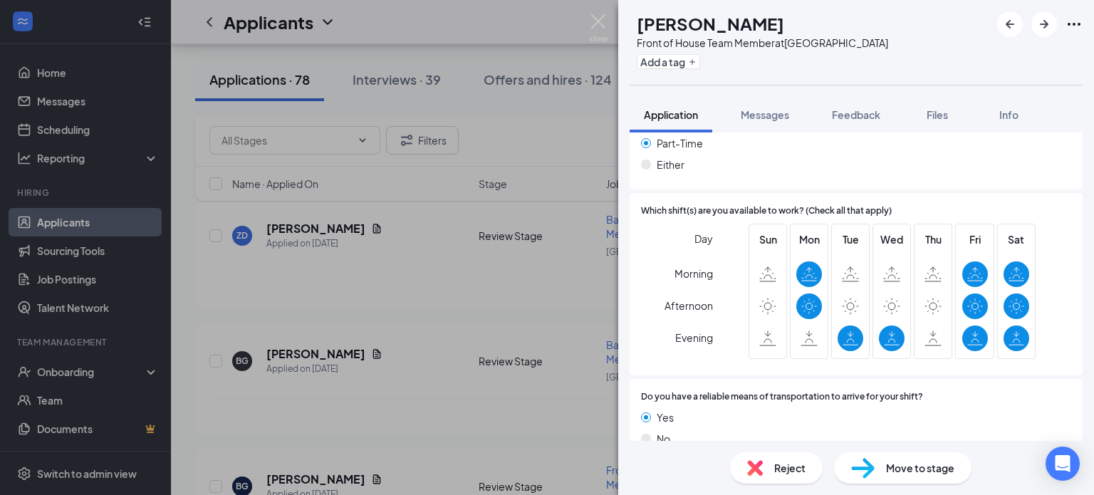
click at [776, 469] on span "Reject" at bounding box center [789, 468] width 31 height 16
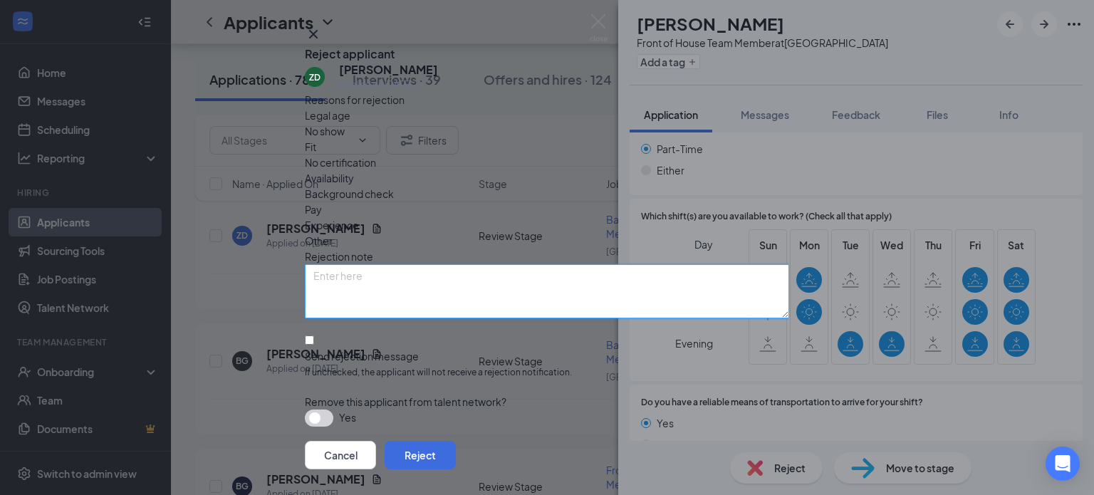
click at [415, 276] on textarea at bounding box center [547, 291] width 484 height 54
paste textarea "Thank you for your interest in joining the team at [DEMOGRAPHIC_DATA]-fil-A [GE…"
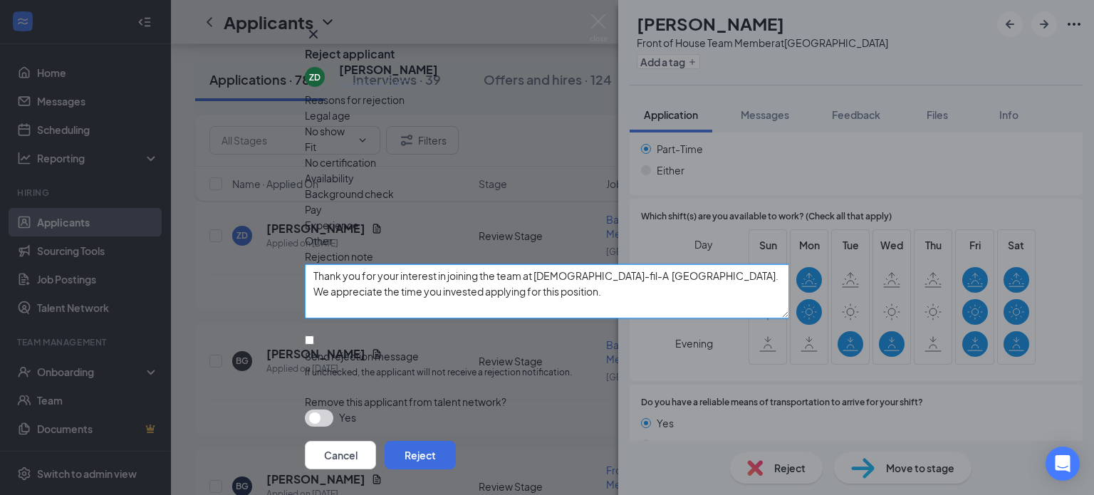
scroll to position [74, 0]
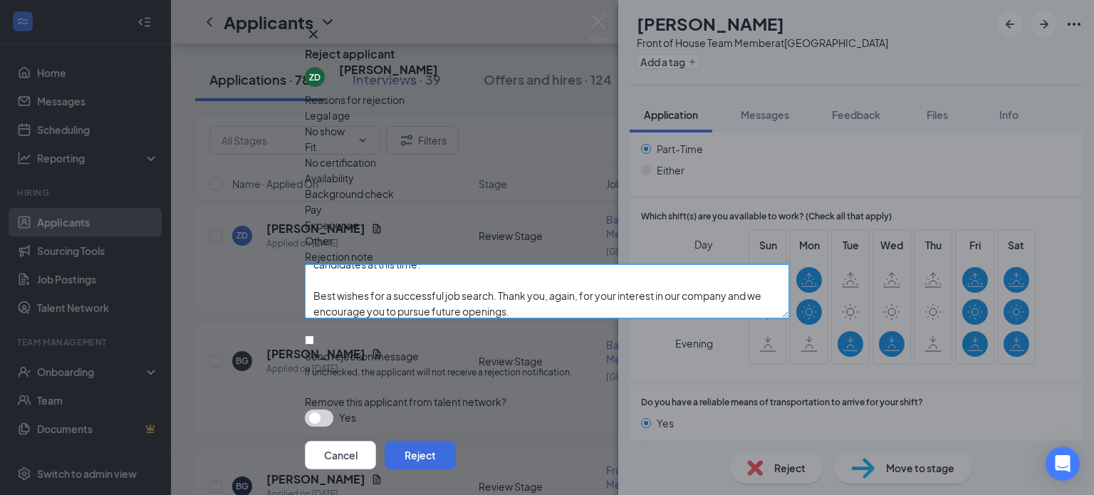
type textarea "Thank you for your interest in joining the team at [DEMOGRAPHIC_DATA]-fil-A [GE…"
drag, startPoint x: 328, startPoint y: 331, endPoint x: 336, endPoint y: 329, distance: 7.4
click at [314, 336] on input "Send rejection message If unchecked, the applicant will not receive a rejection…" at bounding box center [309, 340] width 9 height 9
checkbox input "true"
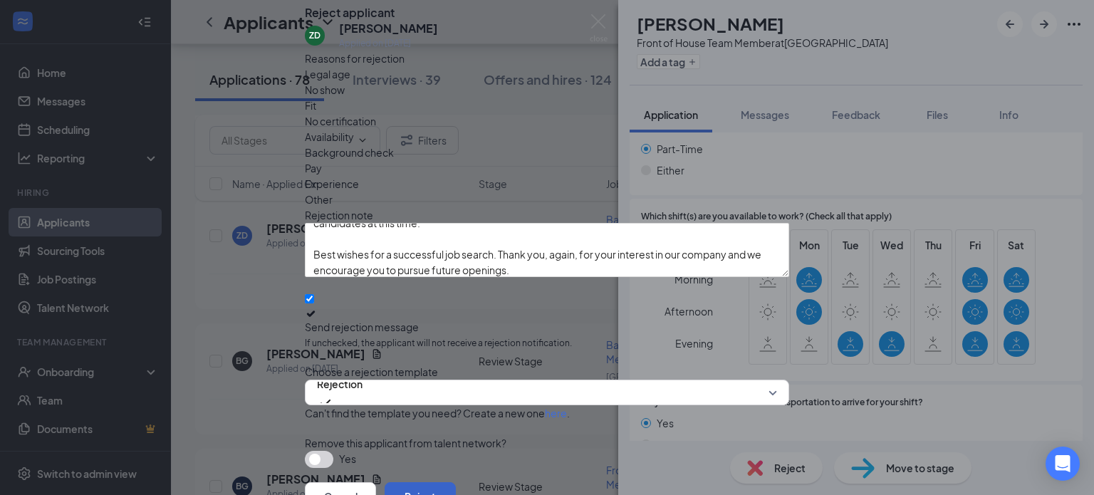
click at [456, 482] on button "Reject" at bounding box center [420, 496] width 71 height 28
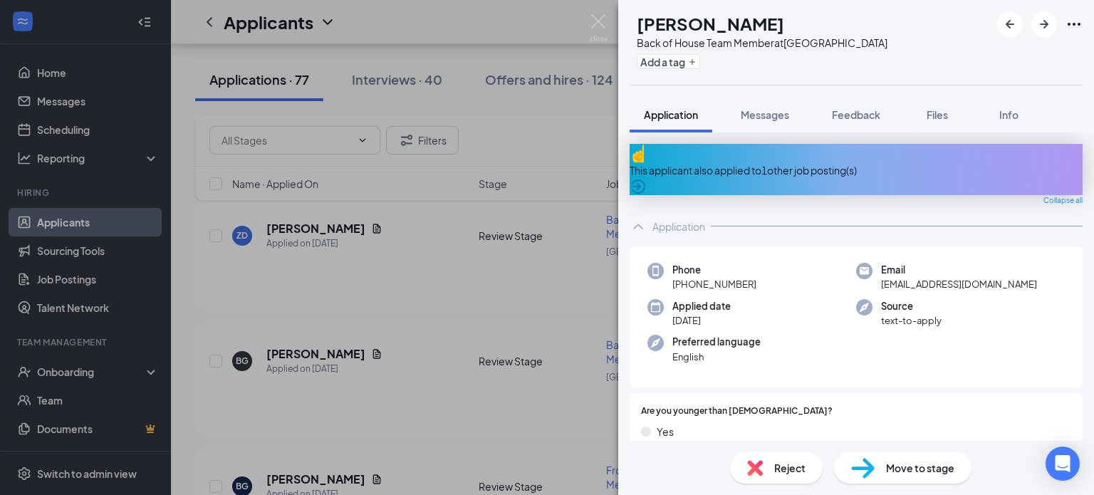
click at [799, 470] on span "Reject" at bounding box center [789, 468] width 31 height 16
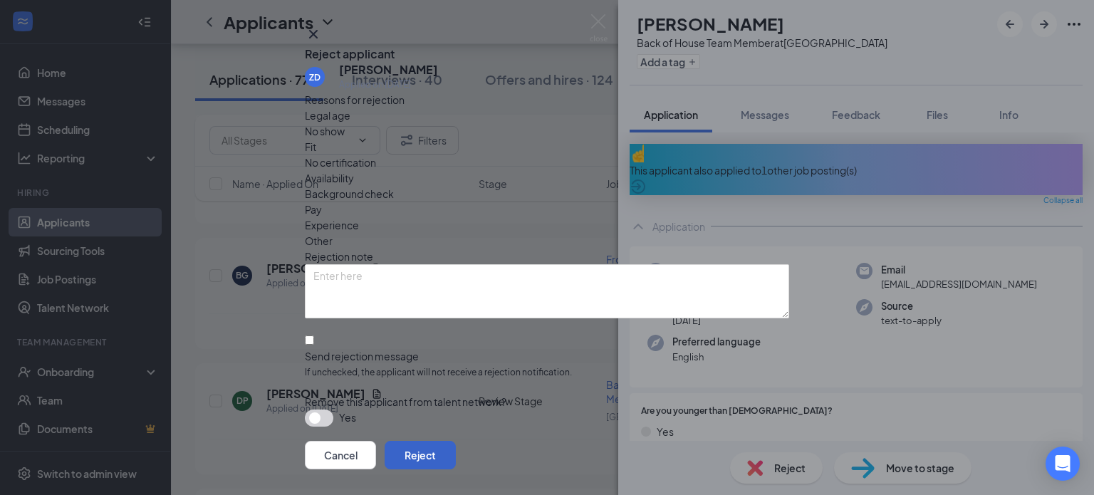
click at [456, 441] on button "Reject" at bounding box center [420, 455] width 71 height 28
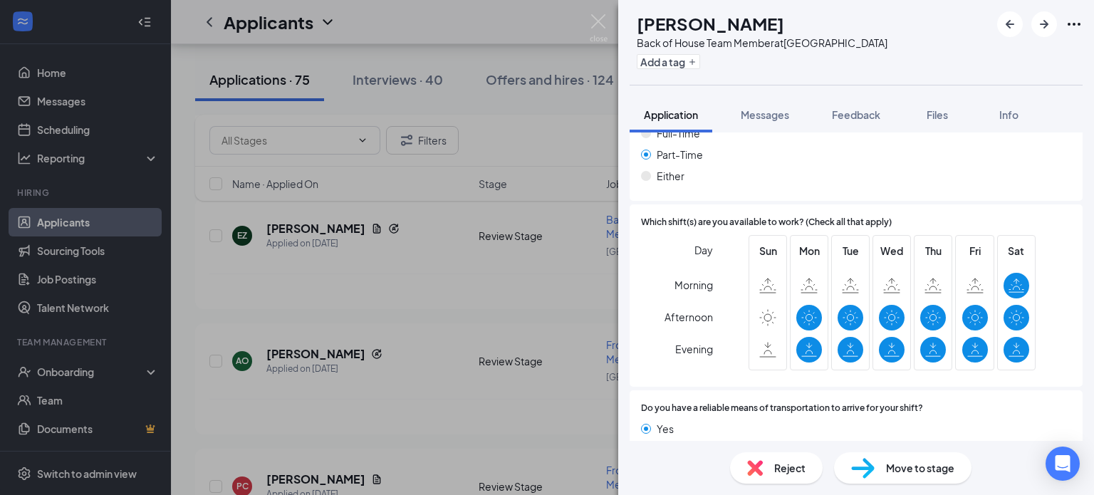
scroll to position [988, 0]
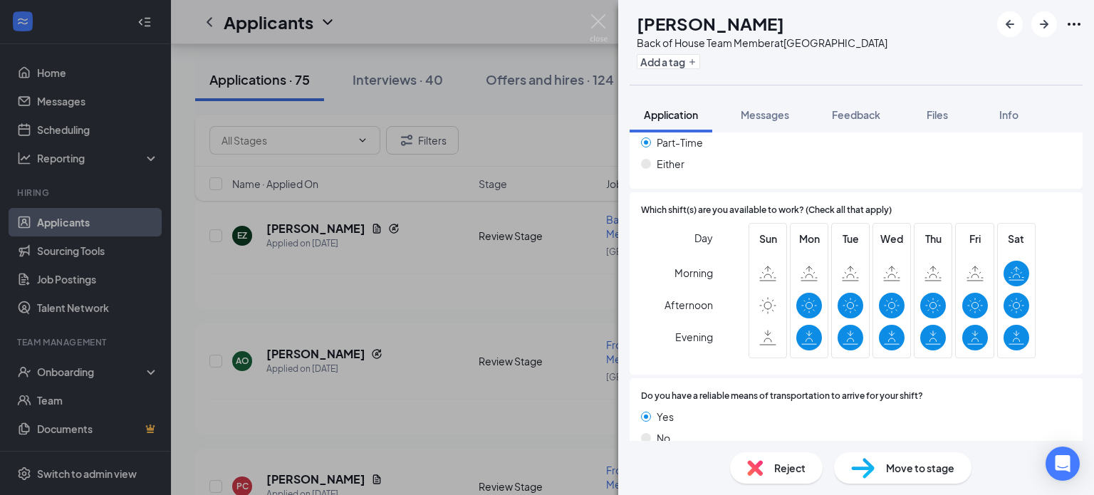
click at [789, 483] on div "Reject" at bounding box center [776, 467] width 93 height 31
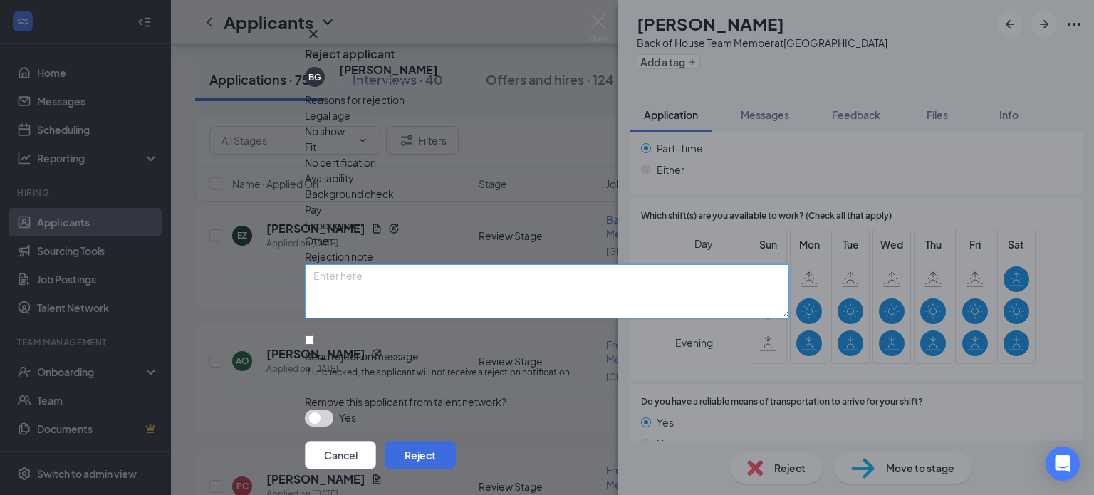
click at [413, 297] on textarea at bounding box center [547, 291] width 484 height 54
paste textarea "Thank you for your interest in joining the team at [DEMOGRAPHIC_DATA]-fil-A [GE…"
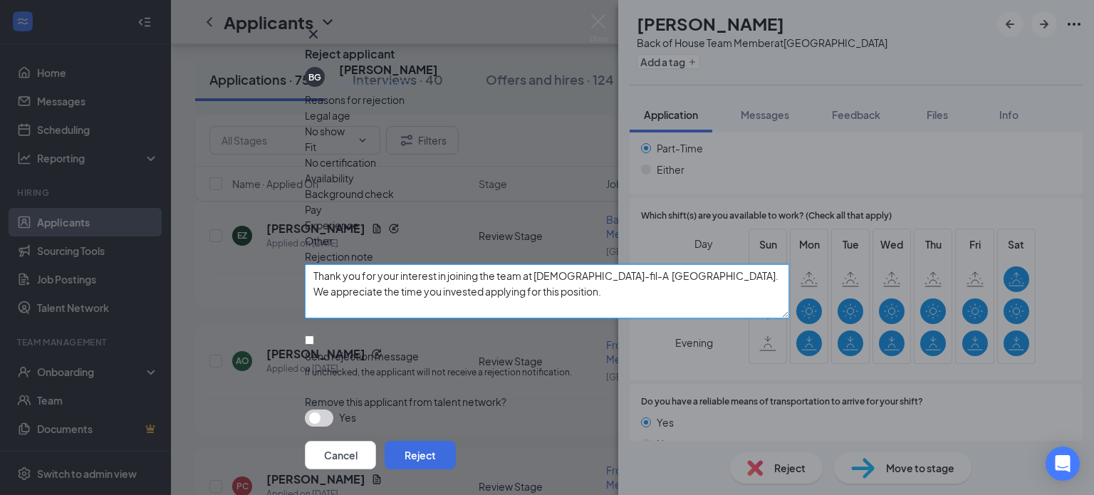
scroll to position [74, 0]
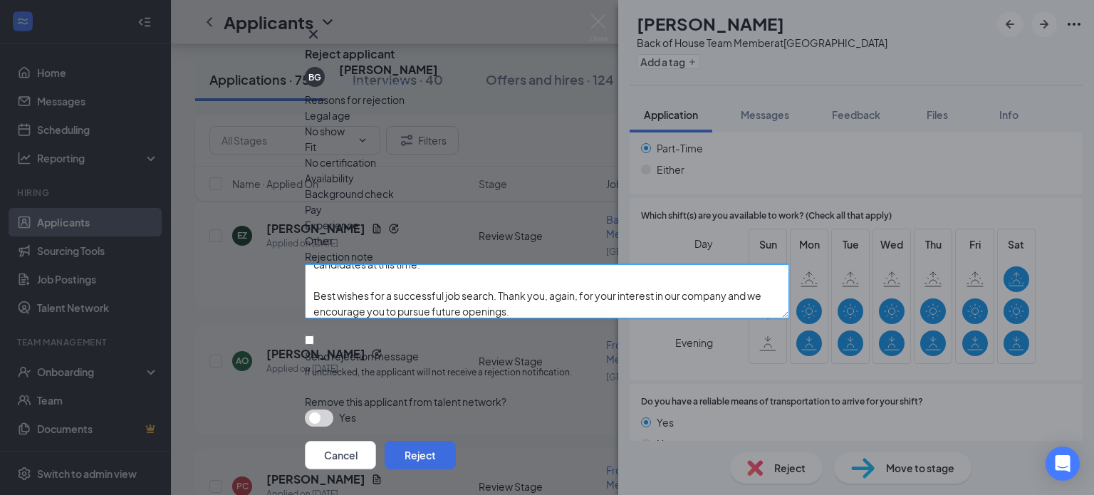
type textarea "Thank you for your interest in joining the team at [DEMOGRAPHIC_DATA]-fil-A [GE…"
click at [314, 336] on input "Send rejection message If unchecked, the applicant will not receive a rejection…" at bounding box center [309, 340] width 9 height 9
checkbox input "true"
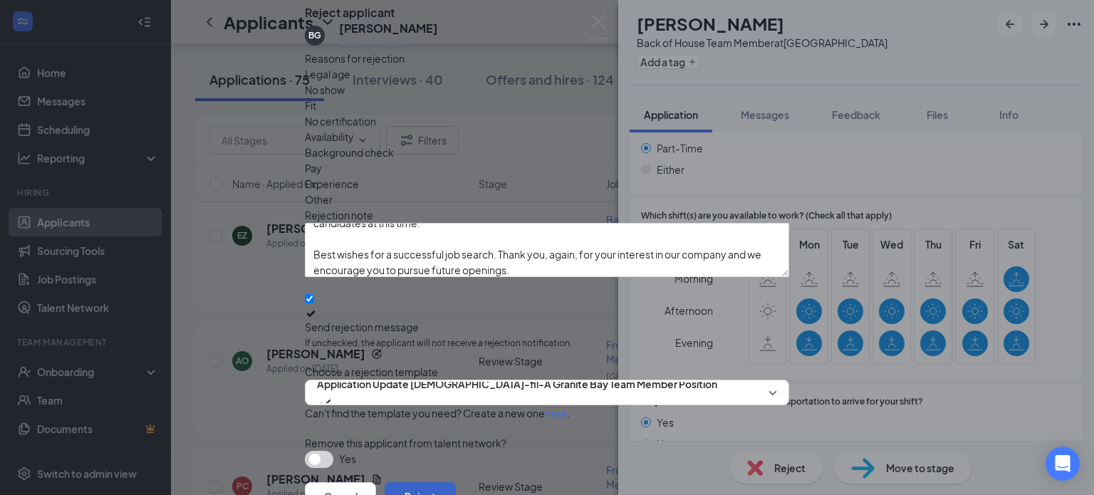
click at [456, 482] on button "Reject" at bounding box center [420, 496] width 71 height 28
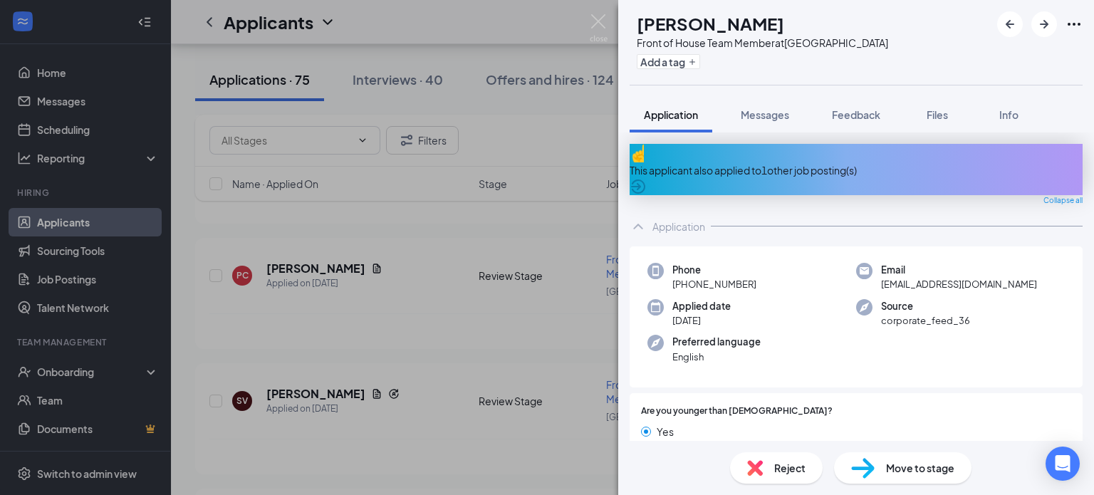
click at [786, 467] on span "Reject" at bounding box center [789, 468] width 31 height 16
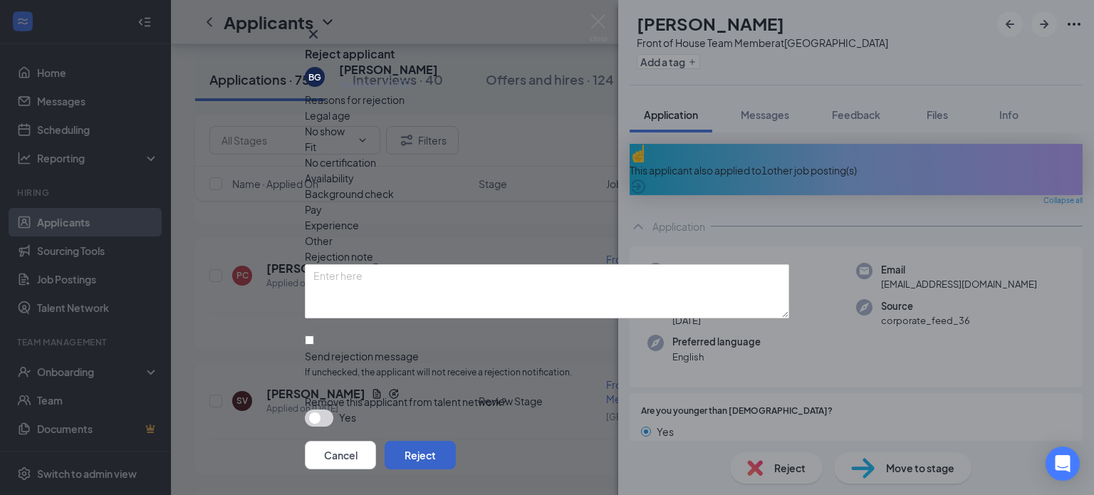
click at [456, 441] on button "Reject" at bounding box center [420, 455] width 71 height 28
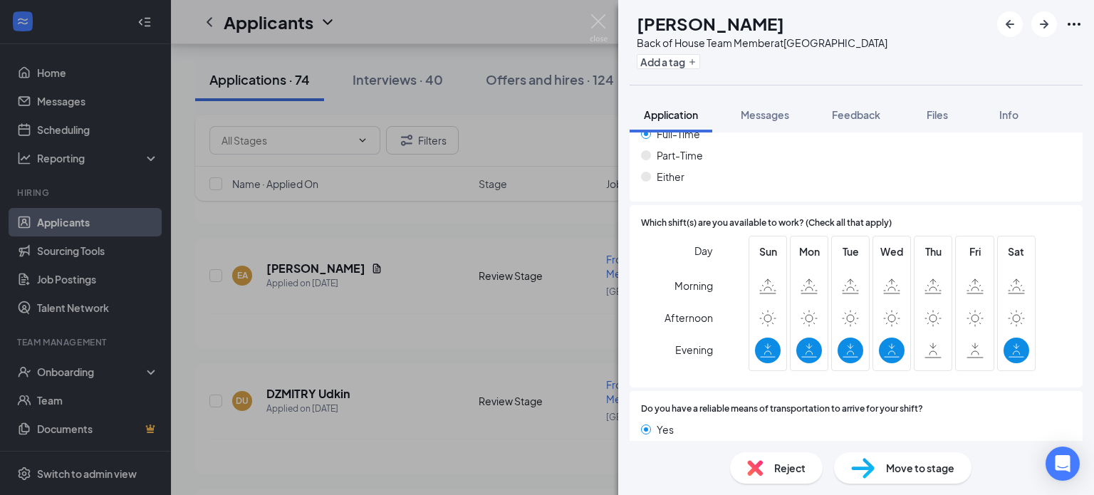
scroll to position [932, 0]
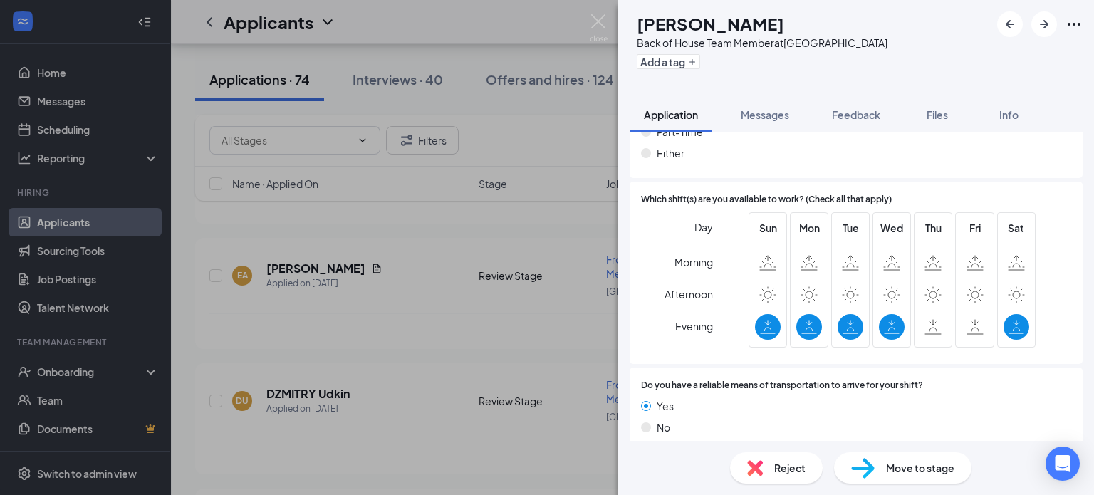
click at [780, 477] on div "Reject" at bounding box center [776, 467] width 93 height 31
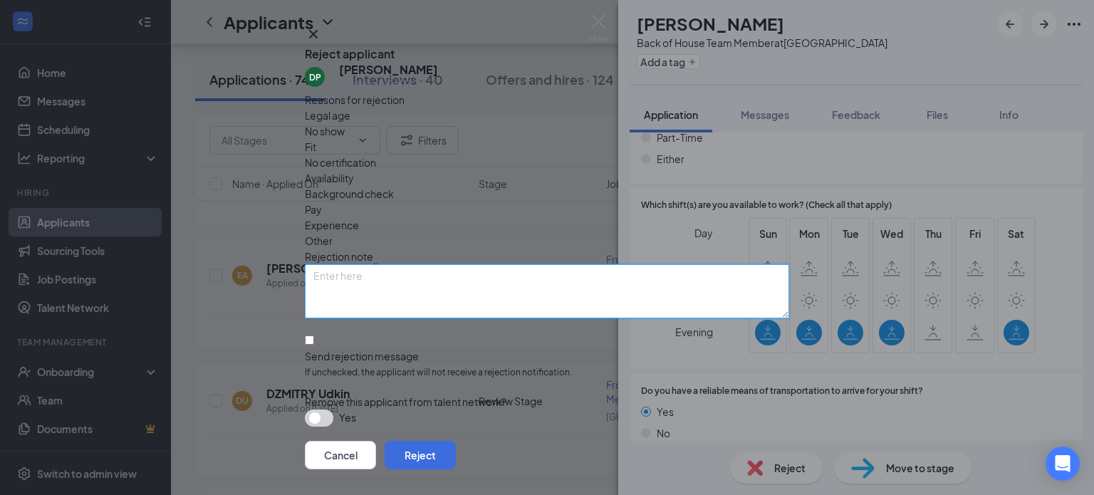
click at [595, 274] on textarea at bounding box center [547, 291] width 484 height 54
paste textarea "Thank you for your interest in joining the team at [DEMOGRAPHIC_DATA]-fil-A [GE…"
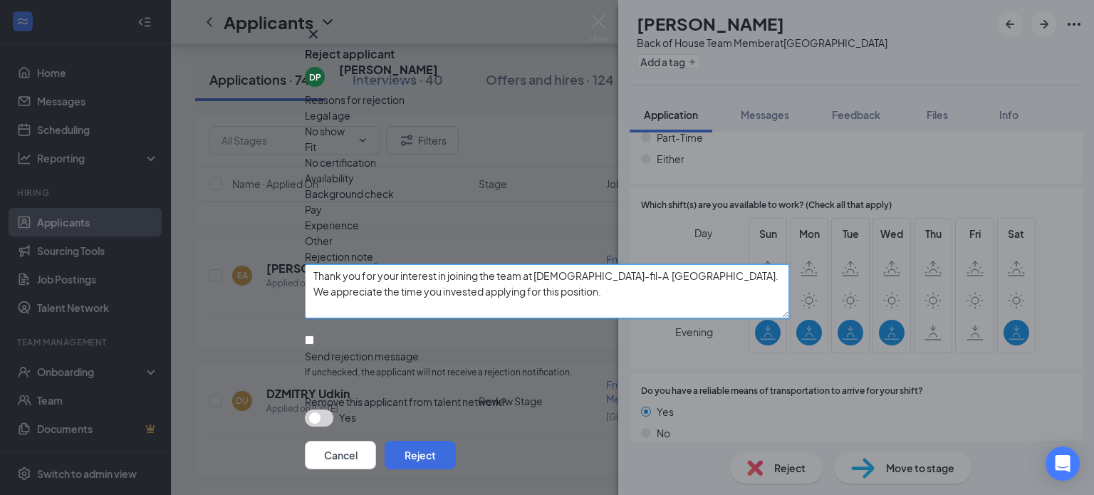
scroll to position [74, 0]
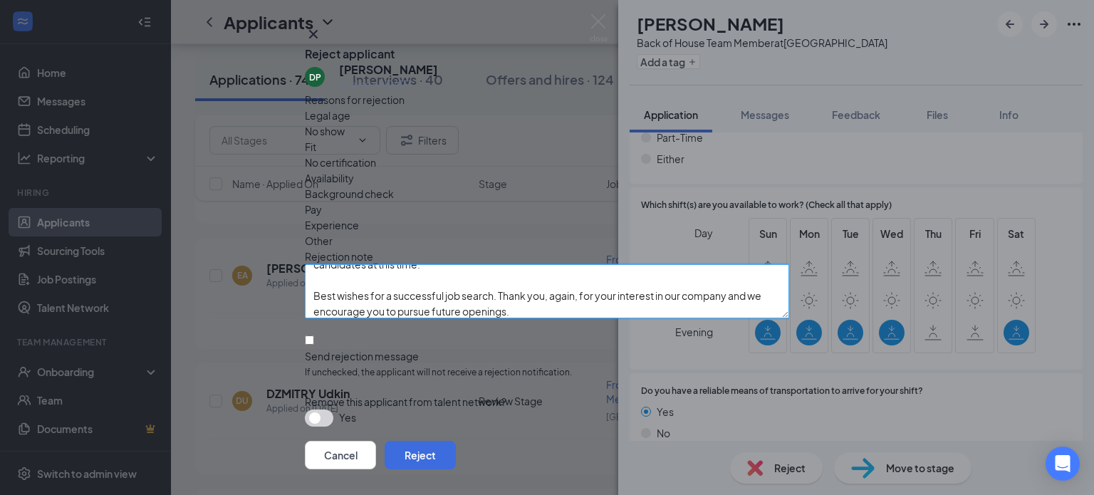
type textarea "Thank you for your interest in joining the team at [DEMOGRAPHIC_DATA]-fil-A [GE…"
click at [314, 336] on input "Send rejection message If unchecked, the applicant will not receive a rejection…" at bounding box center [309, 340] width 9 height 9
checkbox input "true"
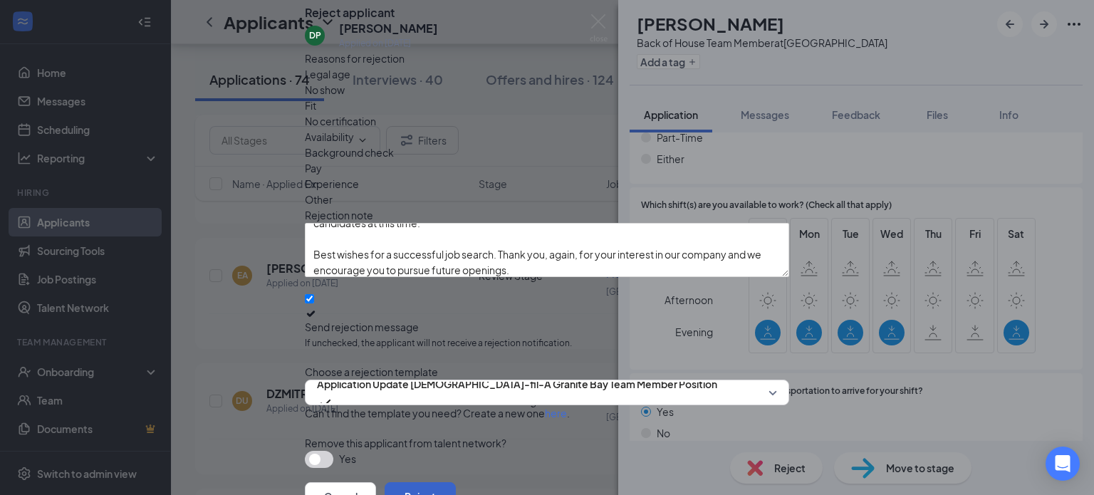
click at [456, 482] on button "Reject" at bounding box center [420, 496] width 71 height 28
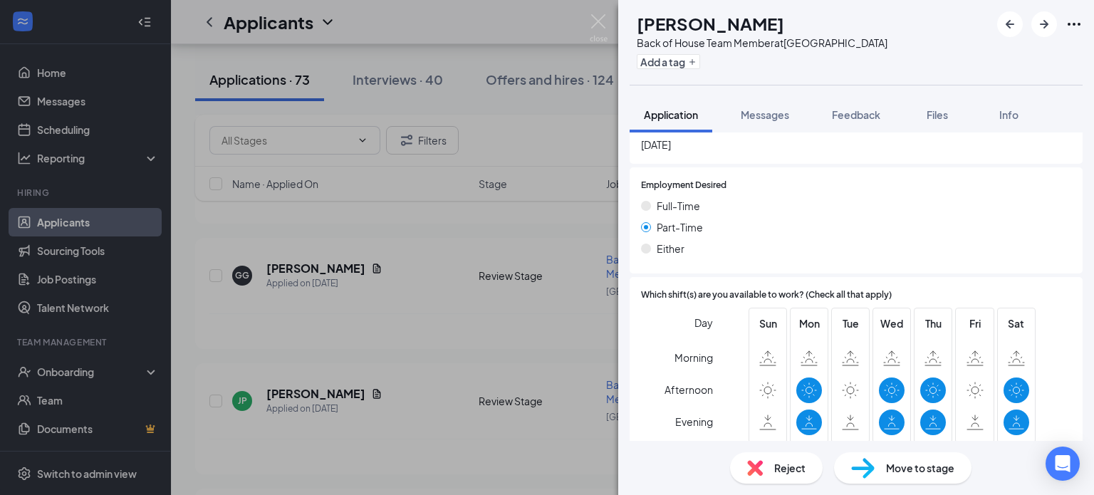
scroll to position [1003, 0]
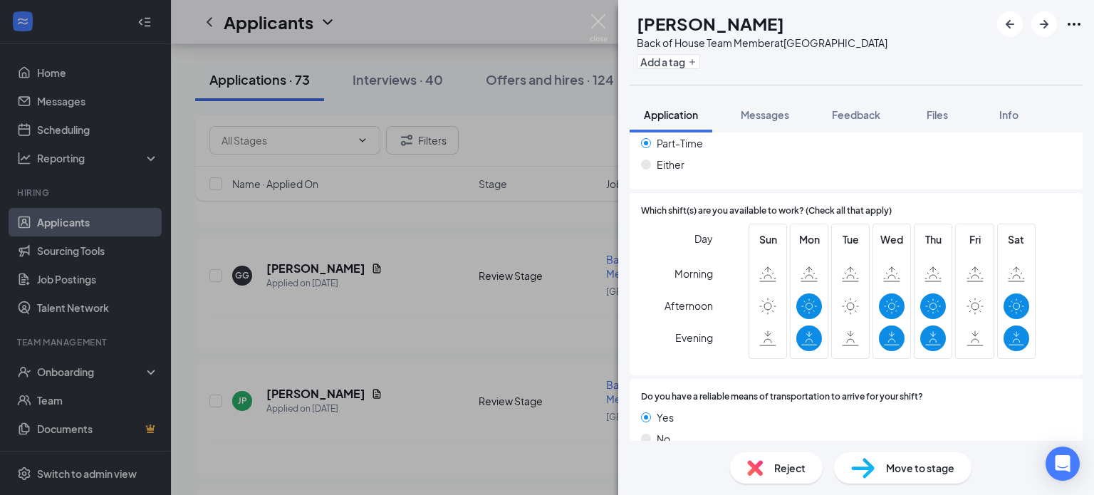
click at [793, 472] on span "Reject" at bounding box center [789, 468] width 31 height 16
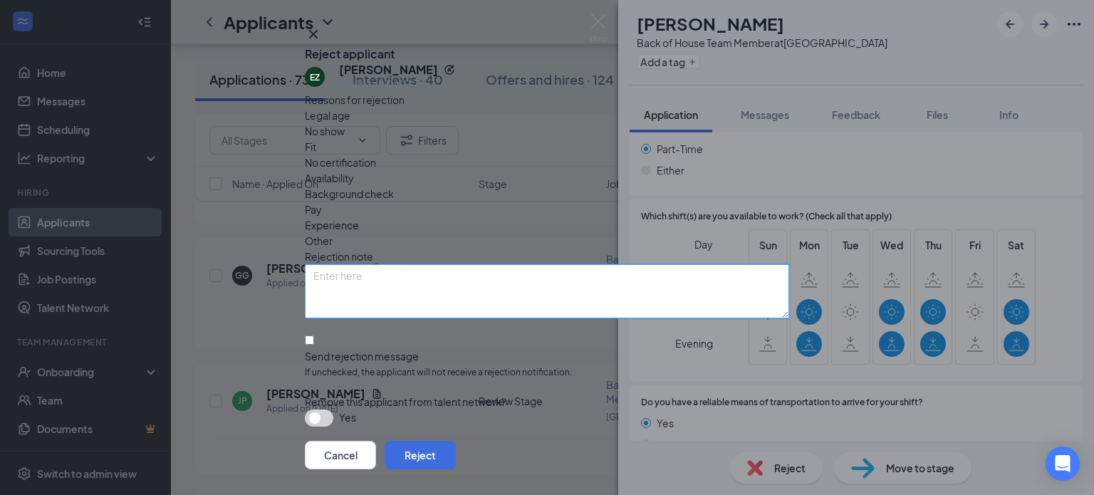
click at [502, 266] on textarea at bounding box center [547, 291] width 484 height 54
paste textarea "Thank you for your interest in joining the team at [DEMOGRAPHIC_DATA]-fil-A [GE…"
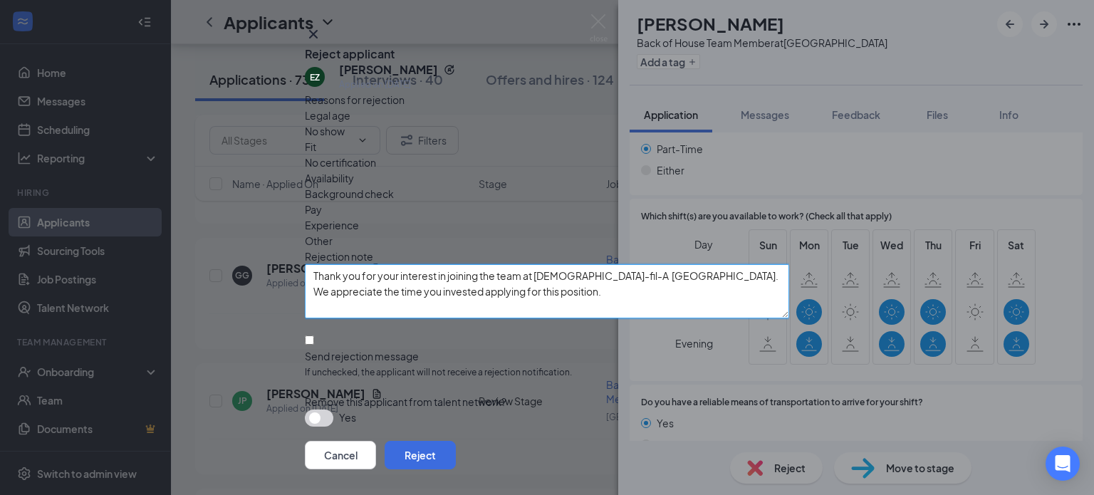
scroll to position [74, 0]
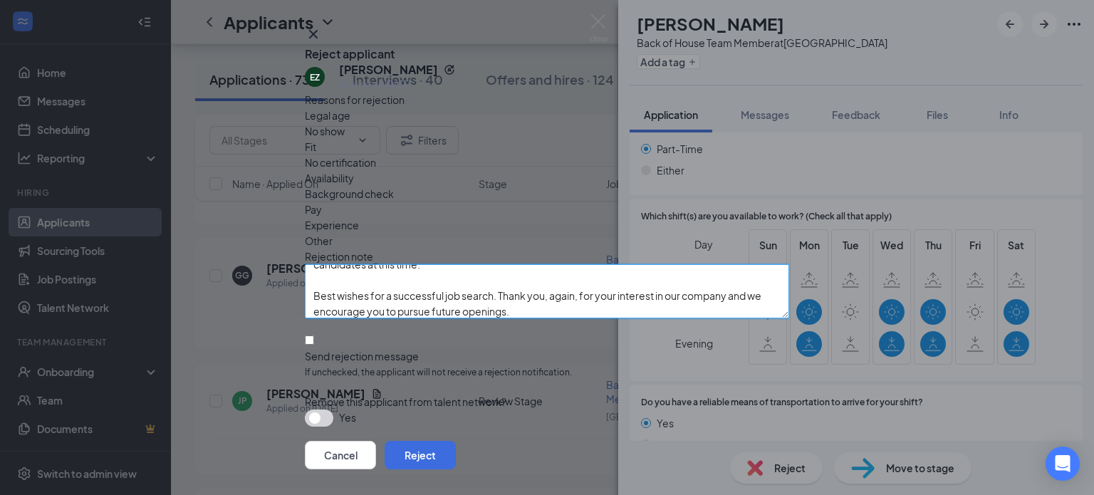
type textarea "Thank you for your interest in joining the team at [DEMOGRAPHIC_DATA]-fil-A [GE…"
click at [314, 338] on input "Send rejection message If unchecked, the applicant will not receive a rejection…" at bounding box center [309, 340] width 9 height 9
checkbox input "true"
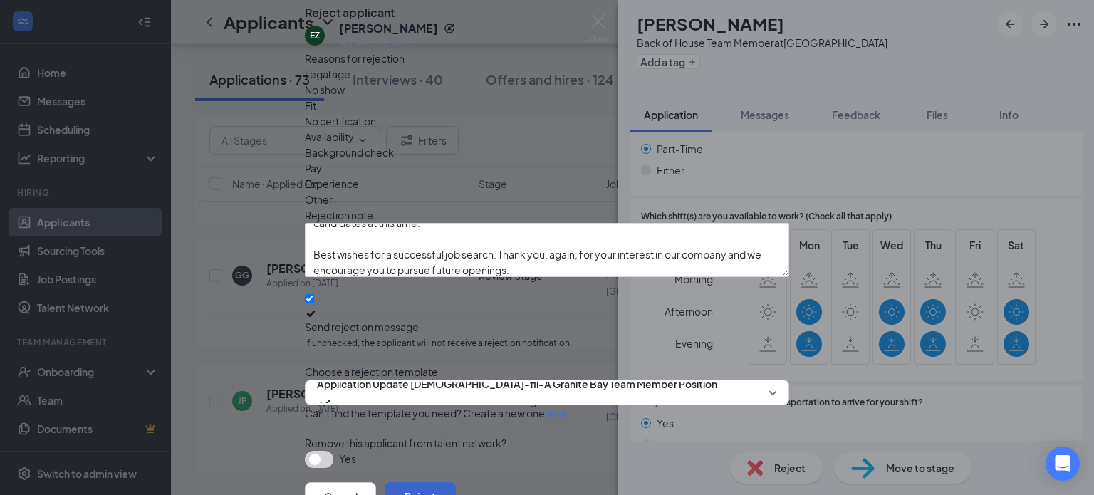
click at [456, 482] on button "Reject" at bounding box center [420, 496] width 71 height 28
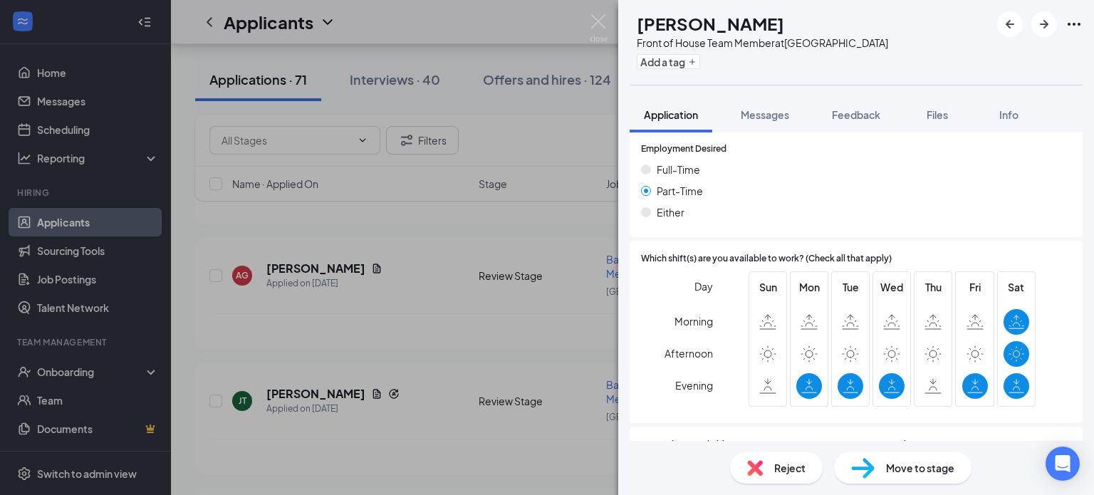
scroll to position [894, 0]
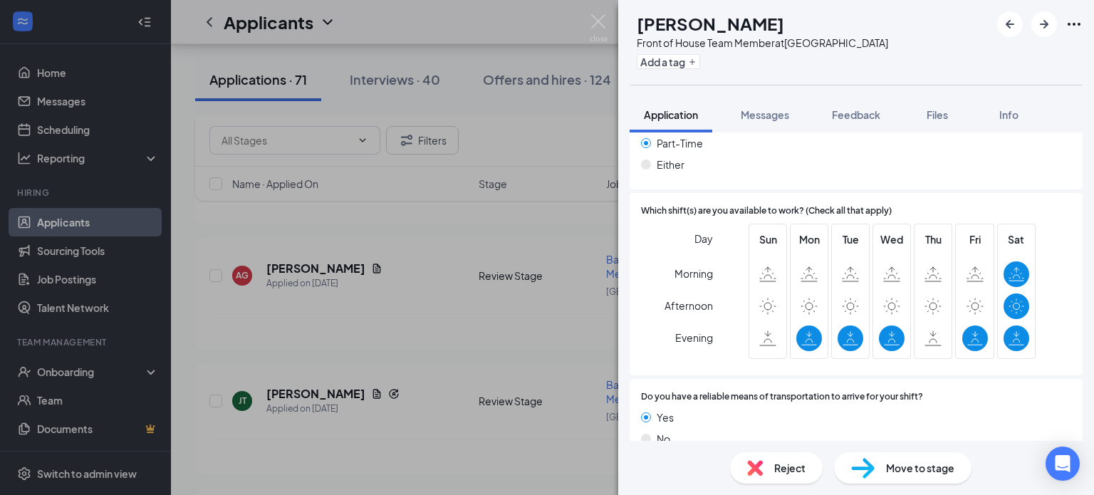
click at [788, 468] on span "Reject" at bounding box center [789, 468] width 31 height 16
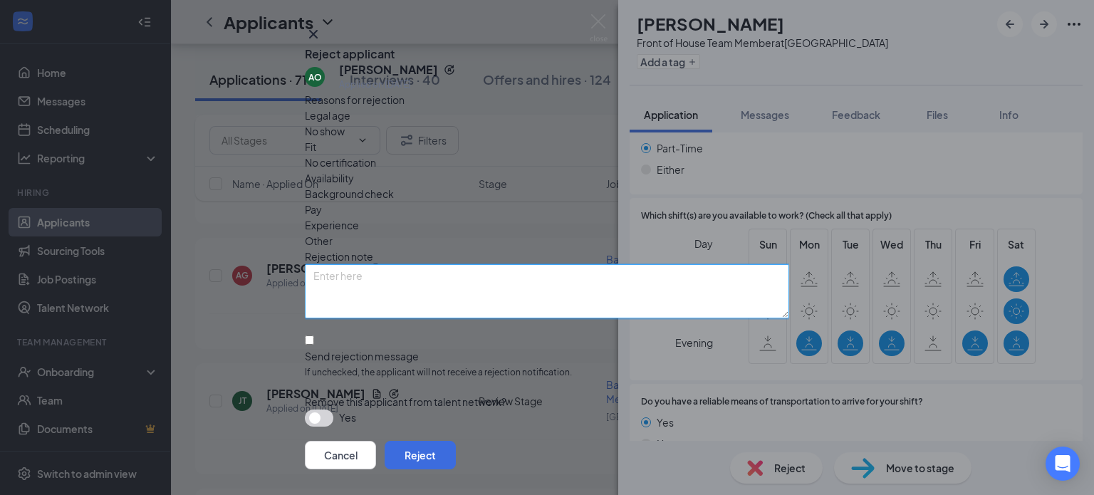
click at [466, 279] on textarea at bounding box center [547, 291] width 484 height 54
paste textarea "Thank you for your interest in joining the team at [DEMOGRAPHIC_DATA]-fil-A [GE…"
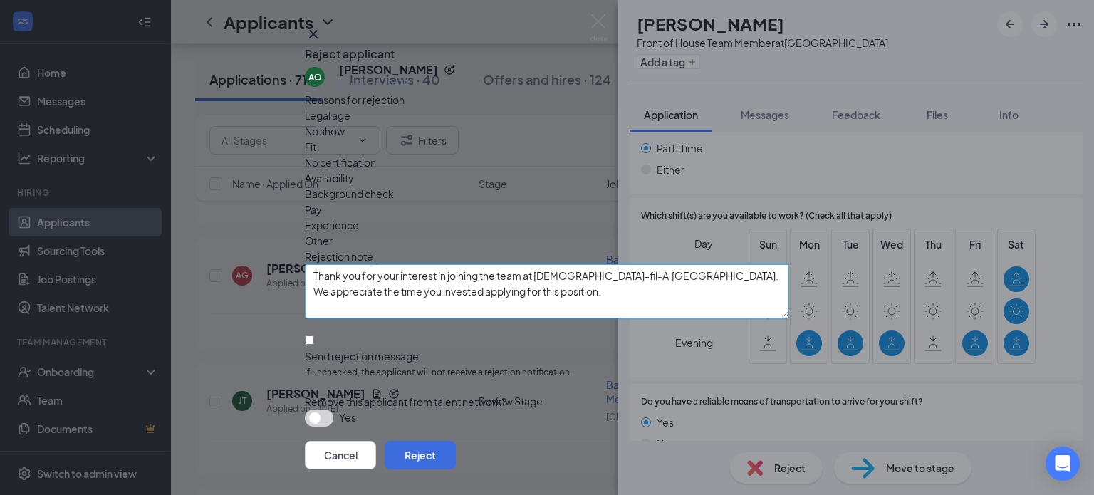
scroll to position [74, 0]
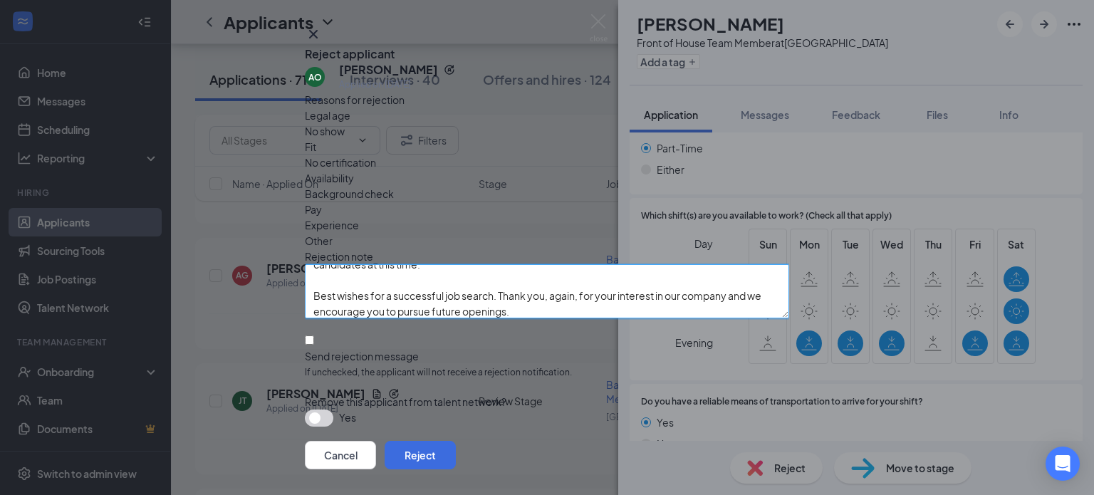
type textarea "Thank you for your interest in joining the team at [DEMOGRAPHIC_DATA]-fil-A [GE…"
click at [314, 336] on input "Send rejection message If unchecked, the applicant will not receive a rejection…" at bounding box center [309, 340] width 9 height 9
checkbox input "true"
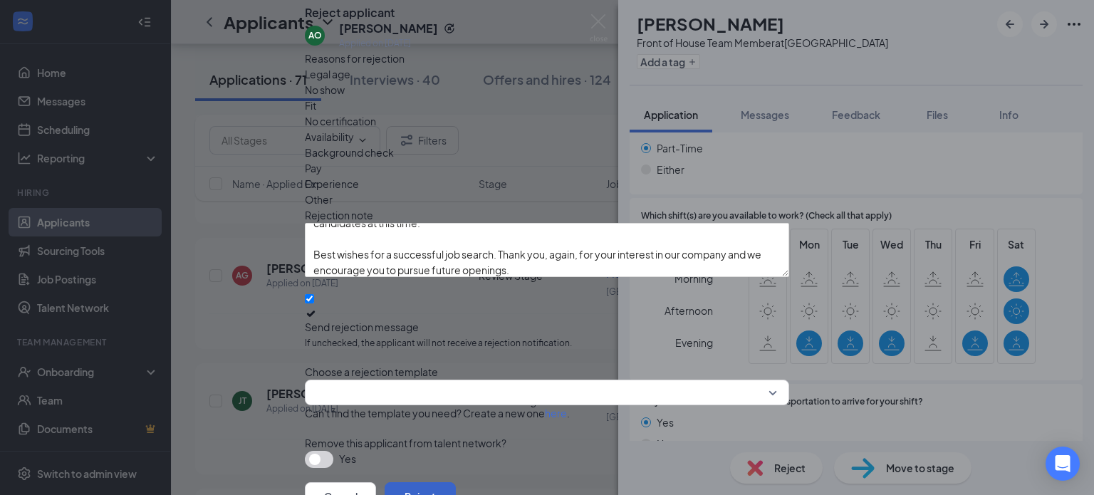
click at [456, 482] on button "Reject" at bounding box center [420, 496] width 71 height 28
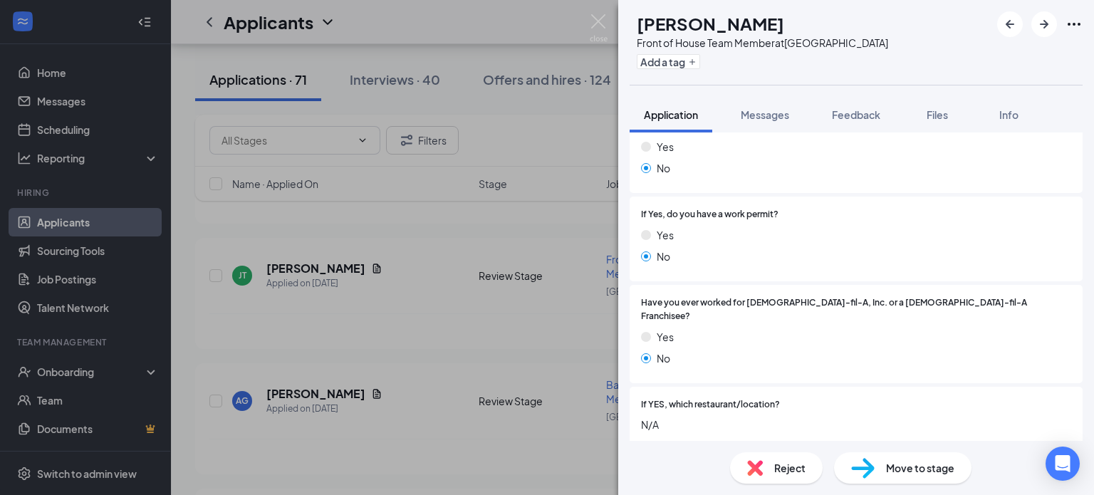
scroll to position [564, 0]
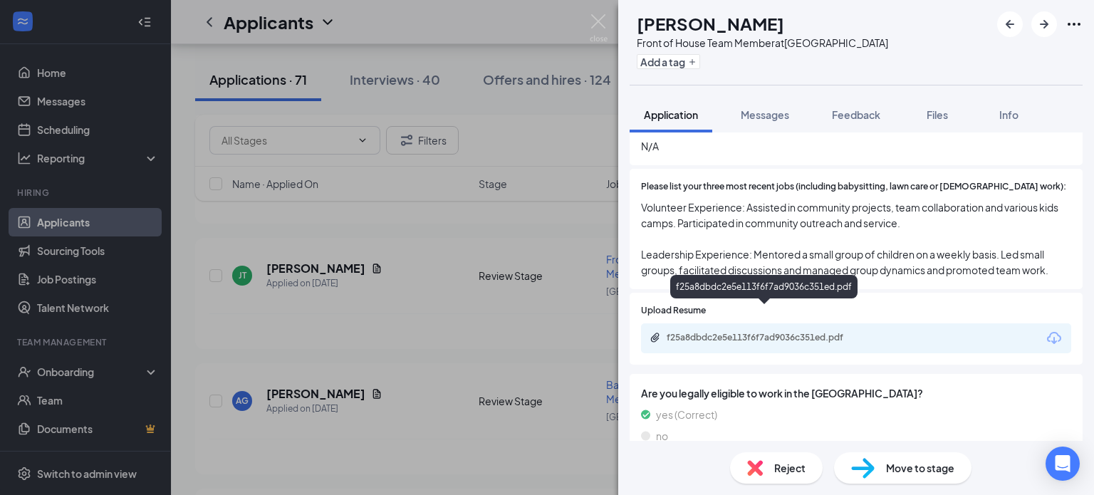
click at [669, 332] on div "f25a8dbdc2e5e113f6f7ad9036c351ed.pdf" at bounding box center [766, 337] width 199 height 11
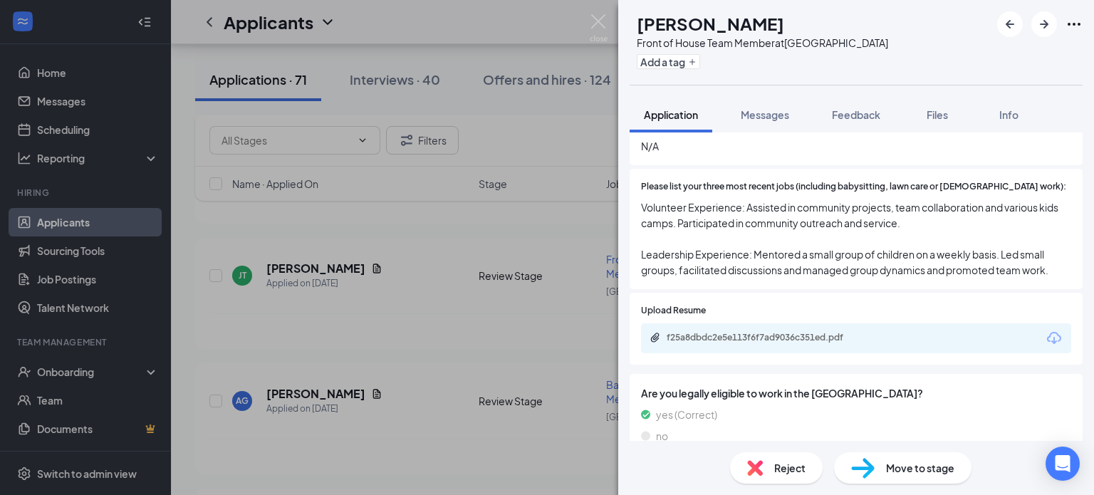
click at [906, 467] on span "Move to stage" at bounding box center [920, 468] width 68 height 16
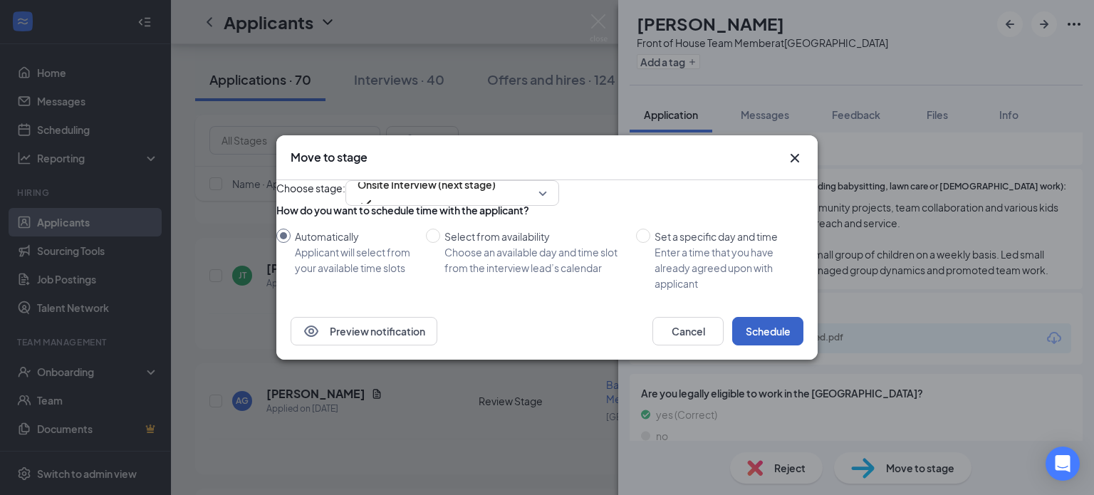
click at [769, 346] on button "Schedule" at bounding box center [767, 331] width 71 height 28
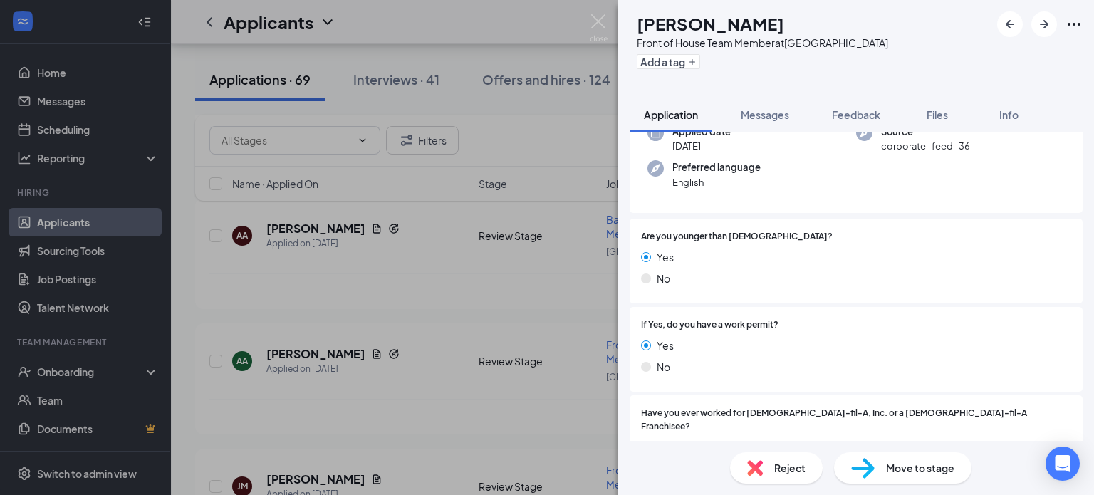
scroll to position [923, 0]
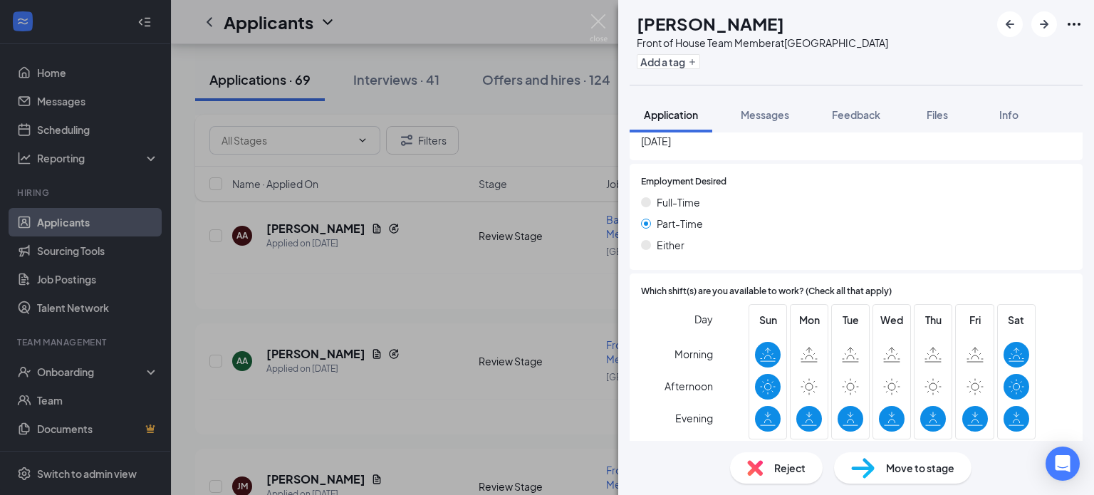
click at [779, 479] on div "Reject" at bounding box center [776, 467] width 93 height 31
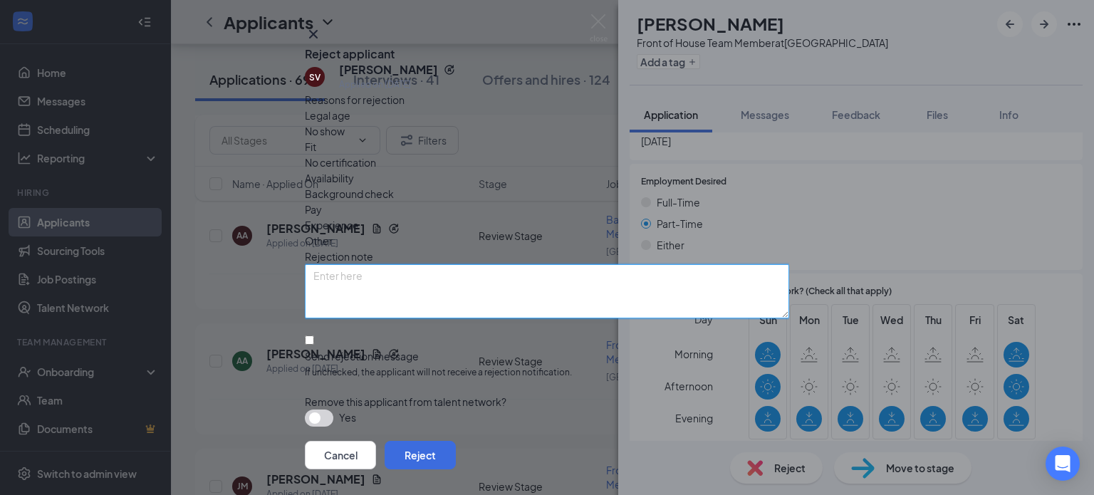
click at [414, 283] on textarea at bounding box center [547, 291] width 484 height 54
paste textarea "Thank you for your interest in joining the team at [DEMOGRAPHIC_DATA]-fil-A [GE…"
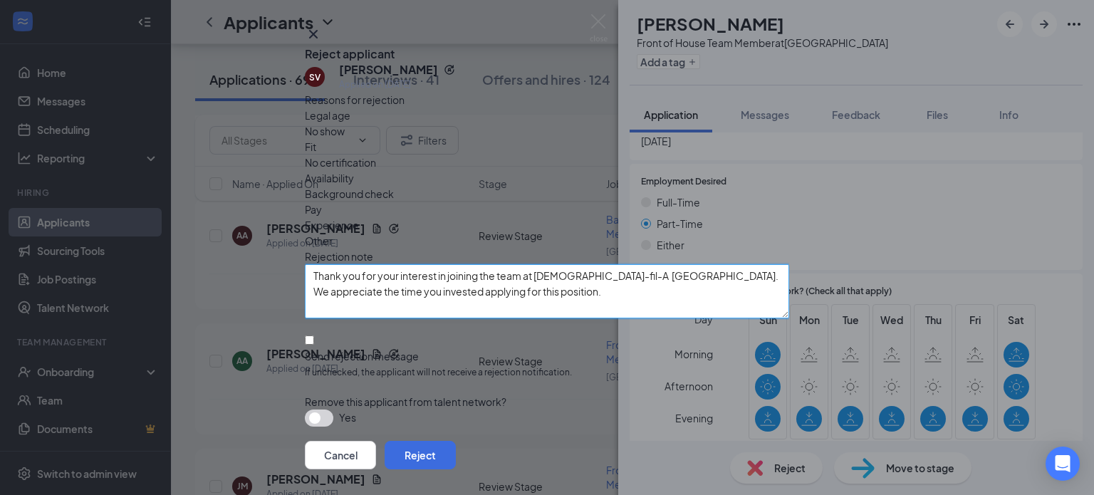
scroll to position [74, 0]
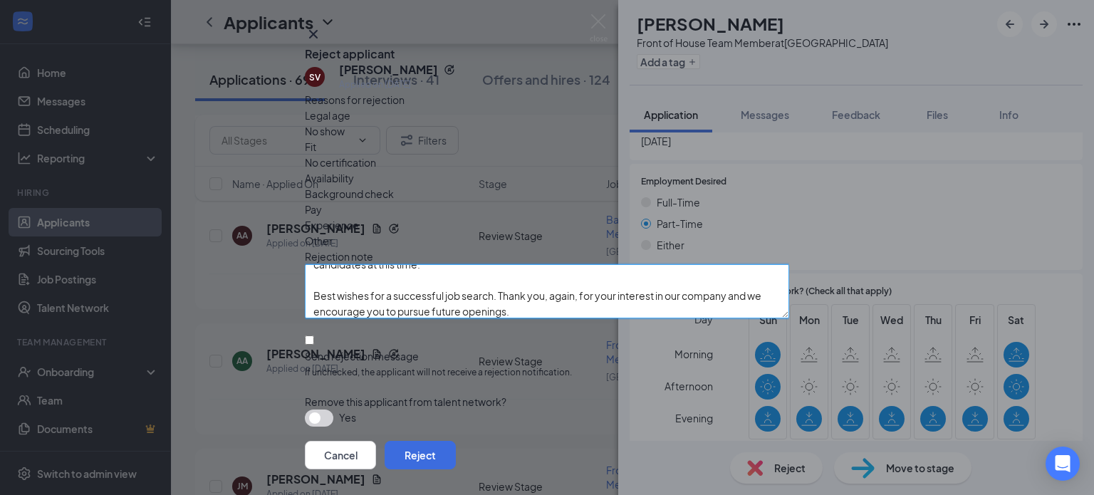
type textarea "Thank you for your interest in joining the team at [DEMOGRAPHIC_DATA]-fil-A [GE…"
click at [314, 336] on input "Send rejection message If unchecked, the applicant will not receive a rejection…" at bounding box center [309, 340] width 9 height 9
checkbox input "true"
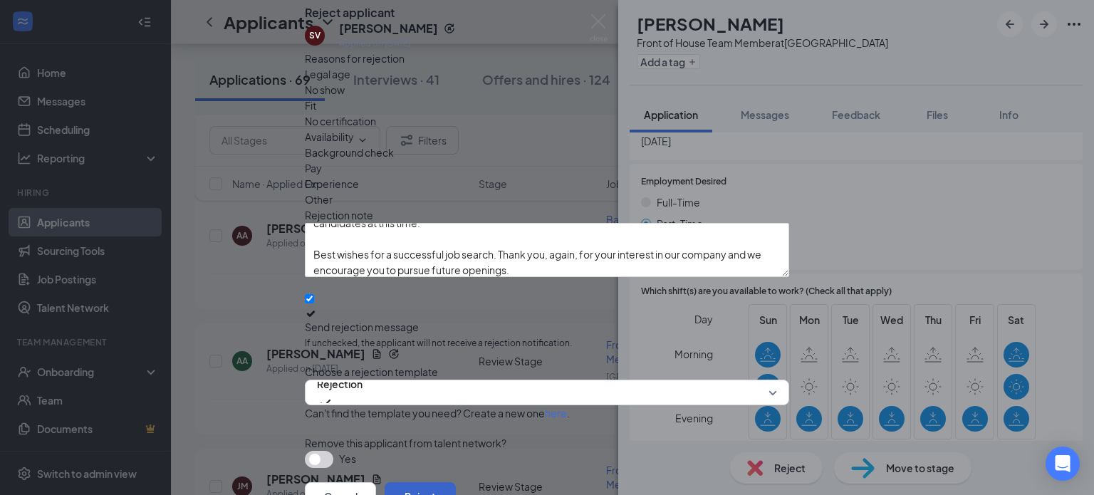
click at [456, 482] on button "Reject" at bounding box center [420, 496] width 71 height 28
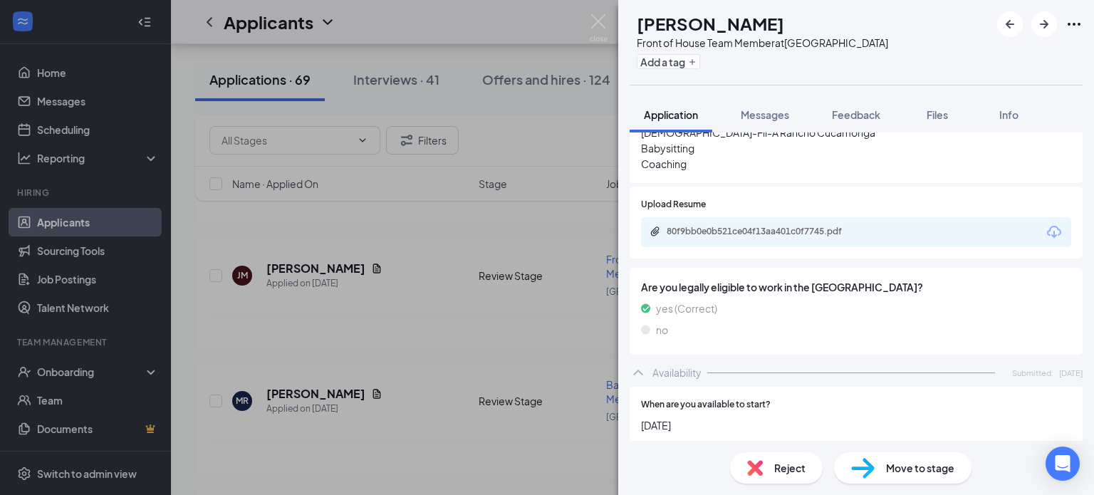
scroll to position [580, 0]
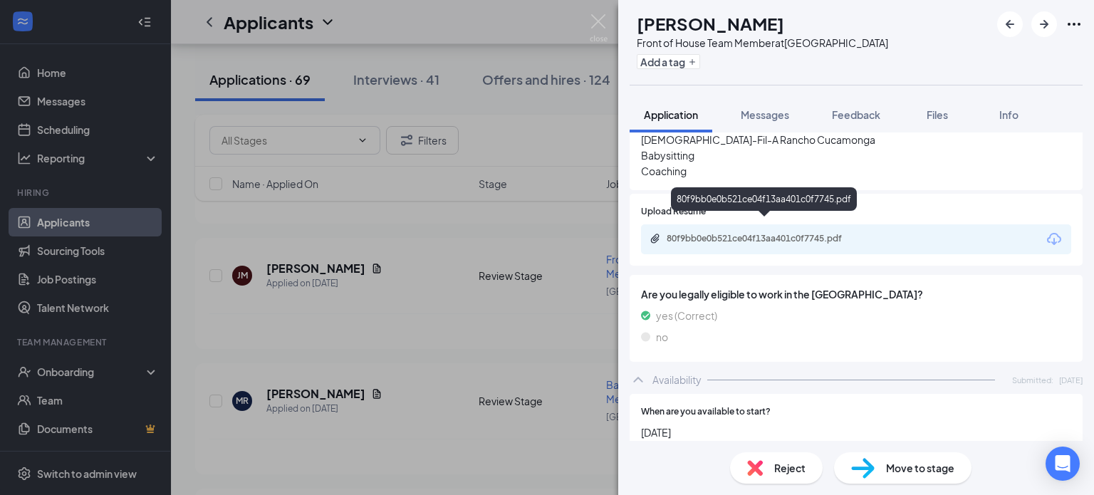
click at [726, 233] on div "80f9bb0e0b521ce04f13aa401c0f7745.pdf" at bounding box center [766, 238] width 199 height 11
click at [776, 474] on span "Reject" at bounding box center [789, 468] width 31 height 16
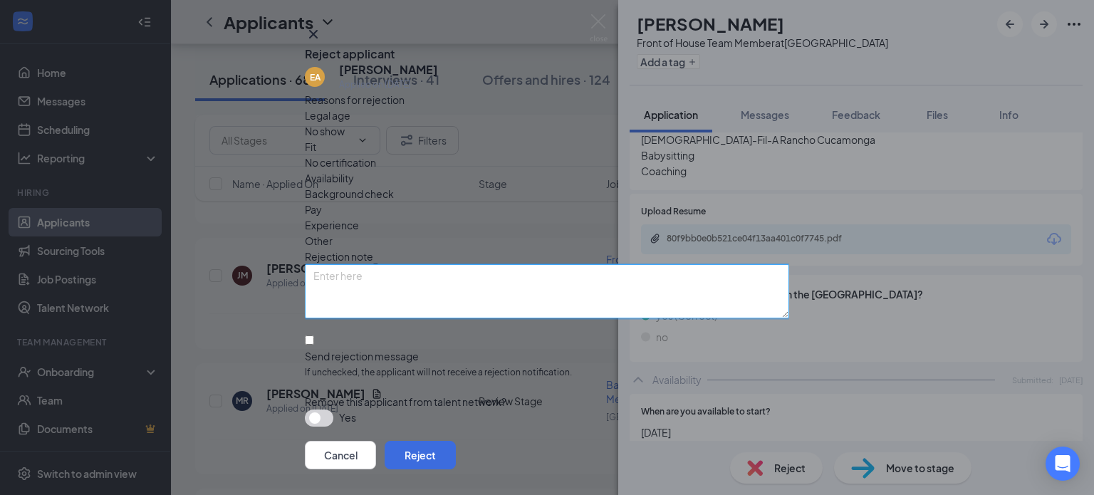
click at [396, 264] on textarea at bounding box center [547, 291] width 484 height 54
paste textarea "Thank you for your interest in joining the team at [DEMOGRAPHIC_DATA]-fil-A [GE…"
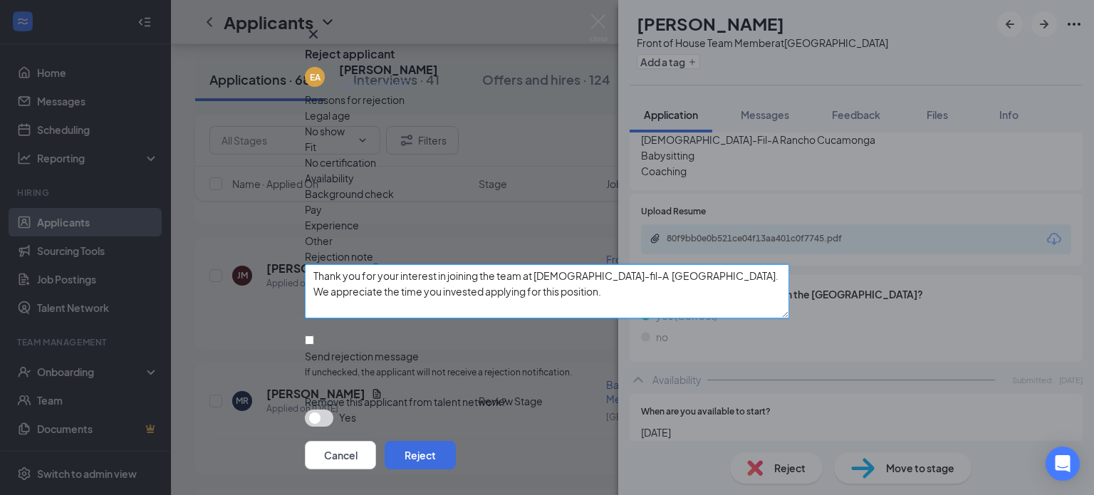
scroll to position [74, 0]
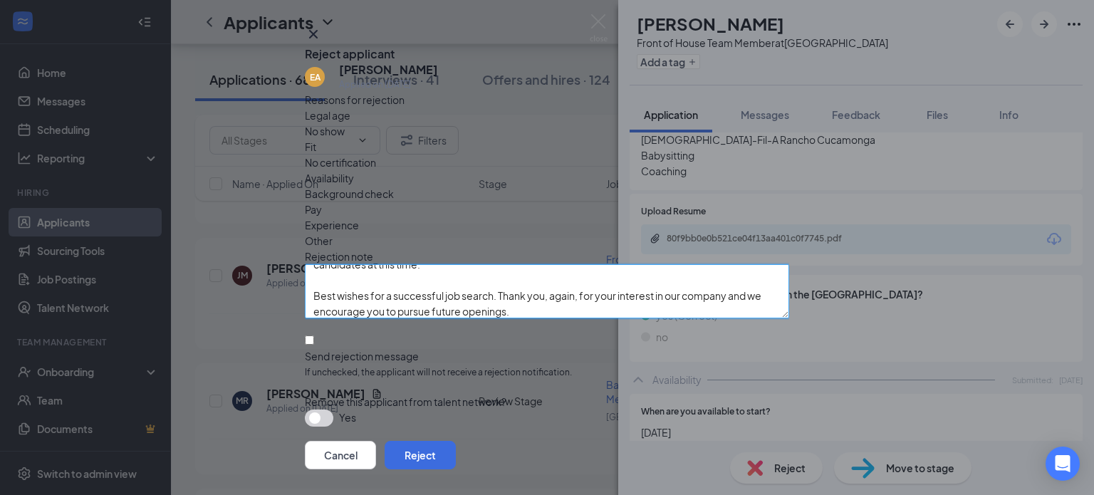
type textarea "Thank you for your interest in joining the team at [DEMOGRAPHIC_DATA]-fil-A [GE…"
click at [314, 336] on input "Send rejection message If unchecked, the applicant will not receive a rejection…" at bounding box center [309, 340] width 9 height 9
checkbox input "true"
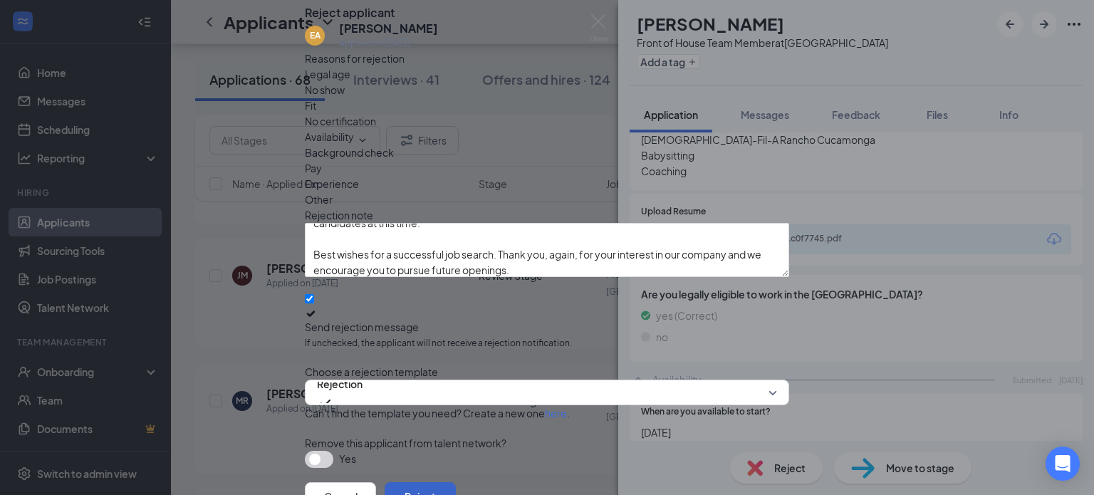
click at [456, 482] on button "Reject" at bounding box center [420, 496] width 71 height 28
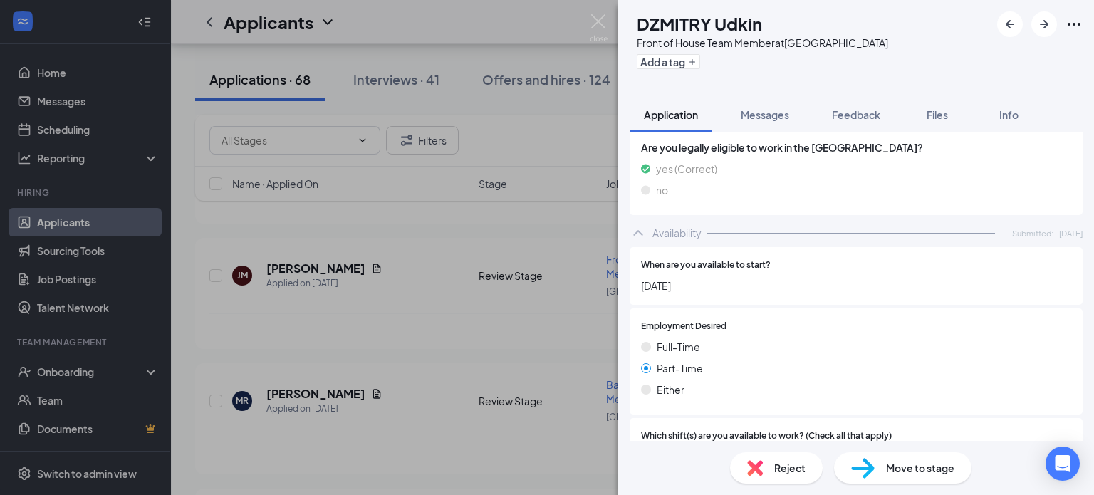
scroll to position [635, 0]
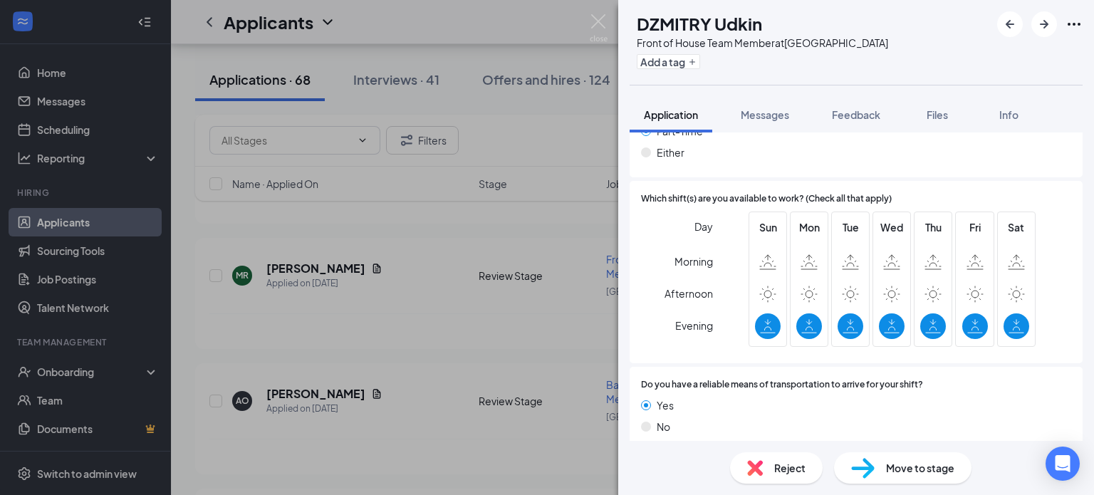
click at [790, 477] on div "Reject" at bounding box center [776, 467] width 93 height 31
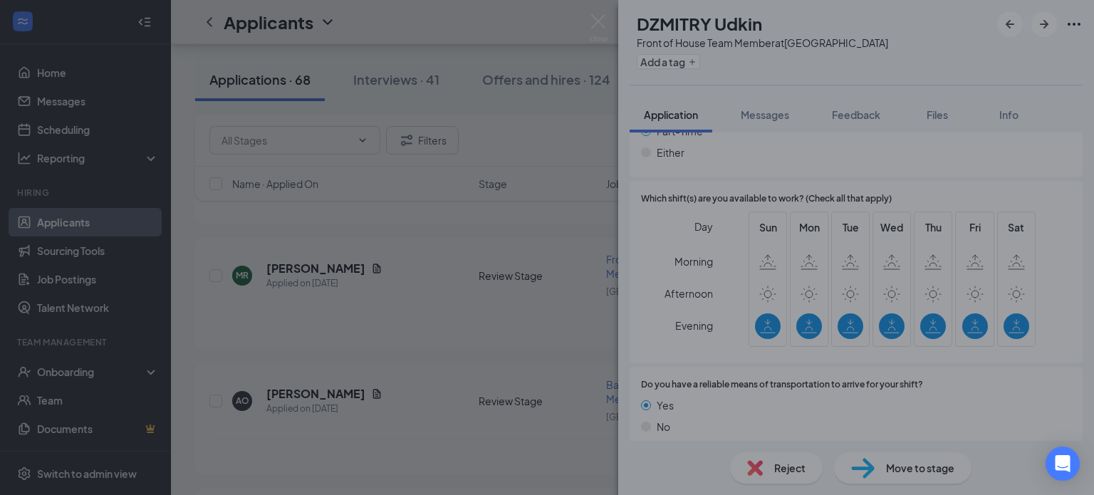
scroll to position [849, 0]
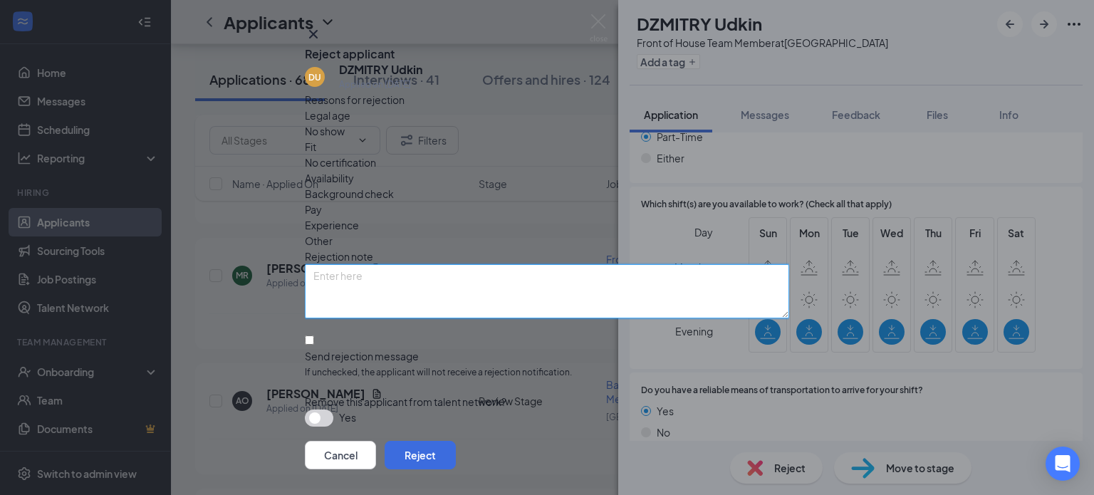
click at [491, 273] on textarea at bounding box center [547, 291] width 484 height 54
paste textarea "Thank you for your interest in joining the team at [DEMOGRAPHIC_DATA]-fil-A [GE…"
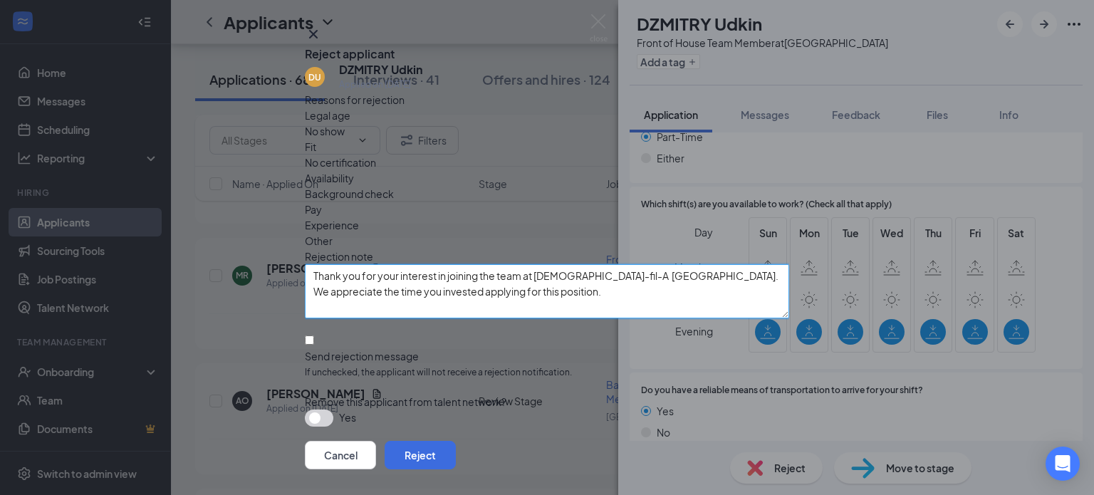
scroll to position [74, 0]
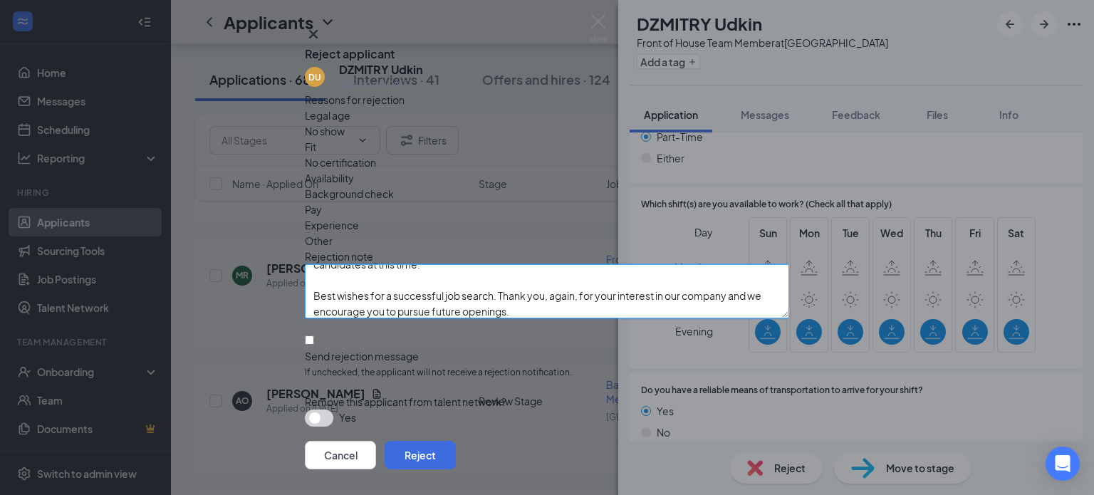
type textarea "Thank you for your interest in joining the team at [DEMOGRAPHIC_DATA]-fil-A [GE…"
drag, startPoint x: 324, startPoint y: 334, endPoint x: 336, endPoint y: 331, distance: 12.6
click at [314, 336] on input "Send rejection message If unchecked, the applicant will not receive a rejection…" at bounding box center [309, 340] width 9 height 9
checkbox input "true"
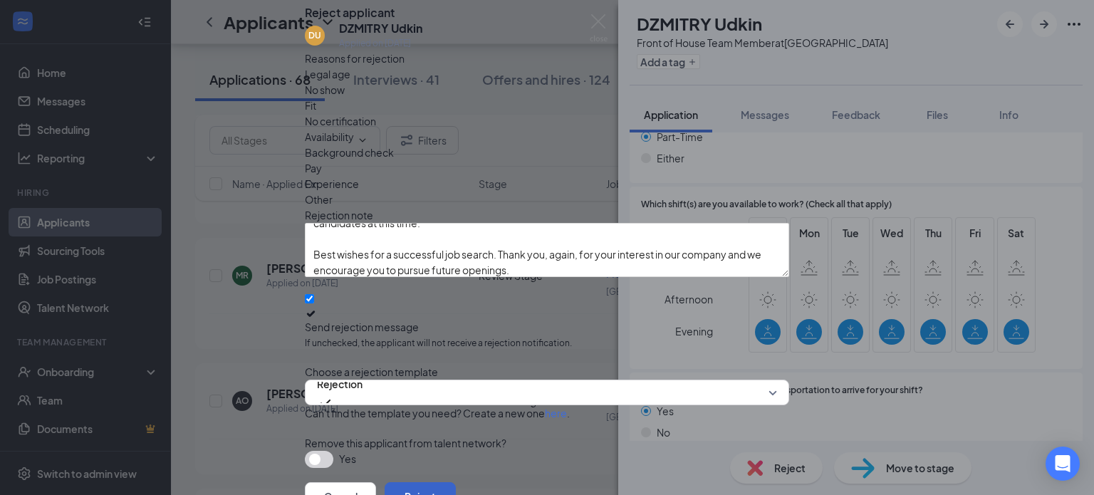
click at [456, 482] on button "Reject" at bounding box center [420, 496] width 71 height 28
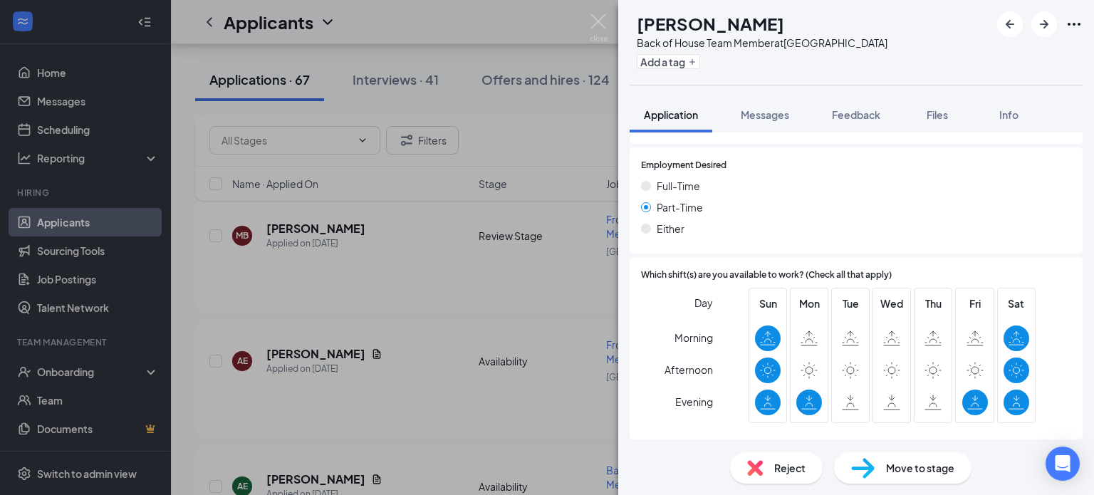
scroll to position [963, 0]
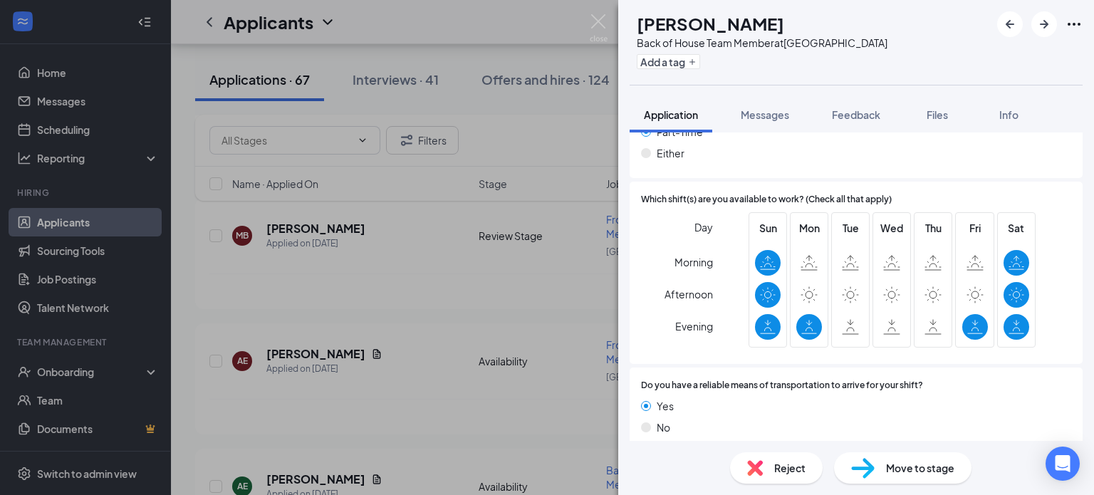
click at [788, 466] on span "Reject" at bounding box center [789, 468] width 31 height 16
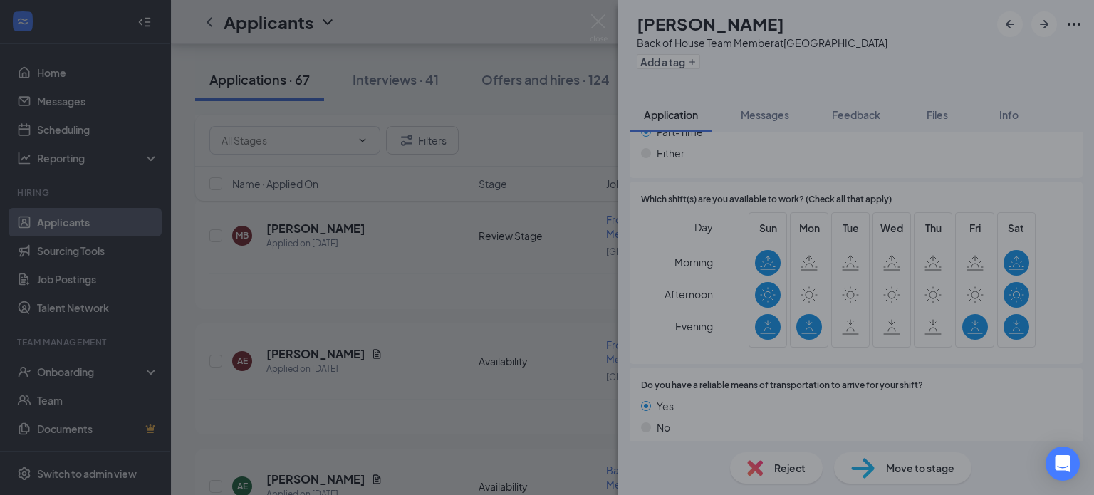
scroll to position [958, 0]
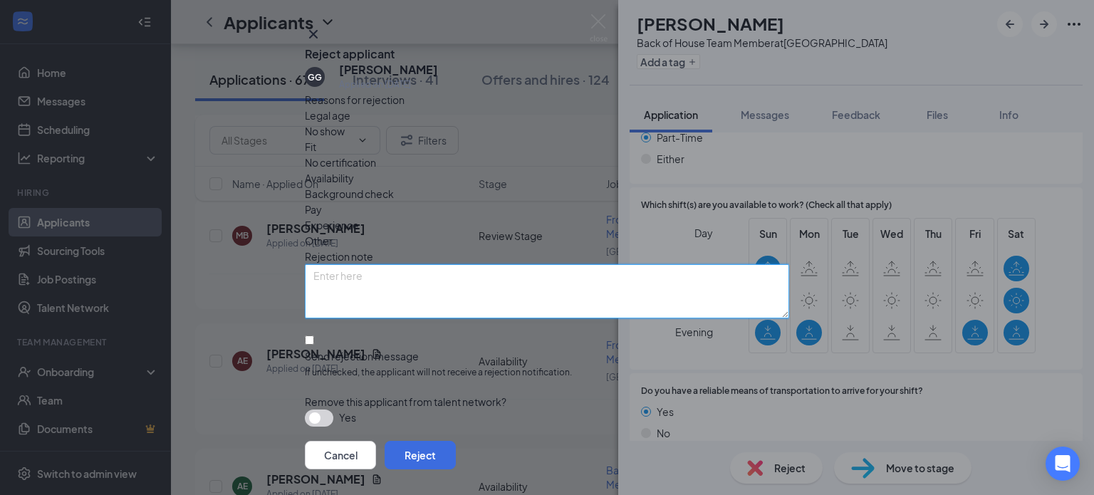
click at [413, 284] on textarea at bounding box center [547, 291] width 484 height 54
paste textarea "Thank you for your interest in joining the team at [DEMOGRAPHIC_DATA]-fil-A [GE…"
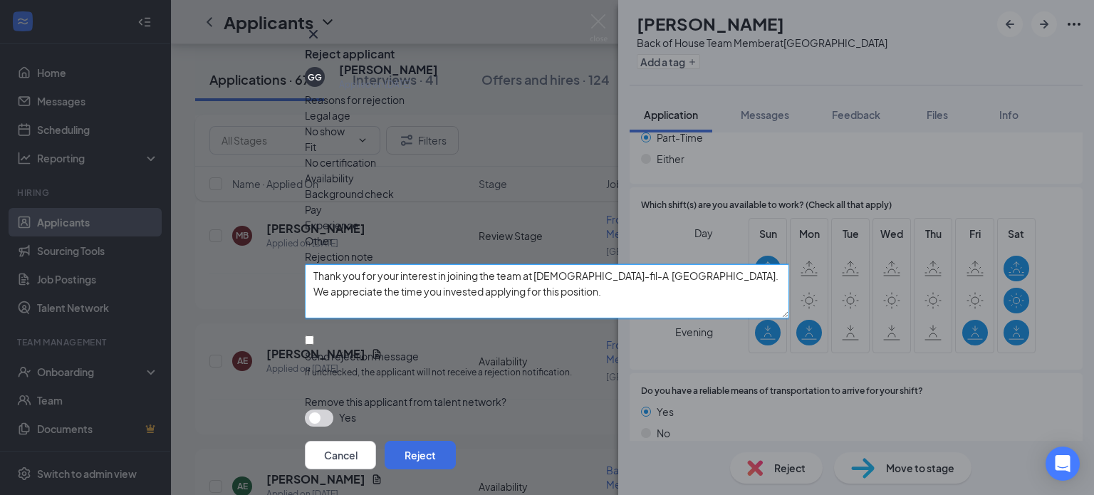
scroll to position [74, 0]
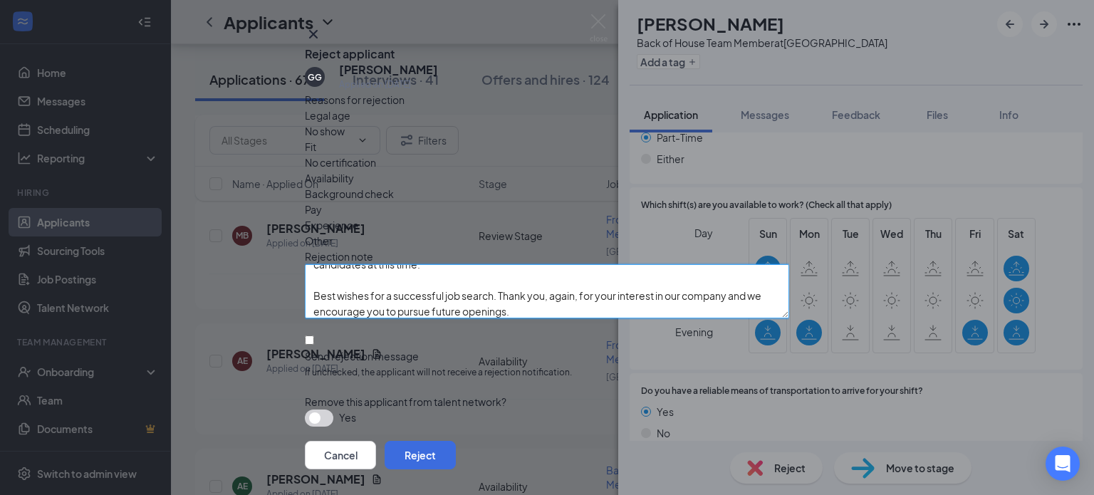
type textarea "Thank you for your interest in joining the team at [DEMOGRAPHIC_DATA]-fil-A [GE…"
drag, startPoint x: 330, startPoint y: 336, endPoint x: 336, endPoint y: 329, distance: 9.1
click at [314, 336] on input "Send rejection message If unchecked, the applicant will not receive a rejection…" at bounding box center [309, 340] width 9 height 9
checkbox input "true"
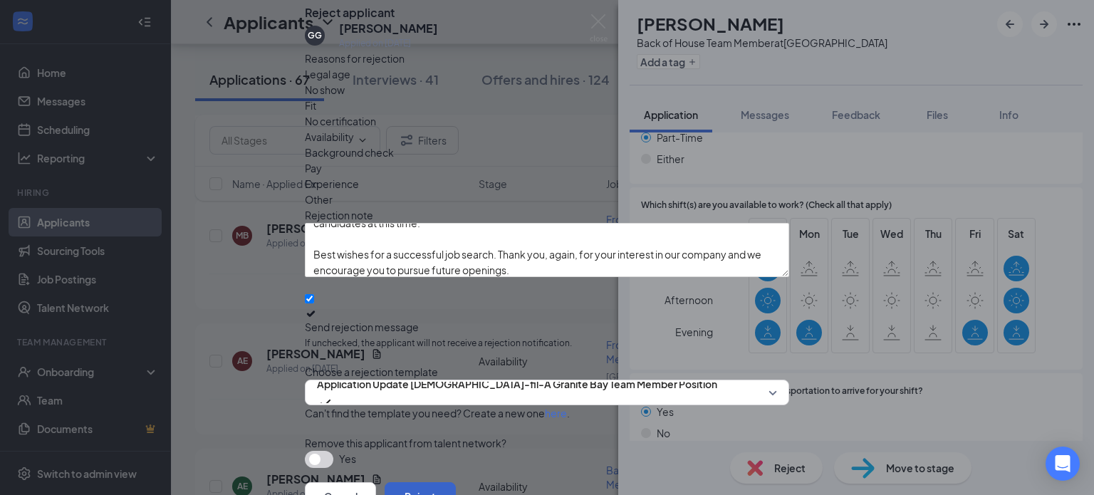
click at [456, 482] on button "Reject" at bounding box center [420, 496] width 71 height 28
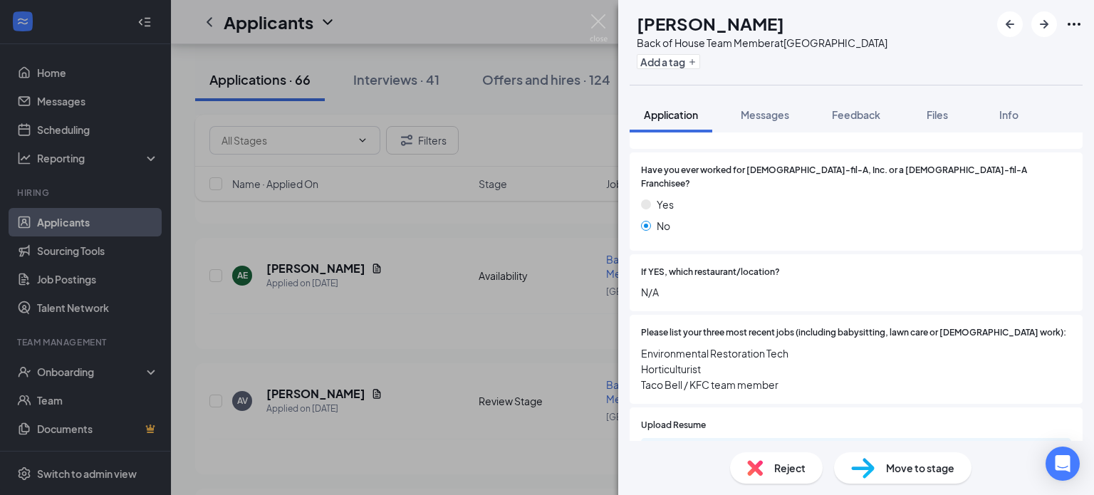
scroll to position [370, 0]
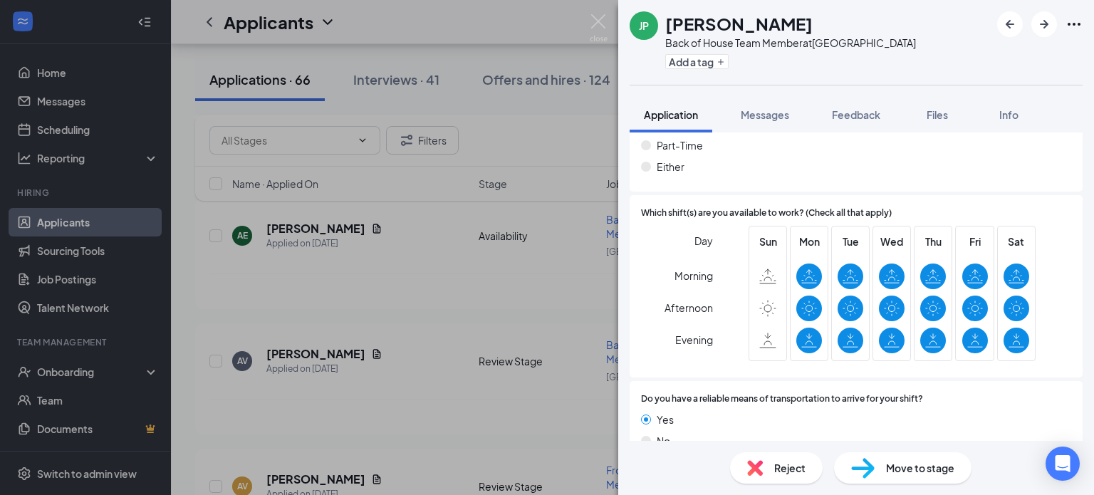
scroll to position [963, 0]
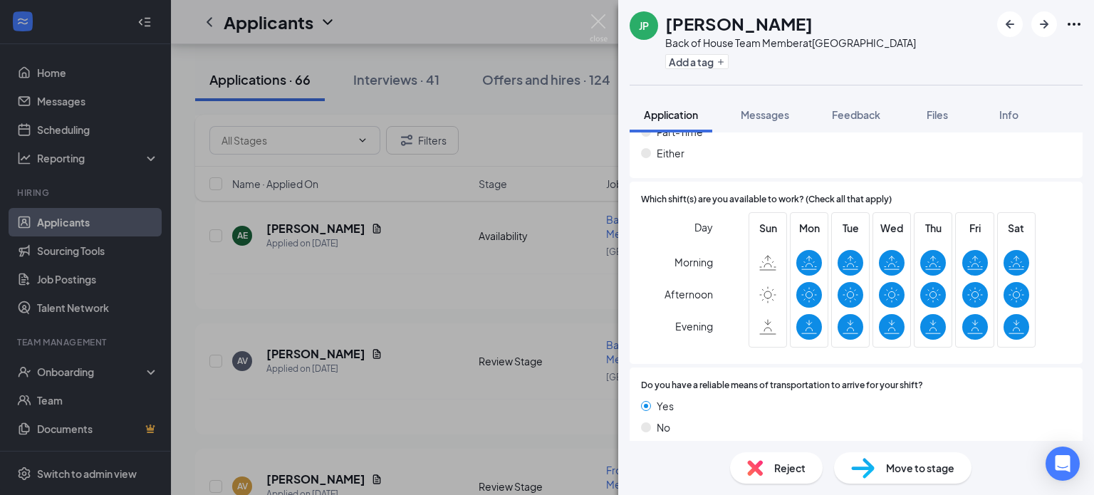
click at [924, 467] on span "Move to stage" at bounding box center [920, 468] width 68 height 16
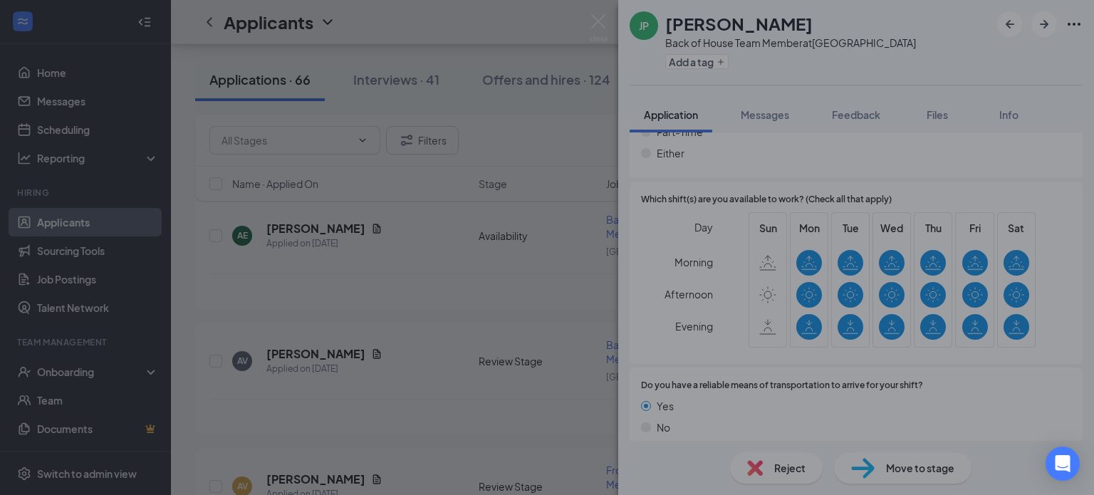
scroll to position [958, 0]
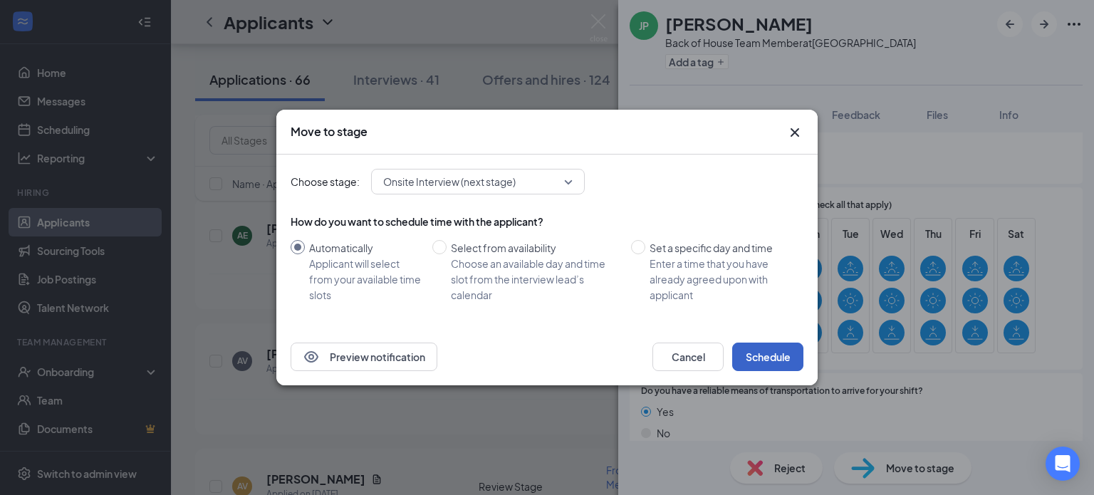
click at [769, 350] on button "Schedule" at bounding box center [767, 357] width 71 height 28
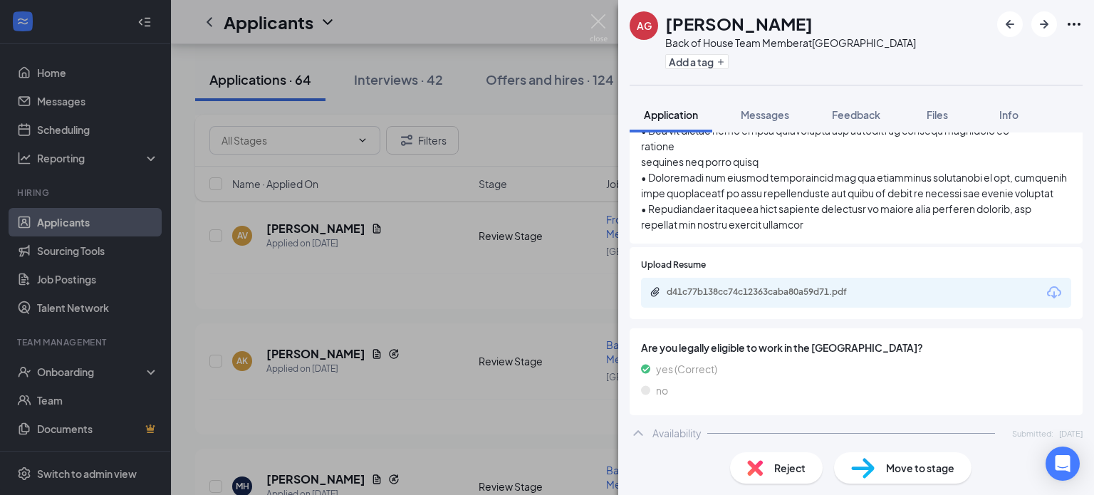
scroll to position [1007, 0]
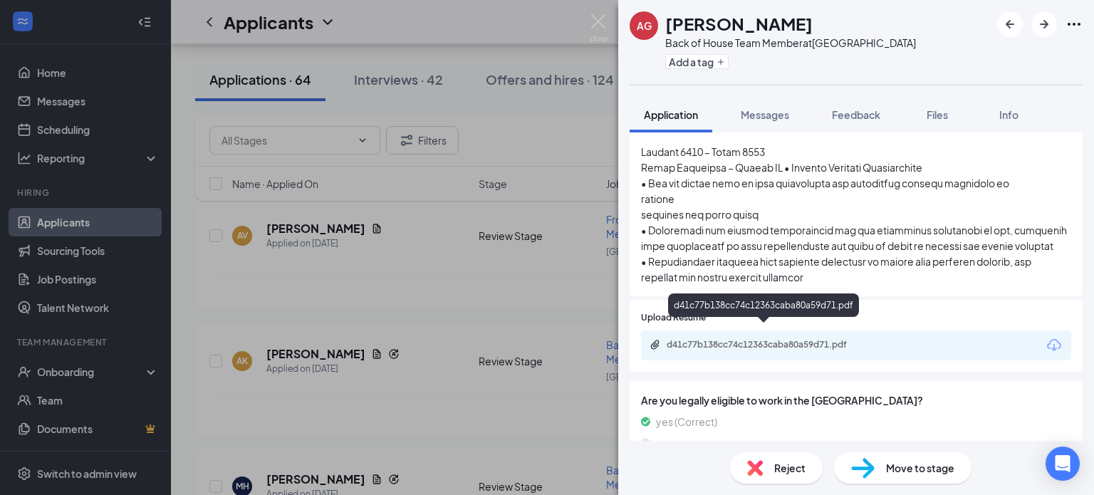
click at [722, 339] on div "d41c77b138cc74c12363caba80a59d71.pdf" at bounding box center [766, 344] width 199 height 11
click at [936, 460] on div "Move to stage" at bounding box center [903, 467] width 138 height 31
click at [888, 469] on span "Move to stage" at bounding box center [920, 468] width 68 height 16
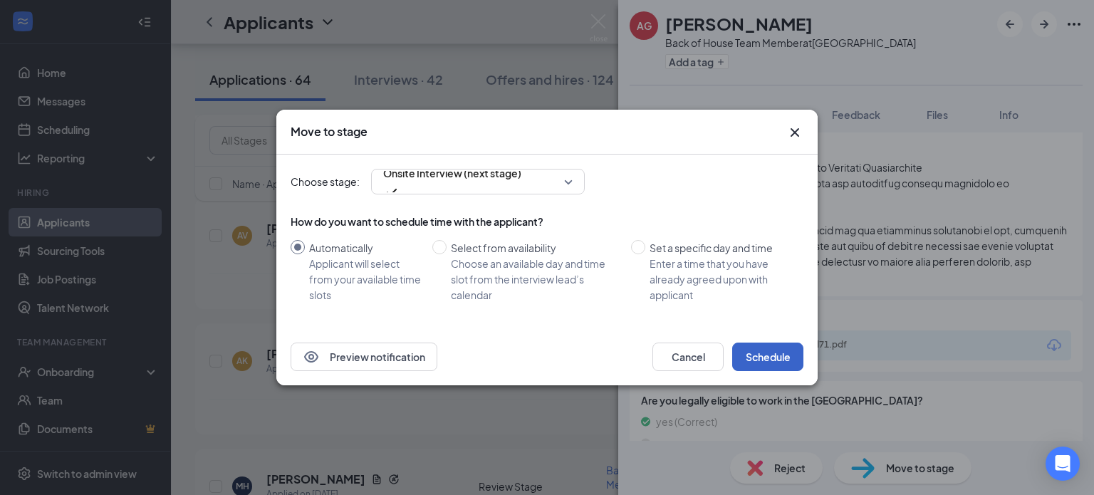
click at [783, 362] on button "Schedule" at bounding box center [767, 357] width 71 height 28
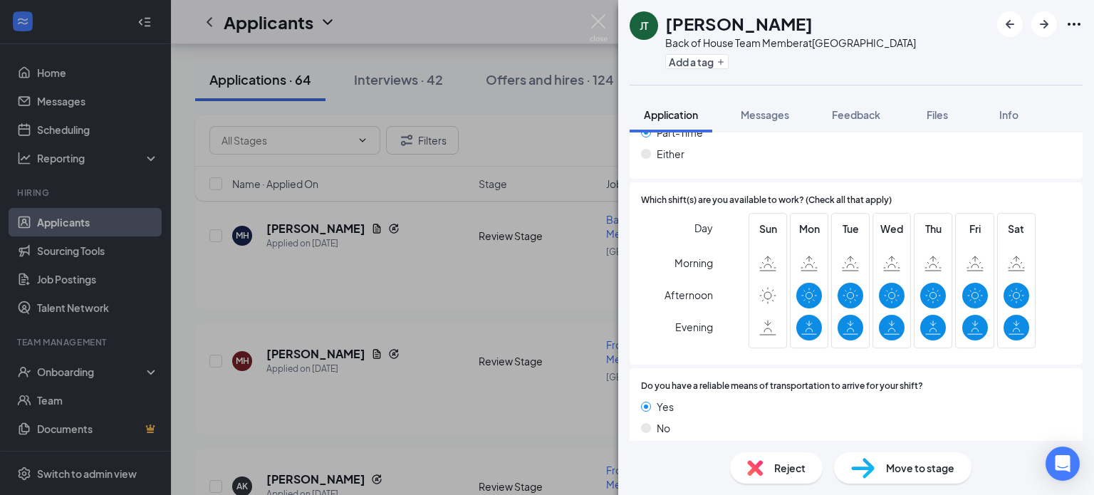
scroll to position [972, 0]
click at [794, 469] on span "Reject" at bounding box center [789, 468] width 31 height 16
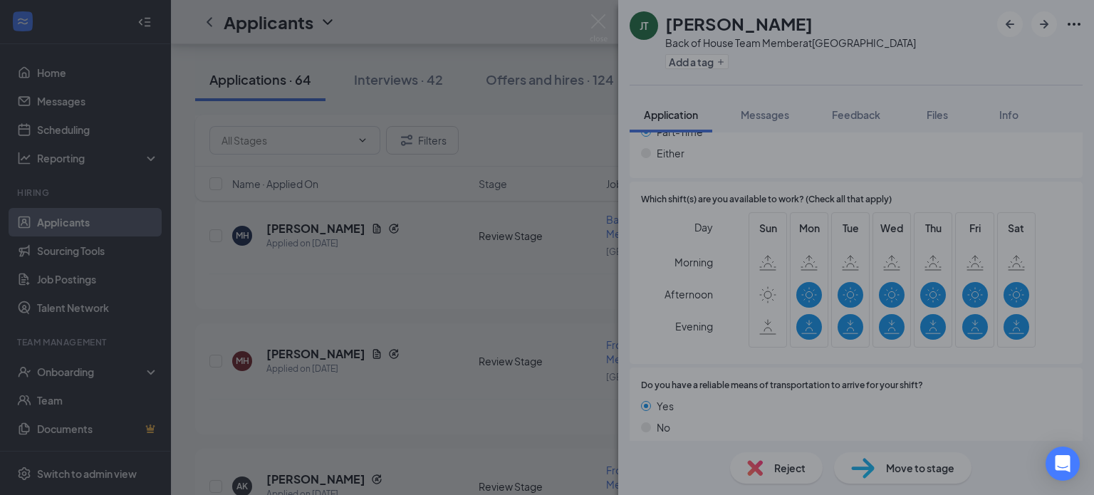
scroll to position [966, 0]
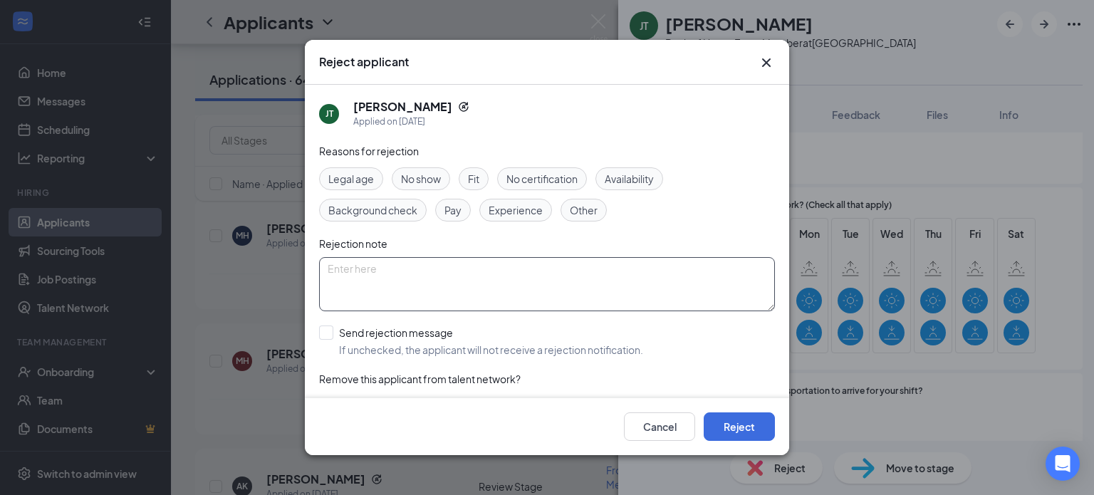
click at [533, 275] on textarea at bounding box center [547, 284] width 456 height 54
paste textarea "Thank you for your interest in joining the team at [DEMOGRAPHIC_DATA]-fil-A [GE…"
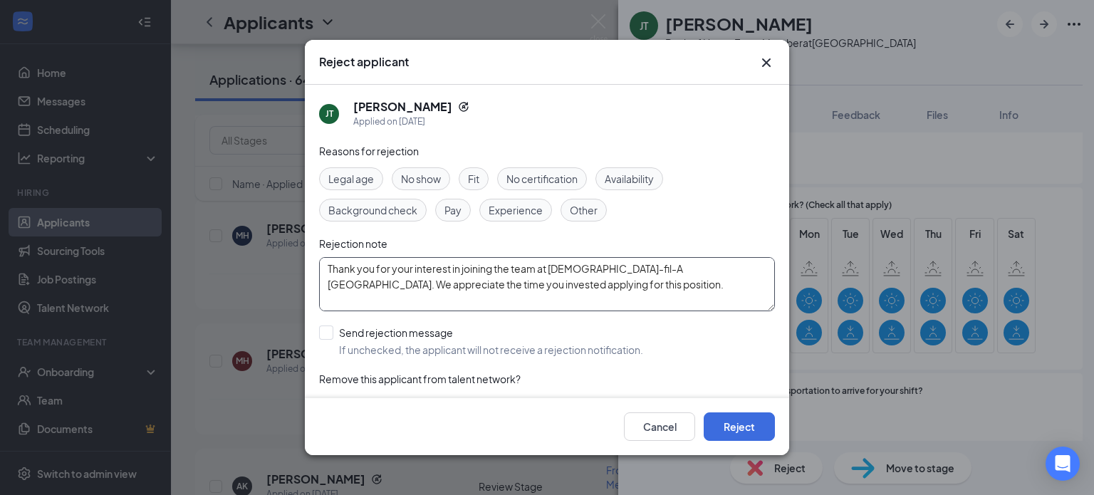
scroll to position [74, 0]
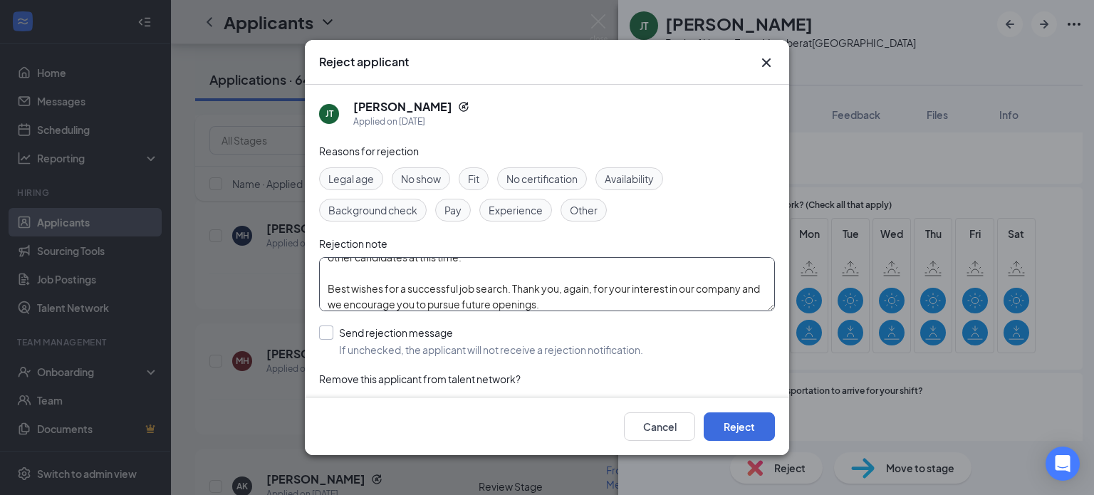
type textarea "Thank you for your interest in joining the team at [DEMOGRAPHIC_DATA]-fil-A [GE…"
click at [332, 338] on input "Send rejection message If unchecked, the applicant will not receive a rejection…" at bounding box center [481, 341] width 324 height 31
checkbox input "true"
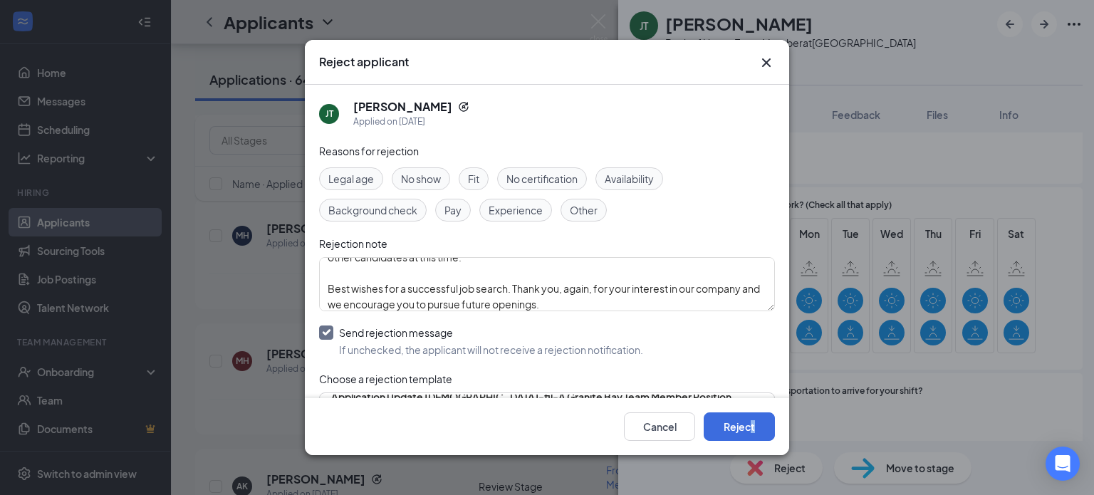
click at [754, 445] on div "Cancel Reject" at bounding box center [547, 426] width 484 height 57
click at [755, 436] on button "Reject" at bounding box center [739, 427] width 71 height 28
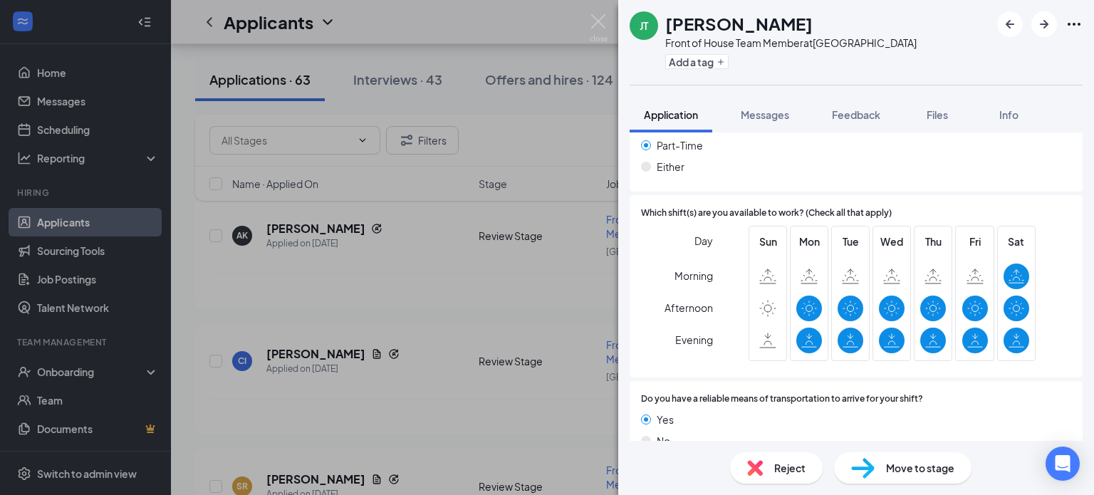
scroll to position [972, 0]
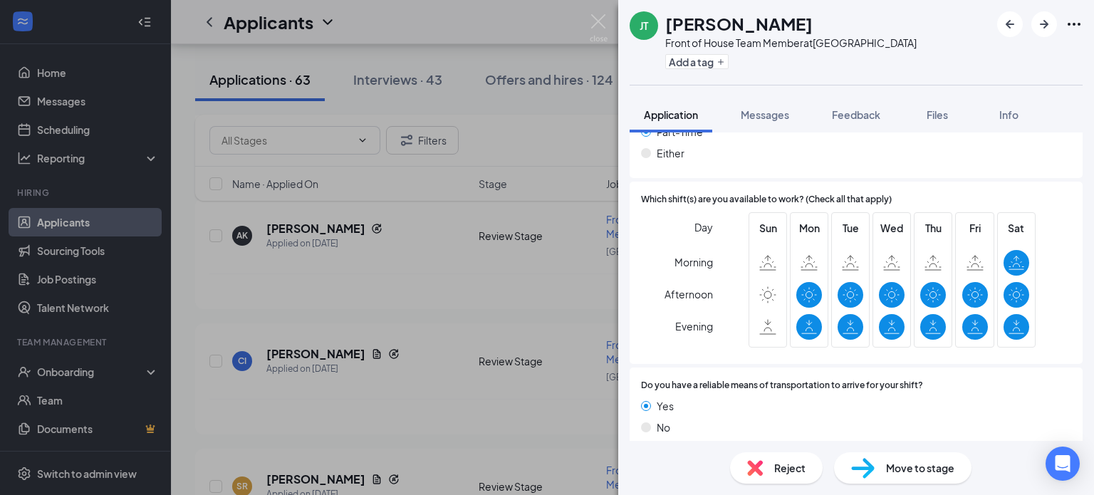
click at [783, 469] on span "Reject" at bounding box center [789, 468] width 31 height 16
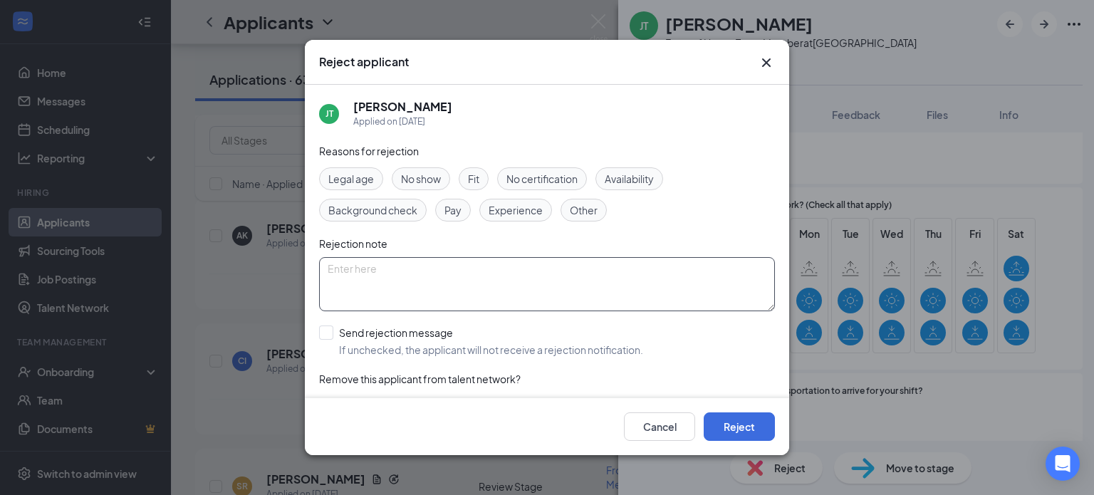
click at [408, 269] on textarea at bounding box center [547, 284] width 456 height 54
paste textarea "Thank you for your interest in joining the team at [DEMOGRAPHIC_DATA]-fil-A [GE…"
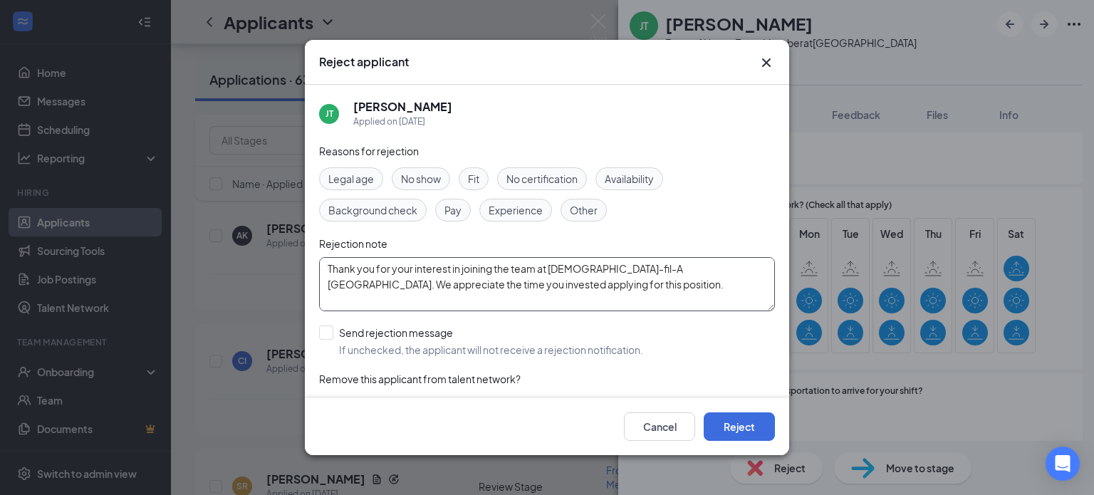
scroll to position [74, 0]
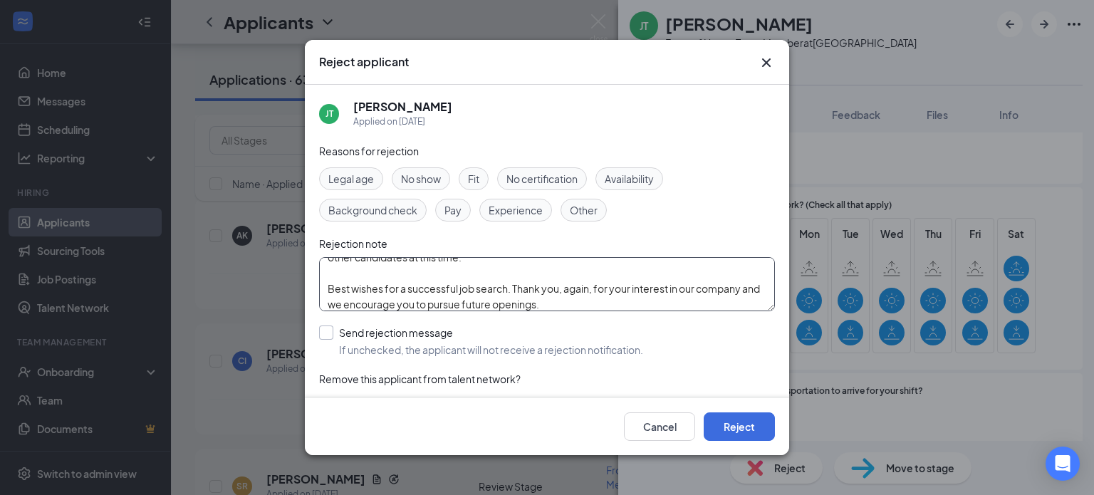
type textarea "Thank you for your interest in joining the team at [DEMOGRAPHIC_DATA]-fil-A [GE…"
click at [329, 336] on input "Send rejection message If unchecked, the applicant will not receive a rejection…" at bounding box center [481, 341] width 324 height 31
checkbox input "true"
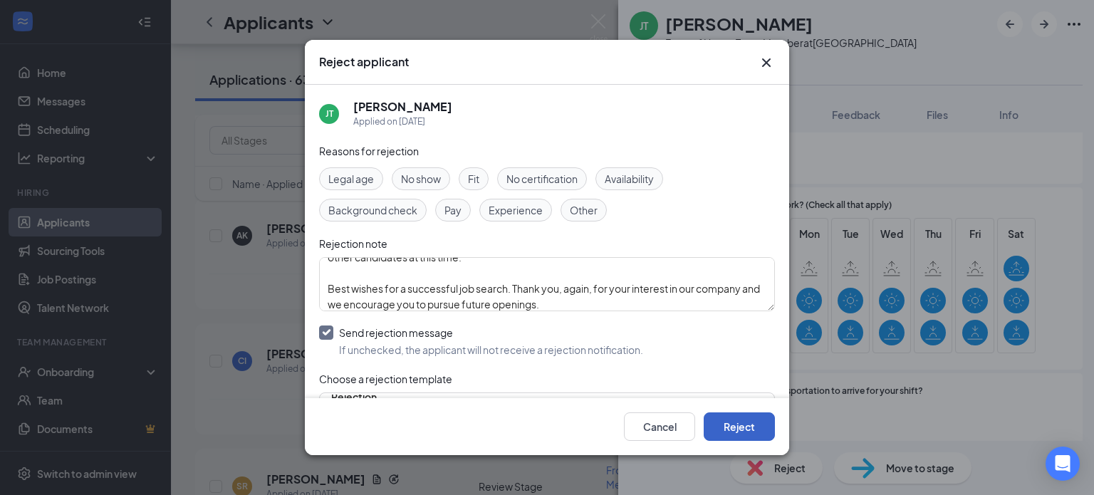
click at [764, 428] on button "Reject" at bounding box center [739, 427] width 71 height 28
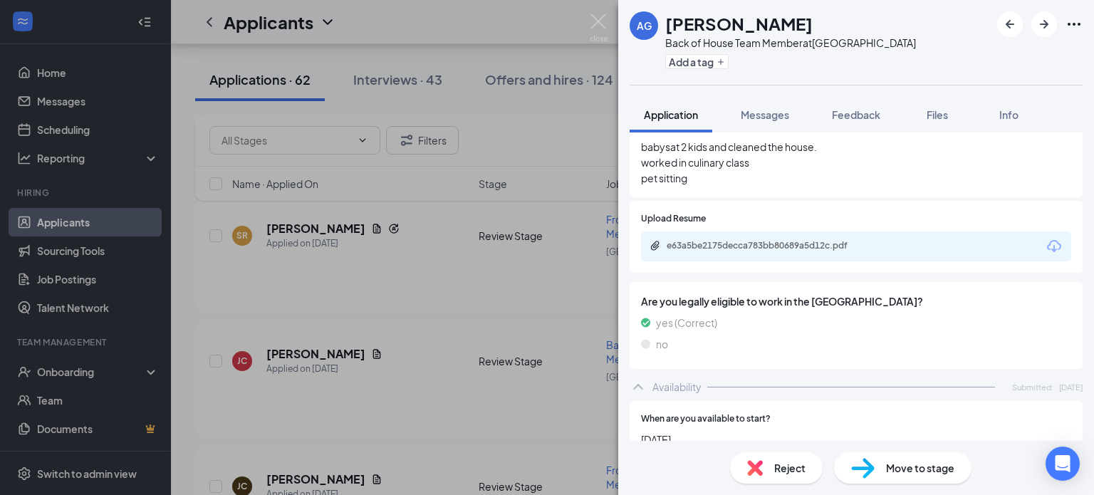
scroll to position [587, 0]
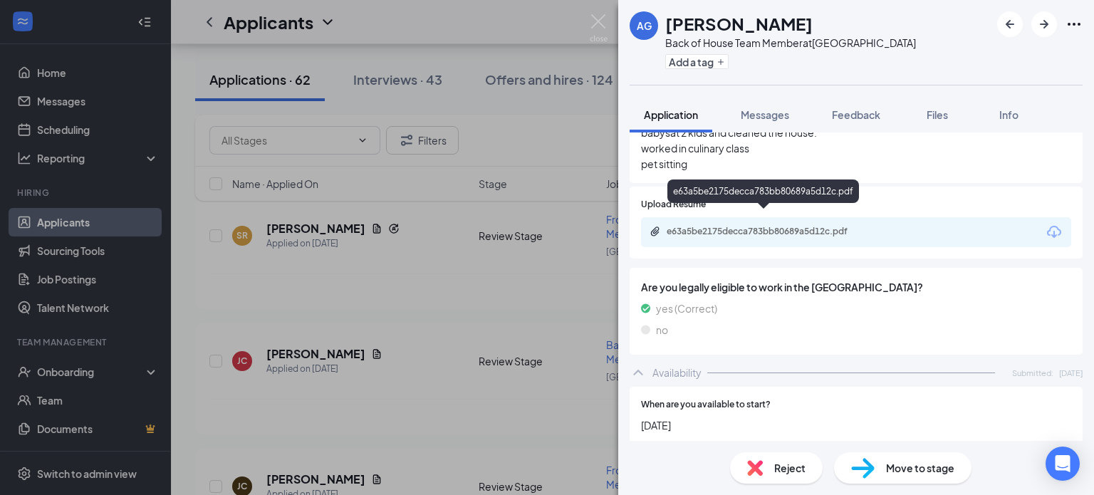
click at [787, 226] on div "e63a5be2175decca783bb80689a5d12c.pdf" at bounding box center [766, 231] width 199 height 11
click at [782, 464] on span "Reject" at bounding box center [789, 468] width 31 height 16
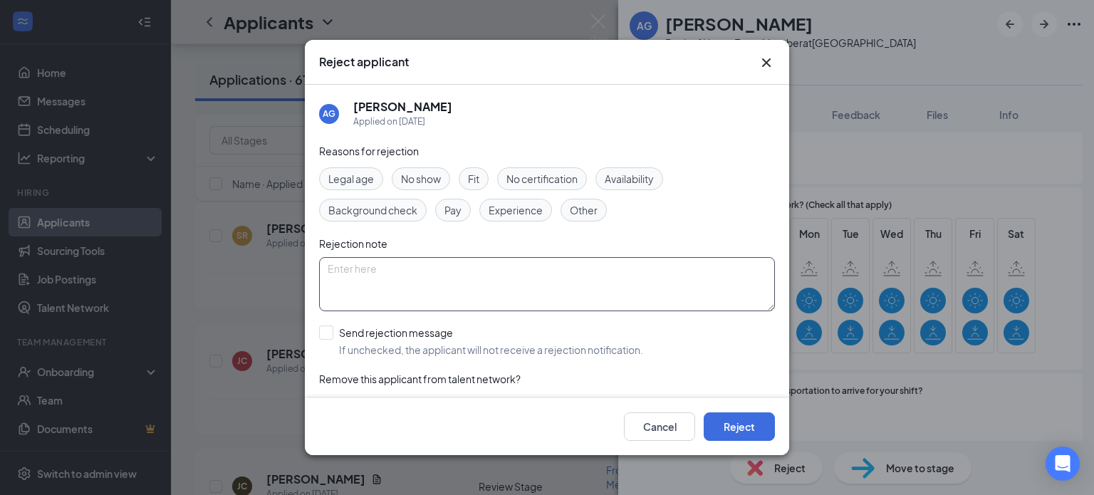
click at [355, 271] on textarea at bounding box center [547, 284] width 456 height 54
paste textarea "Thank you for your interest in joining the team at [DEMOGRAPHIC_DATA]-fil-A [GE…"
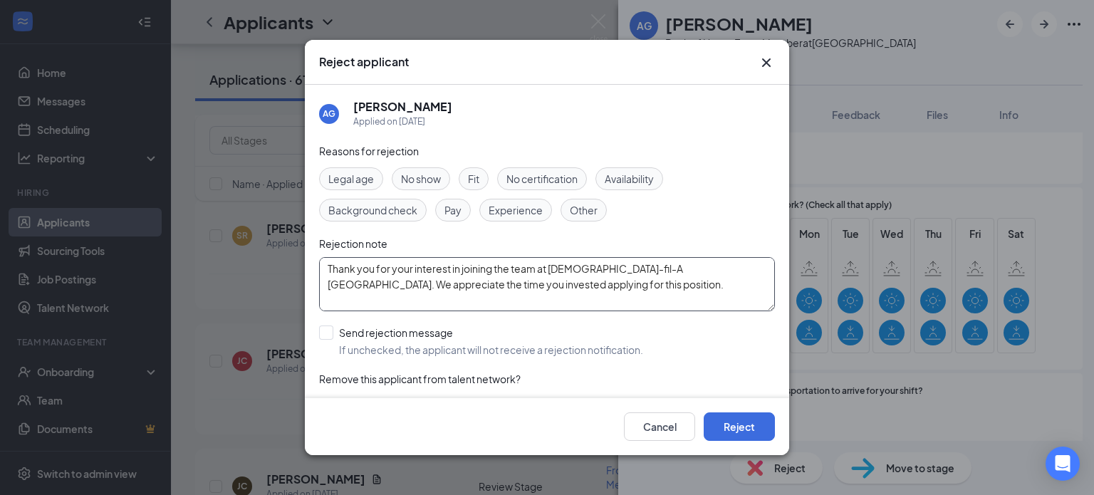
scroll to position [74, 0]
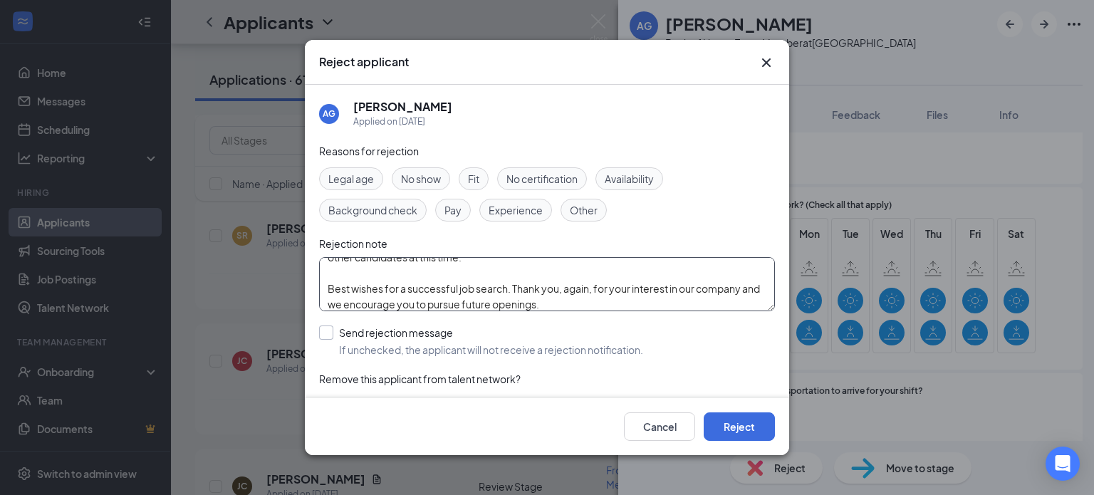
type textarea "Thank you for your interest in joining the team at [DEMOGRAPHIC_DATA]-fil-A [GE…"
click at [331, 328] on input "Send rejection message If unchecked, the applicant will not receive a rejection…" at bounding box center [481, 341] width 324 height 31
checkbox input "true"
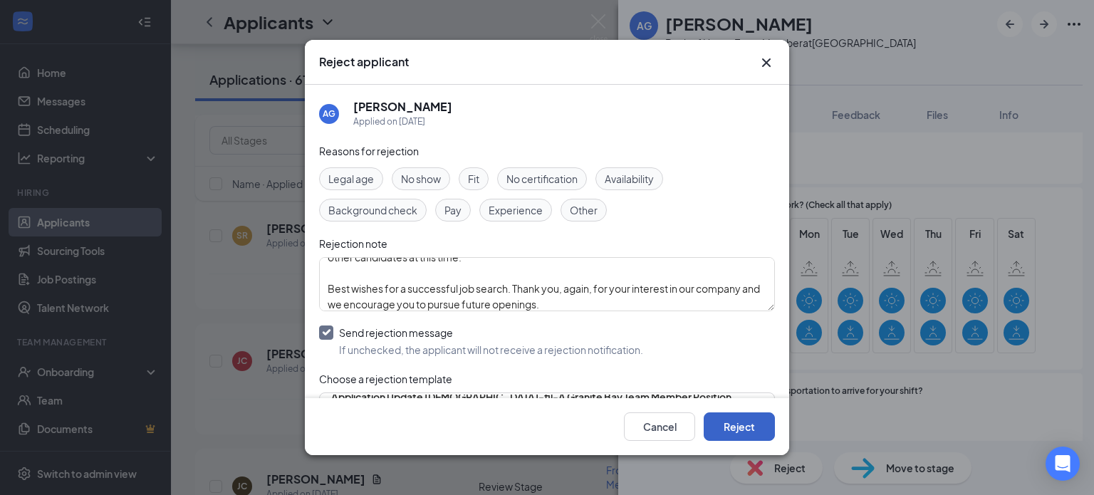
click at [729, 420] on button "Reject" at bounding box center [739, 427] width 71 height 28
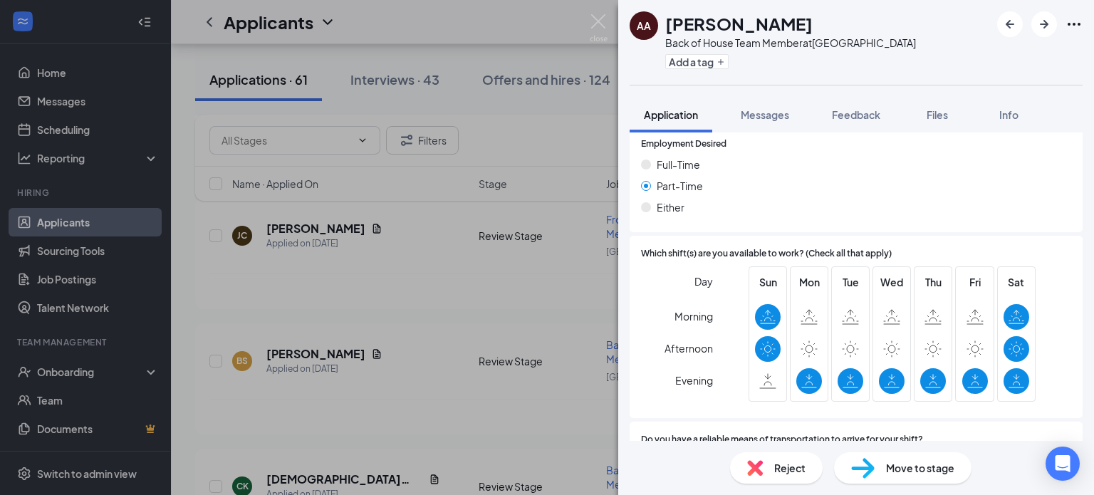
scroll to position [970, 0]
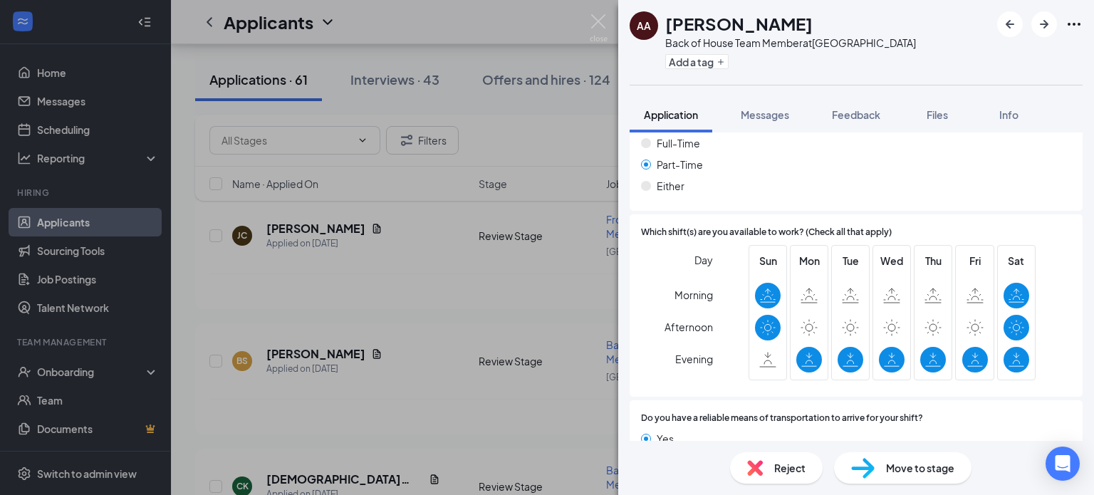
click at [794, 459] on div "Reject" at bounding box center [776, 467] width 93 height 31
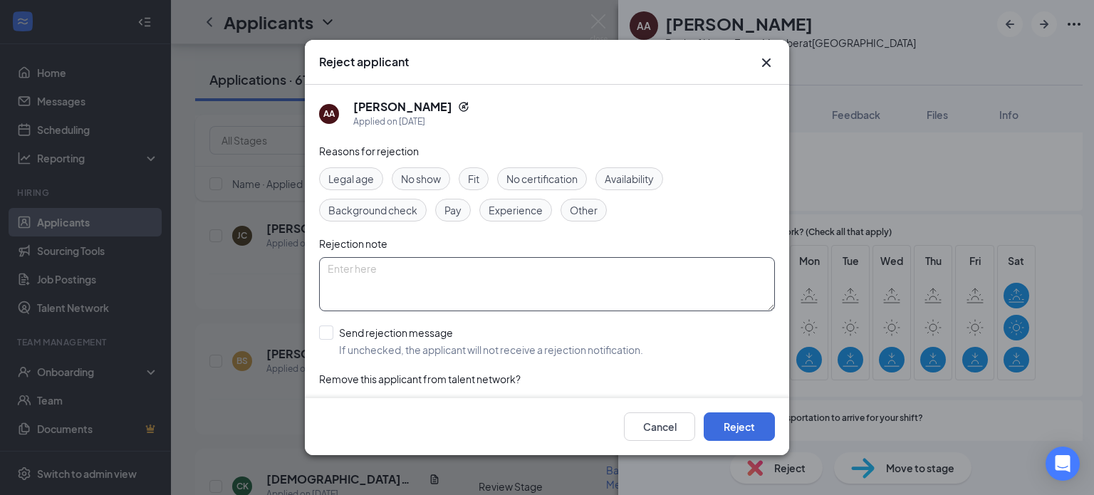
click at [489, 294] on textarea at bounding box center [547, 284] width 456 height 54
paste textarea "Thank you for your interest in joining the team at [DEMOGRAPHIC_DATA]-fil-A [GE…"
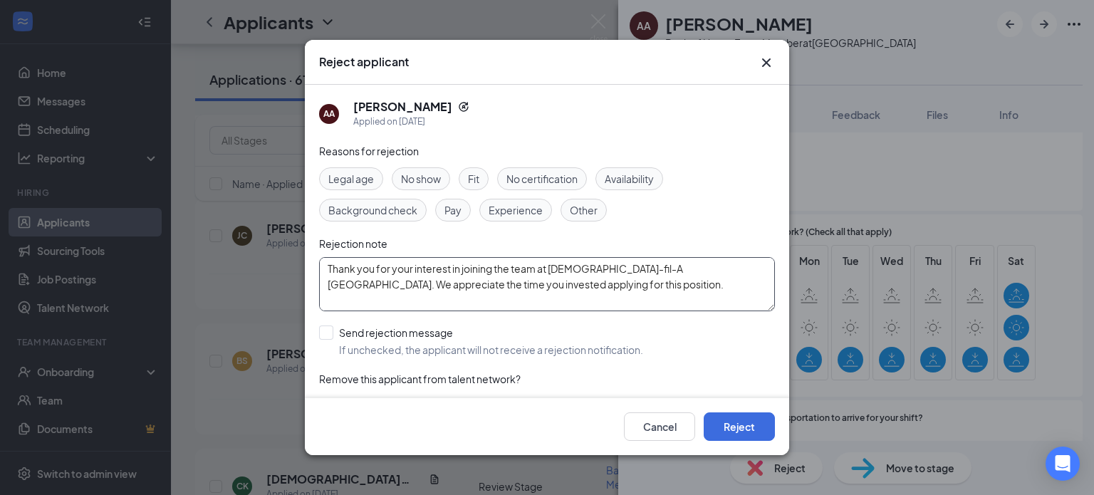
scroll to position [74, 0]
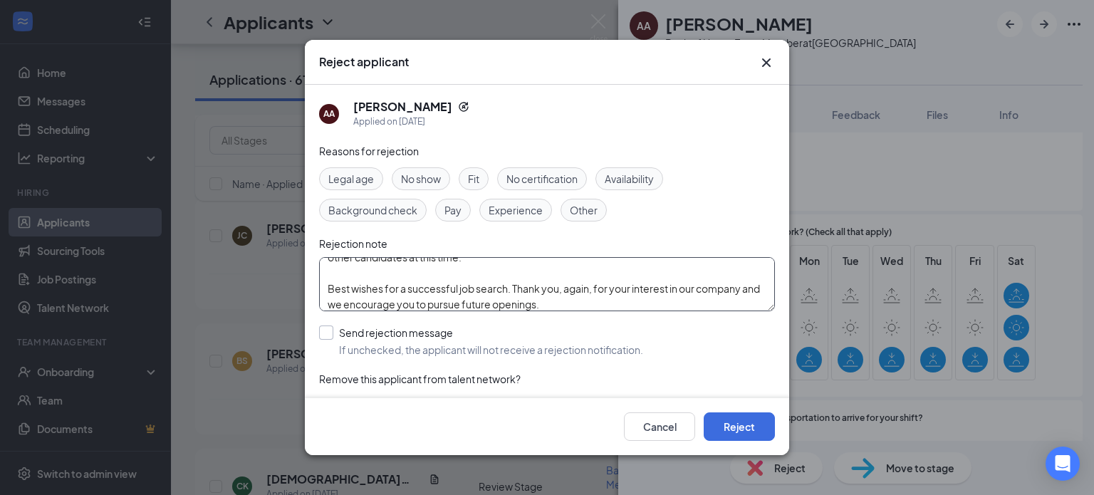
type textarea "Thank you for your interest in joining the team at [DEMOGRAPHIC_DATA]-fil-A [GE…"
click at [334, 331] on input "Send rejection message If unchecked, the applicant will not receive a rejection…" at bounding box center [481, 341] width 324 height 31
checkbox input "true"
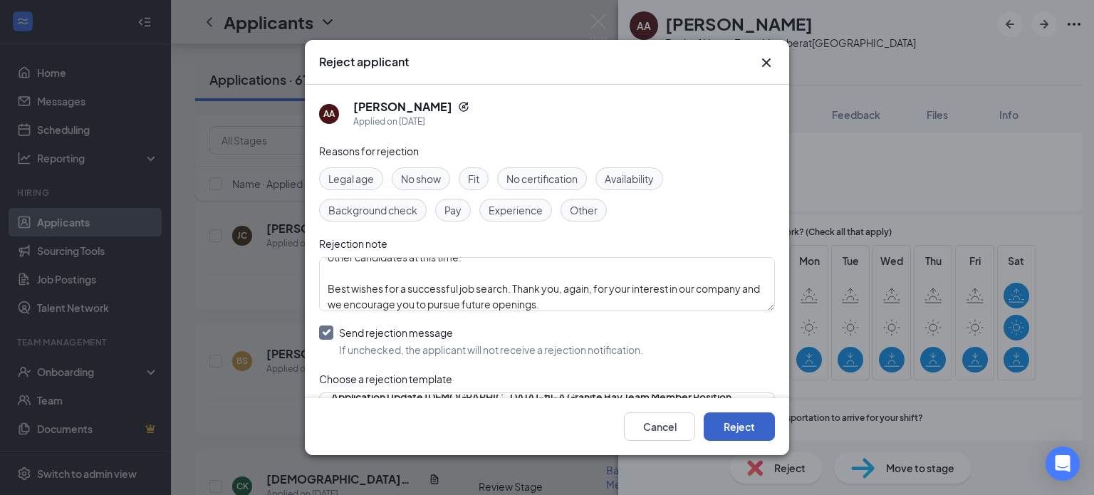
click at [722, 434] on button "Reject" at bounding box center [739, 427] width 71 height 28
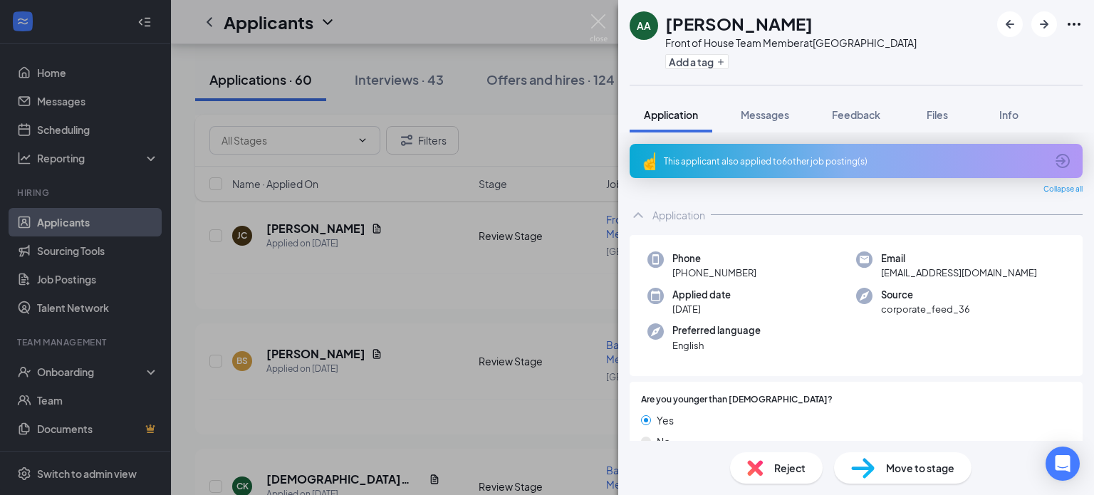
click at [791, 468] on span "Reject" at bounding box center [789, 468] width 31 height 16
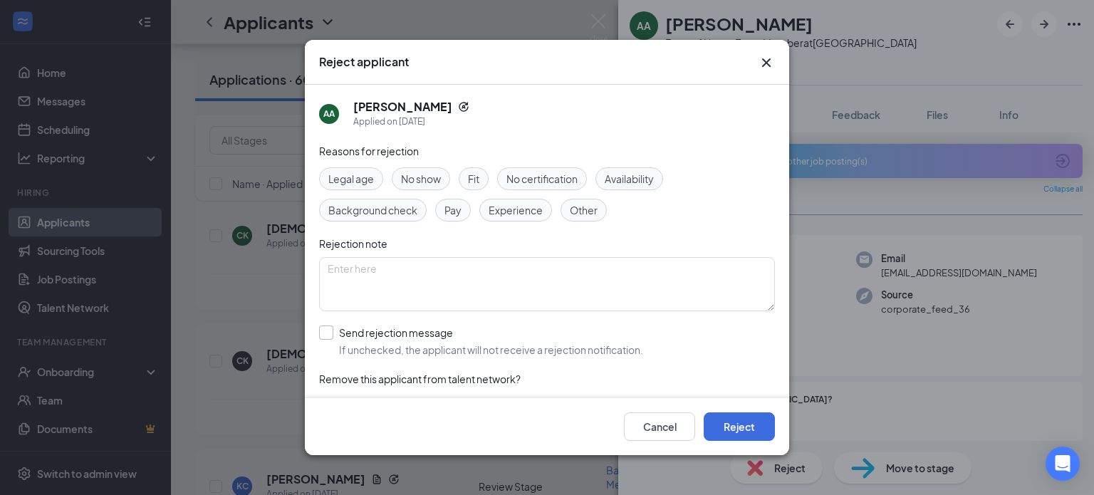
click at [323, 332] on input "Send rejection message If unchecked, the applicant will not receive a rejection…" at bounding box center [481, 341] width 324 height 31
click at [329, 335] on input "Send rejection message If unchecked, the applicant will not receive a rejection…" at bounding box center [481, 341] width 324 height 31
checkbox input "false"
click at [759, 437] on button "Reject" at bounding box center [739, 427] width 71 height 28
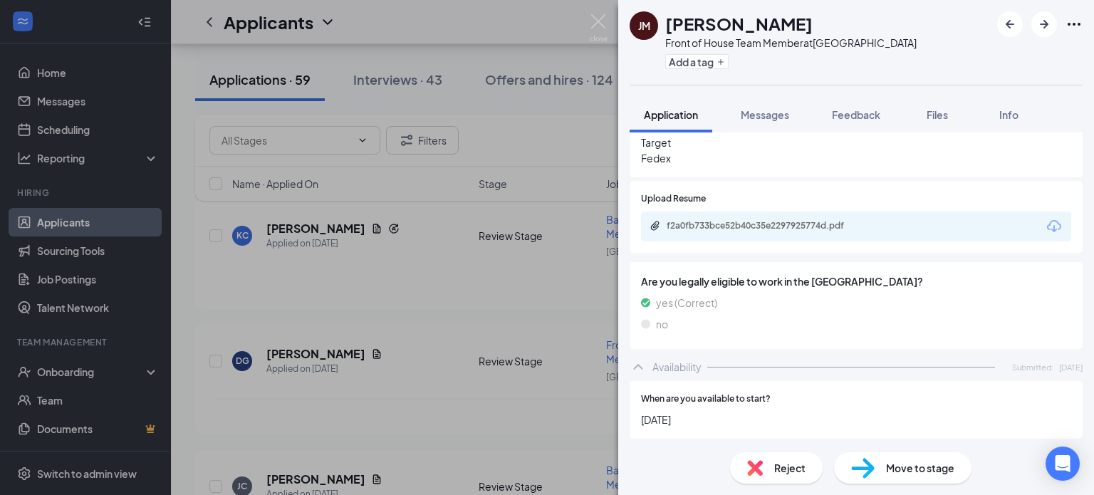
scroll to position [595, 0]
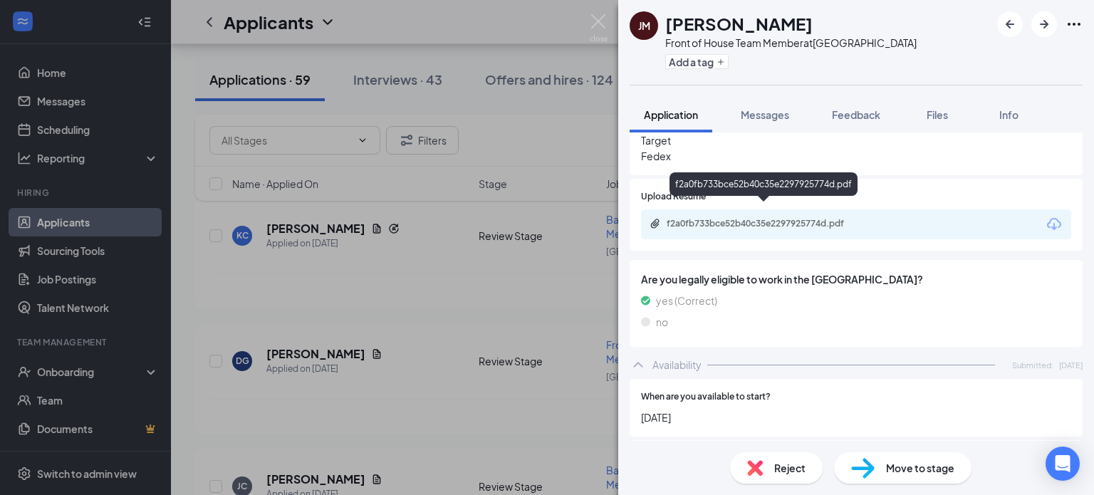
click at [762, 218] on div "f2a0fb733bce52b40c35e2297925774d.pdf" at bounding box center [766, 223] width 199 height 11
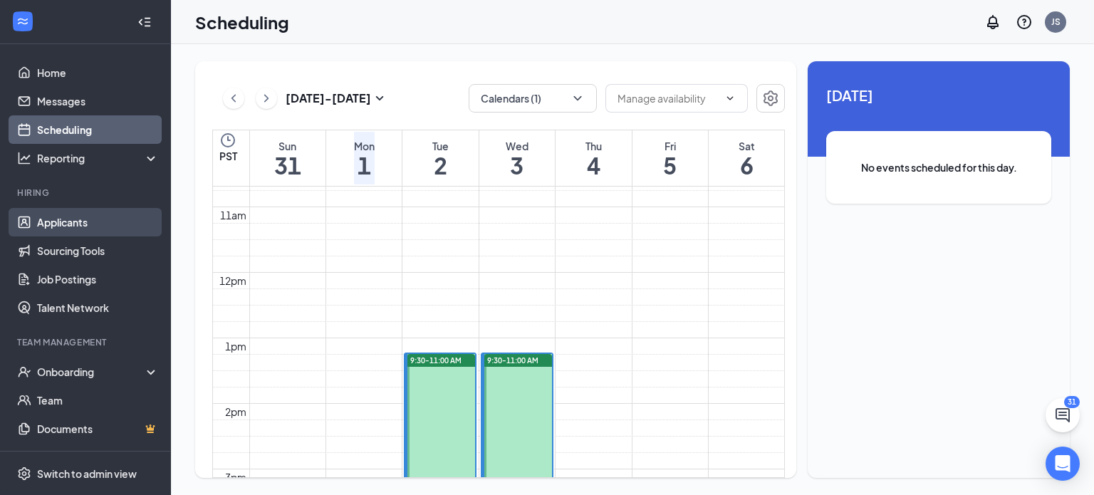
click at [77, 213] on link "Applicants" at bounding box center [98, 222] width 122 height 28
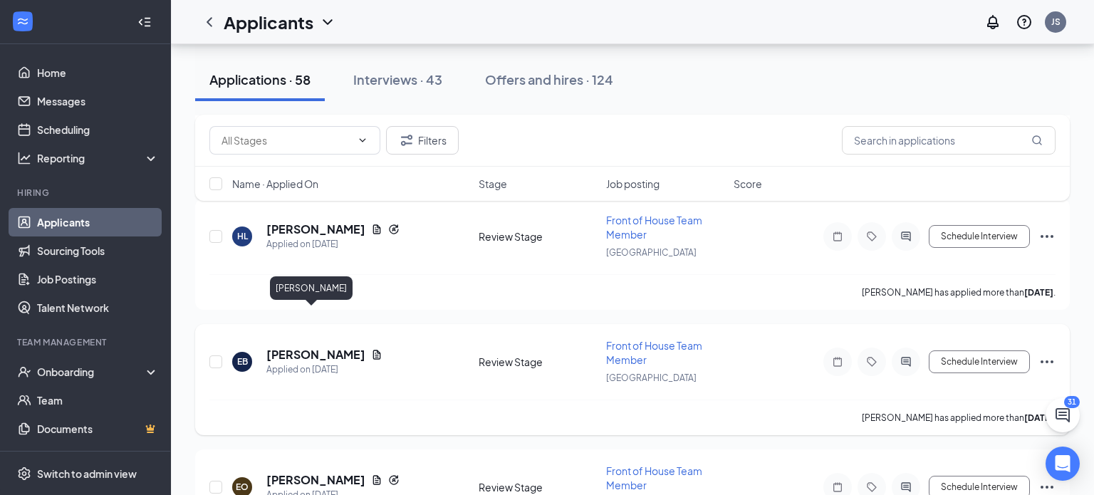
scroll to position [4637, 0]
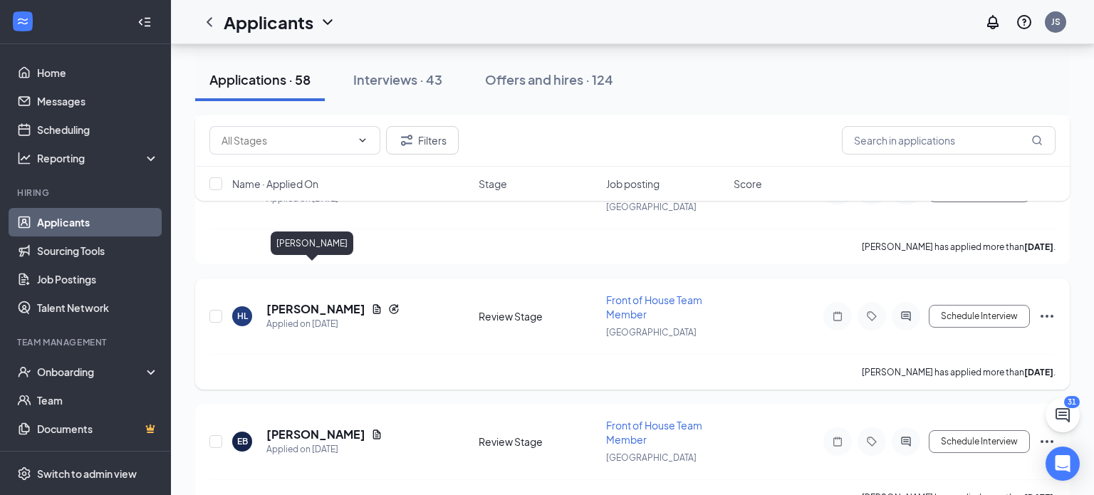
click at [290, 301] on h5 "[PERSON_NAME]" at bounding box center [315, 309] width 99 height 16
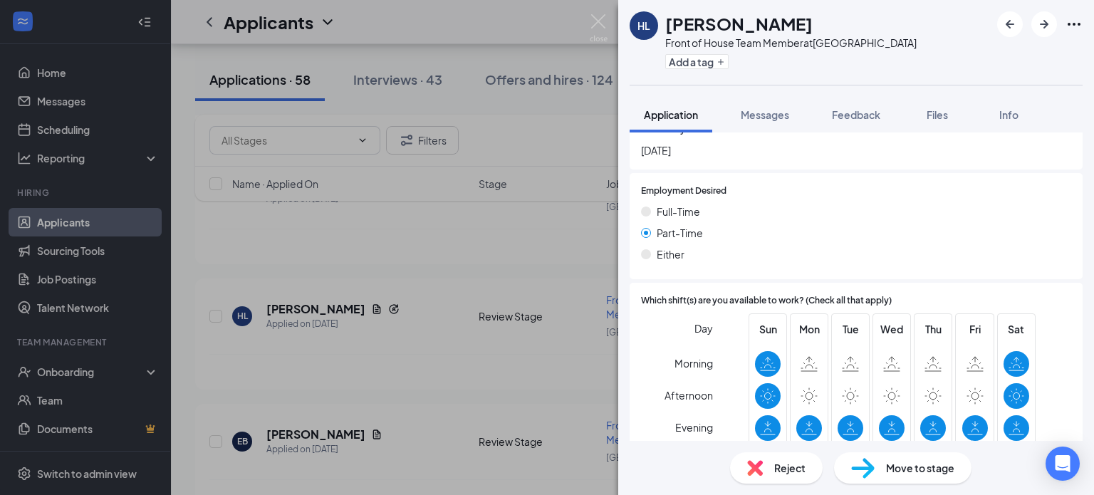
scroll to position [946, 0]
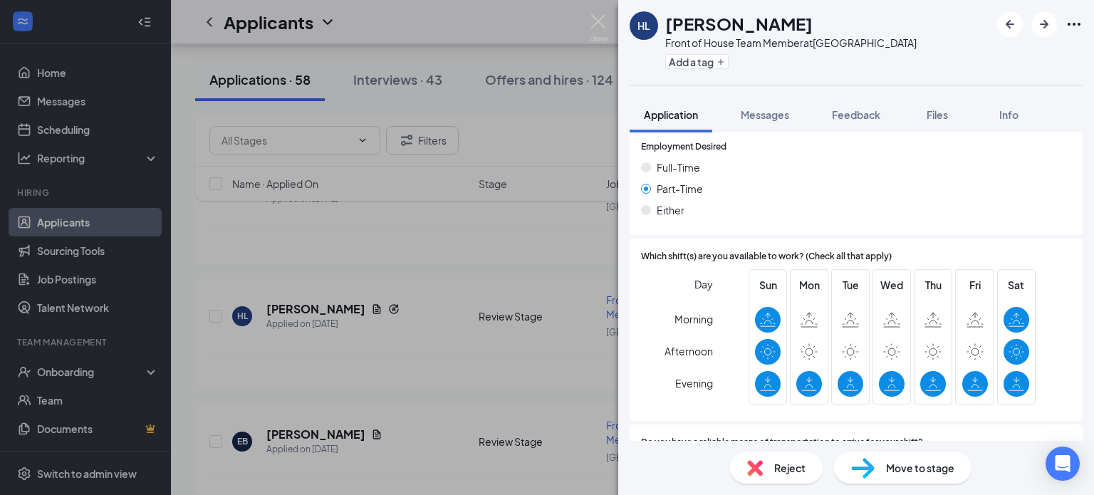
click at [779, 457] on div "Reject" at bounding box center [776, 467] width 93 height 31
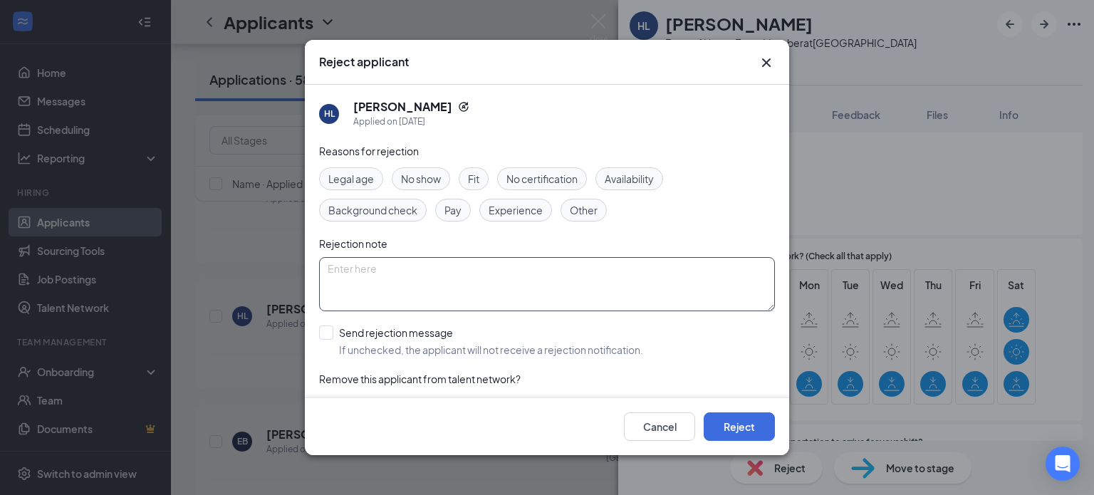
click at [388, 279] on textarea at bounding box center [547, 284] width 456 height 54
paste textarea "Thank you for your interest in joining the team at [DEMOGRAPHIC_DATA]-fil-A [GE…"
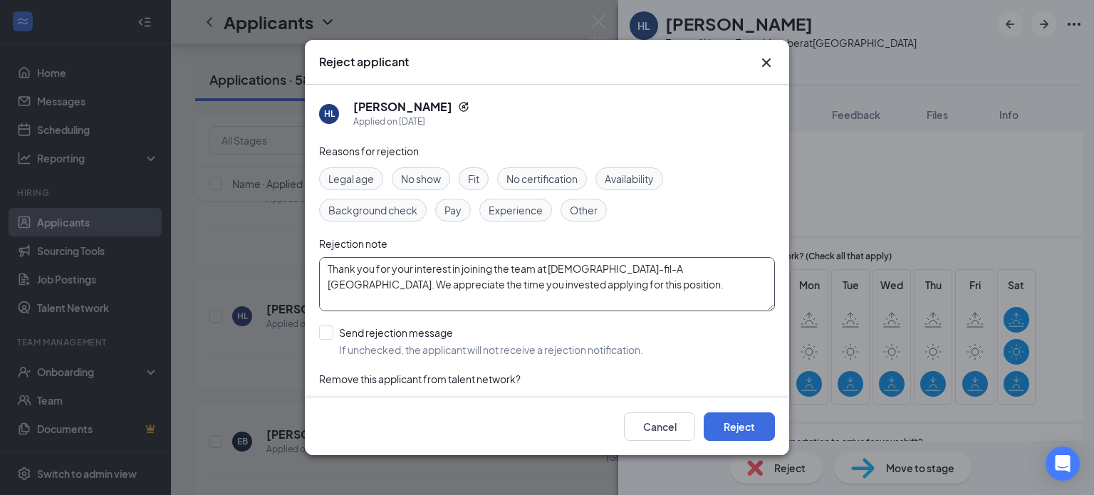
scroll to position [74, 0]
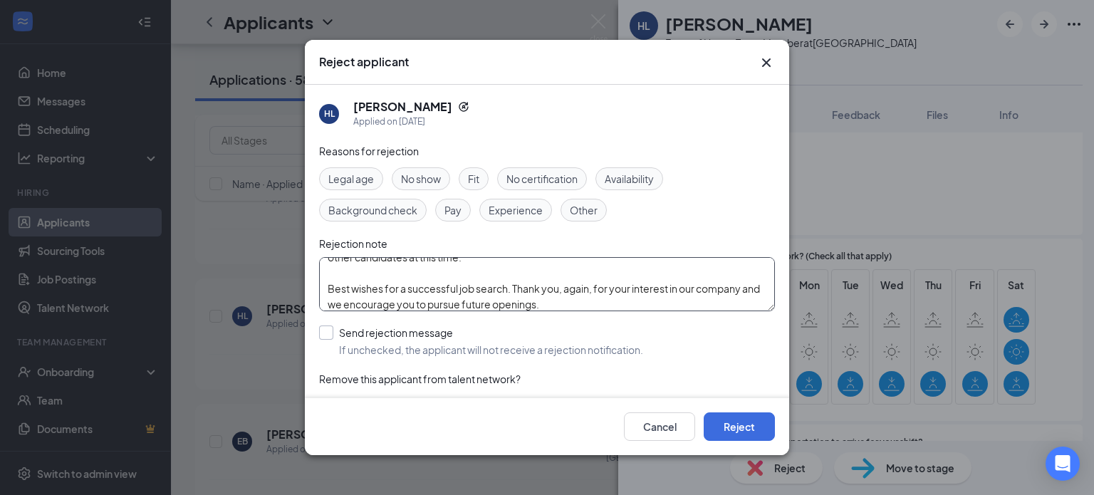
type textarea "Thank you for your interest in joining the team at [DEMOGRAPHIC_DATA]-fil-A [GE…"
click at [323, 327] on input "Send rejection message If unchecked, the applicant will not receive a rejection…" at bounding box center [481, 341] width 324 height 31
checkbox input "true"
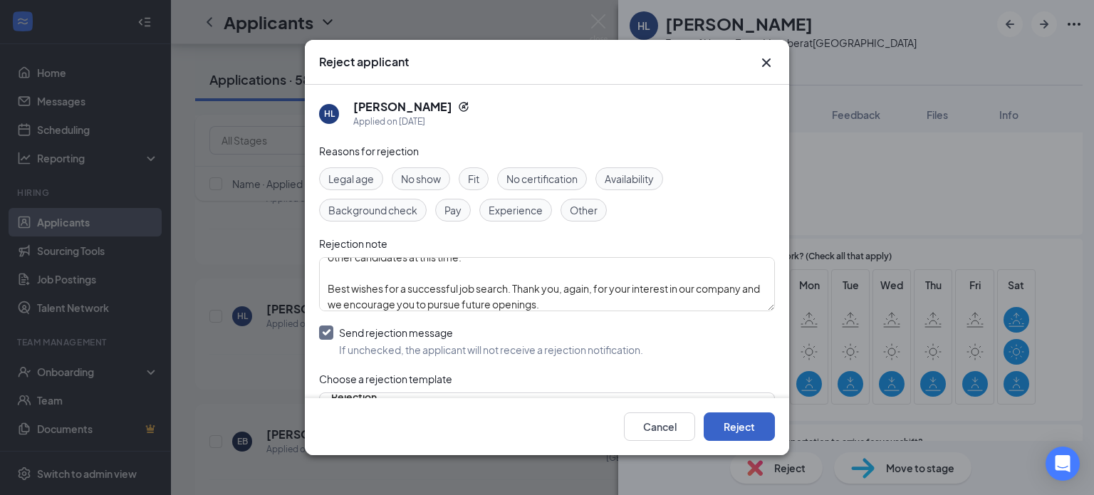
click at [735, 423] on button "Reject" at bounding box center [739, 427] width 71 height 28
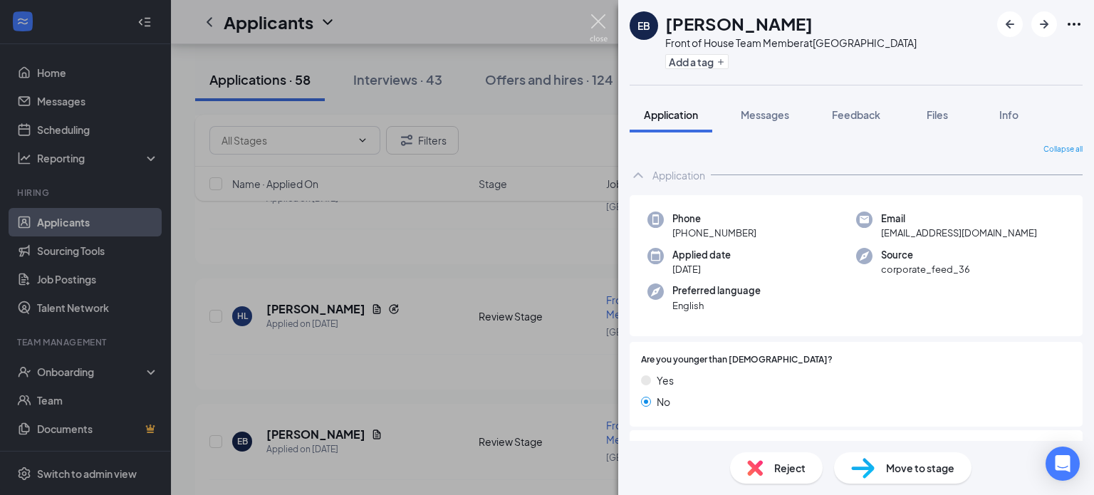
click at [599, 20] on img at bounding box center [599, 28] width 18 height 28
click at [596, 19] on div "Applicants JS" at bounding box center [632, 22] width 923 height 44
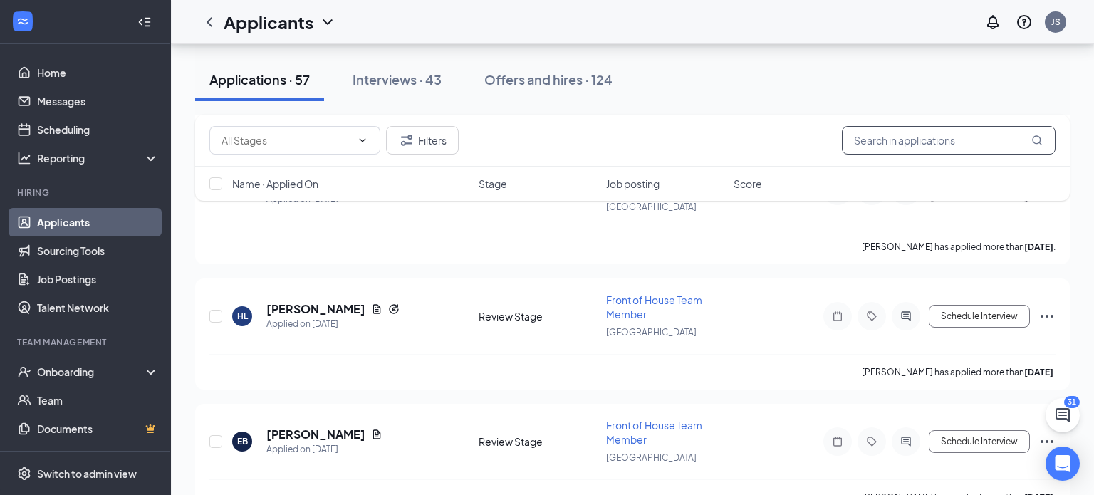
click at [883, 141] on input "text" at bounding box center [949, 140] width 214 height 28
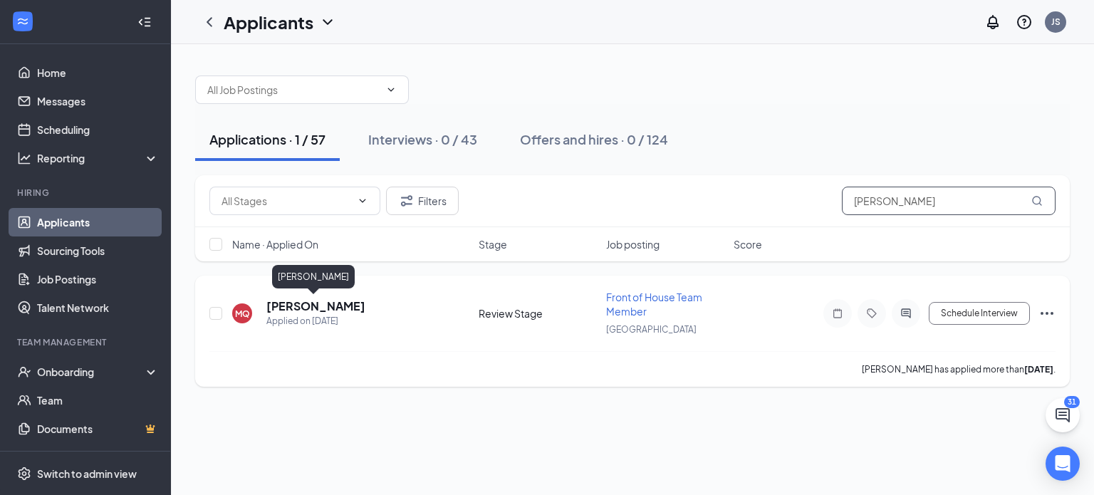
type input "macoy"
click at [289, 304] on h5 "[PERSON_NAME]" at bounding box center [315, 307] width 99 height 16
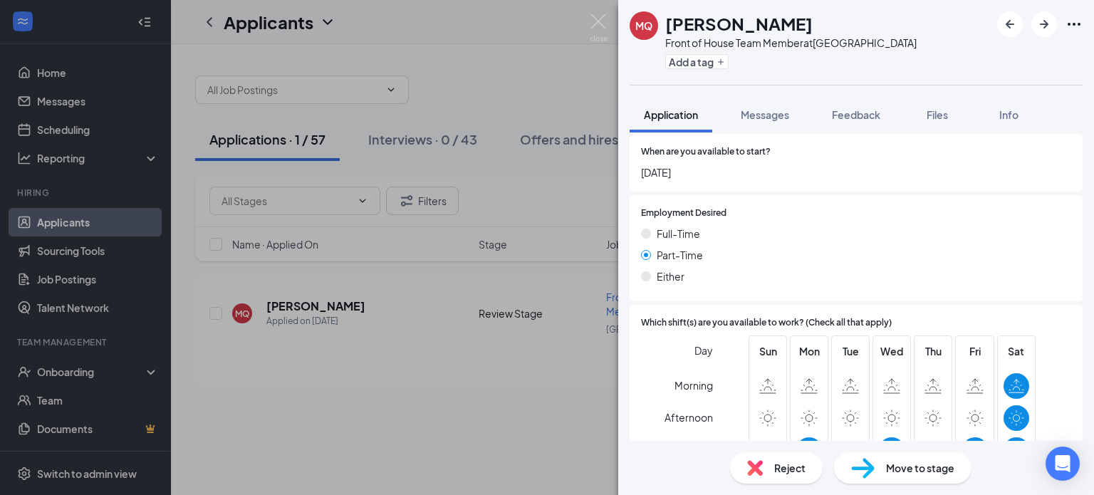
scroll to position [855, 0]
